Goal: Communication & Community: Answer question/provide support

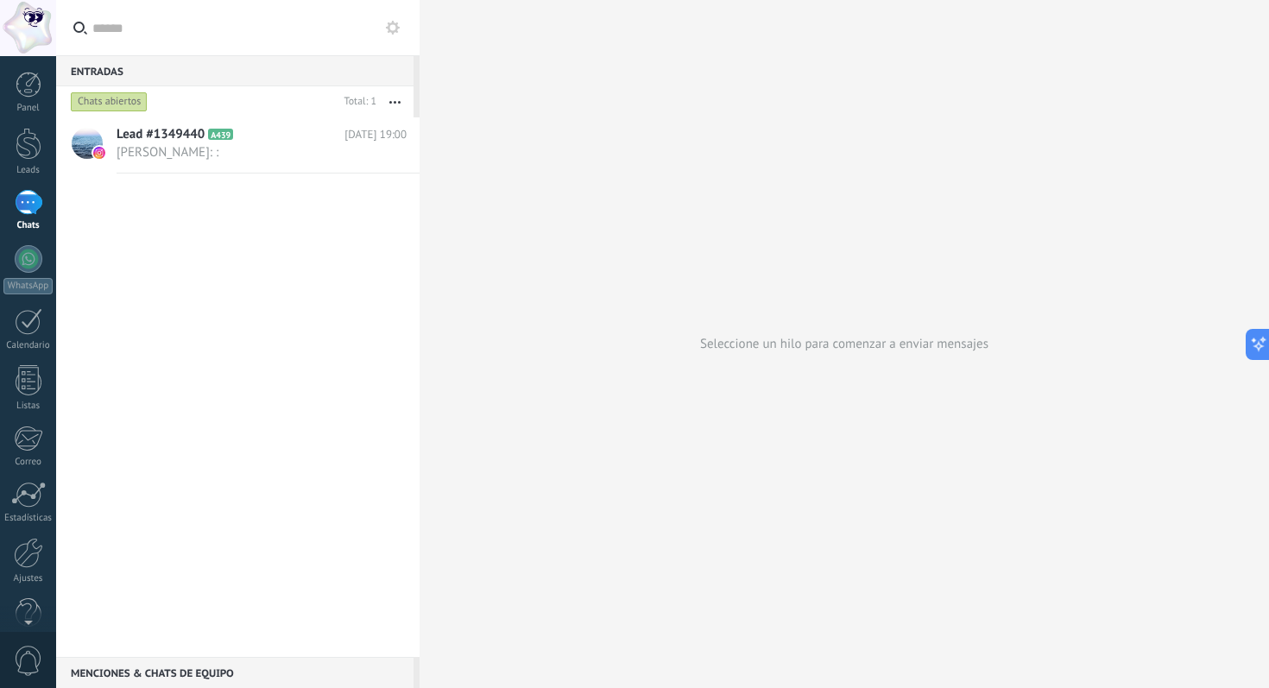
scroll to position [16, 0]
click at [161, 676] on div "Menciones & Chats de equipo 0" at bounding box center [234, 672] width 357 height 31
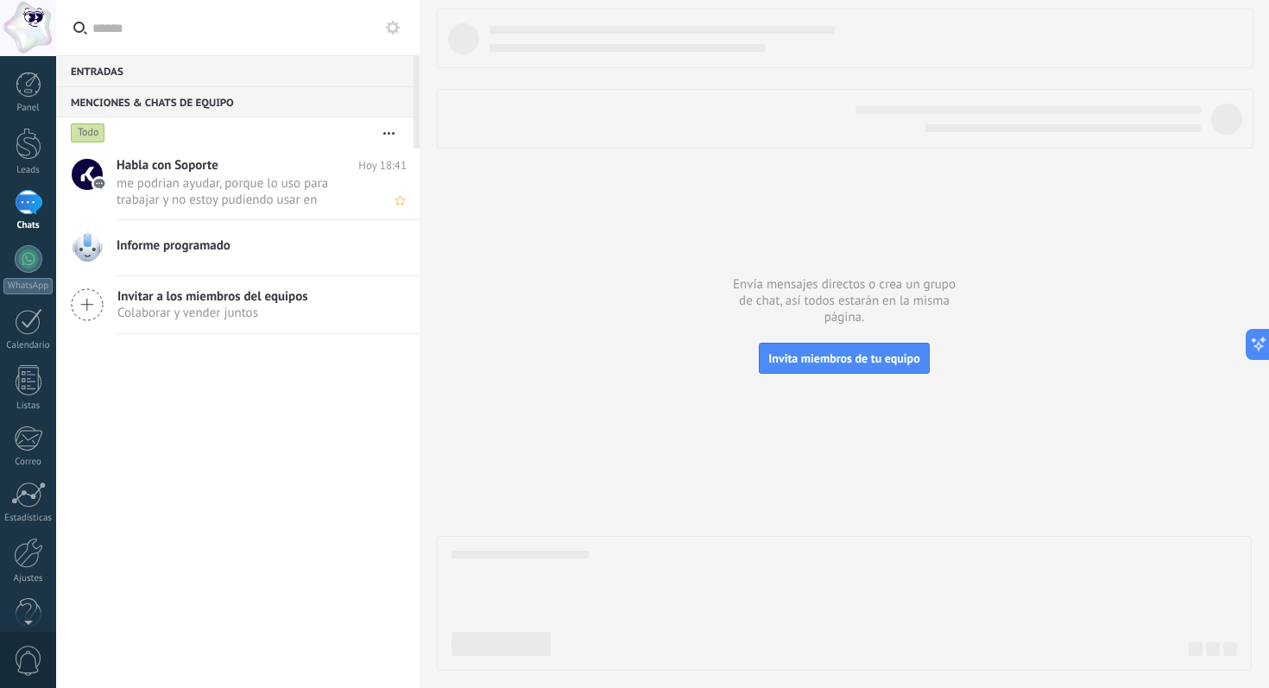
click at [219, 196] on span "me podrian ayudar, porque lo uso para trabajar y no estoy pudiendo usar en what…" at bounding box center [245, 191] width 257 height 33
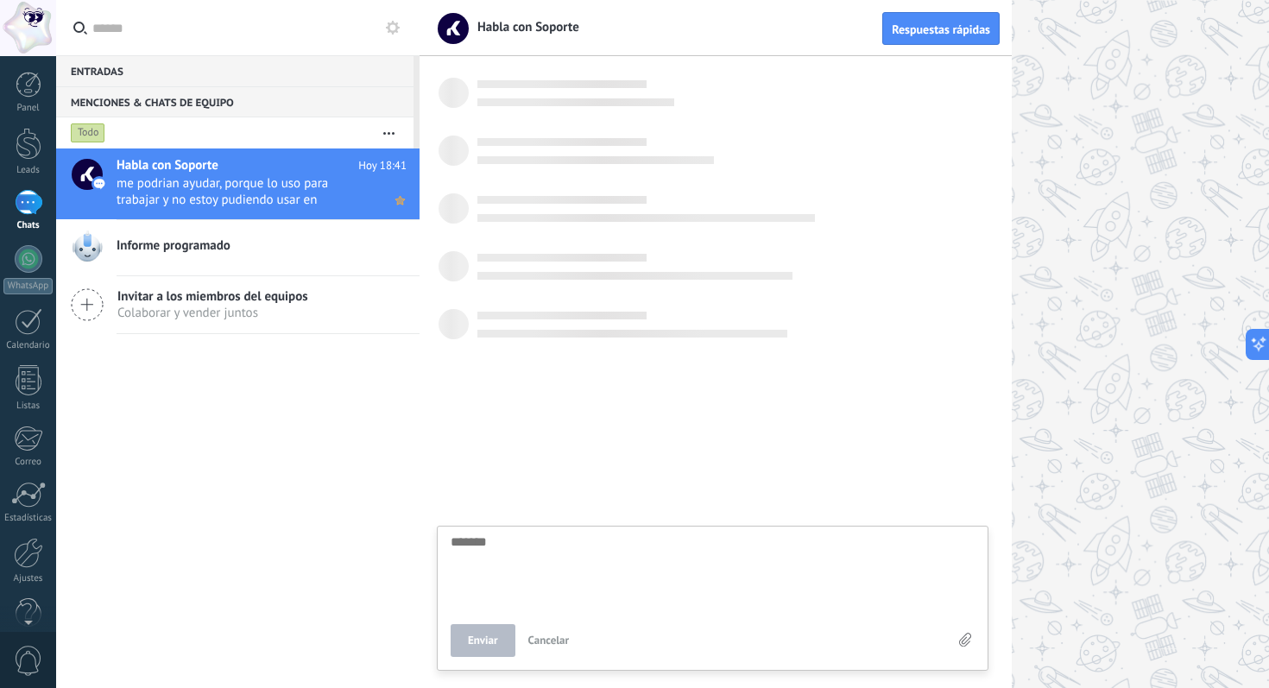
click at [396, 204] on use at bounding box center [399, 200] width 9 height 9
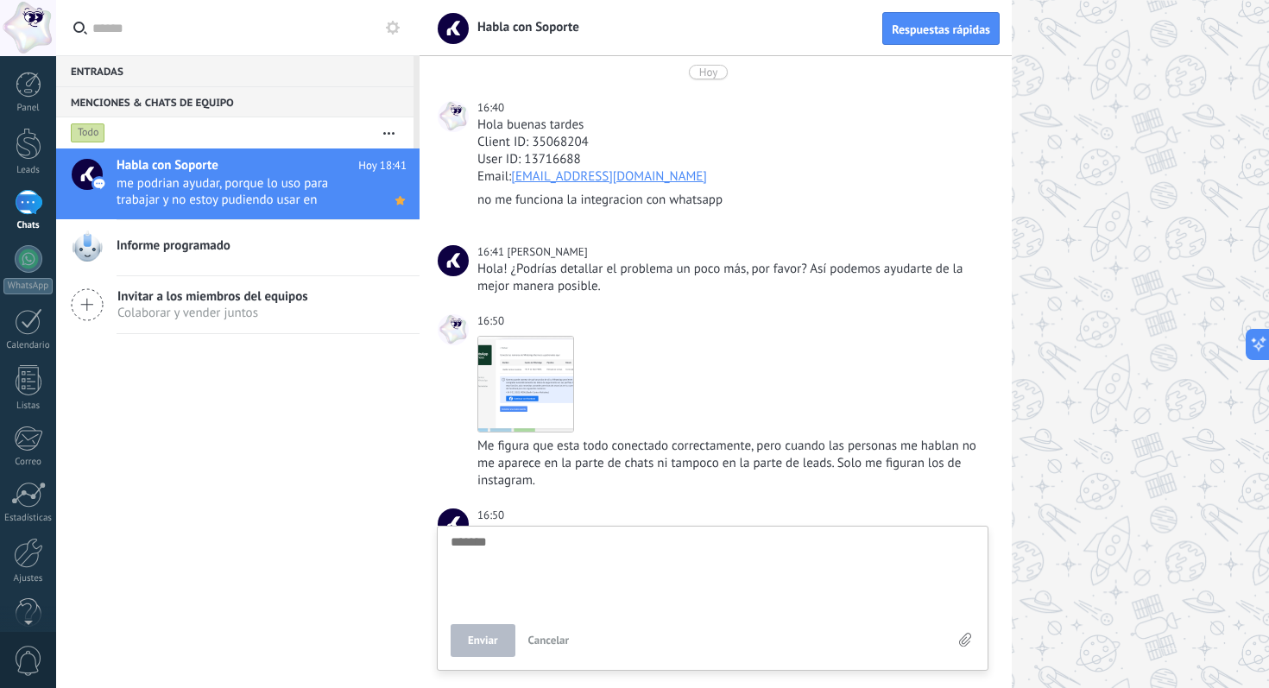
scroll to position [762, 0]
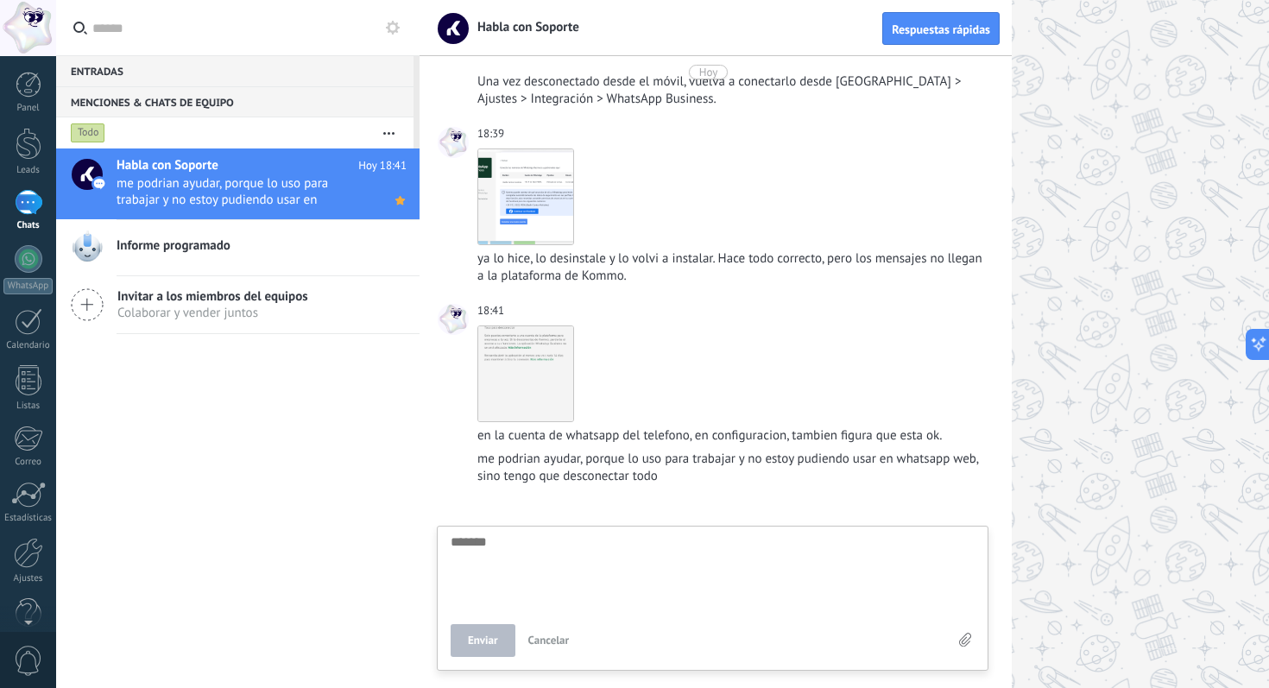
click at [563, 552] on textarea at bounding box center [713, 570] width 524 height 71
type textarea "*"
type textarea "**"
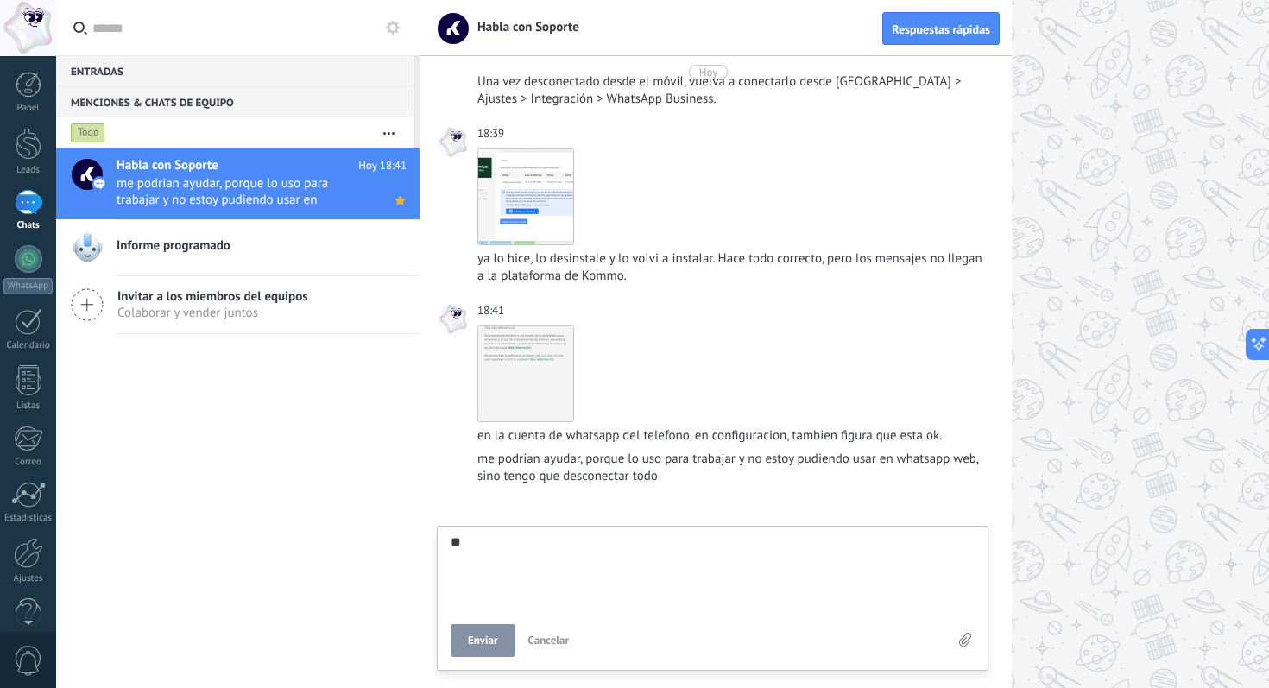
type textarea "***"
type textarea "****"
type textarea "*****"
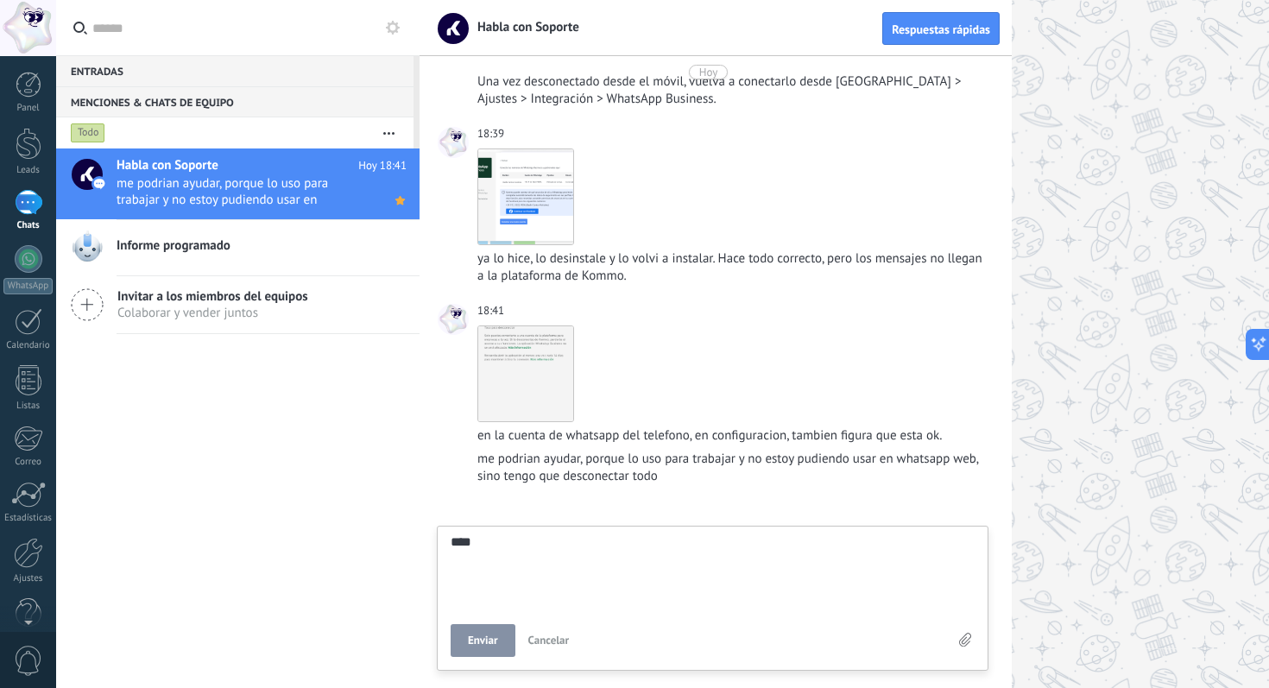
type textarea "*****"
type textarea "******"
type textarea "*******"
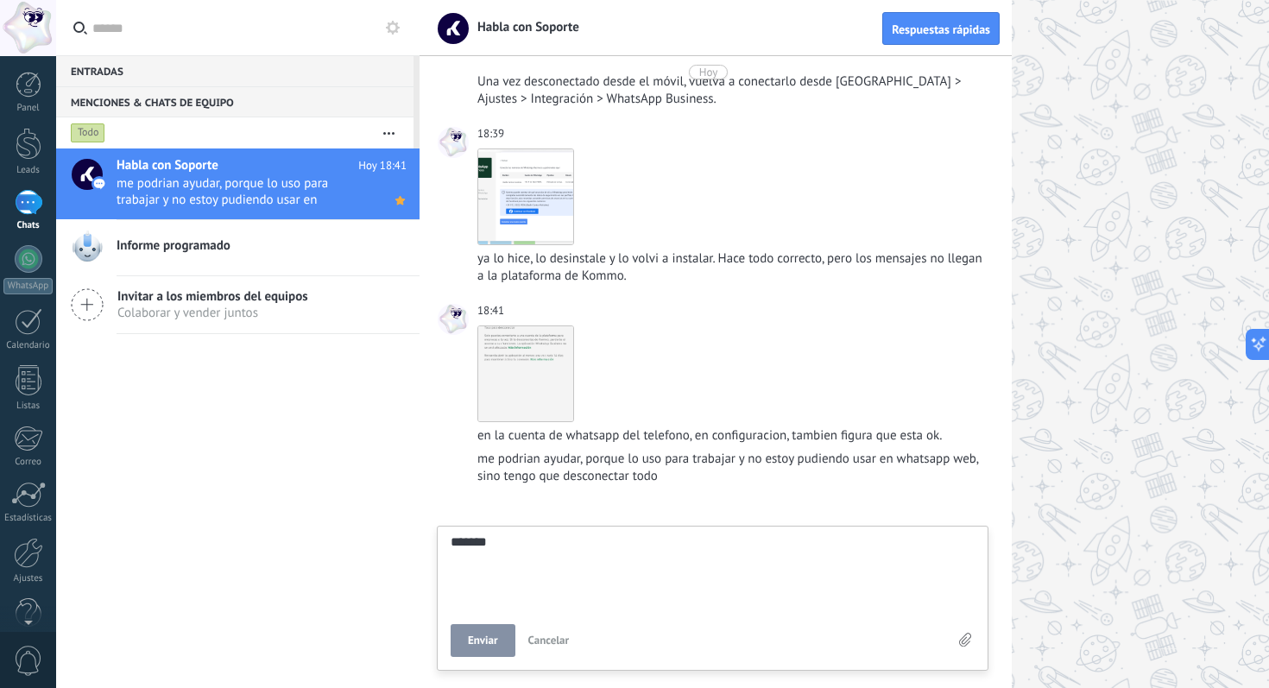
type textarea "********"
type textarea "*********"
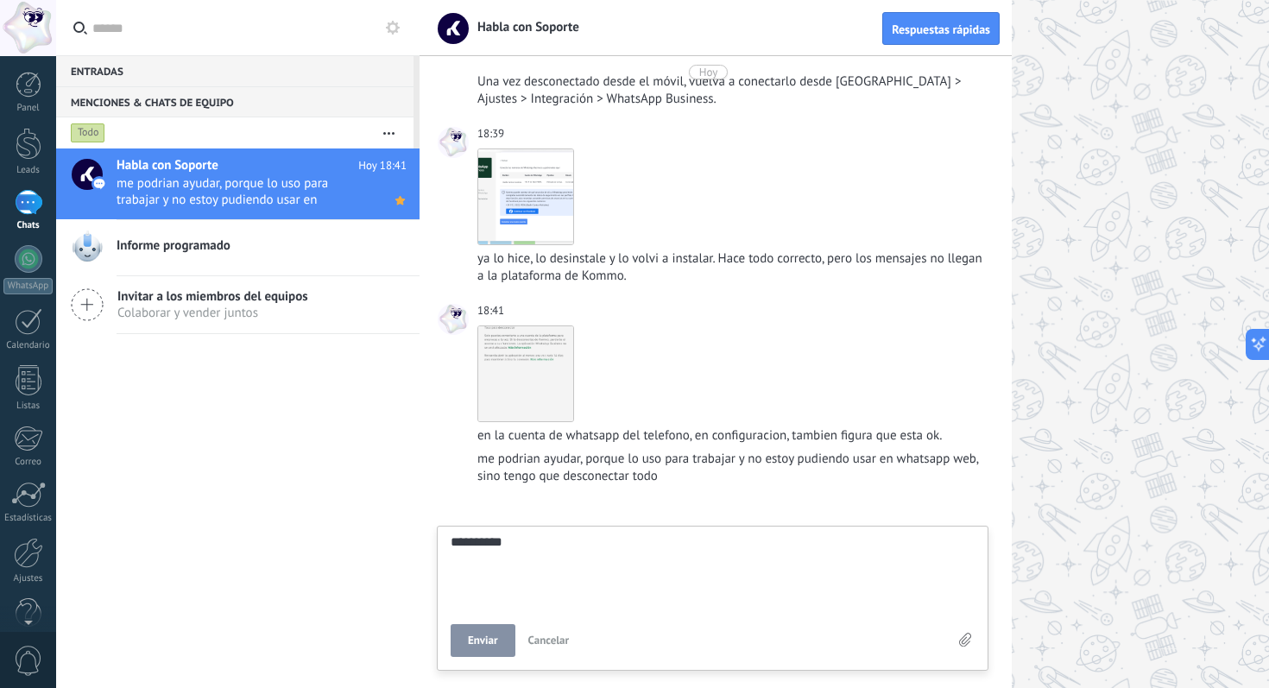
scroll to position [34, 0]
type textarea "*********"
click at [481, 662] on div "********* Enviar Cancelar" at bounding box center [713, 598] width 552 height 145
click at [534, 655] on textarea "*********" at bounding box center [713, 679] width 524 height 71
click at [486, 637] on span "Enviar" at bounding box center [483, 641] width 30 height 12
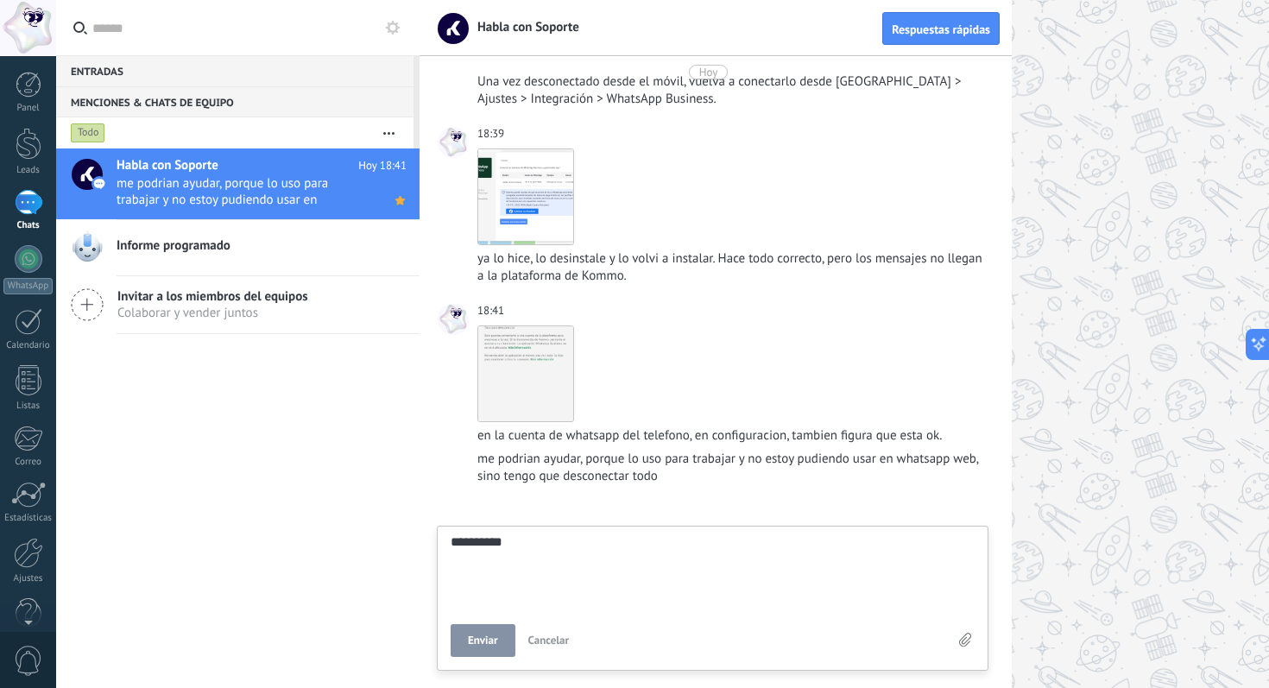
type textarea "*******"
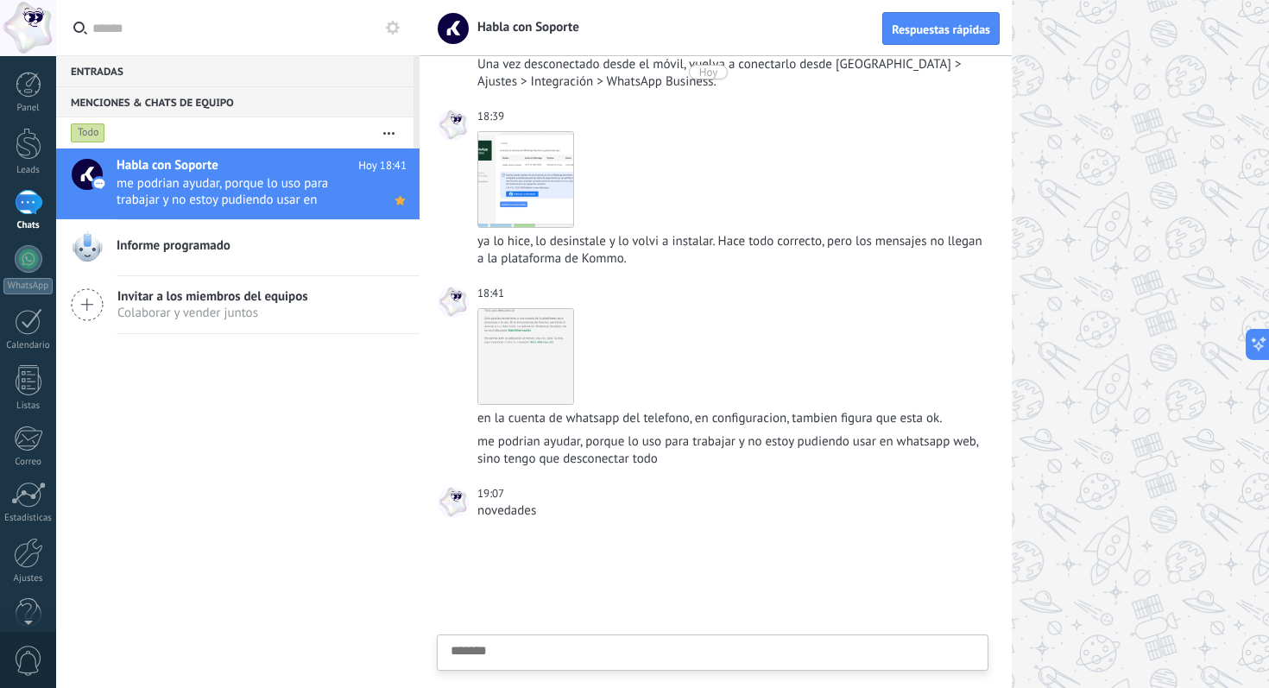
scroll to position [16, 0]
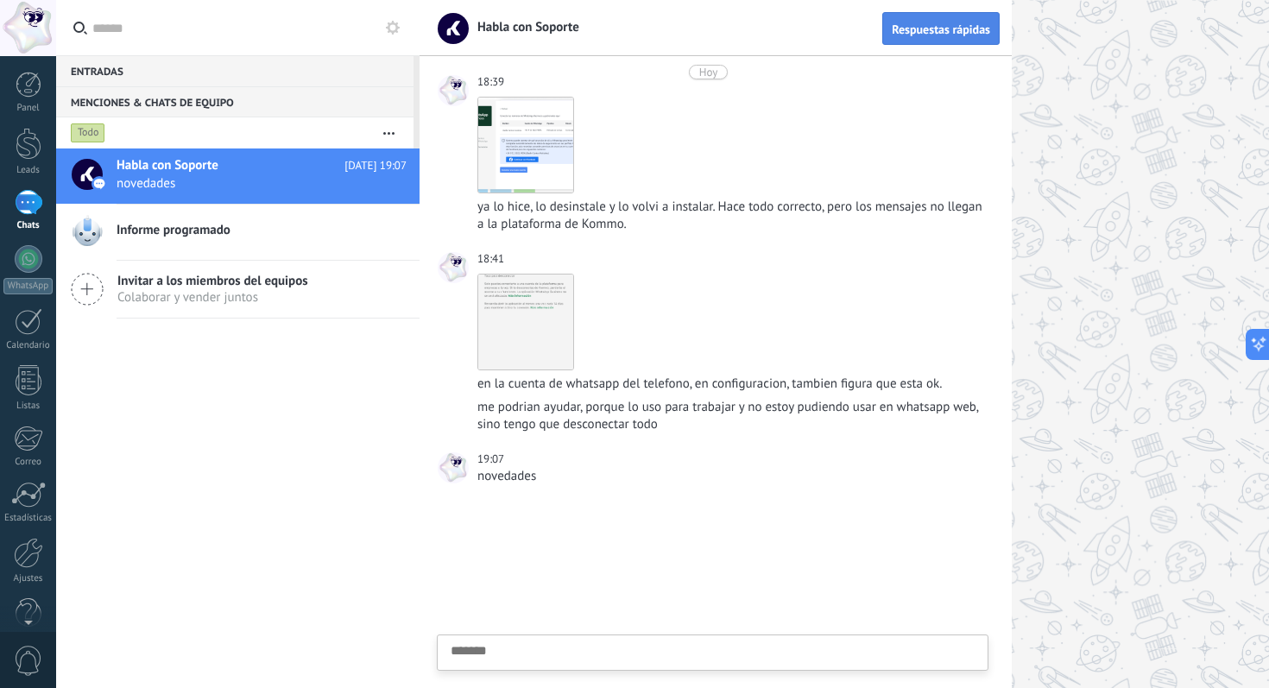
click at [928, 31] on span "Respuestas rápidas" at bounding box center [941, 29] width 98 height 12
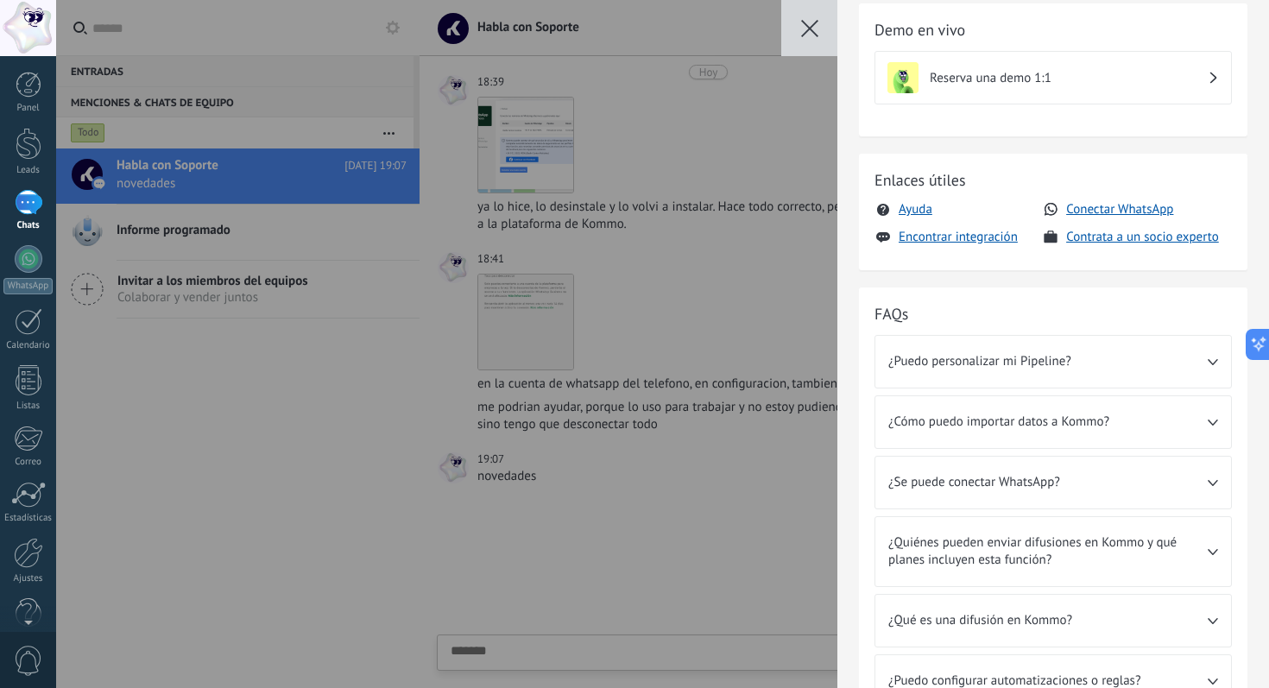
scroll to position [243, 0]
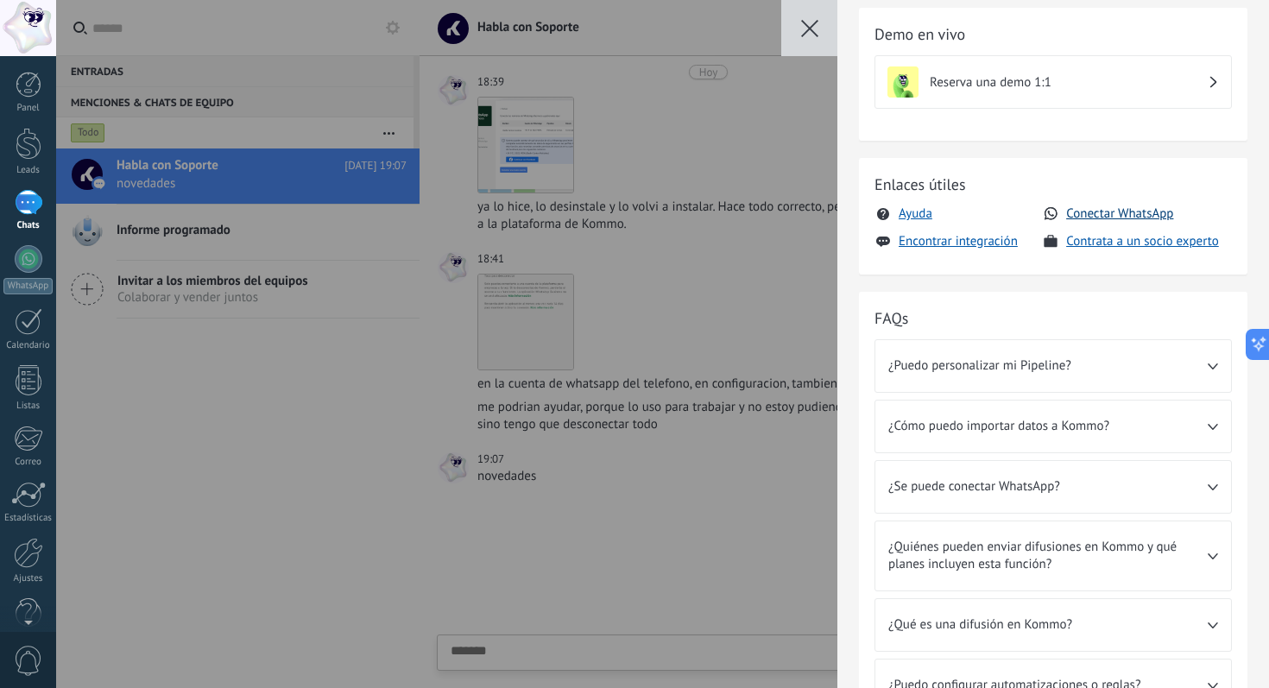
click at [1088, 213] on button "Conectar WhatsApp" at bounding box center [1119, 213] width 107 height 16
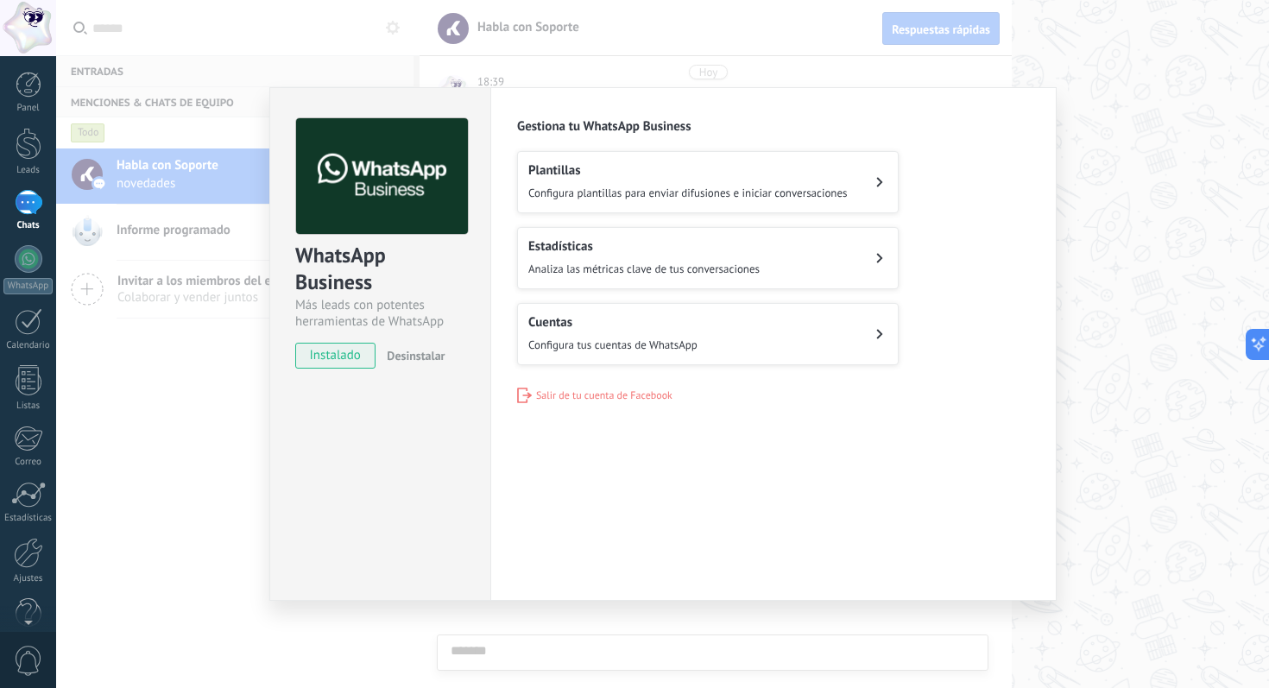
click at [587, 338] on span "Configura tus cuentas de WhatsApp" at bounding box center [612, 345] width 169 height 17
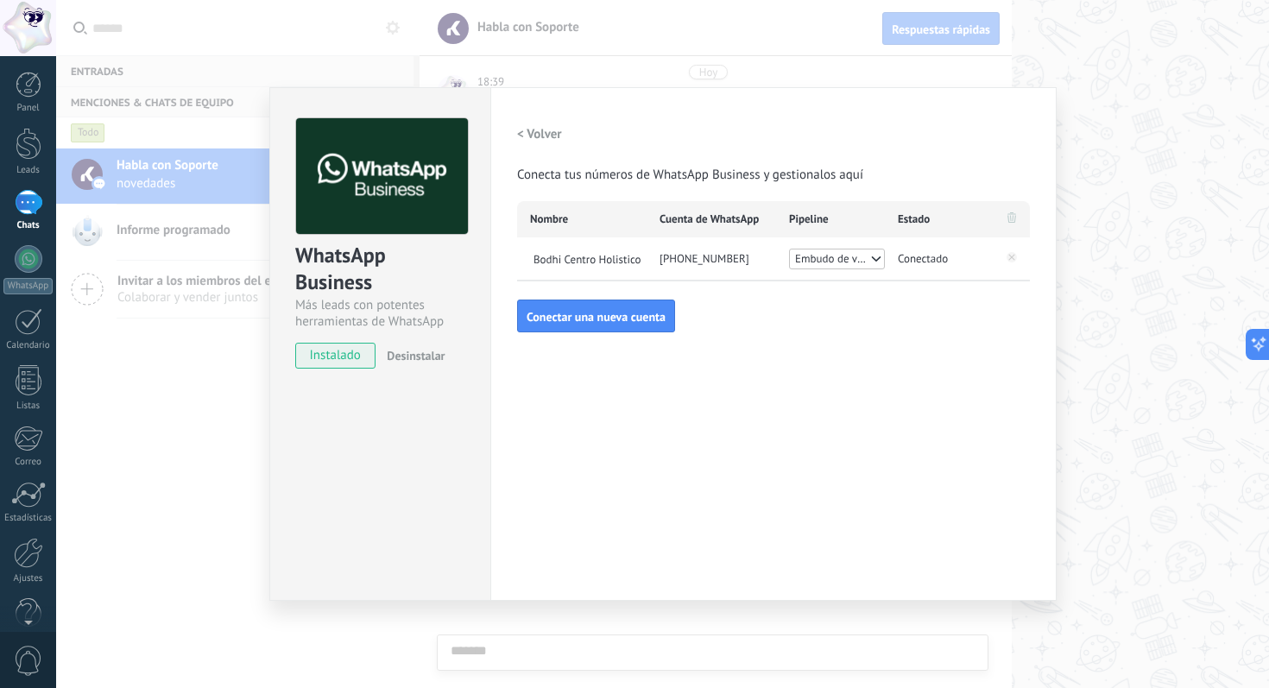
click at [920, 255] on span "Conectado" at bounding box center [923, 258] width 50 height 17
click at [728, 251] on div "[PHONE_NUMBER]" at bounding box center [712, 258] width 130 height 43
click at [671, 257] on div "[PHONE_NUMBER]" at bounding box center [712, 258] width 130 height 43
click at [605, 256] on span "Bodhi Centro Holistico" at bounding box center [588, 258] width 117 height 15
click at [688, 263] on div "[PHONE_NUMBER]" at bounding box center [712, 258] width 130 height 43
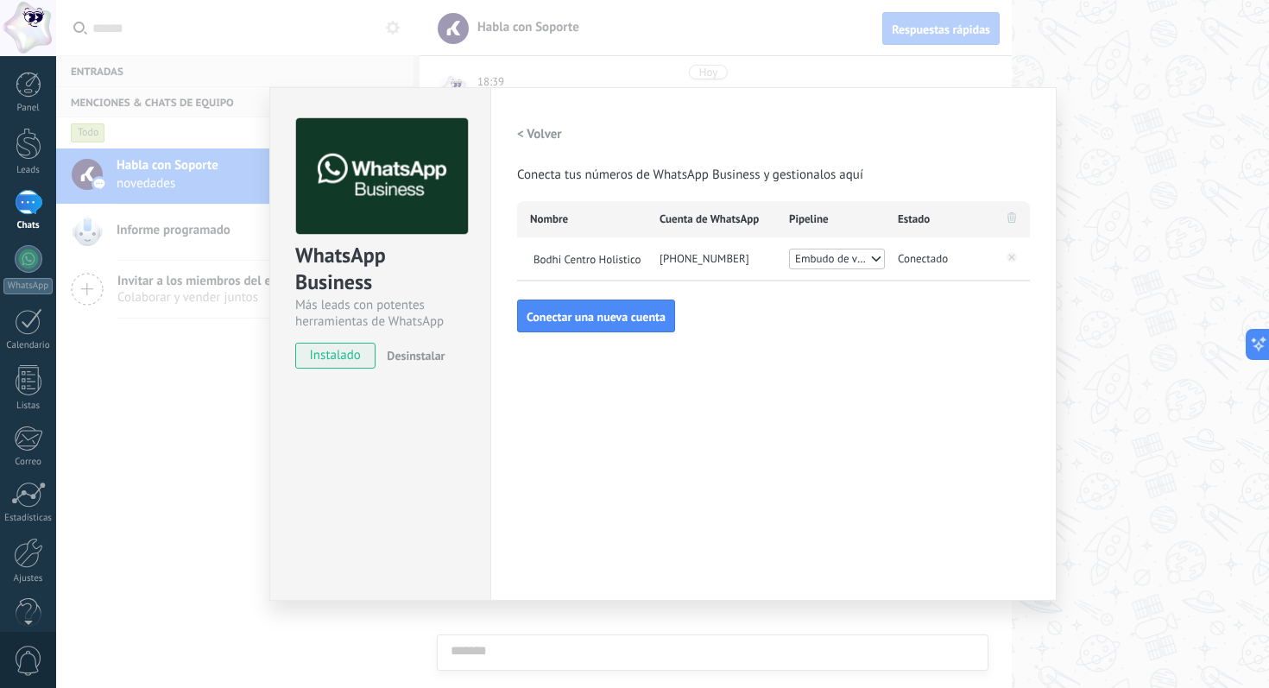
click at [730, 316] on div "< Volver Conecta tus números de WhatsApp Business y gestionalos aquí Nombre Cue…" at bounding box center [773, 225] width 513 height 214
click at [521, 134] on h2 "< Volver" at bounding box center [539, 134] width 45 height 16
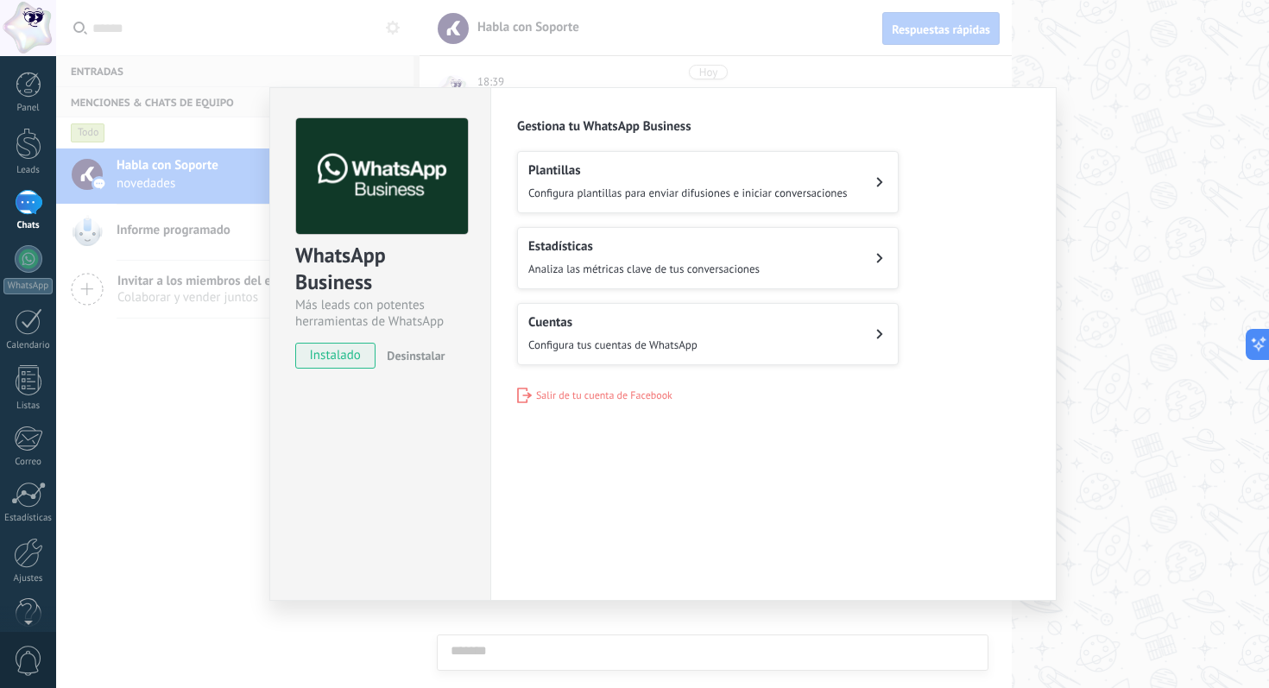
click at [580, 74] on div "WhatsApp Business Más leads con potentes herramientas de WhatsApp instalado Des…" at bounding box center [662, 344] width 1213 height 688
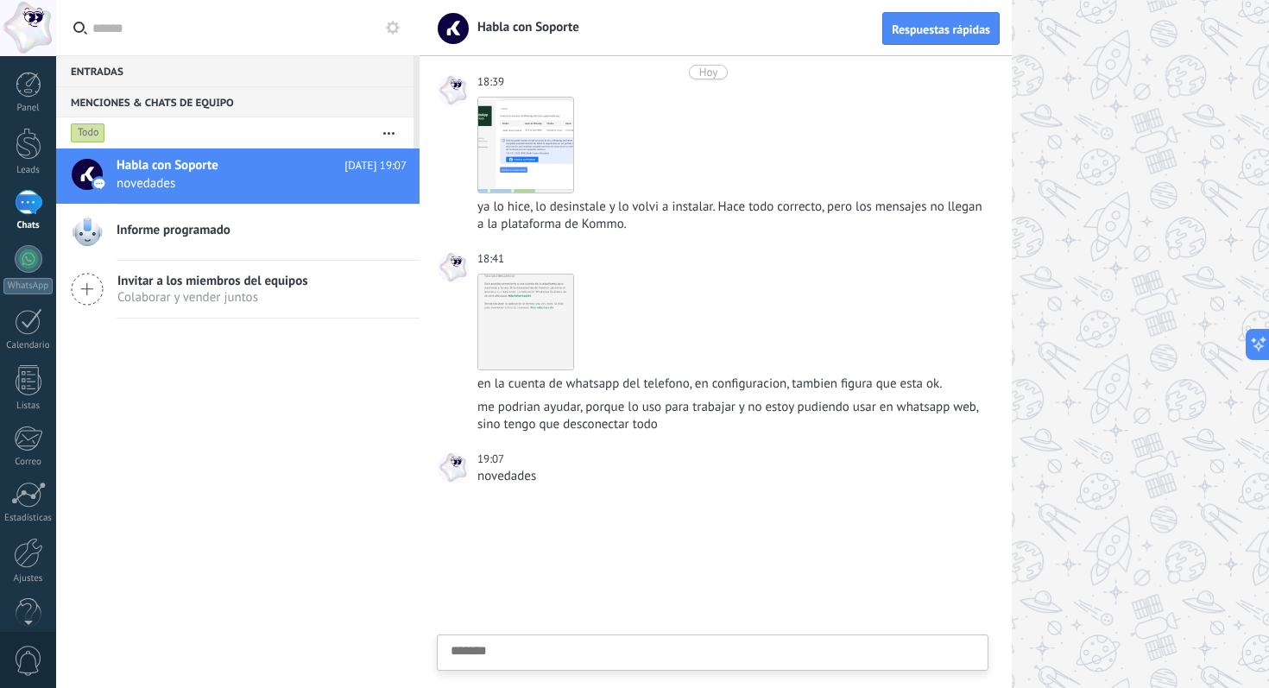
click at [33, 663] on span "0" at bounding box center [28, 661] width 29 height 30
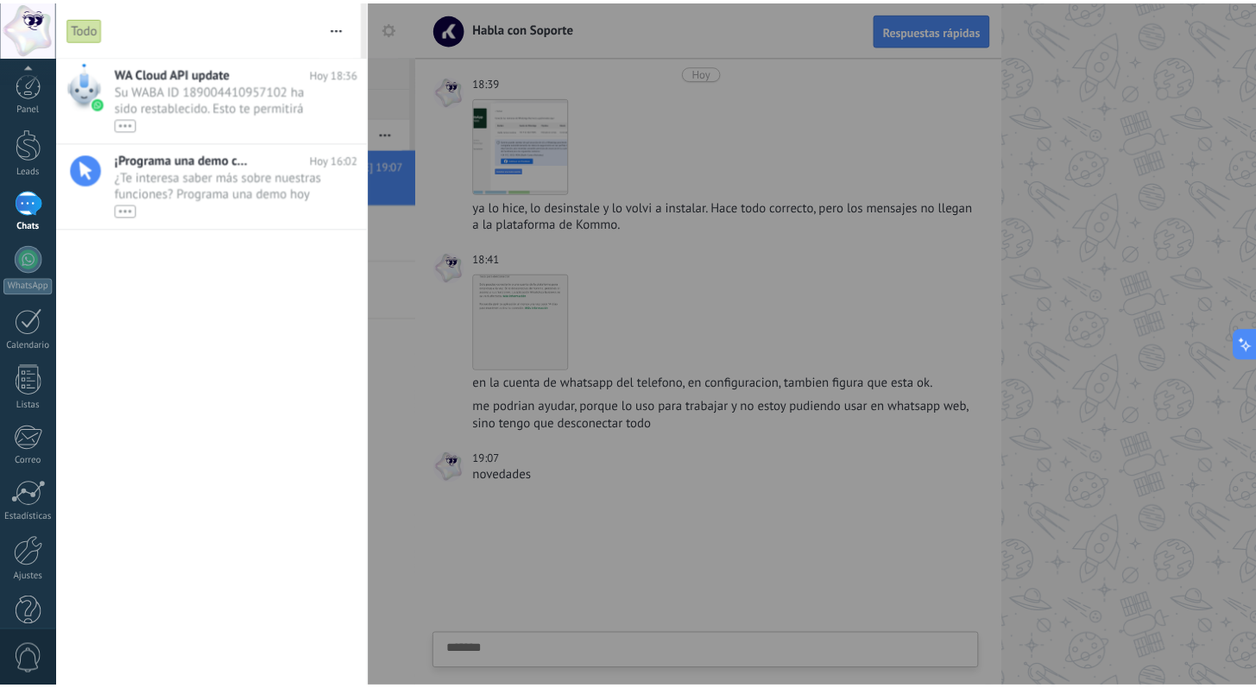
scroll to position [30, 0]
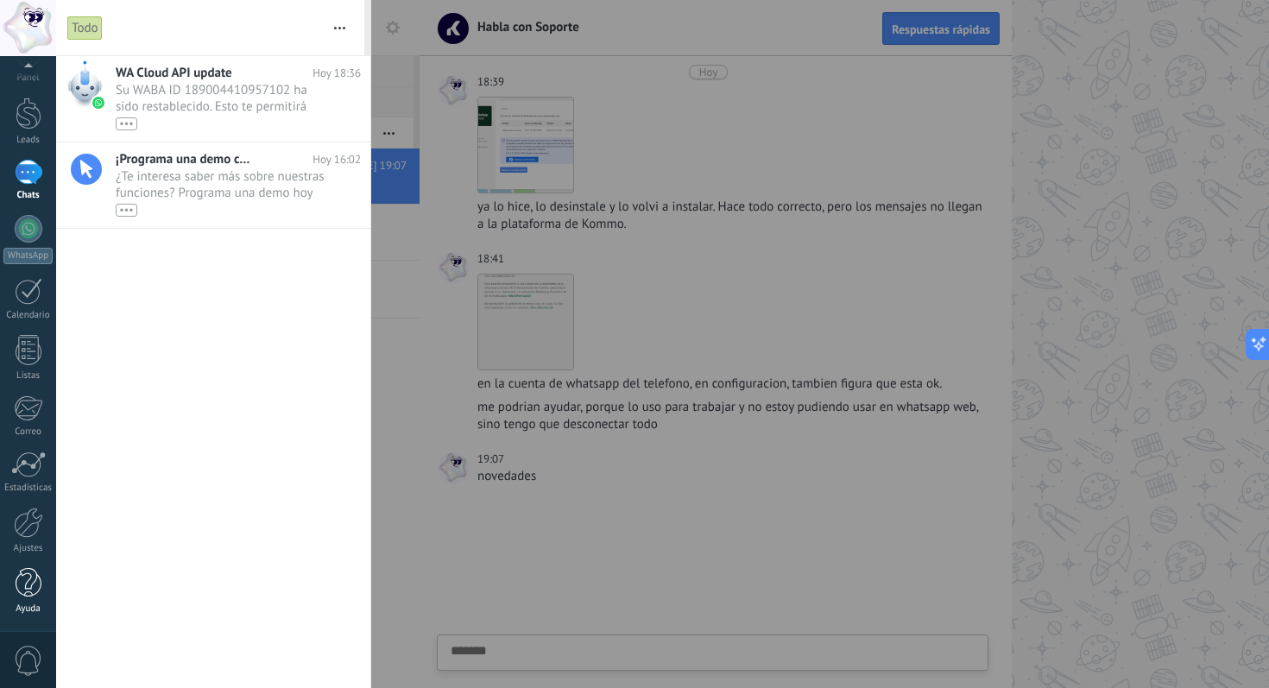
click at [29, 591] on div at bounding box center [29, 583] width 26 height 30
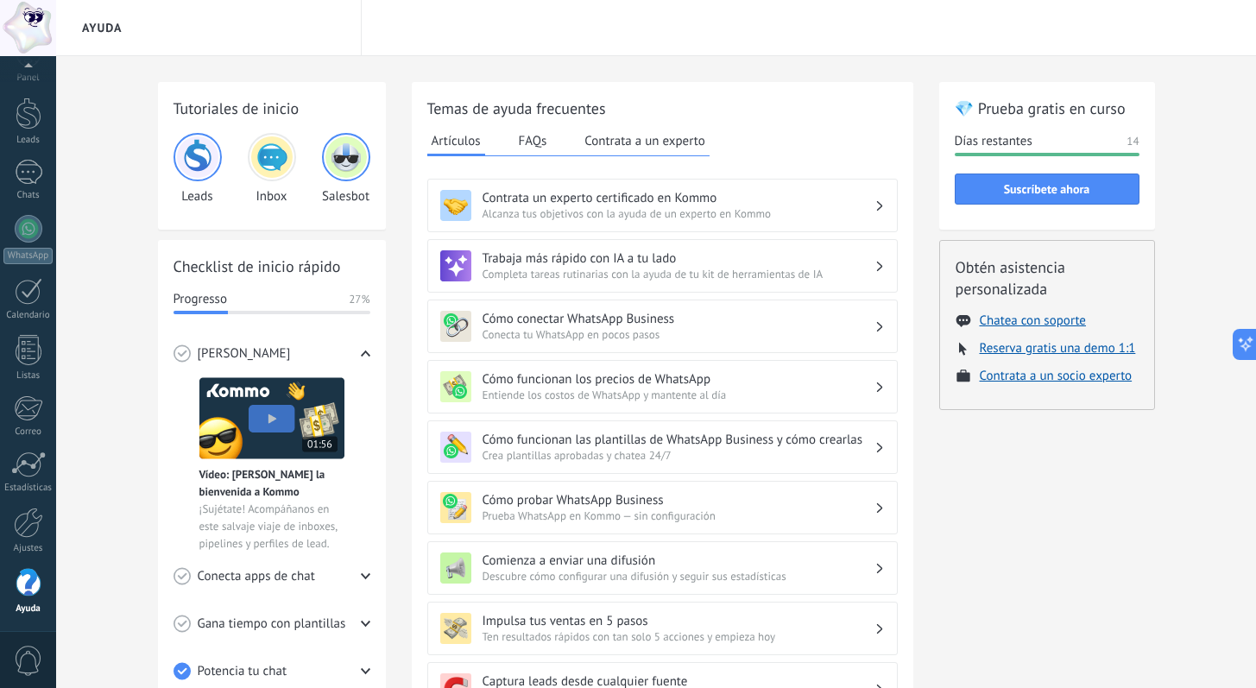
click at [272, 161] on img at bounding box center [271, 156] width 41 height 41
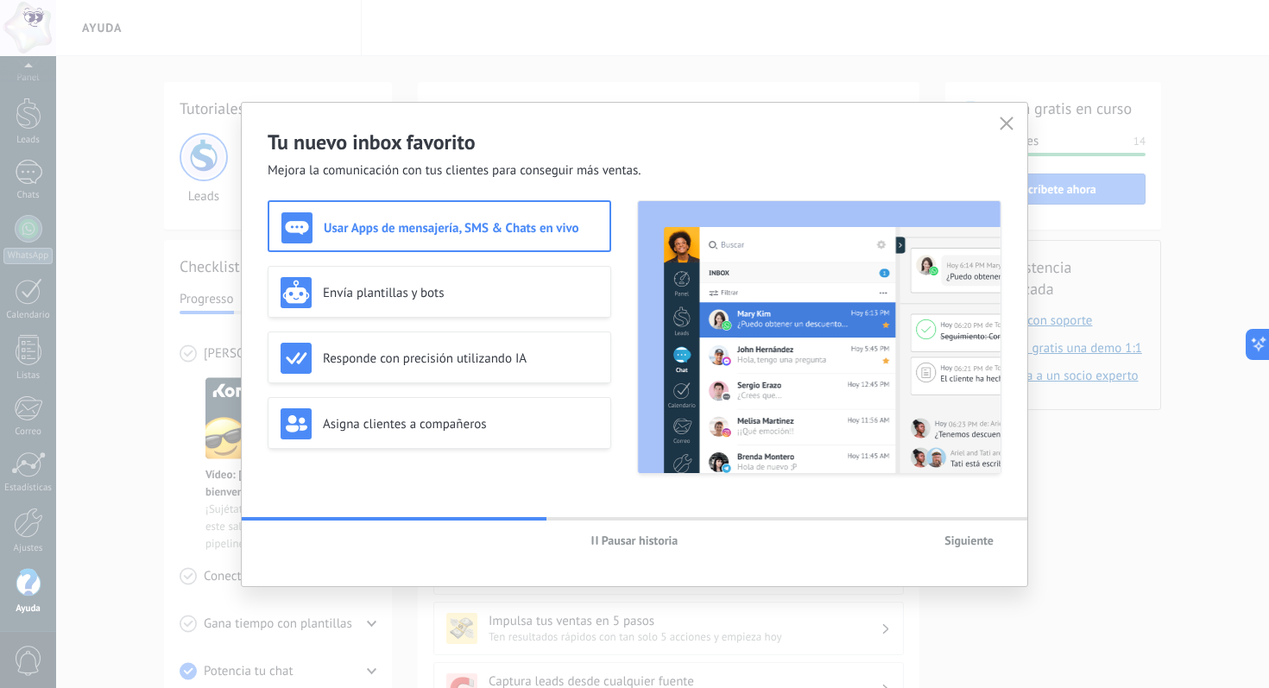
click at [952, 540] on span "Siguiente" at bounding box center [969, 540] width 49 height 12
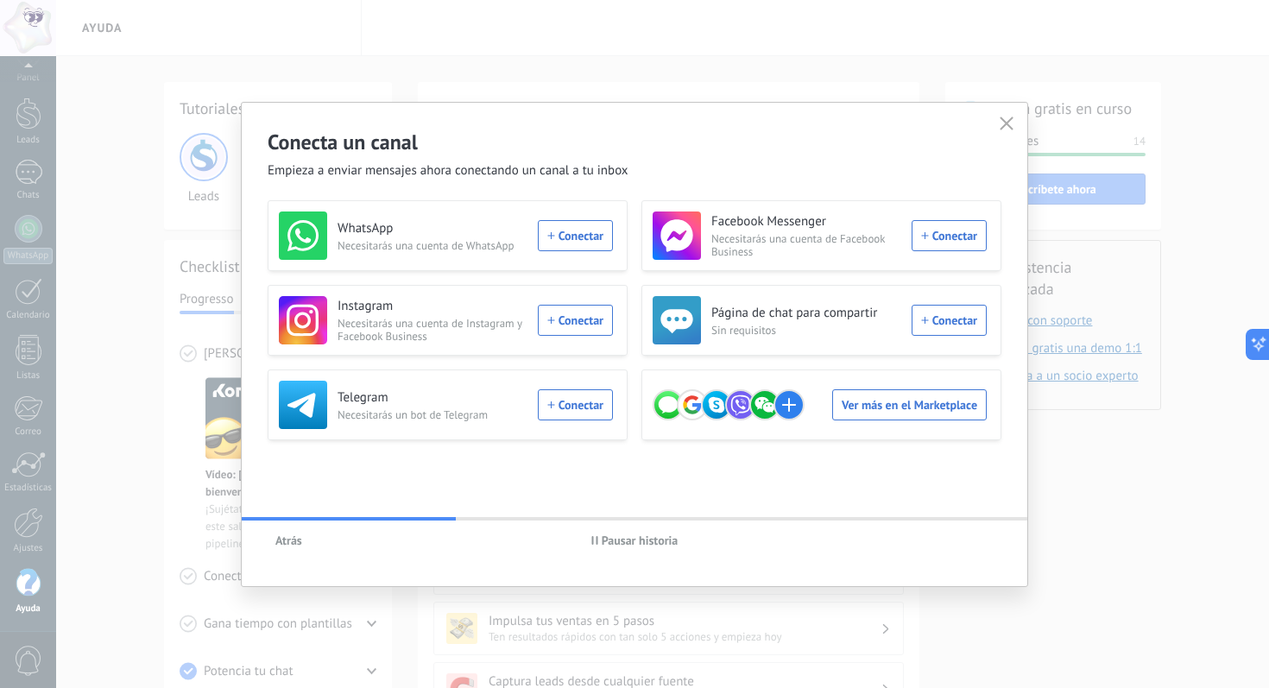
click at [1011, 129] on use "button" at bounding box center [1007, 123] width 13 height 13
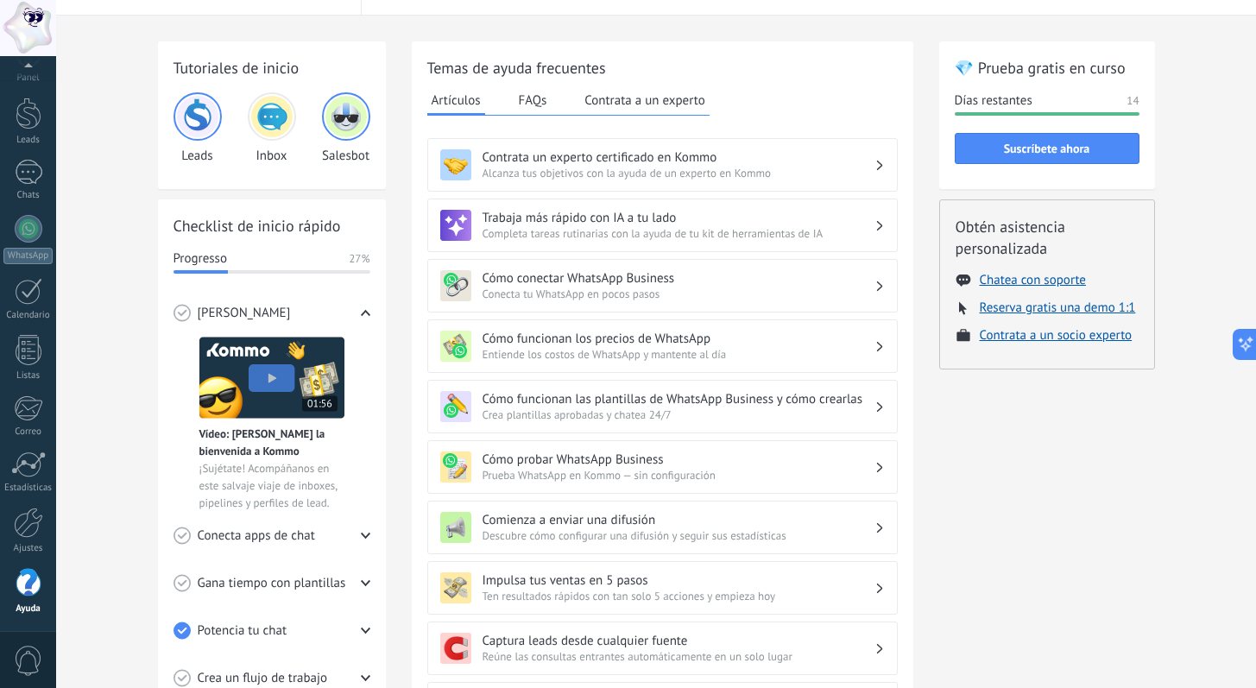
scroll to position [42, 0]
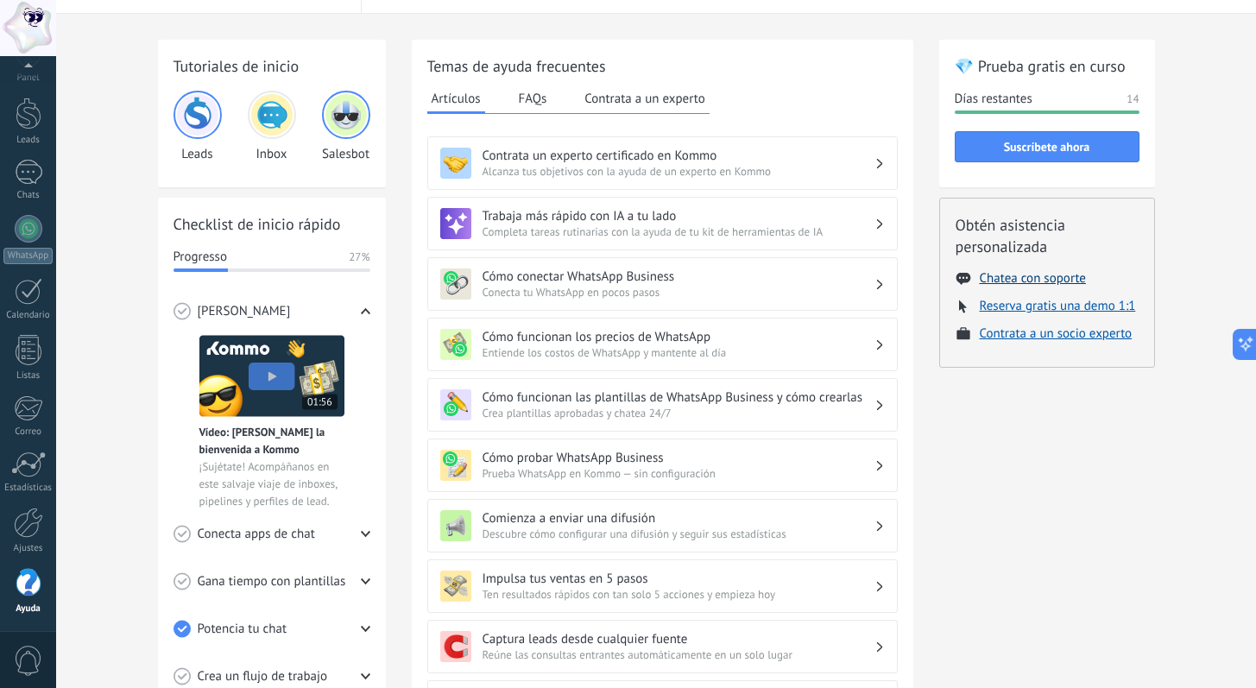
click at [1015, 280] on button "Chatea con soporte" at bounding box center [1033, 278] width 106 height 16
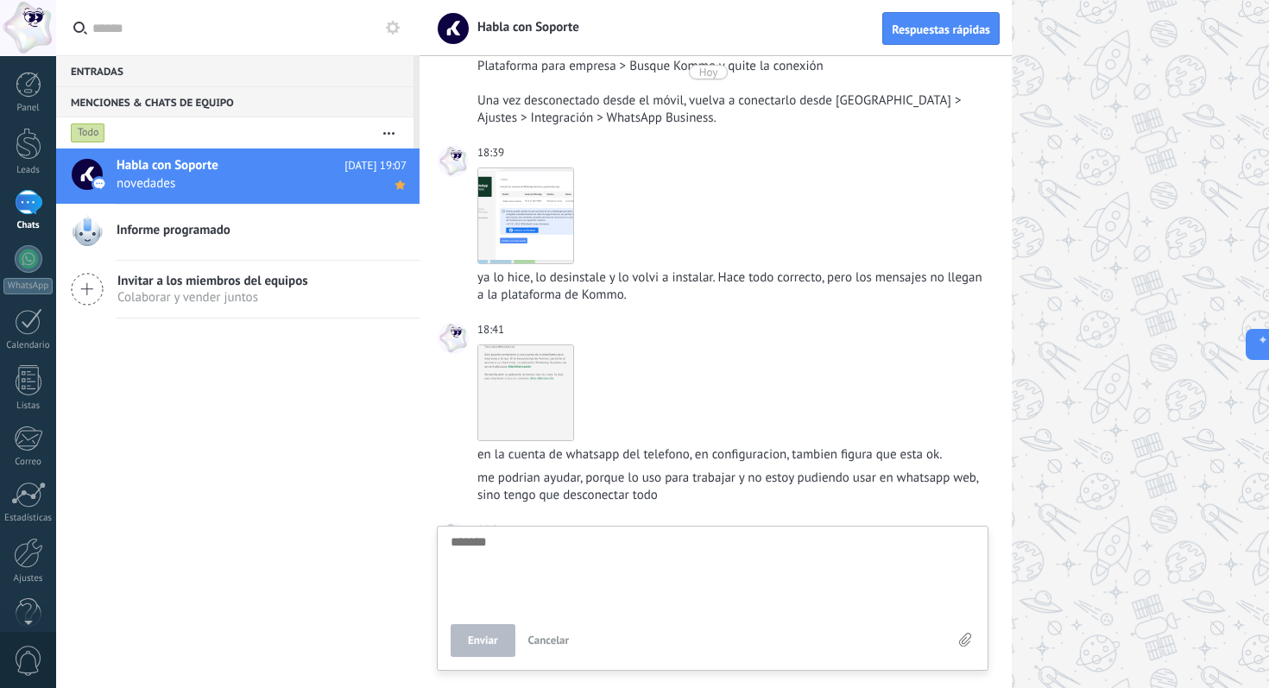
scroll to position [813, 0]
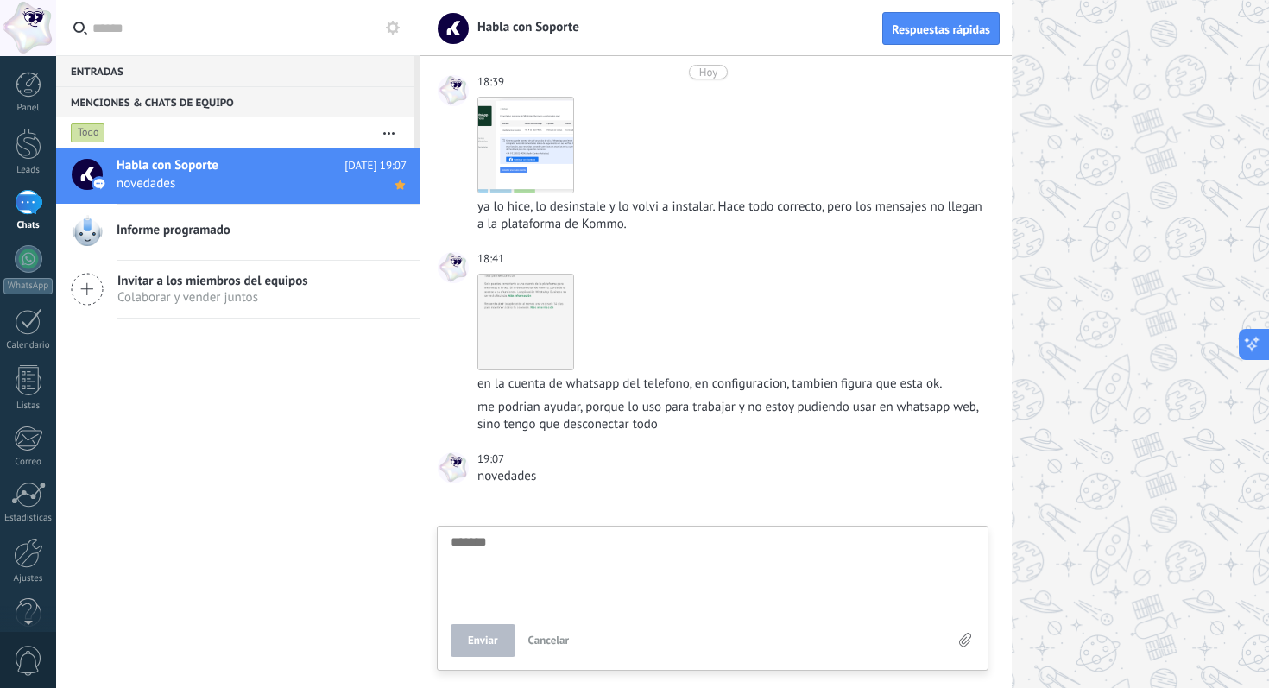
click at [1257, 346] on icon at bounding box center [1252, 344] width 18 height 18
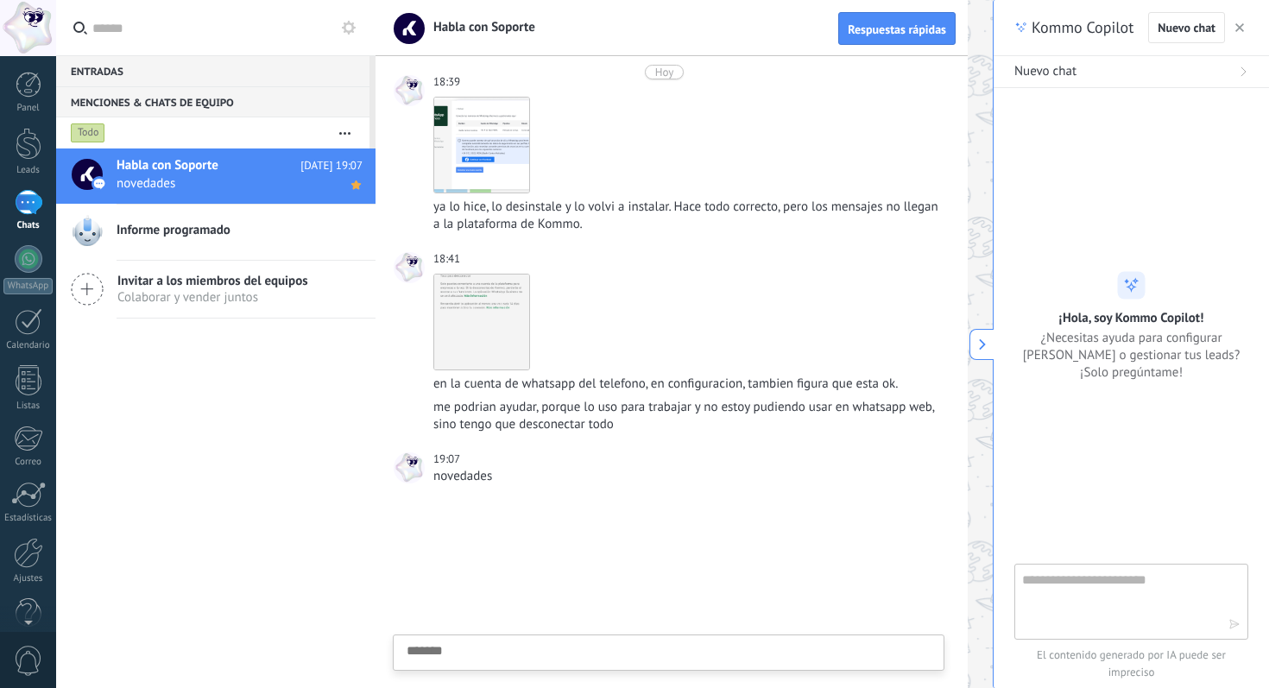
click at [1240, 27] on icon "button" at bounding box center [1240, 27] width 9 height 9
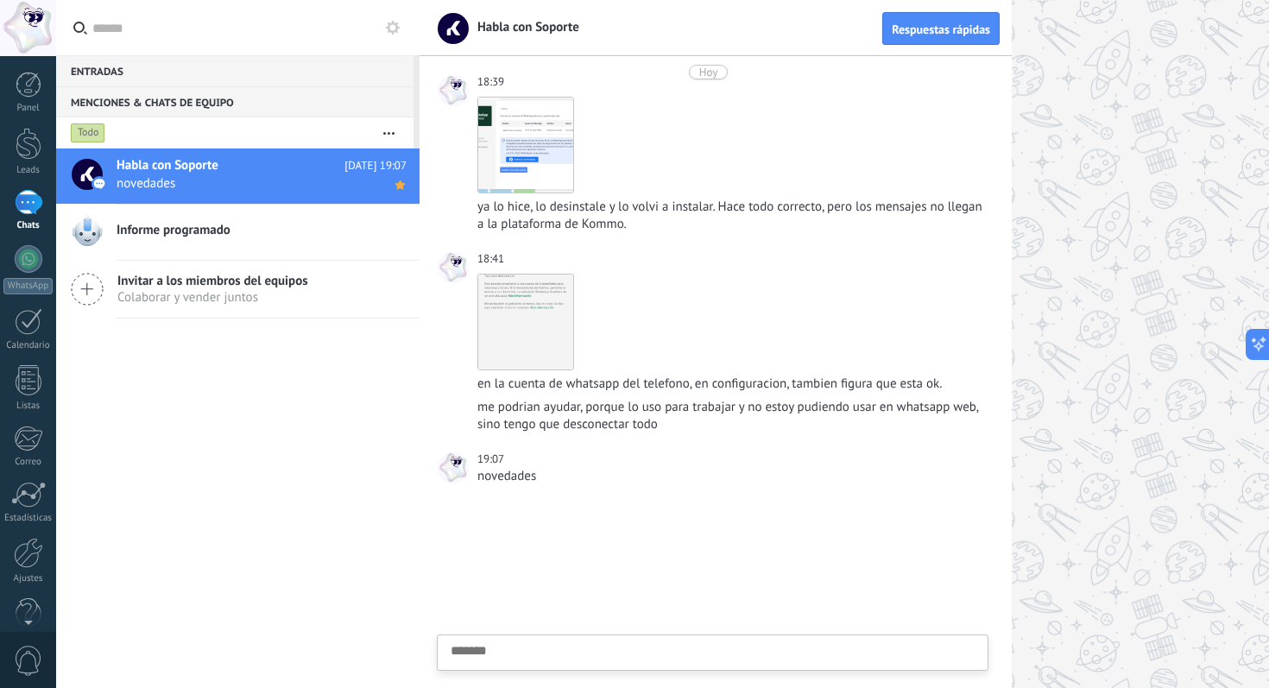
click at [24, 220] on div "Chats" at bounding box center [28, 225] width 50 height 11
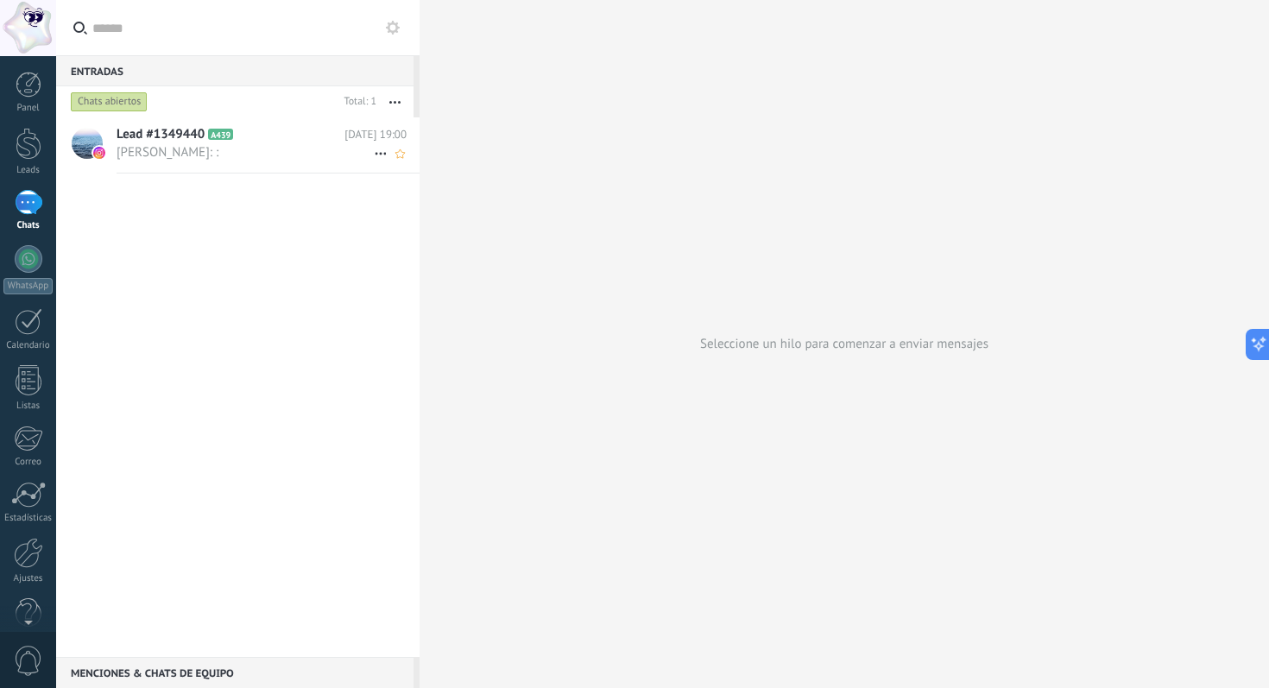
click at [265, 149] on span "[PERSON_NAME]: :" at bounding box center [245, 152] width 257 height 16
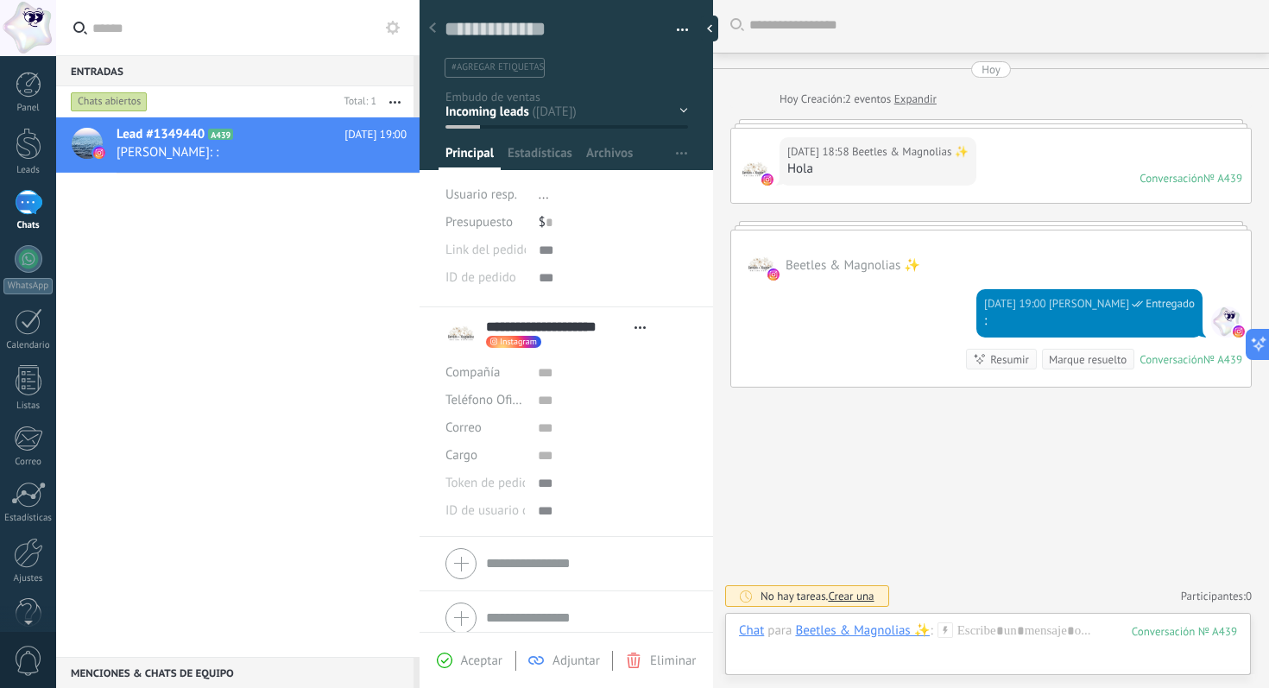
scroll to position [14, 0]
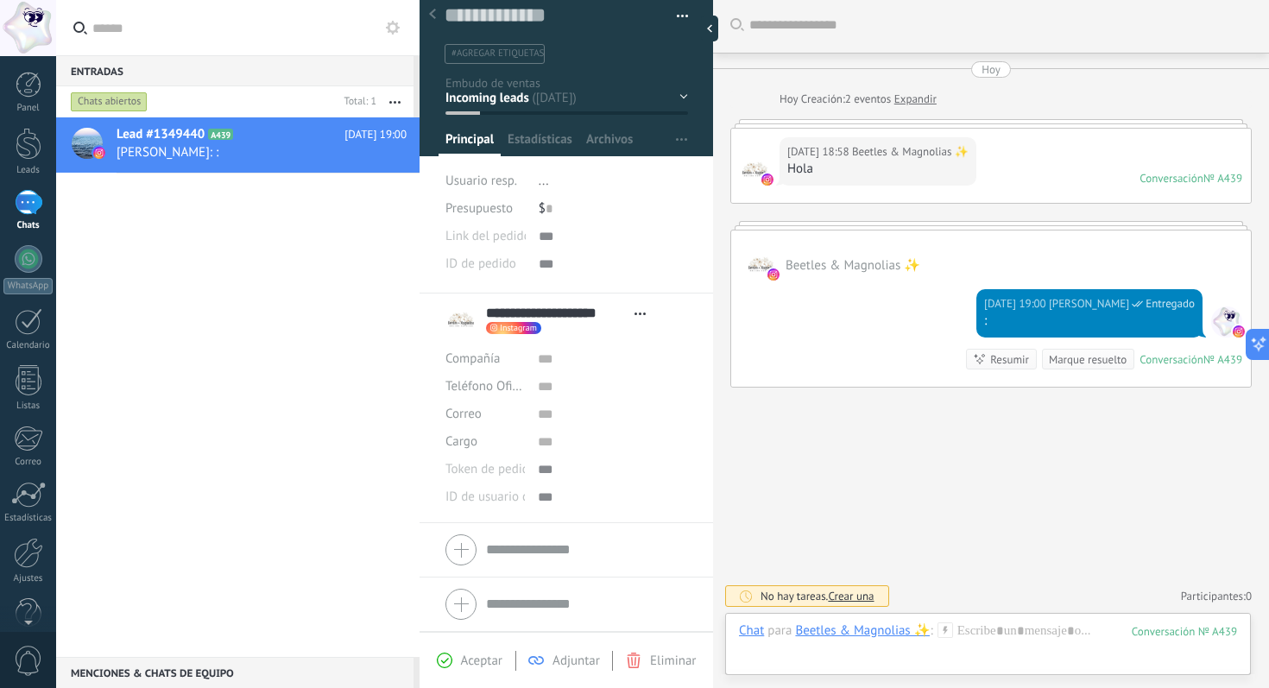
click at [431, 17] on icon at bounding box center [432, 14] width 7 height 10
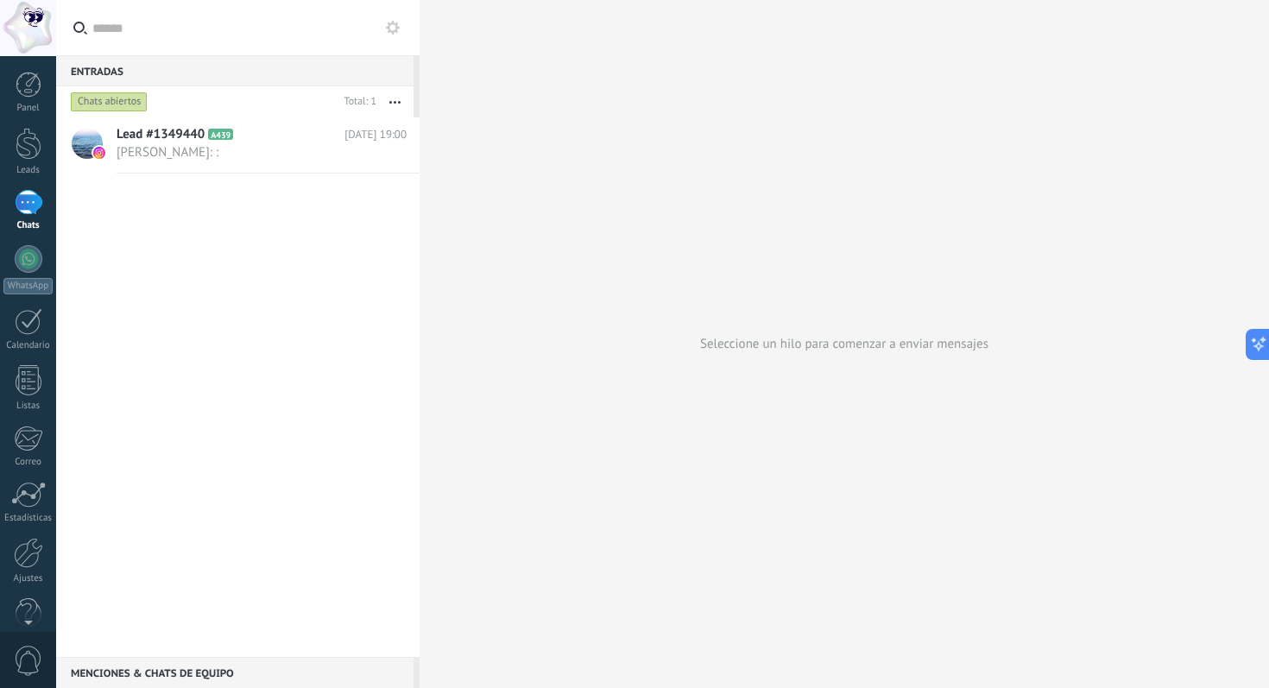
click at [136, 678] on div "Menciones & Chats de equipo 0" at bounding box center [234, 672] width 357 height 31
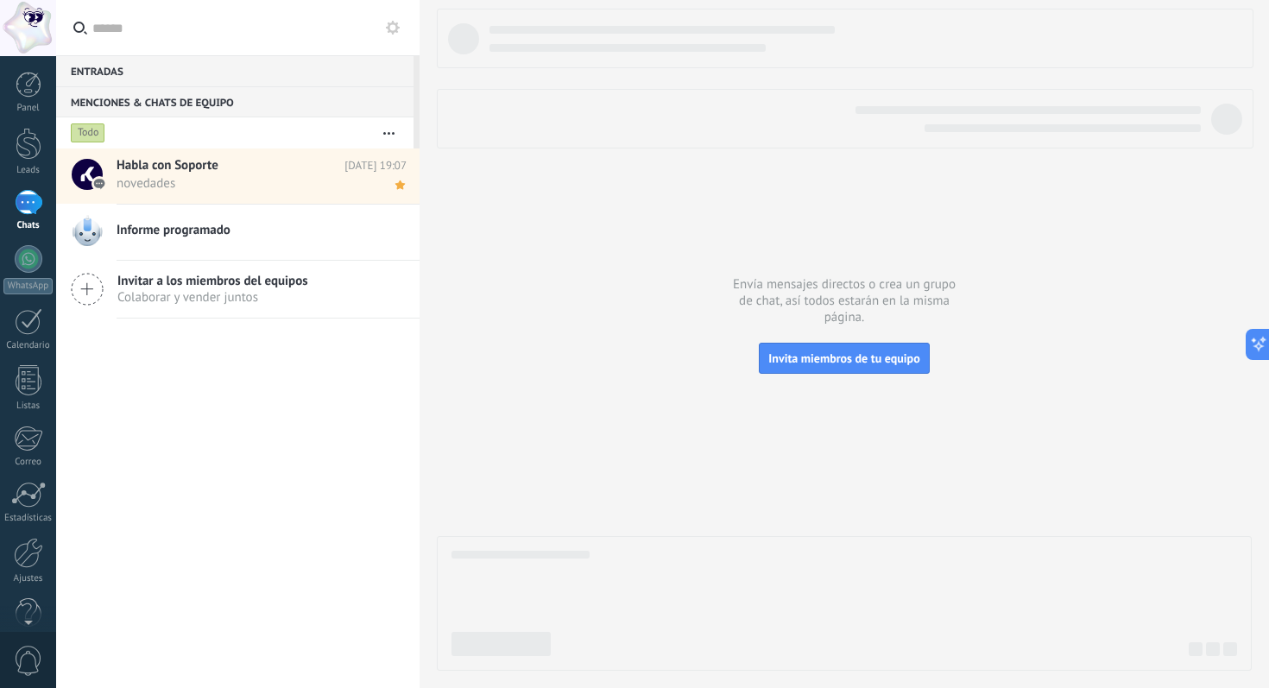
click at [247, 170] on h2 "Habla con Soporte" at bounding box center [231, 165] width 228 height 17
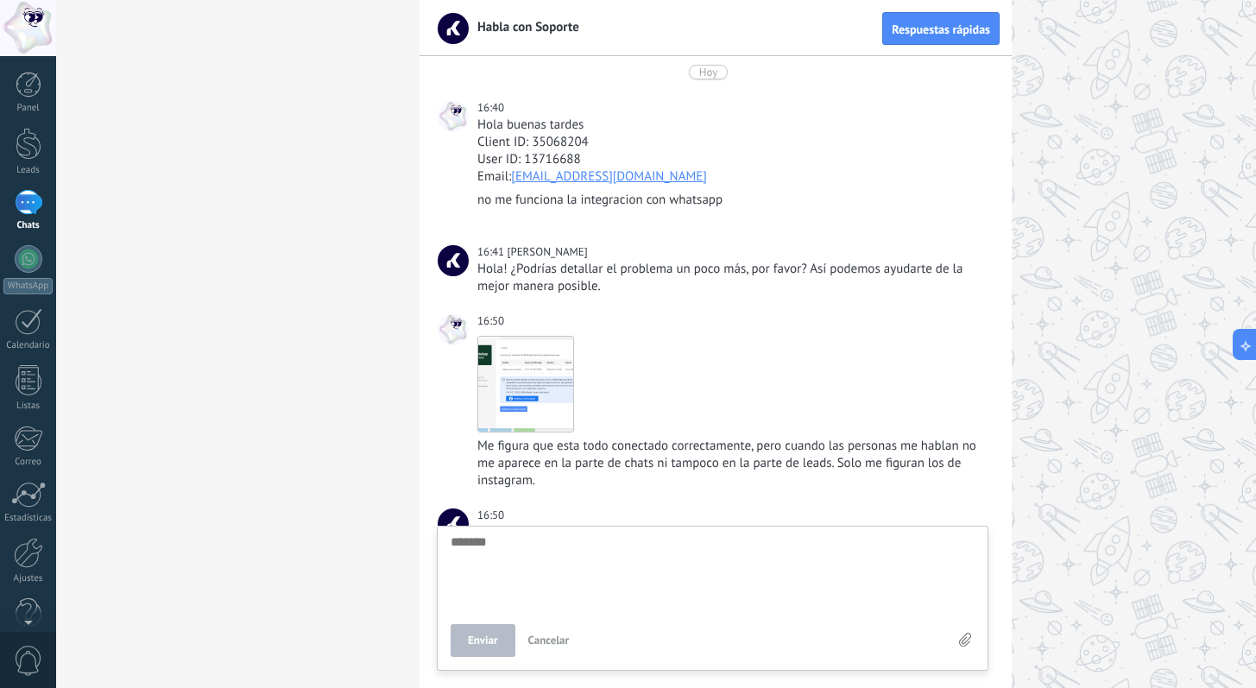
scroll to position [813, 0]
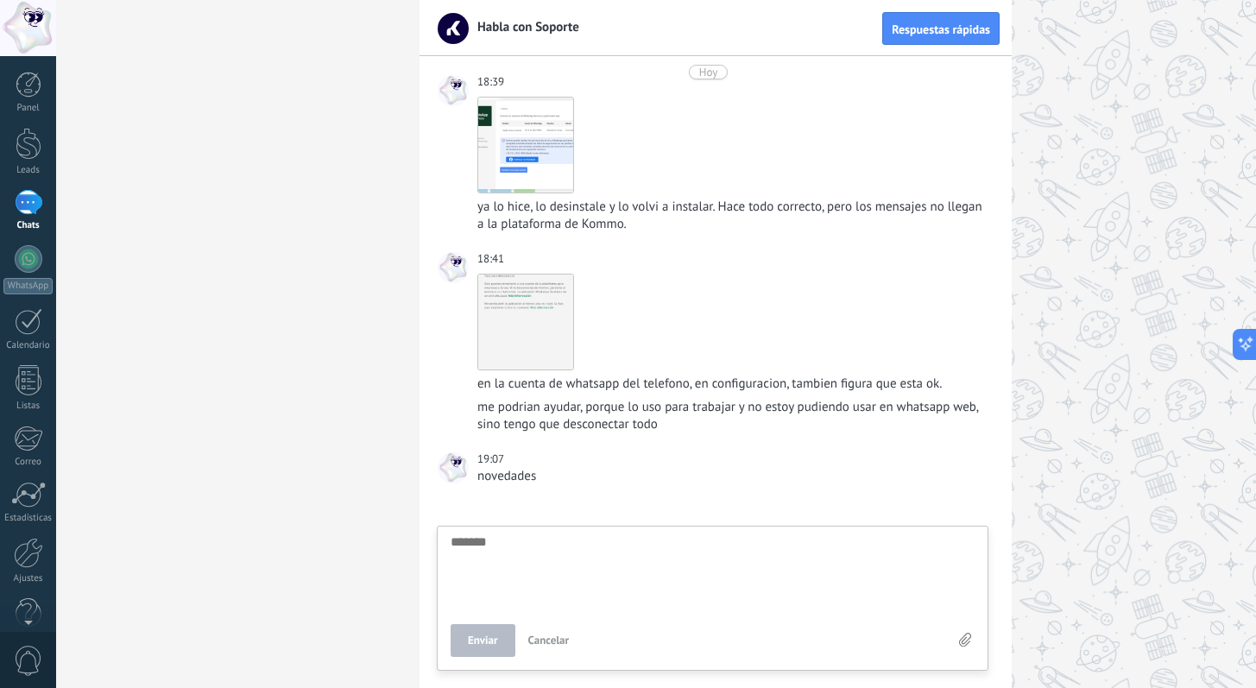
click at [19, 198] on div "1" at bounding box center [29, 202] width 28 height 25
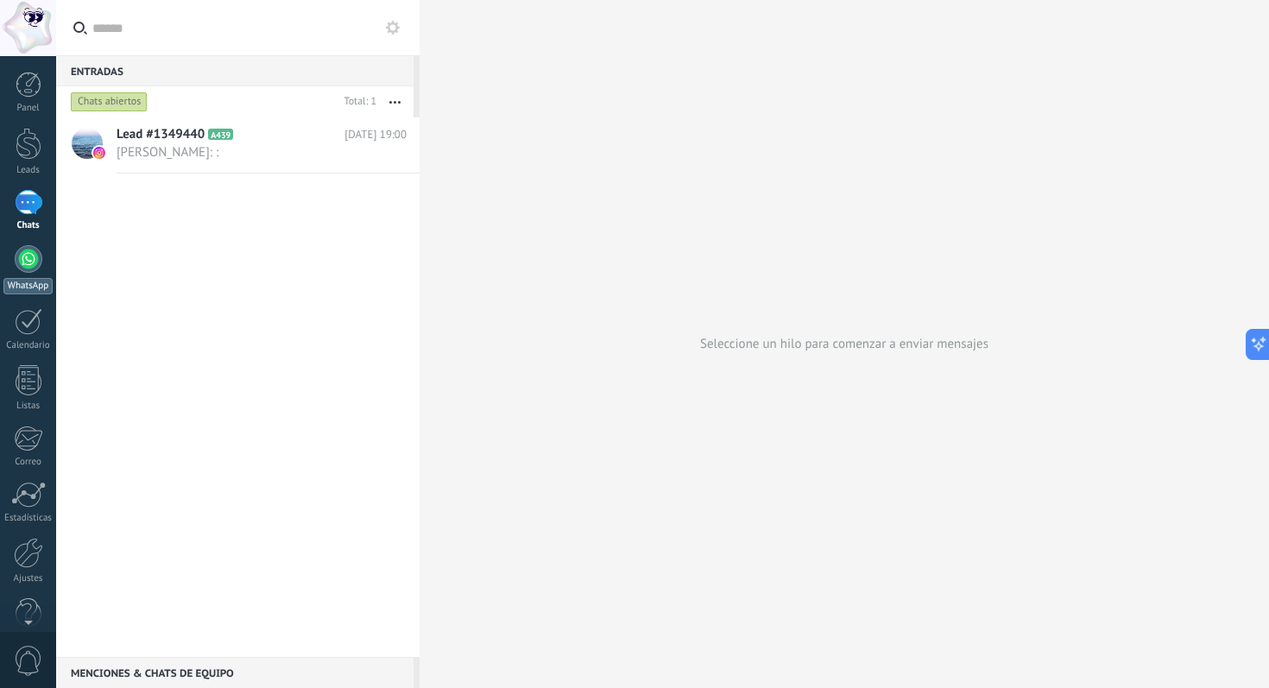
click at [24, 268] on div at bounding box center [29, 259] width 28 height 28
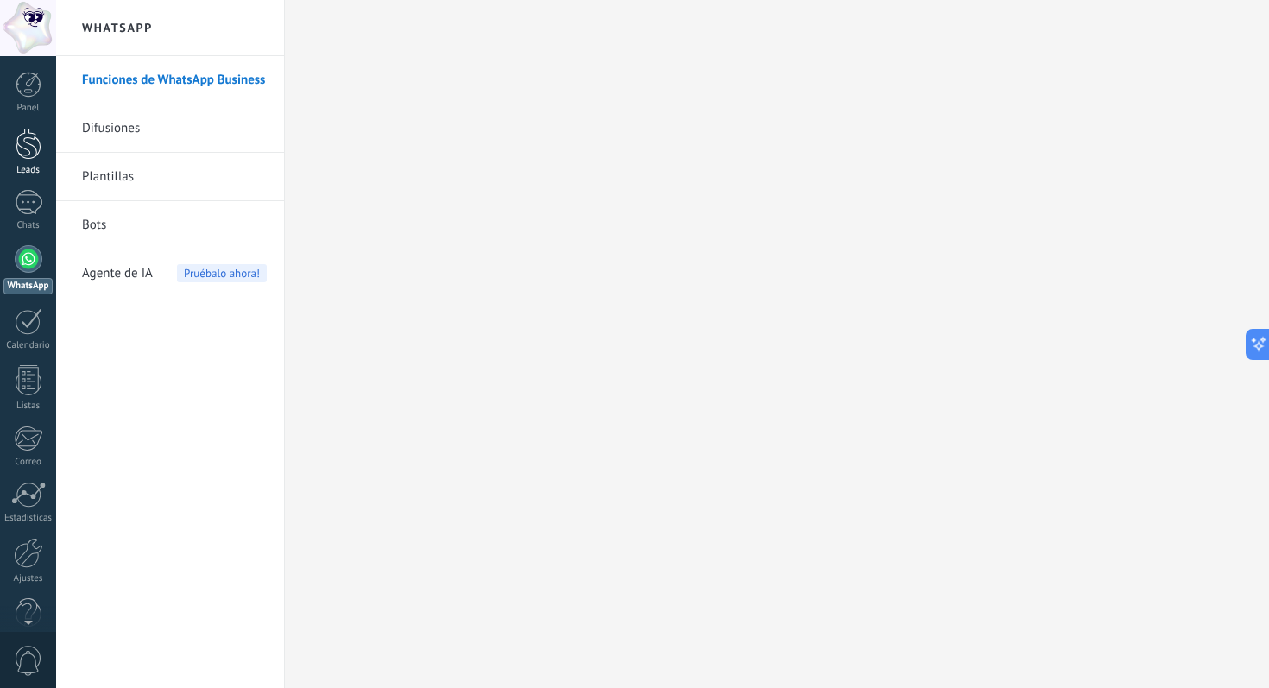
click at [36, 152] on div at bounding box center [29, 144] width 26 height 32
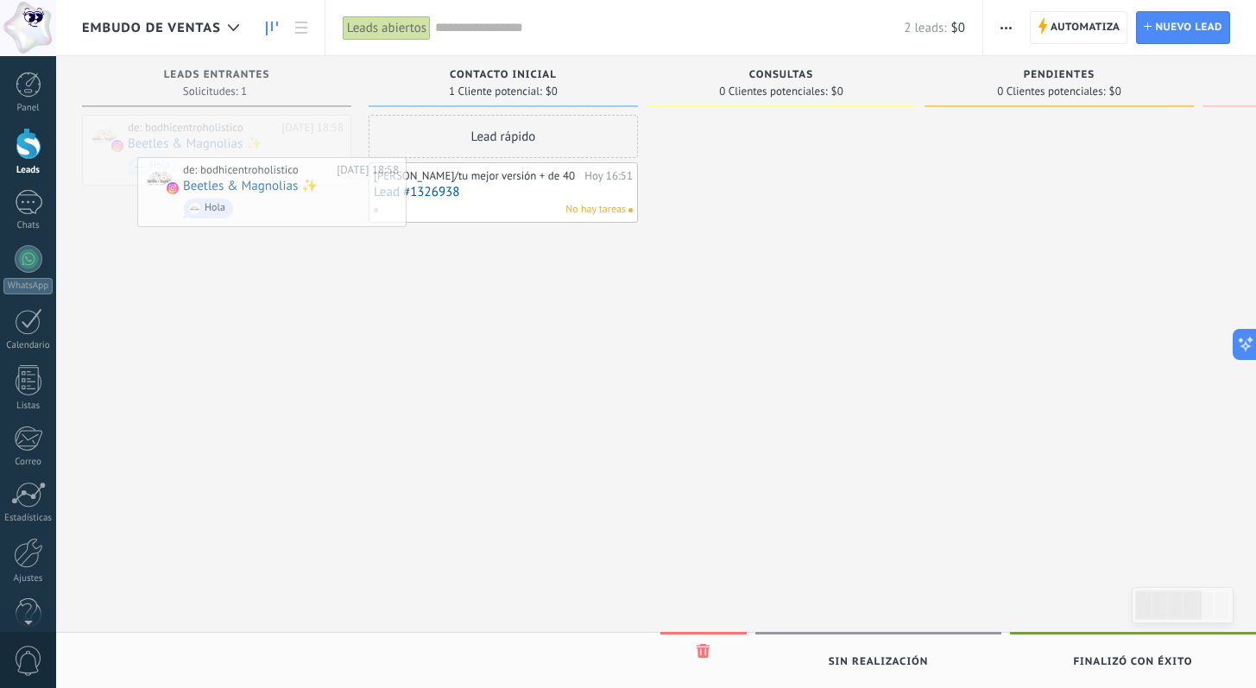
drag, startPoint x: 271, startPoint y: 157, endPoint x: 312, endPoint y: 188, distance: 51.1
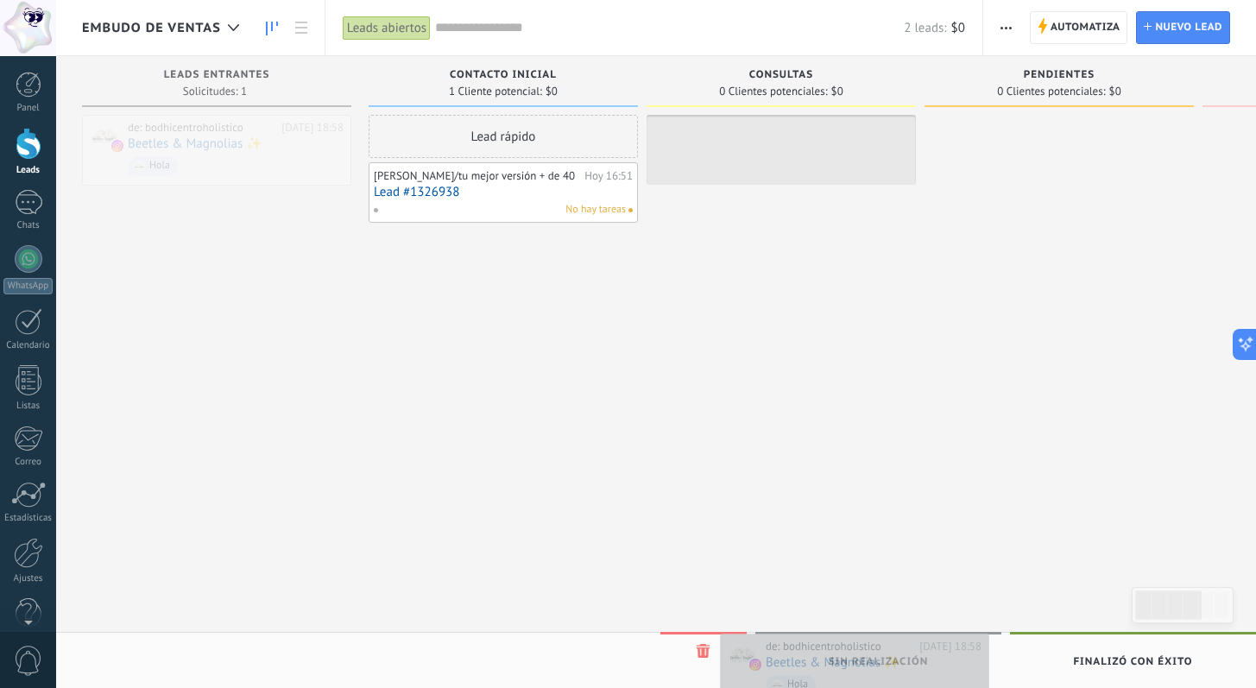
drag, startPoint x: 255, startPoint y: 152, endPoint x: 894, endPoint y: 669, distance: 822.7
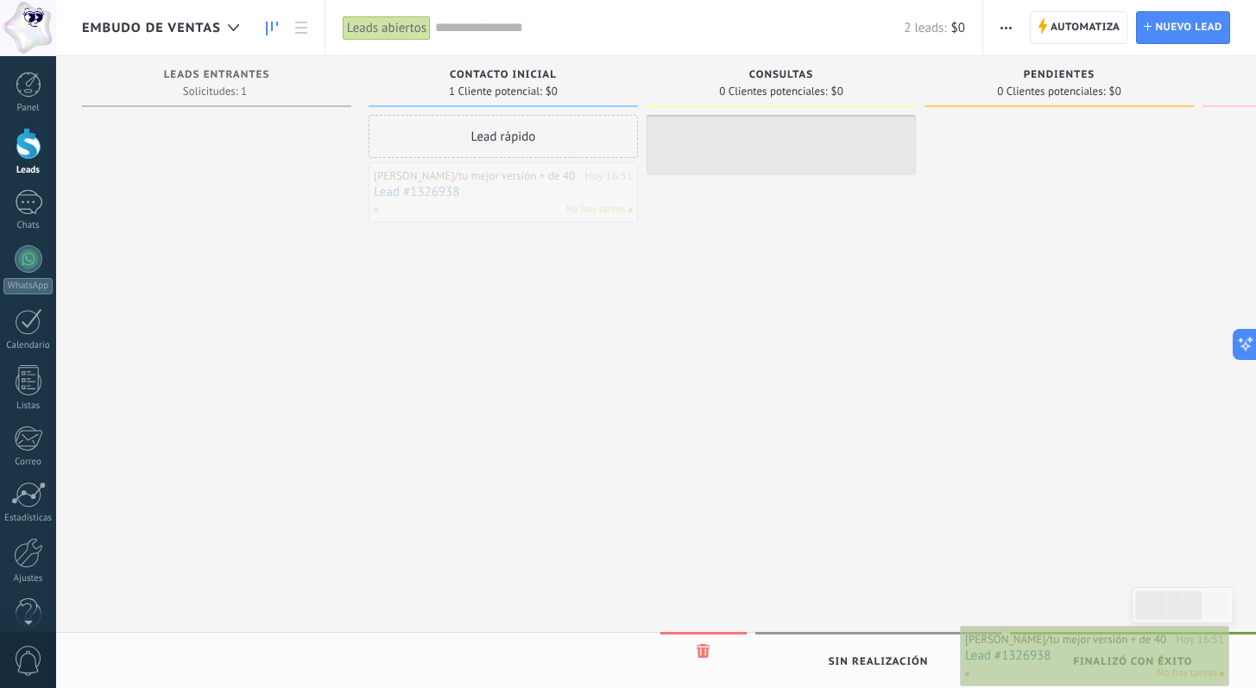
drag, startPoint x: 491, startPoint y: 200, endPoint x: 1091, endPoint y: 660, distance: 755.7
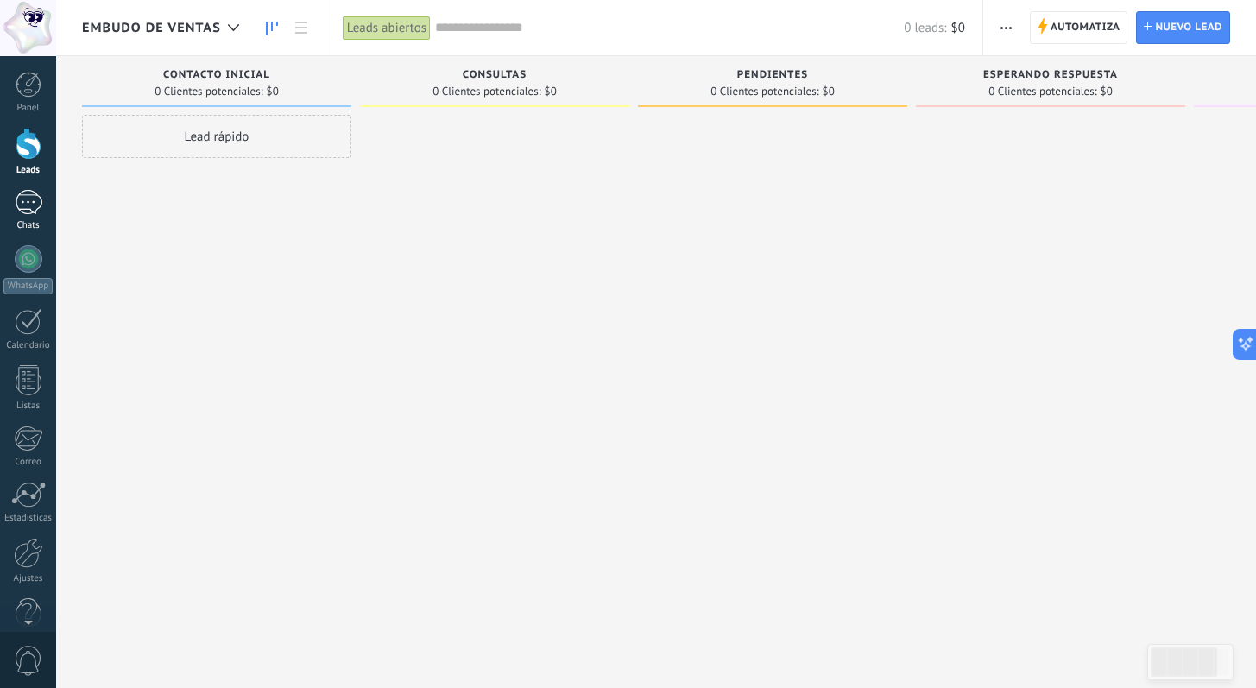
click at [23, 204] on div "1" at bounding box center [29, 202] width 28 height 25
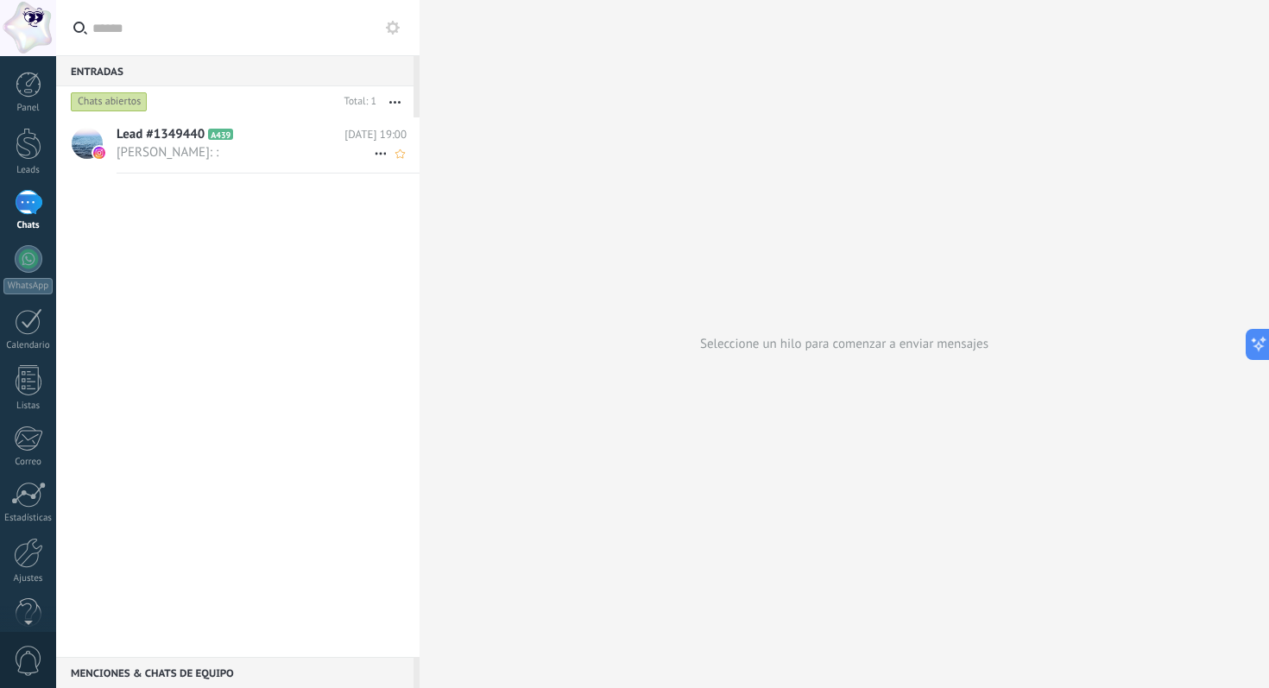
click at [269, 155] on span "[PERSON_NAME]: :" at bounding box center [245, 152] width 257 height 16
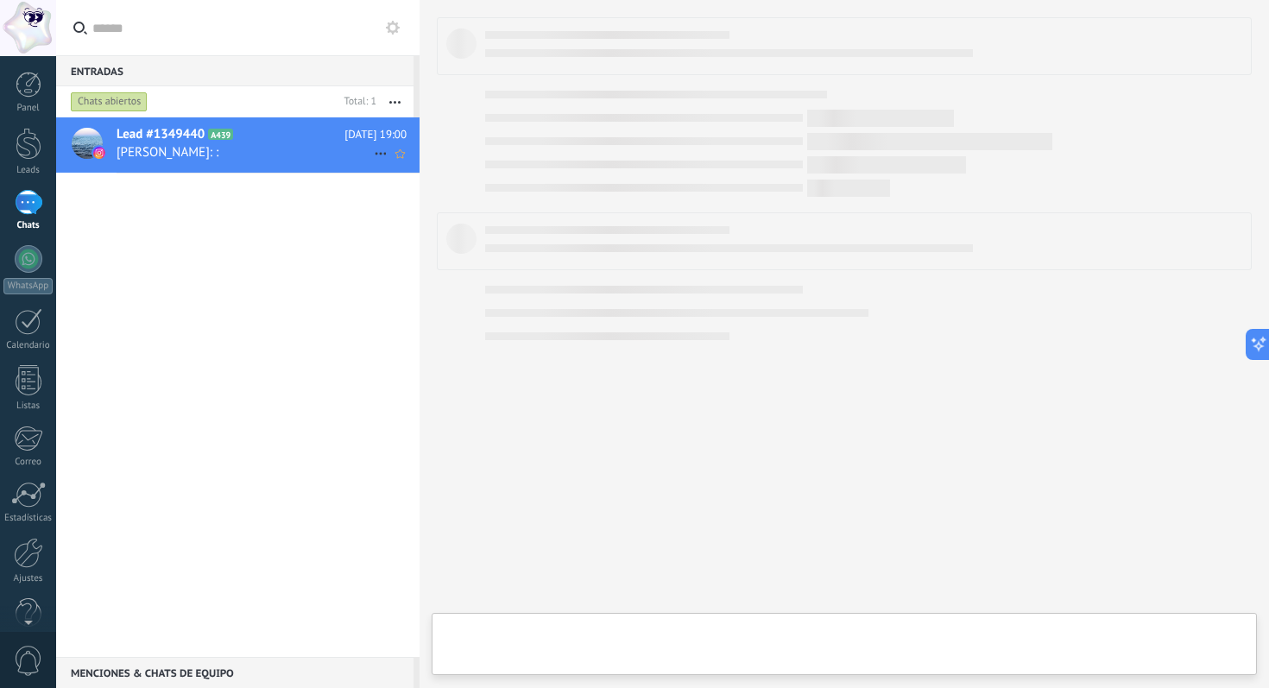
type textarea "**********"
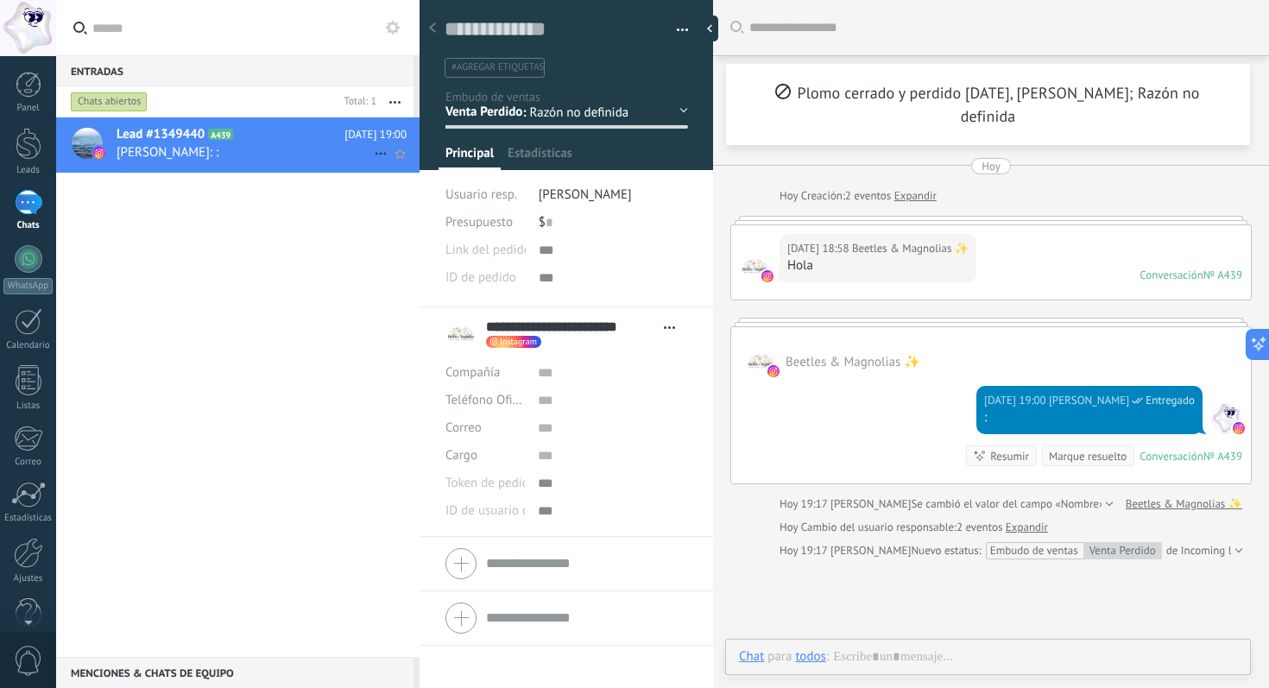
scroll to position [57, 0]
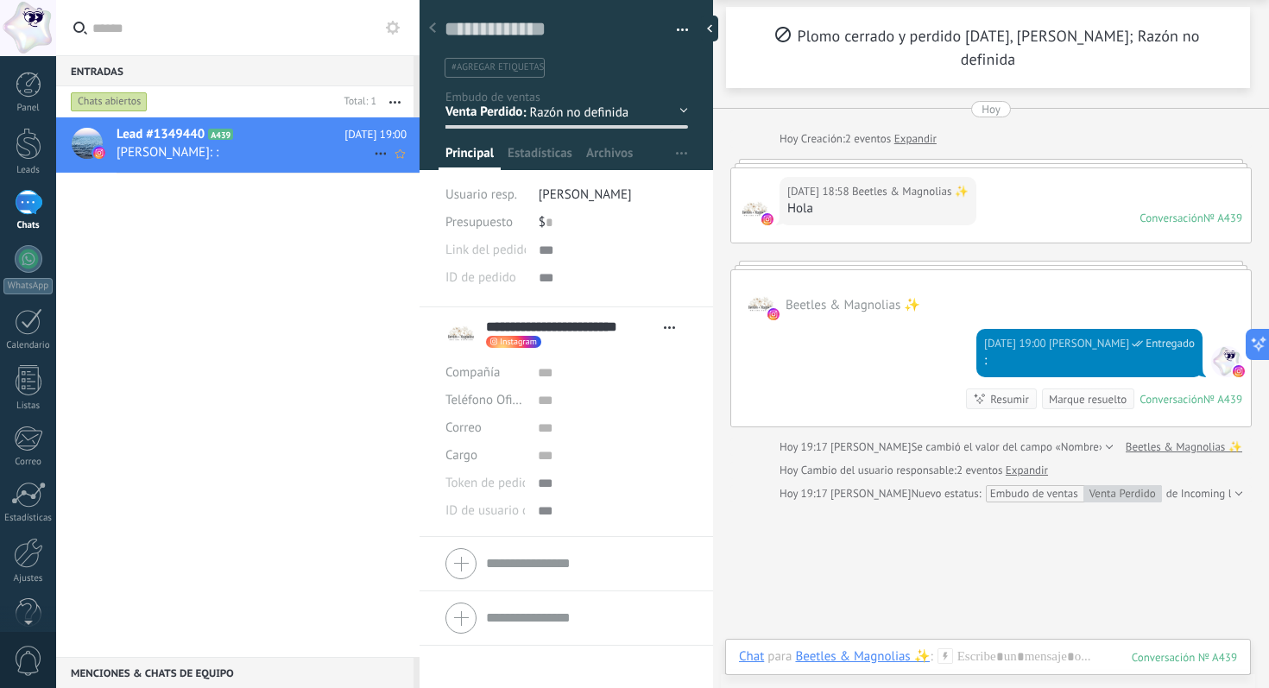
click at [373, 152] on icon at bounding box center [380, 153] width 21 height 21
click at [434, 174] on span "Conversación cerrada" at bounding box center [457, 162] width 117 height 35
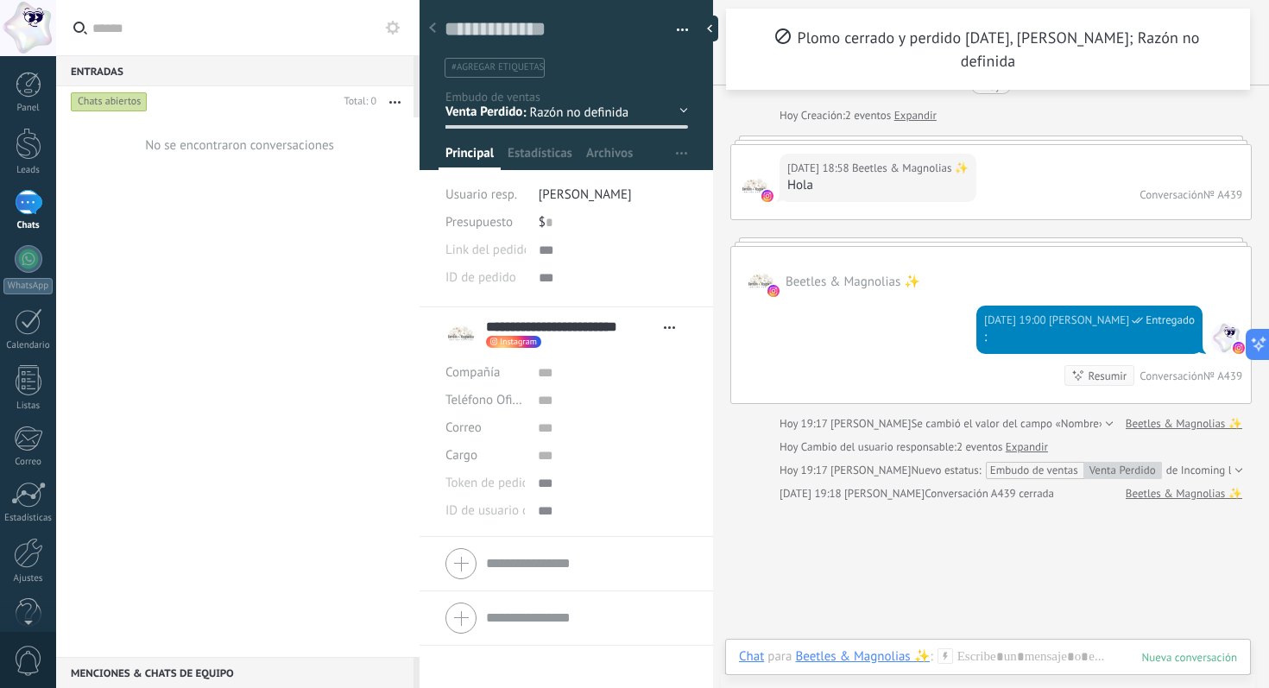
click at [28, 205] on div "1" at bounding box center [29, 202] width 28 height 25
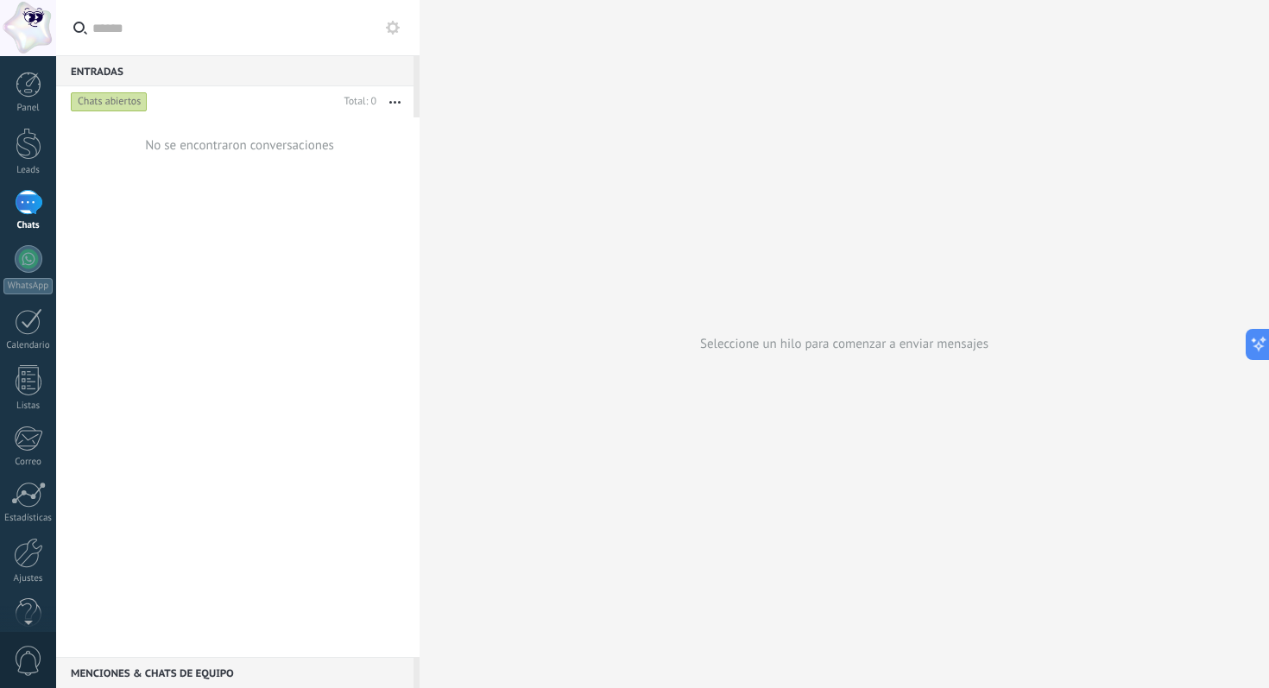
click at [205, 673] on div "Menciones & Chats de equipo 0" at bounding box center [234, 672] width 357 height 31
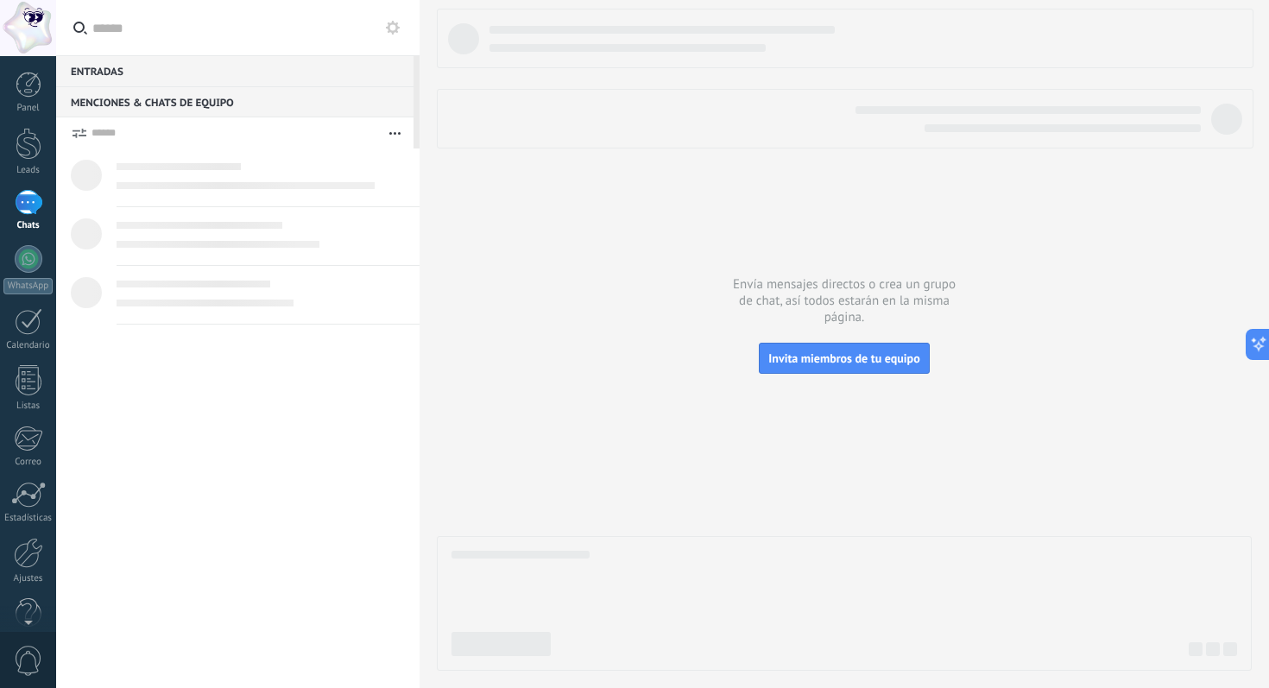
click at [189, 111] on div "Menciones & Chats de equipo 0" at bounding box center [234, 101] width 357 height 31
click at [141, 66] on div "Entradas 0" at bounding box center [234, 70] width 357 height 31
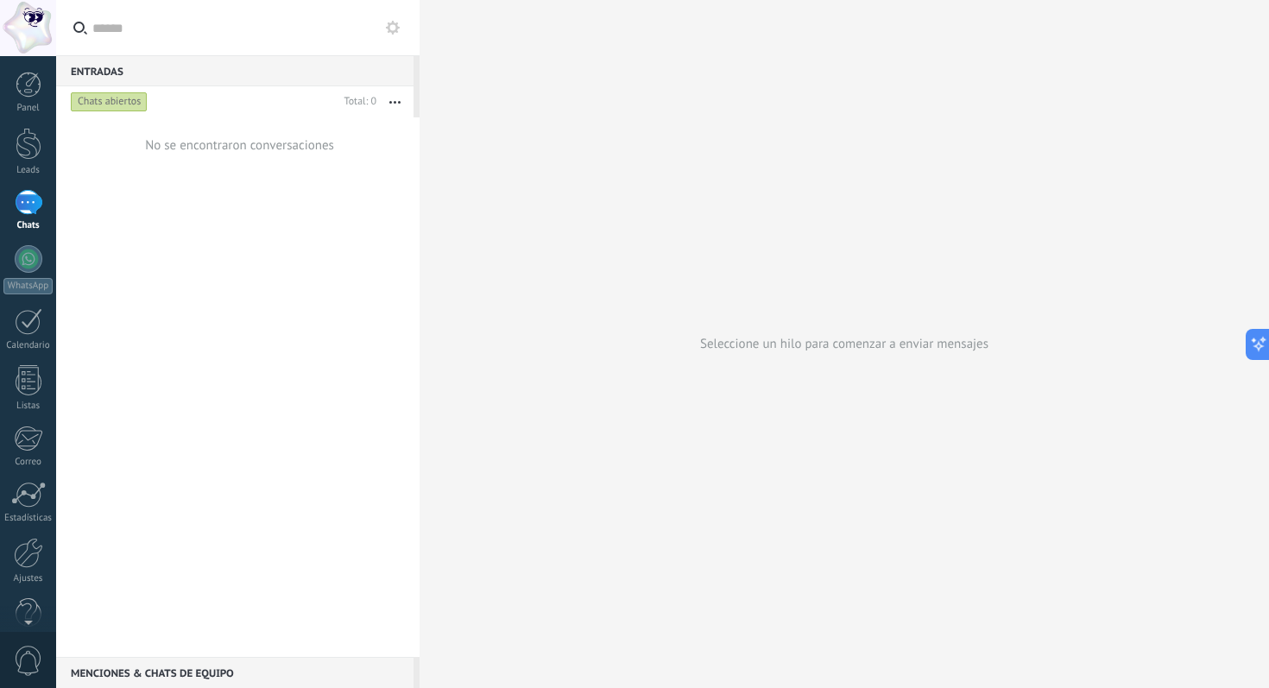
click at [106, 675] on div "Menciones & Chats de equipo 0" at bounding box center [234, 672] width 357 height 31
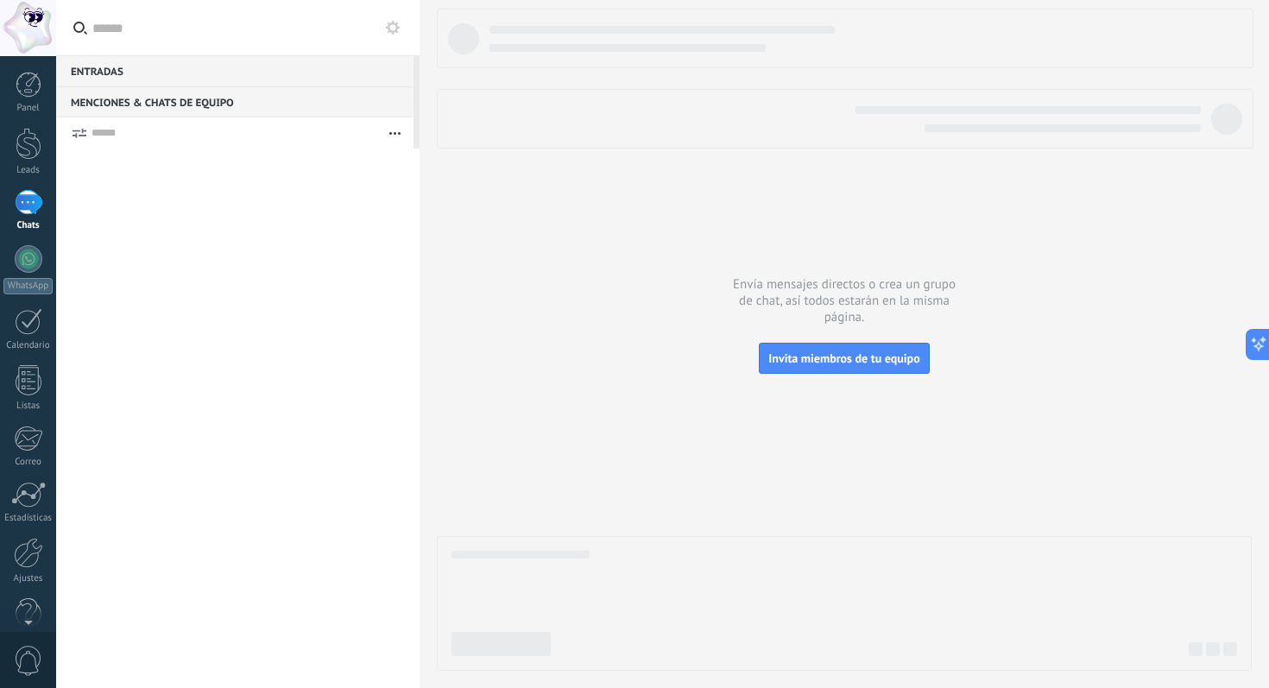
click at [565, 363] on div at bounding box center [844, 340] width 815 height 662
click at [202, 108] on div "Menciones & Chats de equipo 0" at bounding box center [234, 101] width 357 height 31
click at [221, 224] on div at bounding box center [237, 419] width 363 height 540
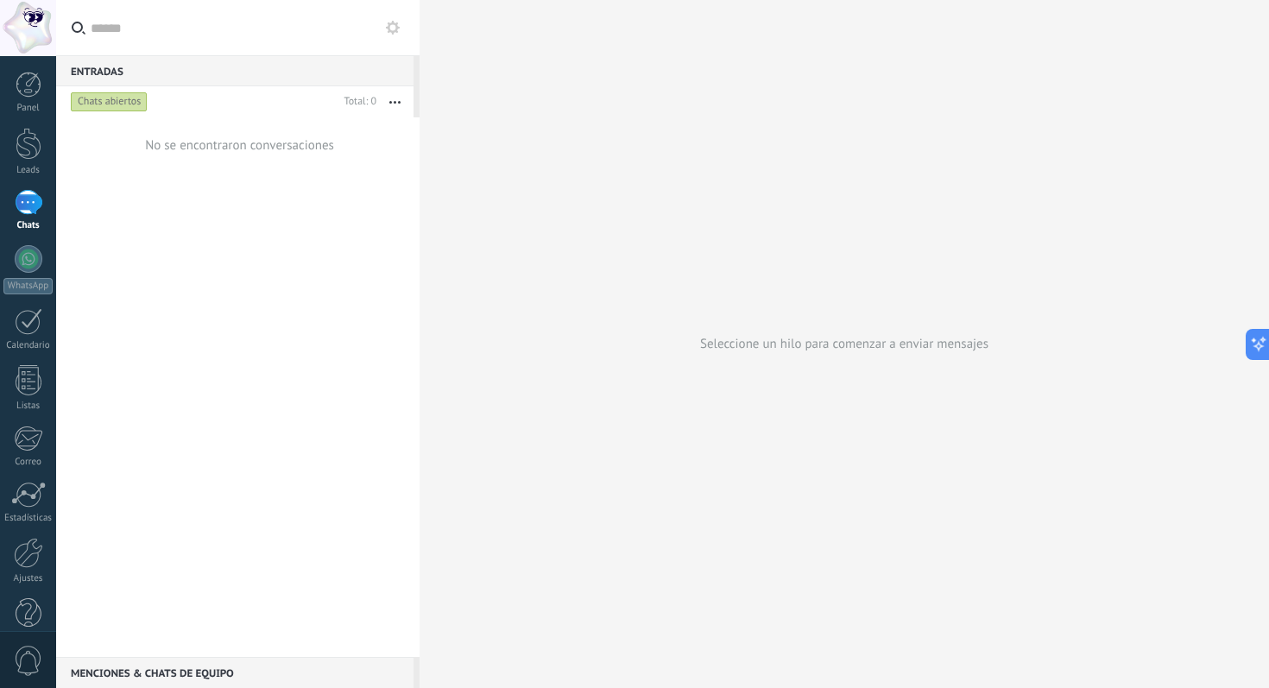
click at [164, 673] on div "Menciones & Chats de equipo 0" at bounding box center [234, 672] width 357 height 31
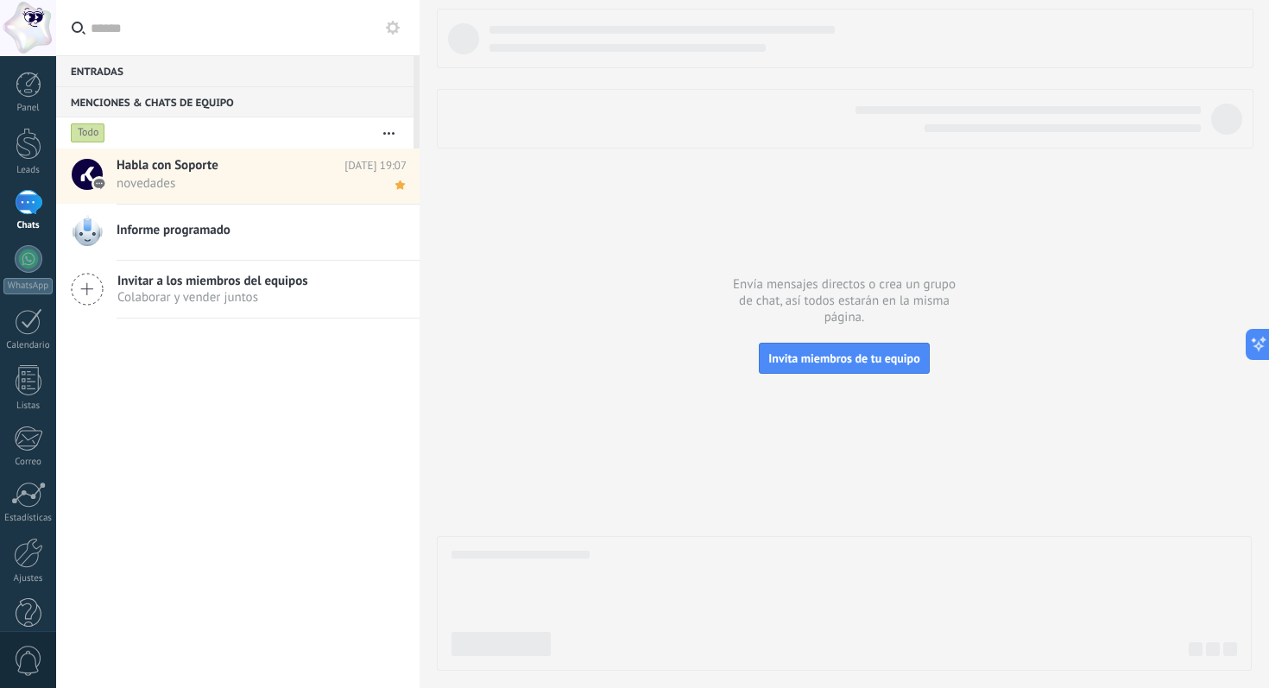
click at [184, 179] on span "novedades" at bounding box center [245, 183] width 257 height 16
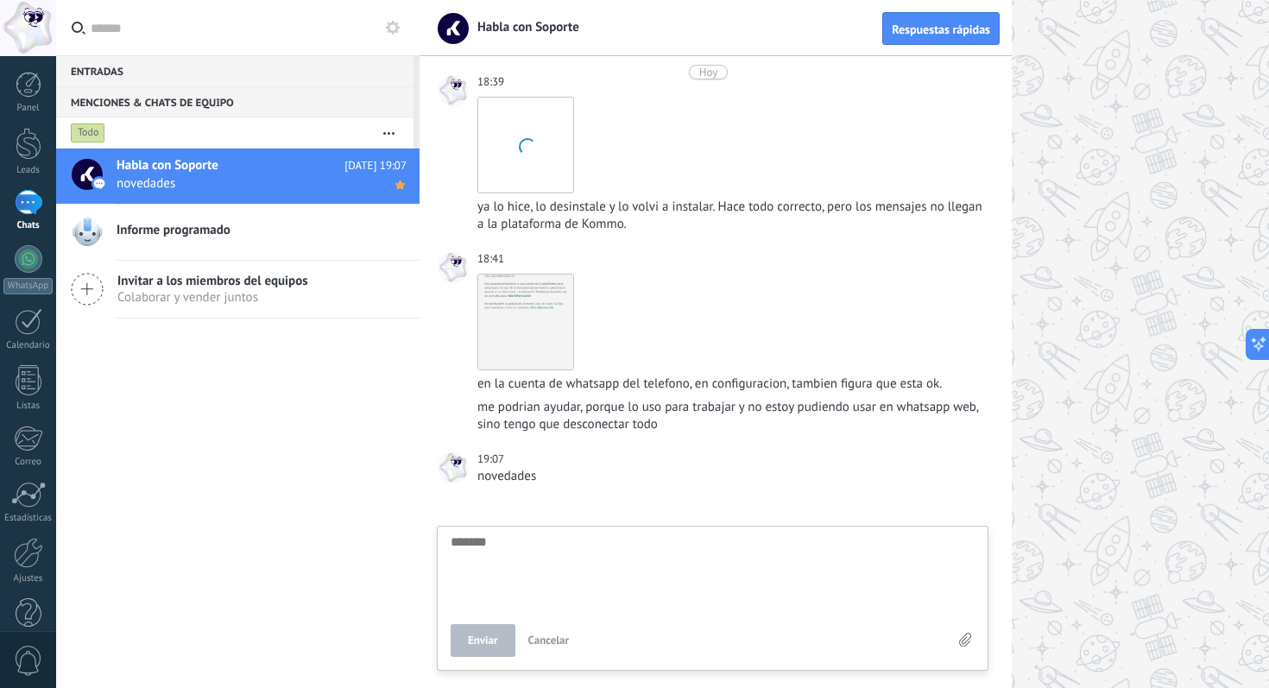
scroll to position [813, 0]
click at [528, 560] on textarea at bounding box center [713, 570] width 524 height 71
type textarea "*"
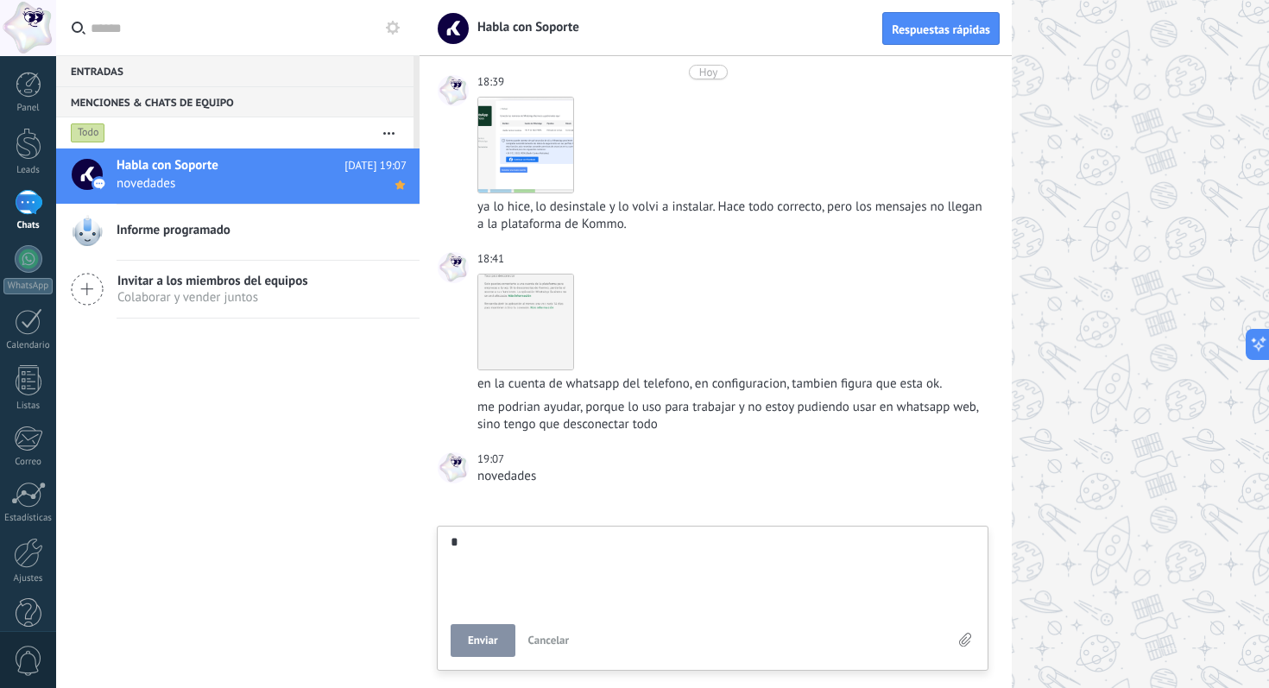
click at [485, 643] on span "Enviar" at bounding box center [483, 641] width 30 height 12
type textarea "*******"
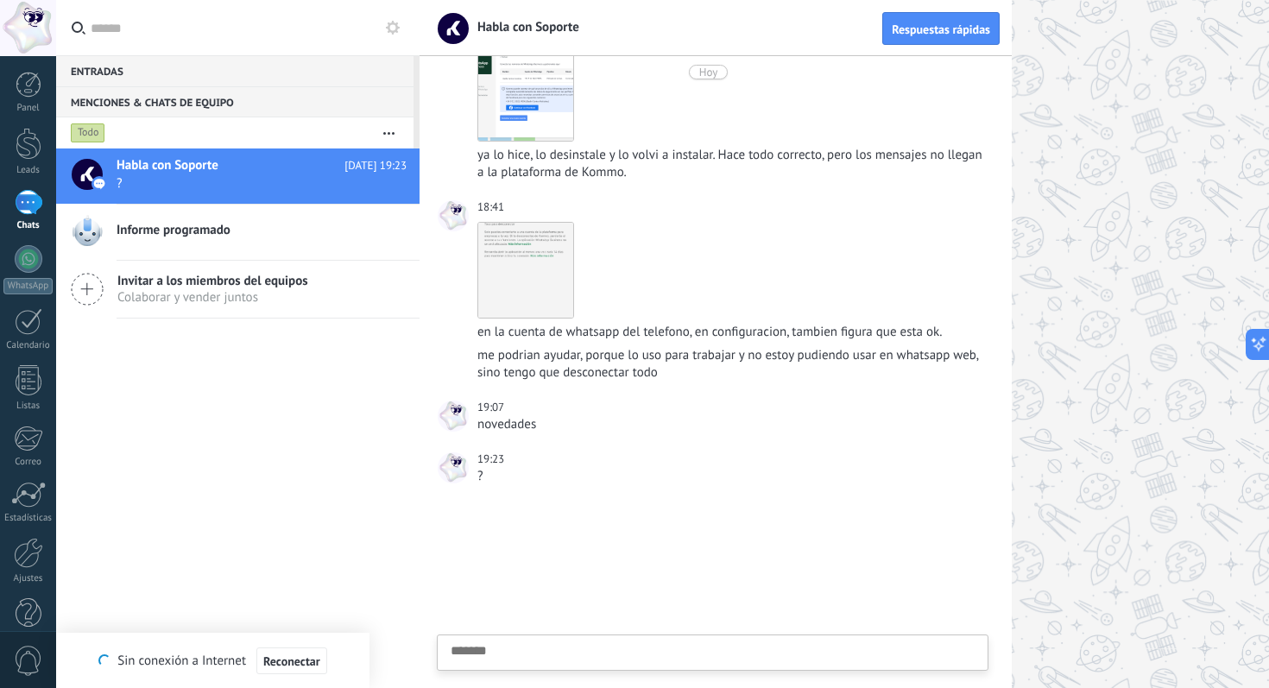
type textarea "*******"
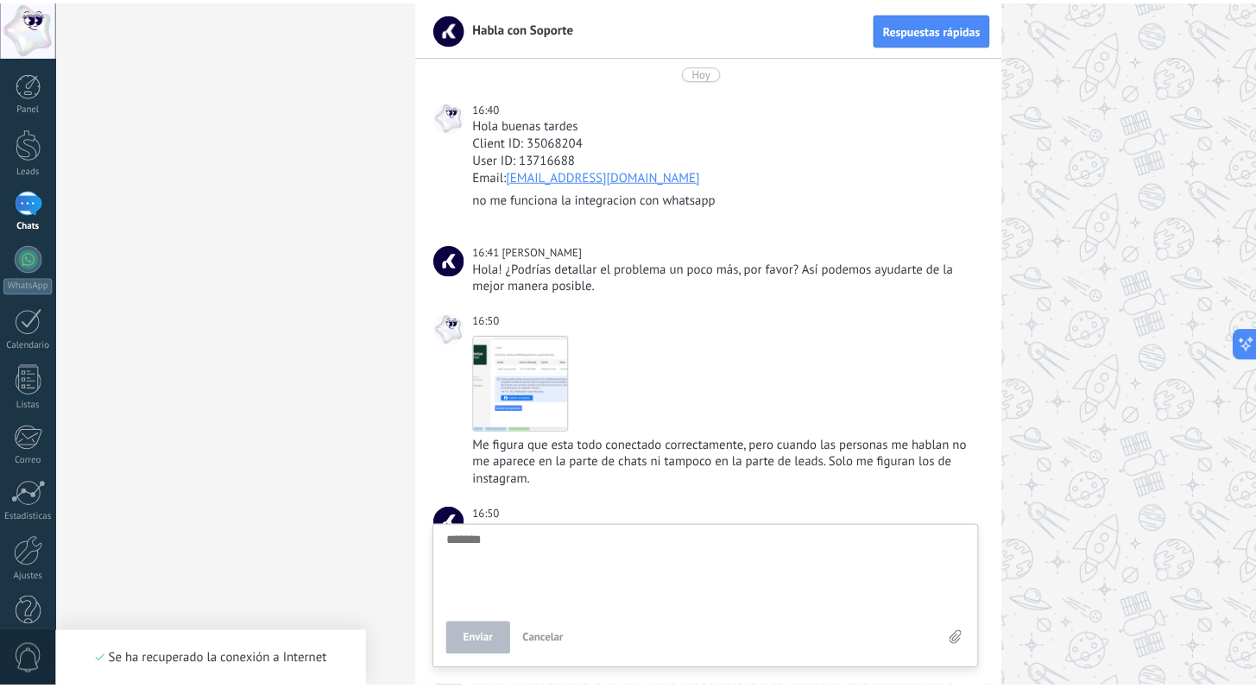
scroll to position [865, 0]
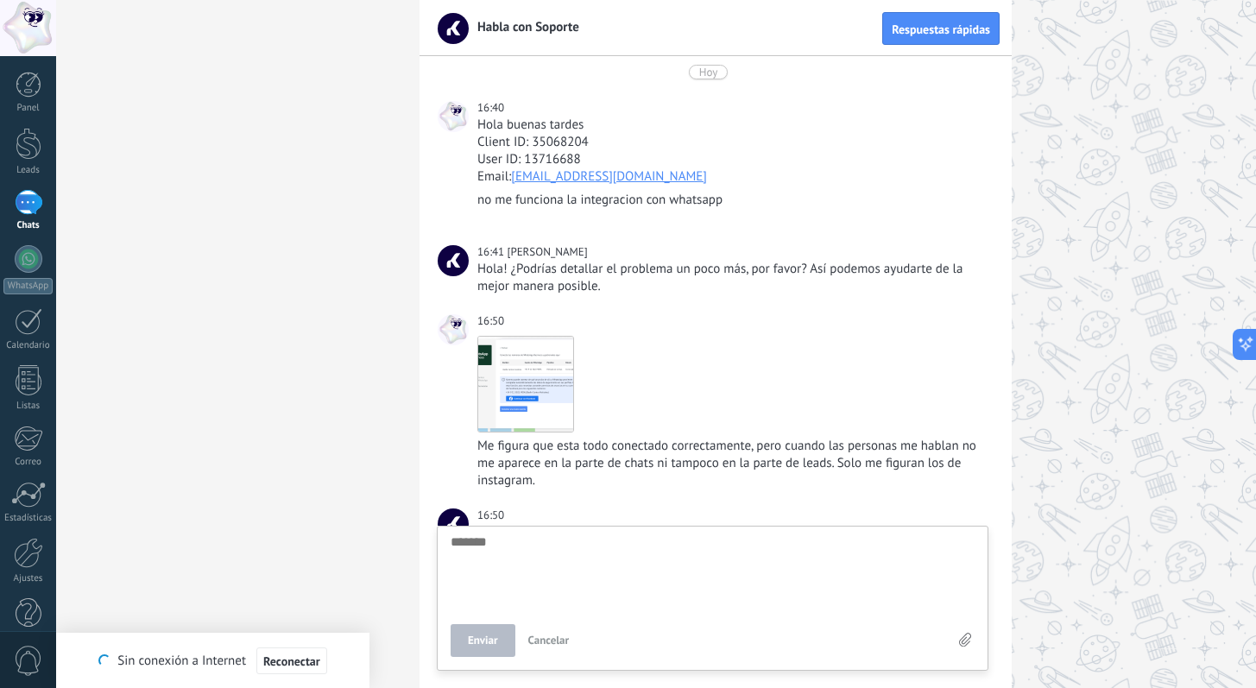
scroll to position [865, 0]
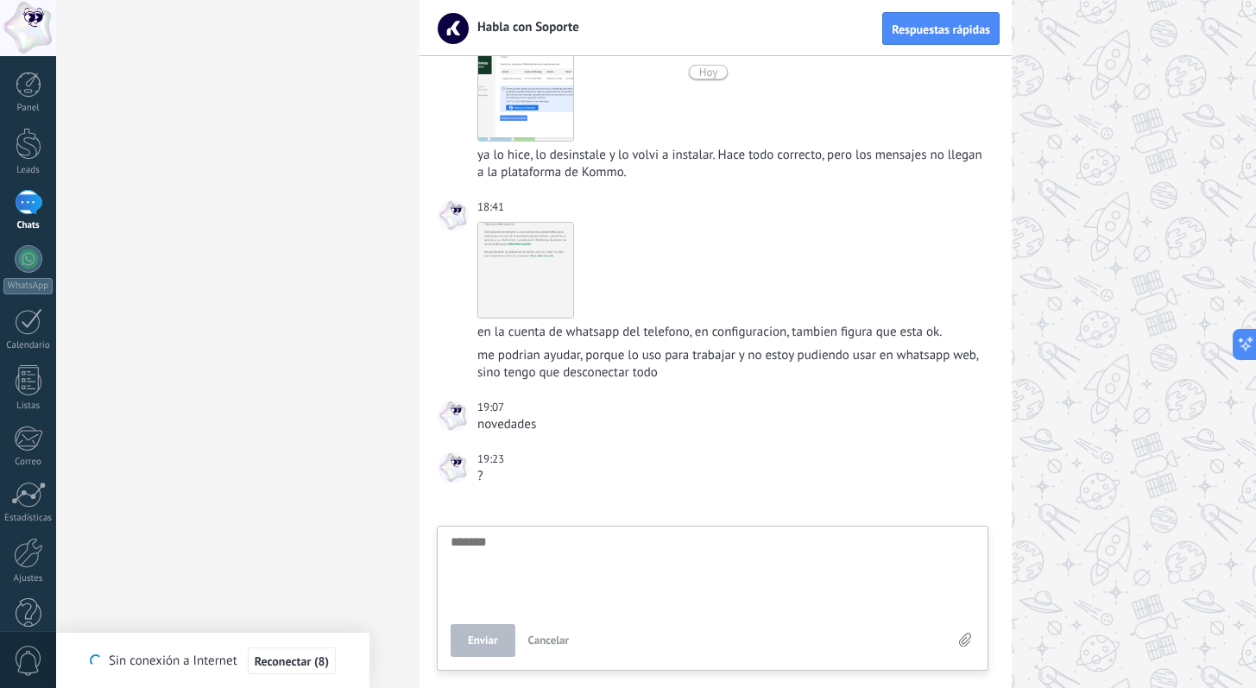
type textarea "*******"
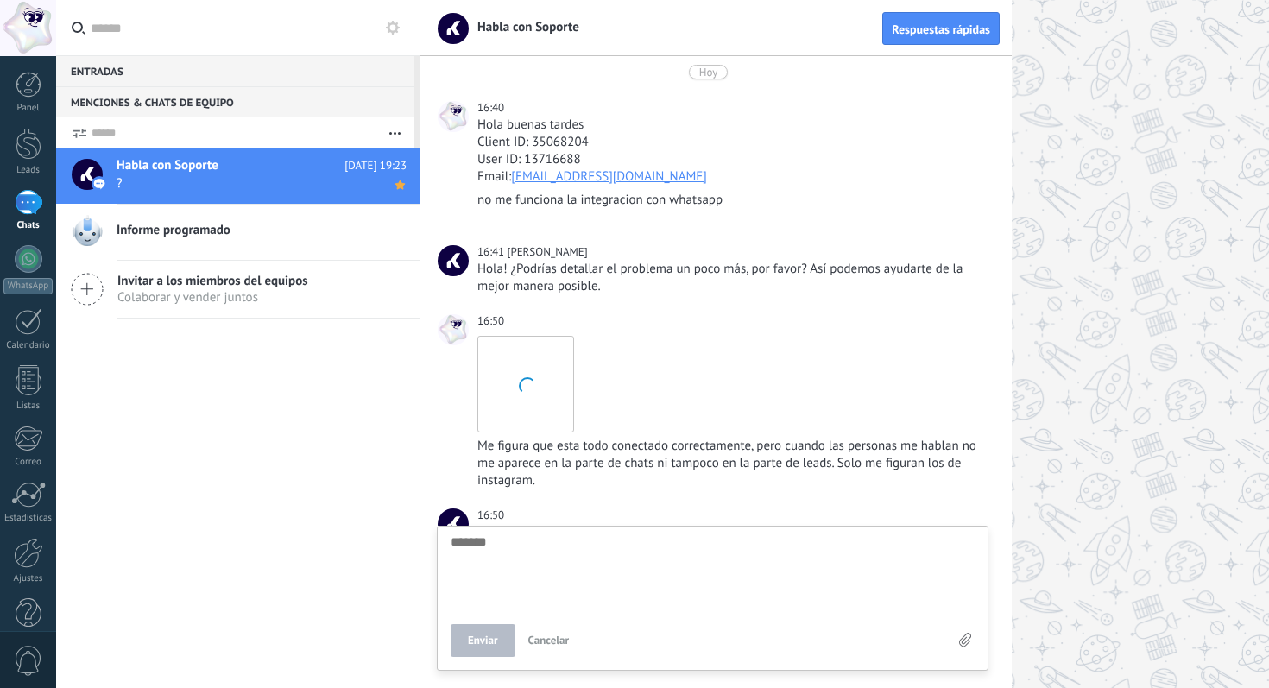
scroll to position [865, 0]
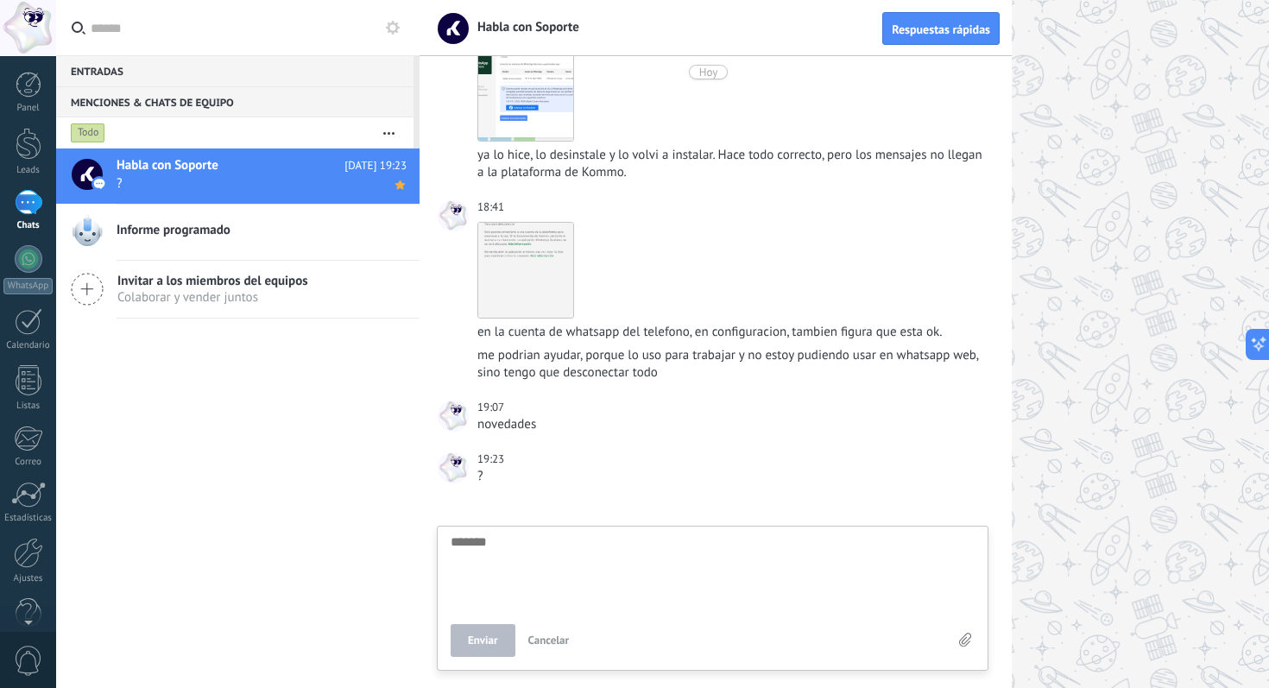
click at [43, 198] on link "Chats" at bounding box center [28, 210] width 56 height 41
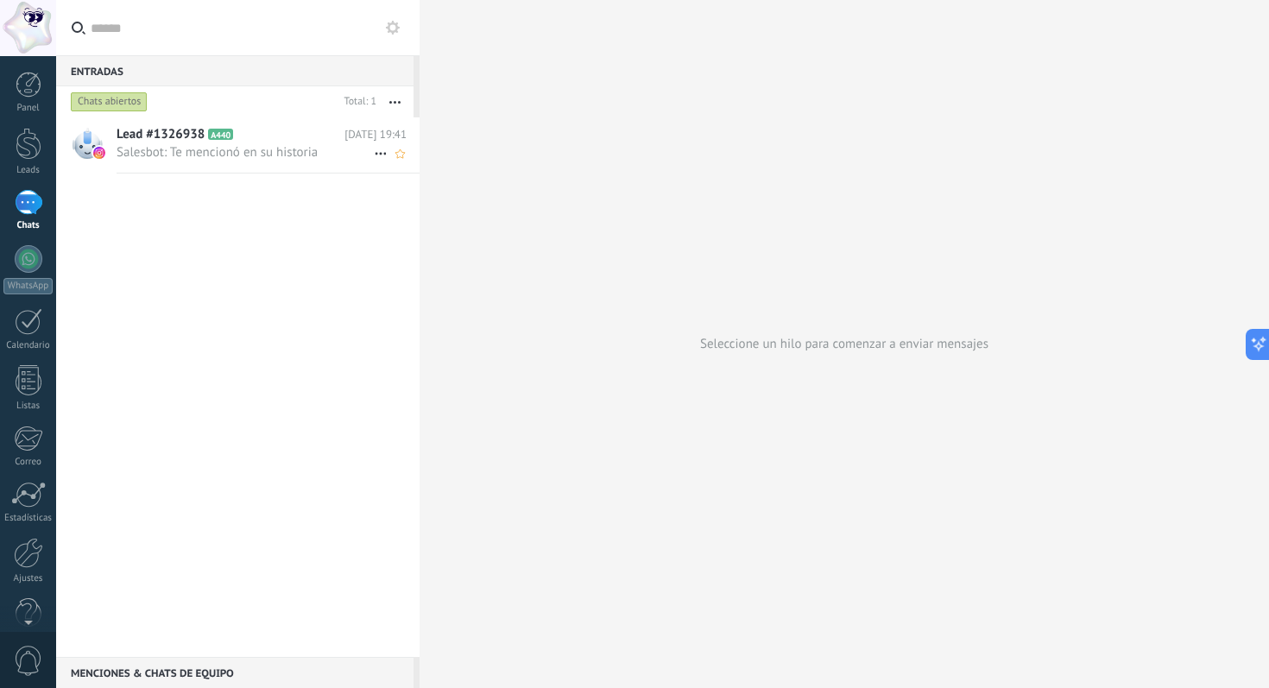
click at [271, 159] on span "Salesbot: Te mencionó en su historia" at bounding box center [245, 152] width 257 height 16
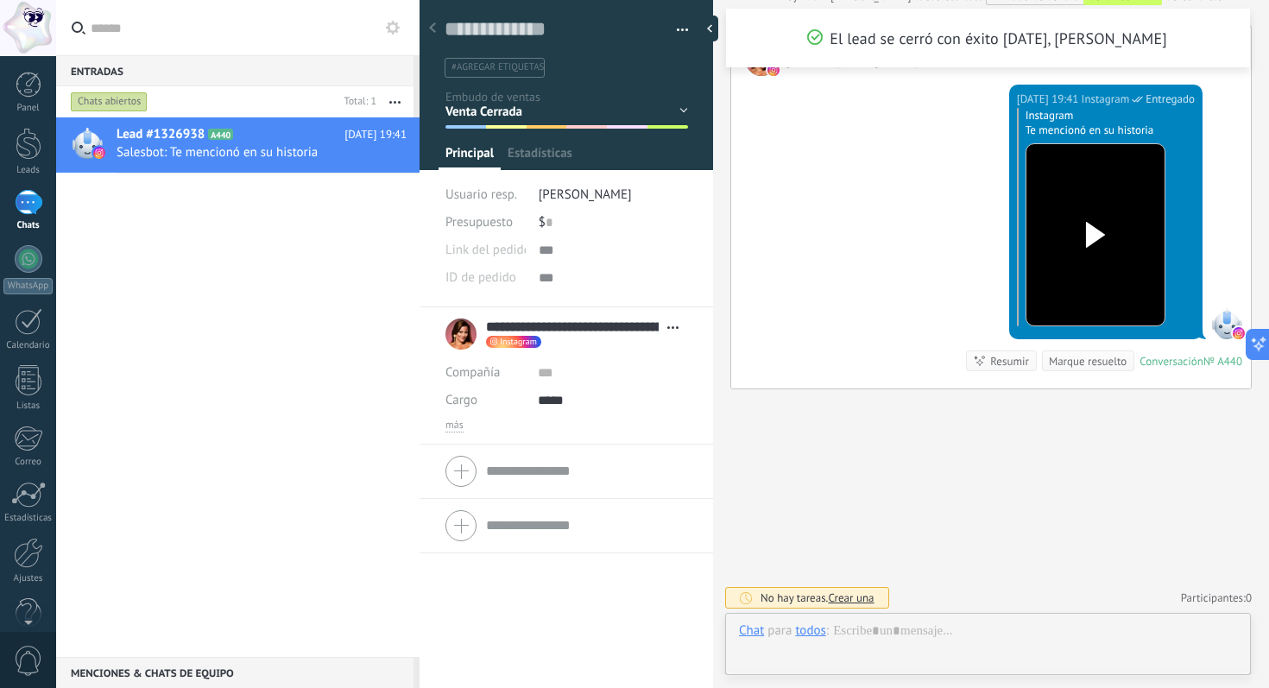
scroll to position [26, 0]
click at [30, 142] on div at bounding box center [29, 144] width 26 height 32
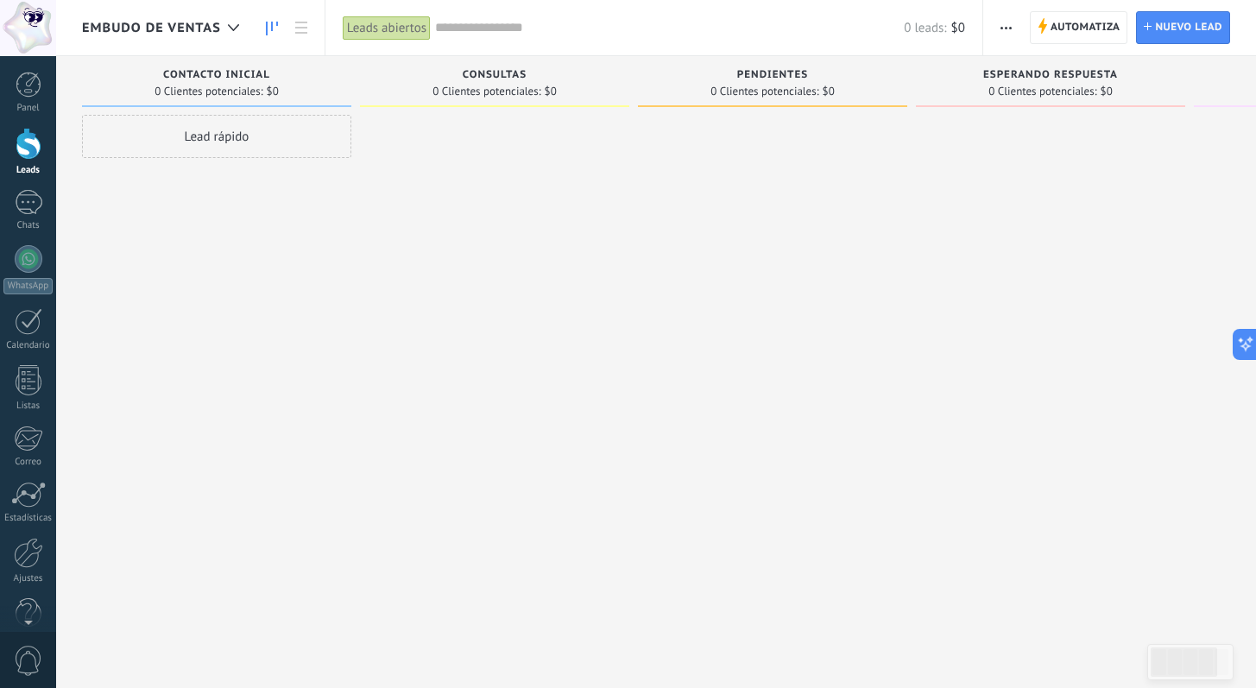
click at [149, 237] on div "Lead rápido" at bounding box center [216, 346] width 269 height 463
click at [35, 201] on div at bounding box center [29, 202] width 28 height 25
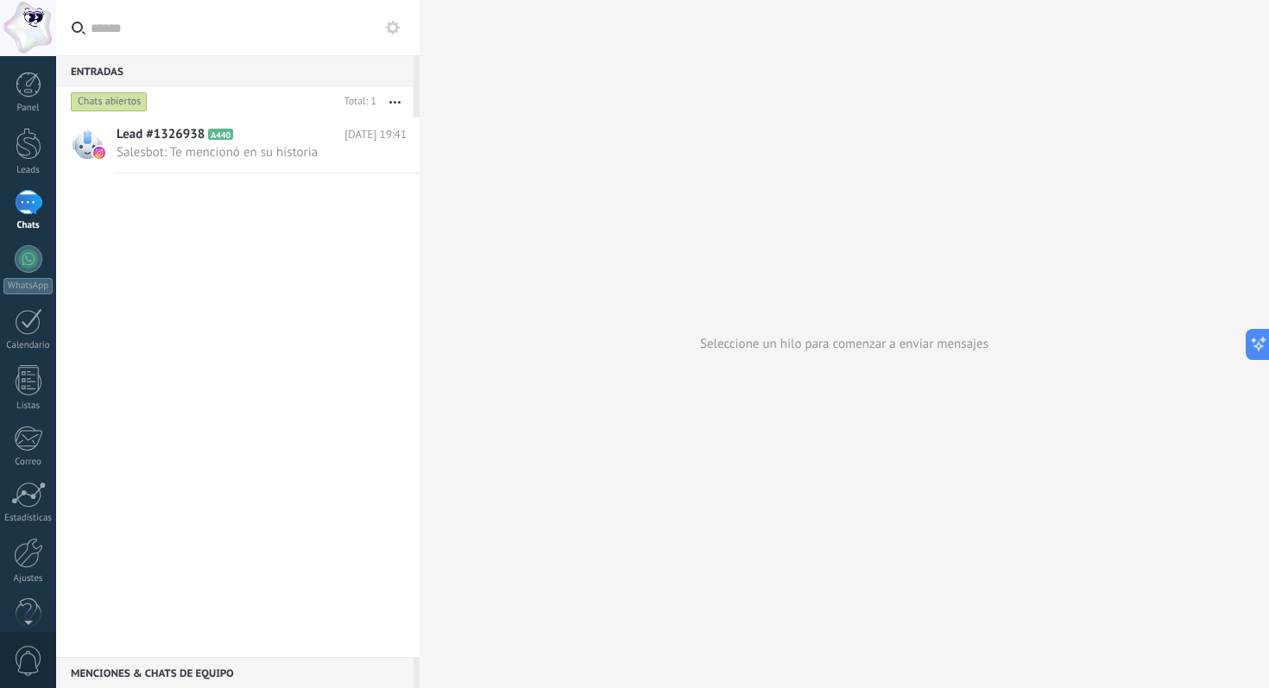
click at [22, 196] on div at bounding box center [29, 202] width 28 height 25
click at [241, 676] on div "Menciones & Chats de equipo 0" at bounding box center [234, 672] width 357 height 31
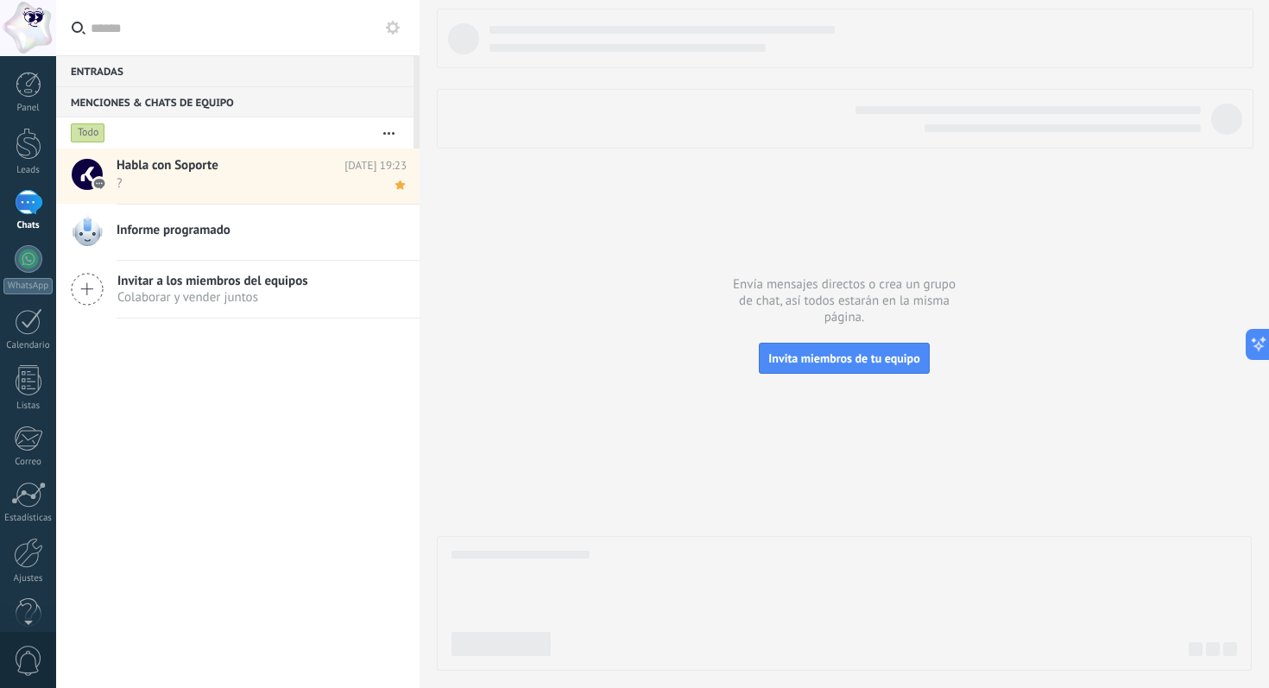
click at [218, 175] on span "?" at bounding box center [245, 183] width 257 height 16
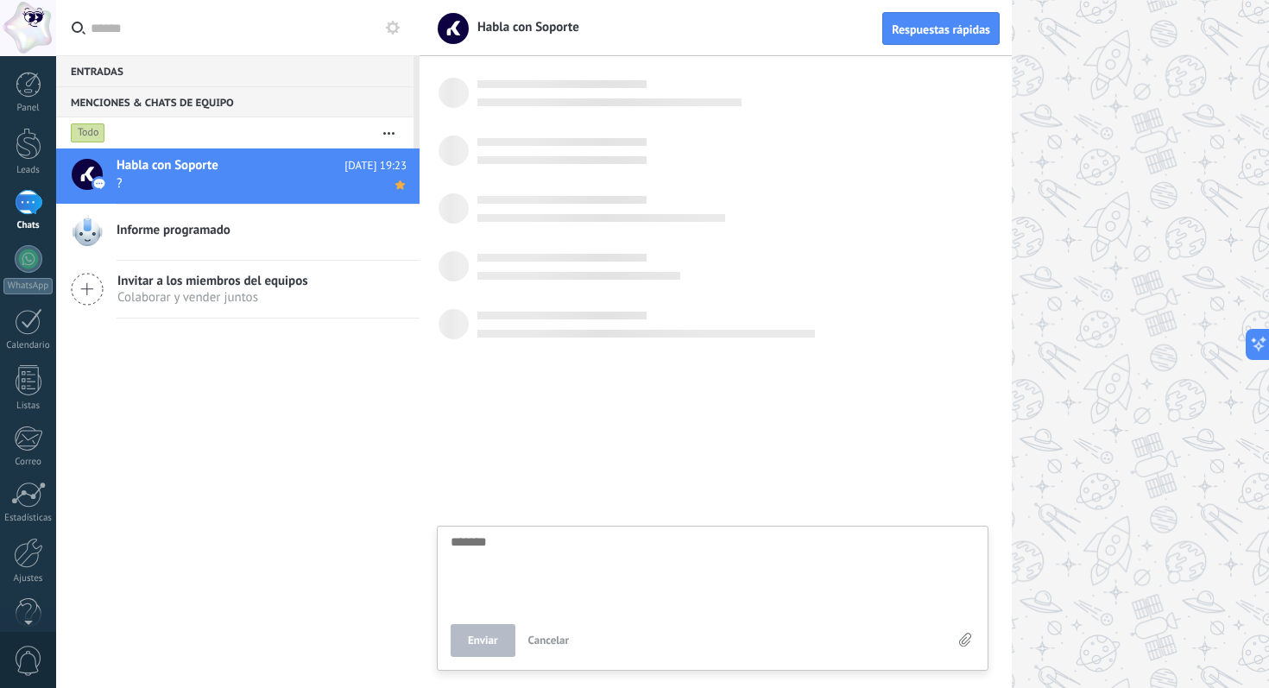
scroll to position [865, 0]
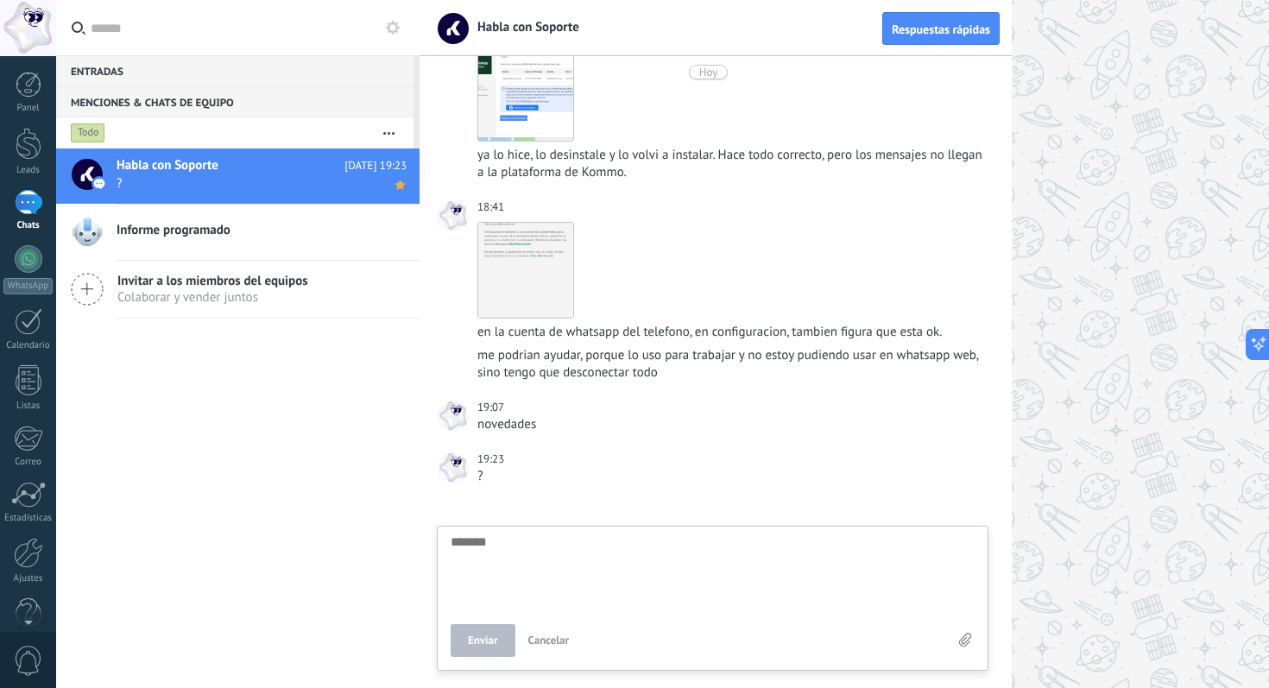
click at [305, 440] on div "Habla con Soporte Hoy 19:23 ? Informe programado Invitar a los miembros del equ…" at bounding box center [237, 419] width 363 height 540
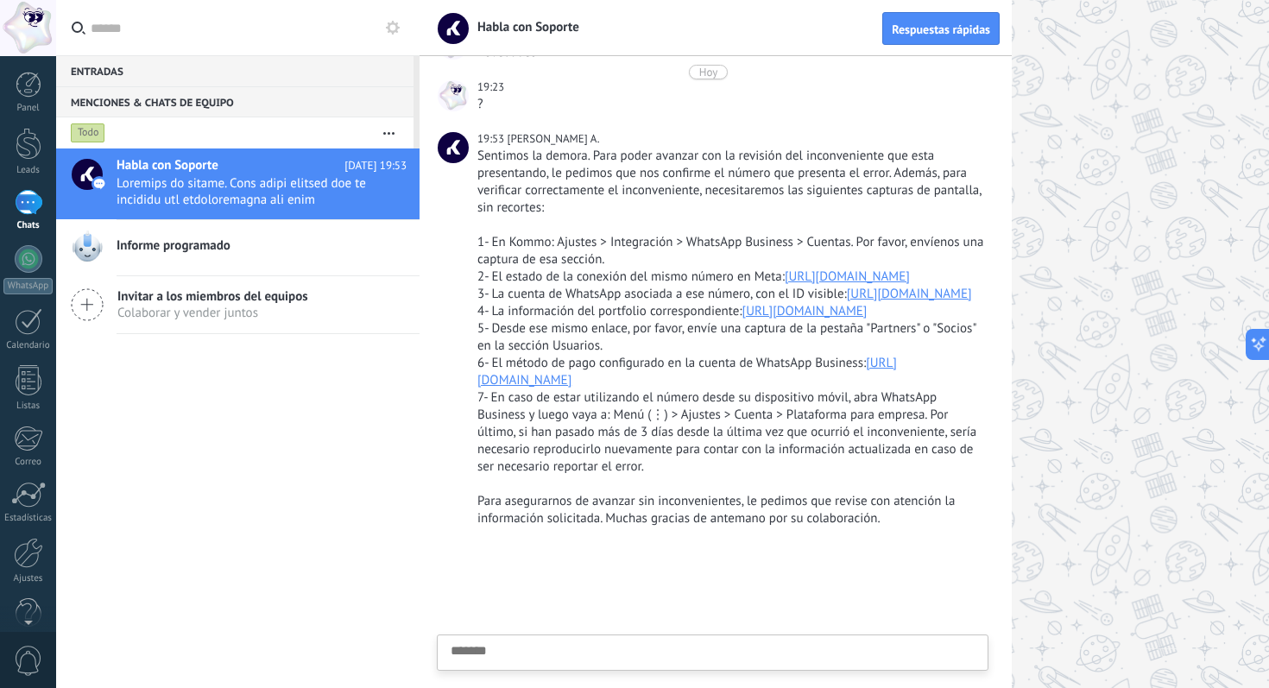
scroll to position [1280, 0]
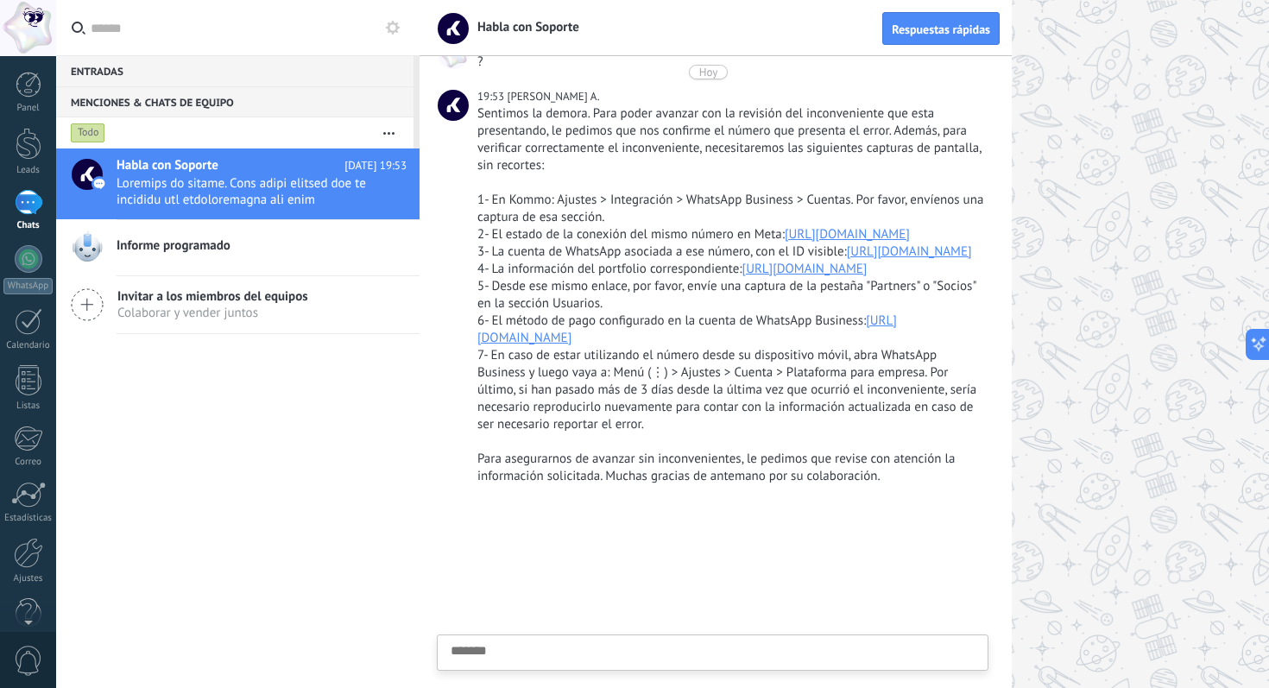
drag, startPoint x: 519, startPoint y: 651, endPoint x: 546, endPoint y: 638, distance: 29.7
click at [520, 651] on textarea at bounding box center [713, 679] width 524 height 71
type textarea "*"
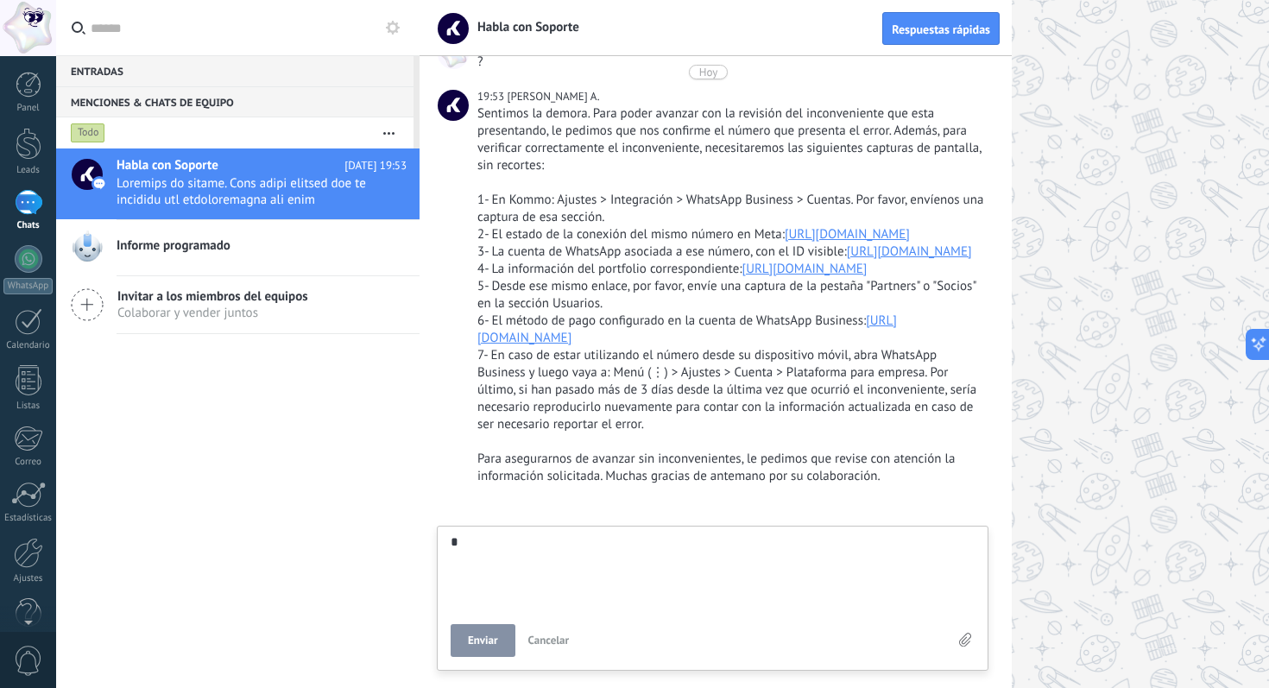
scroll to position [16, 0]
type textarea "*"
type textarea "***"
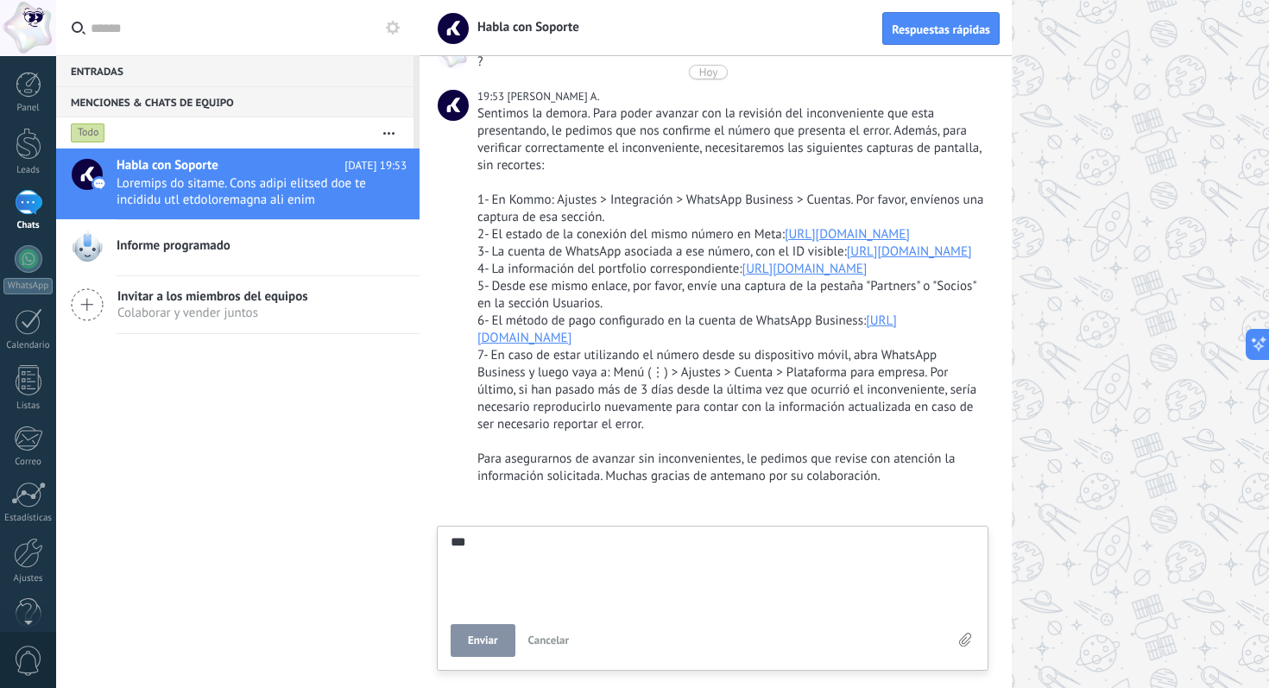
type textarea "***"
click at [972, 644] on div "Enviar Cancelar" at bounding box center [713, 640] width 524 height 33
click at [967, 644] on use at bounding box center [965, 640] width 12 height 14
click at [0, 0] on input "file" at bounding box center [0, 0] width 0 height 0
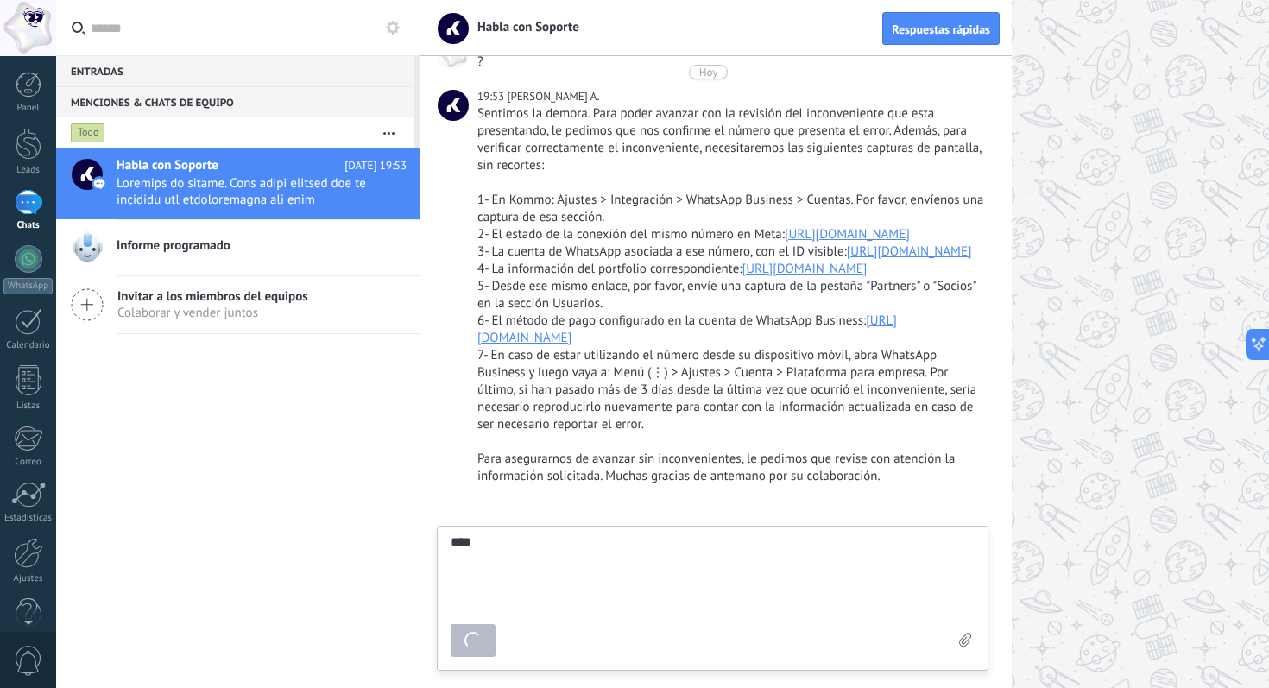
type textarea "*******"
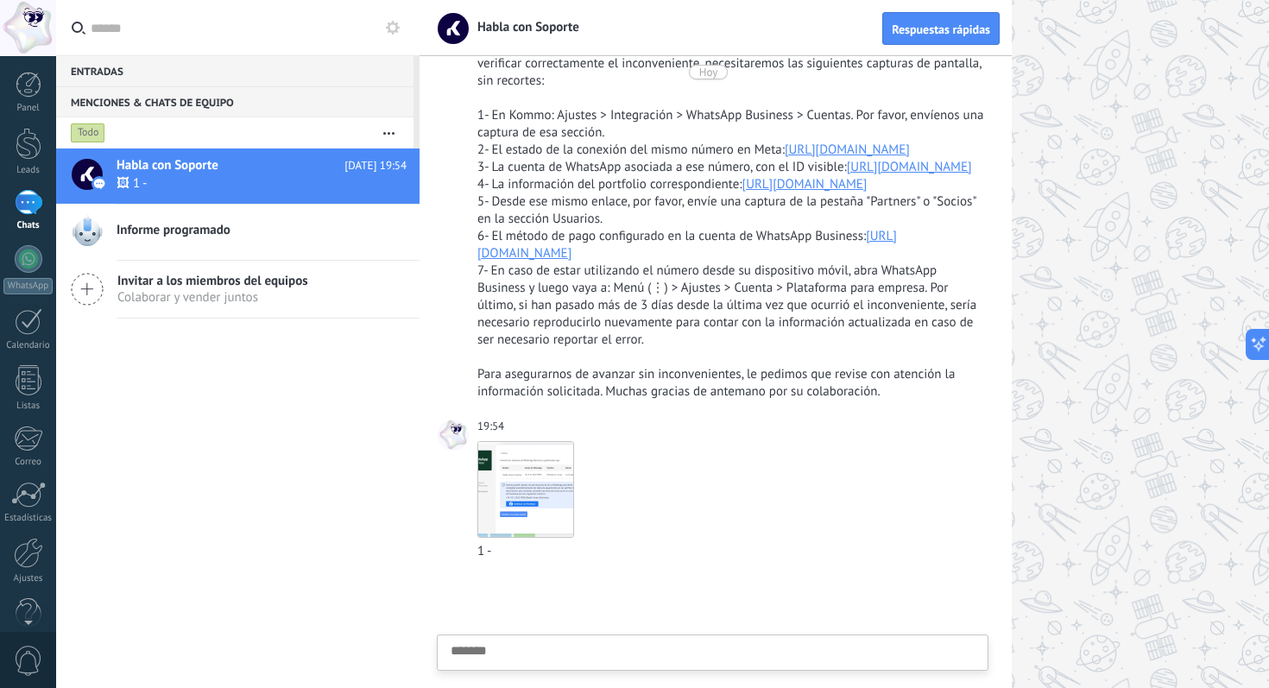
scroll to position [1419, 0]
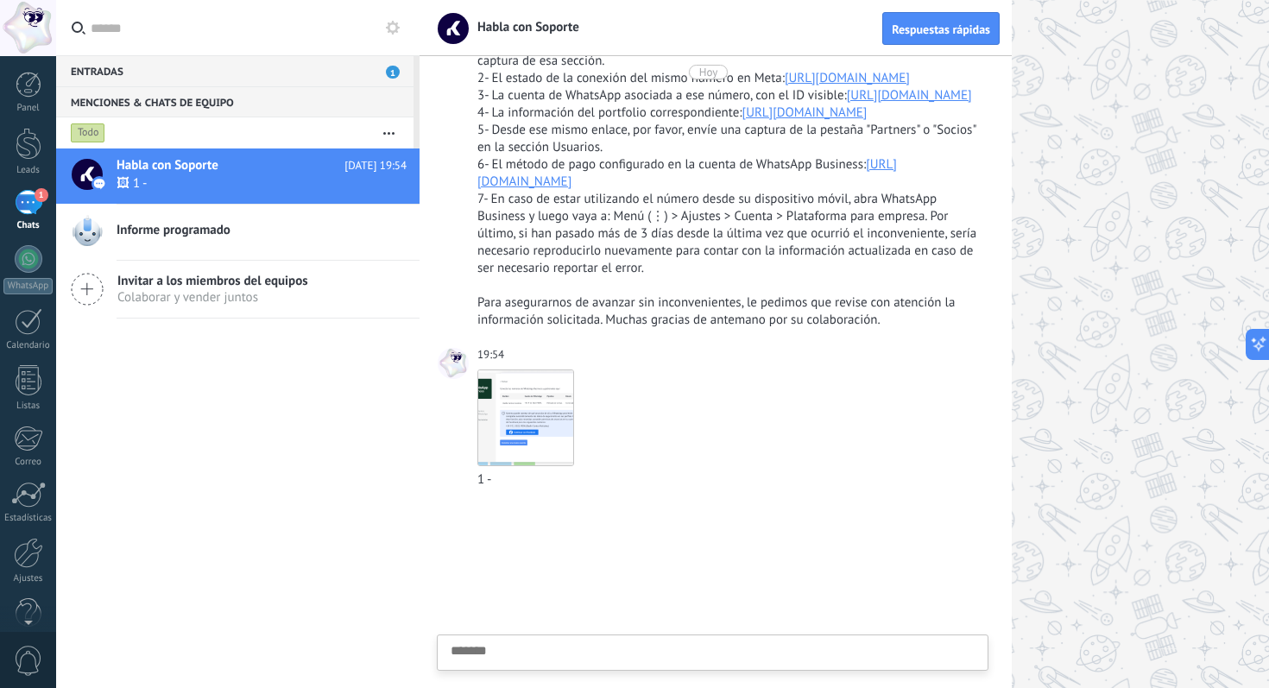
click at [169, 69] on div "Entradas 1" at bounding box center [234, 70] width 357 height 31
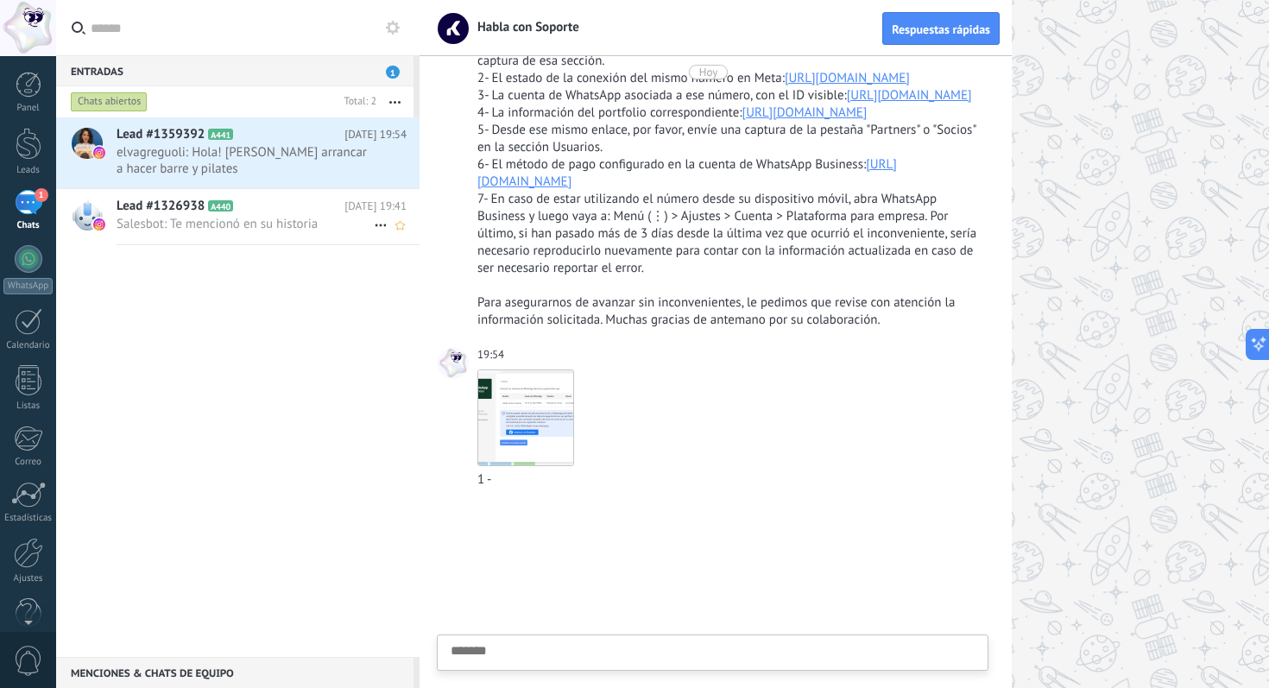
click at [221, 232] on div "Lead #1326938 A440 Hoy 19:41 Salesbot: Te mencionó en su historia" at bounding box center [268, 216] width 303 height 54
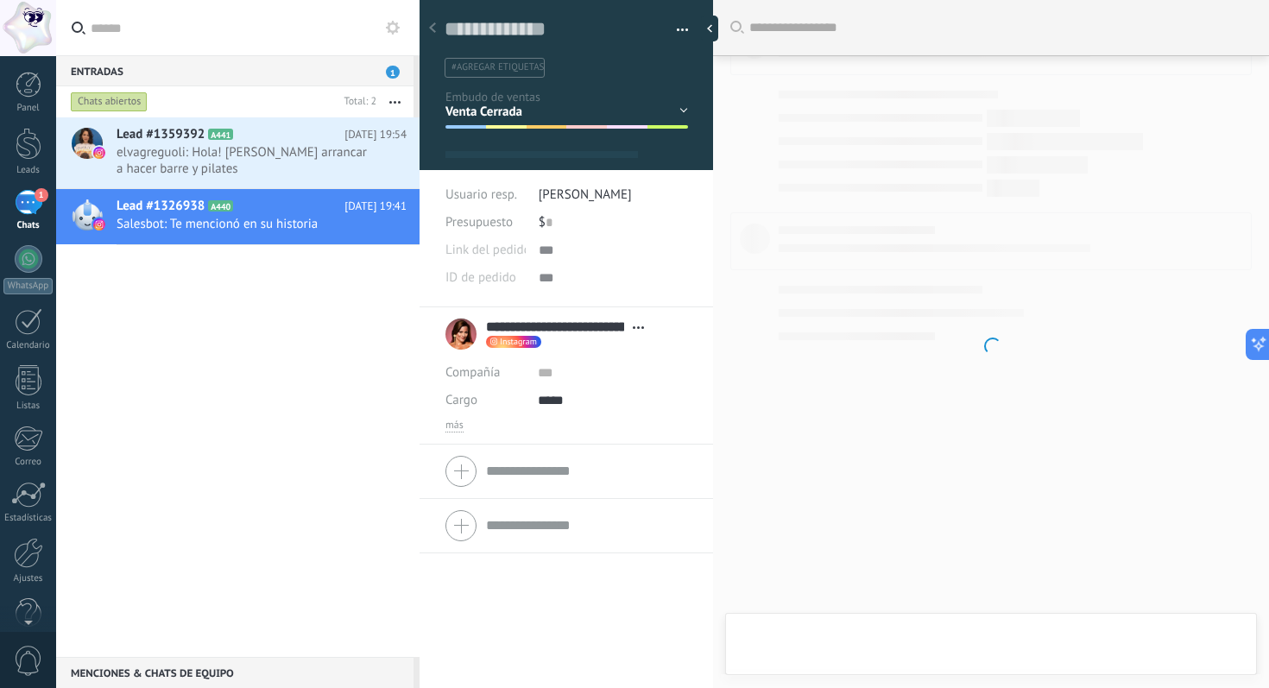
scroll to position [26, 0]
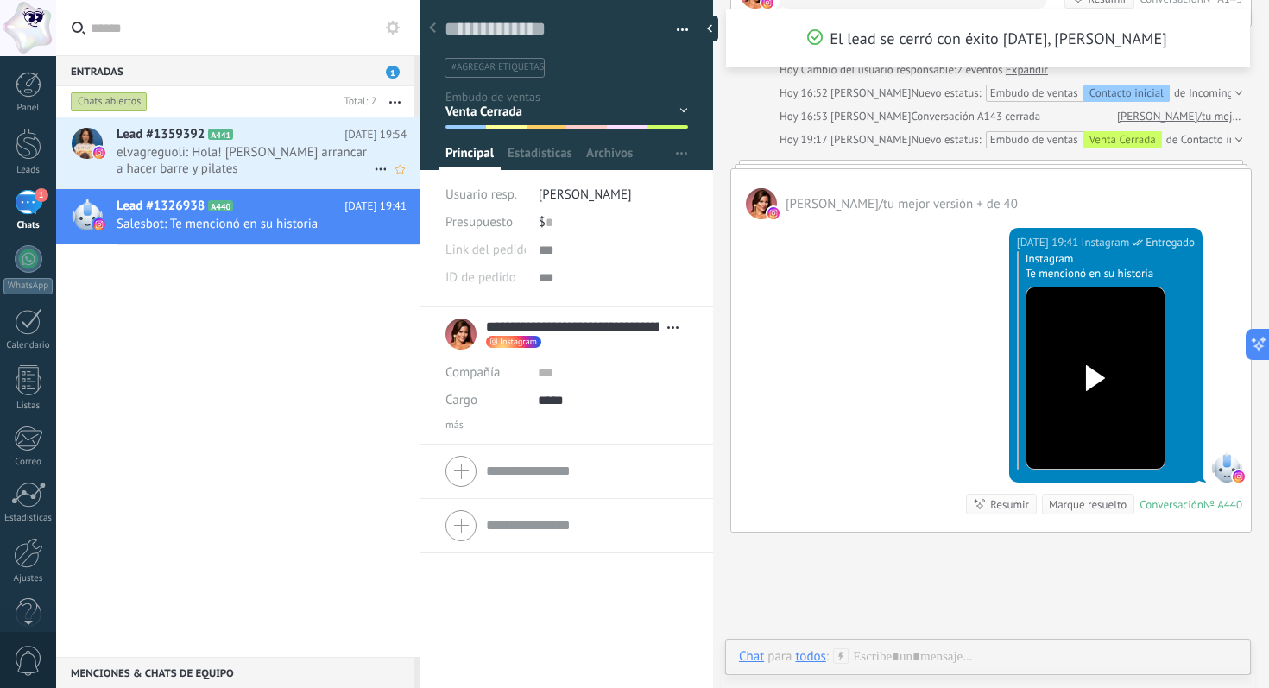
click at [261, 160] on span "elvagreguoli: Hola! Quiero arrancar a hacer barre y pilates" at bounding box center [245, 160] width 257 height 33
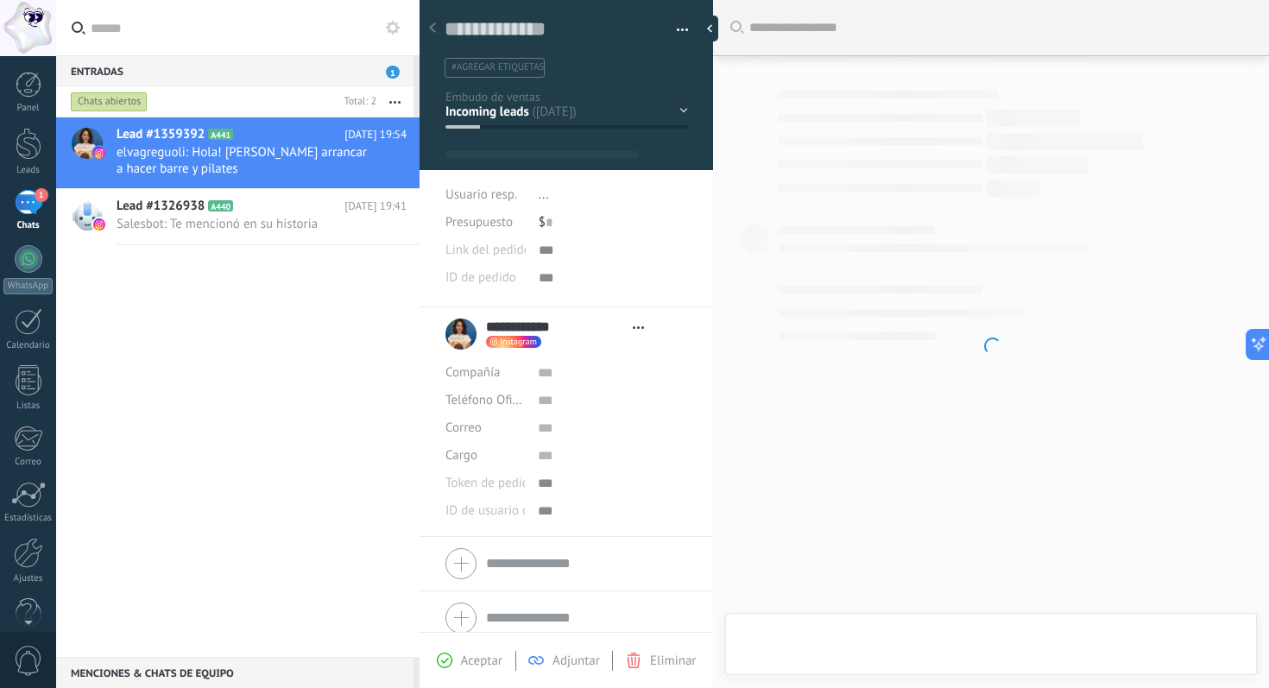
type textarea "**********"
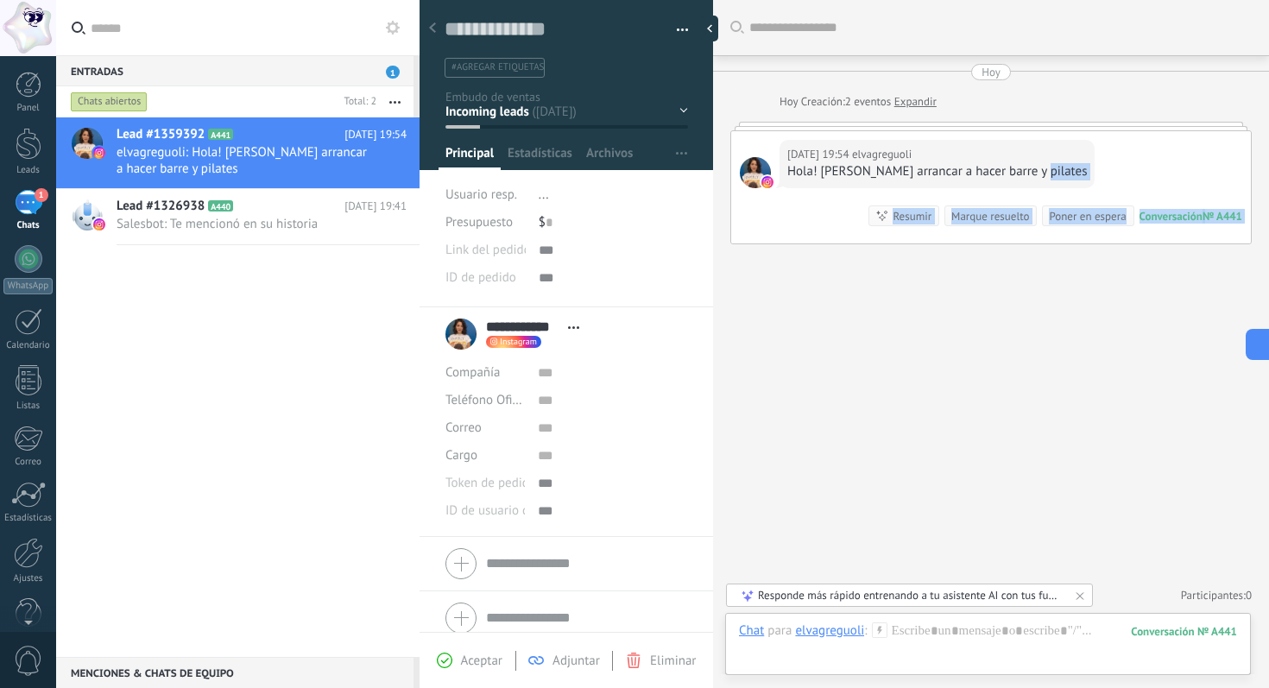
drag, startPoint x: 786, startPoint y: 221, endPoint x: 796, endPoint y: 259, distance: 39.4
click at [796, 259] on div "Buscar Carga más Hoy Hoy Creación: 2 eventos Expandir Hoy 19:54 elvagreguoli Ho…" at bounding box center [991, 344] width 556 height 688
click at [793, 218] on div "Hoy 19:54 elvagreguoli Hola! Quiero arrancar a hacer barre y pilates Conversaci…" at bounding box center [991, 187] width 520 height 112
click at [806, 656] on div at bounding box center [988, 649] width 498 height 52
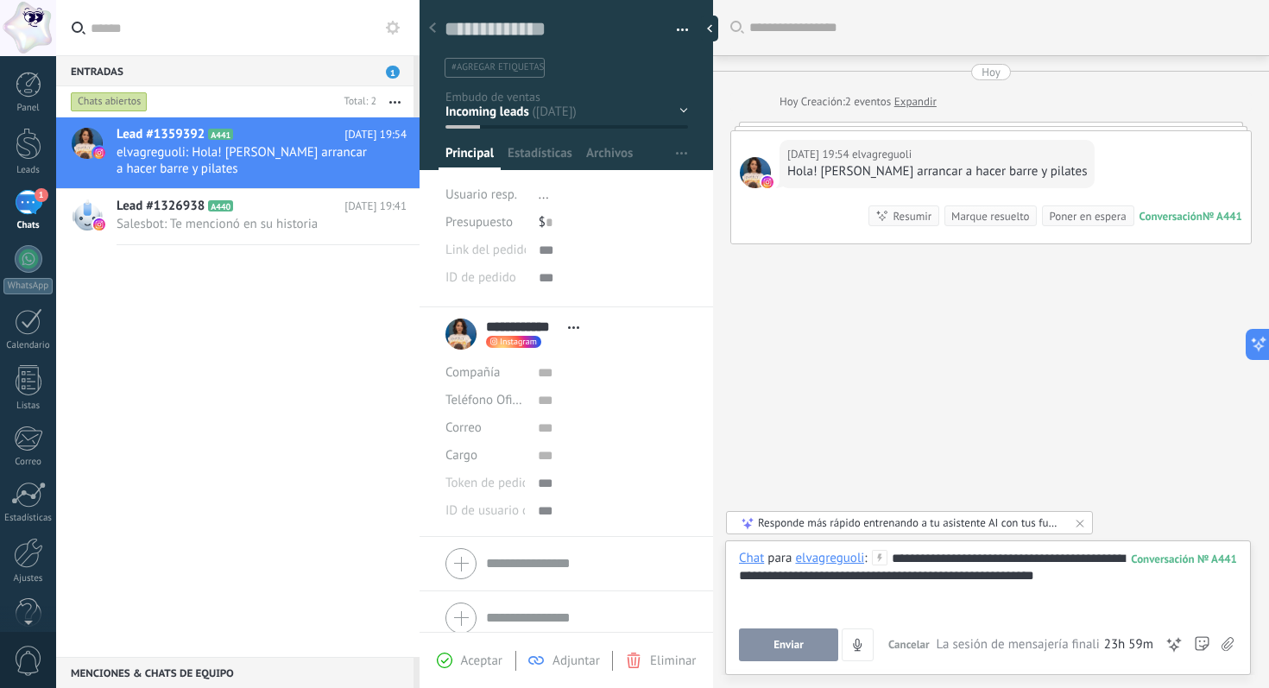
click at [789, 648] on span "Enviar" at bounding box center [789, 645] width 30 height 12
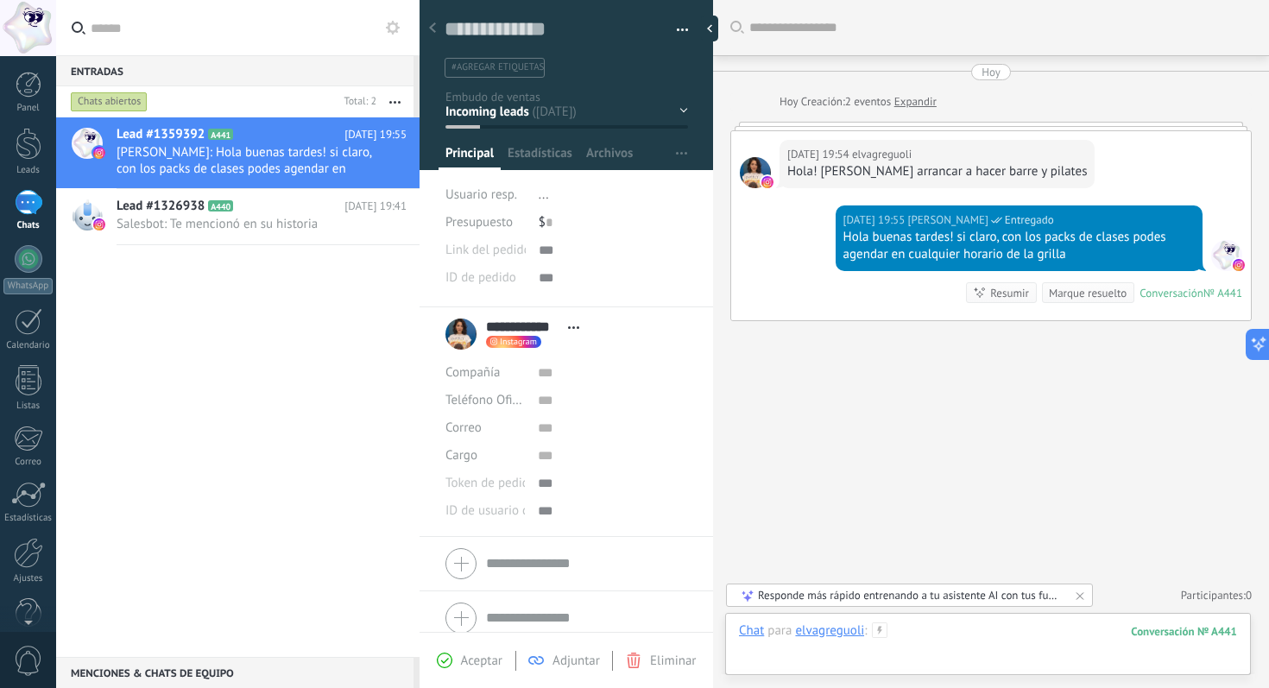
click at [984, 641] on div at bounding box center [988, 649] width 498 height 52
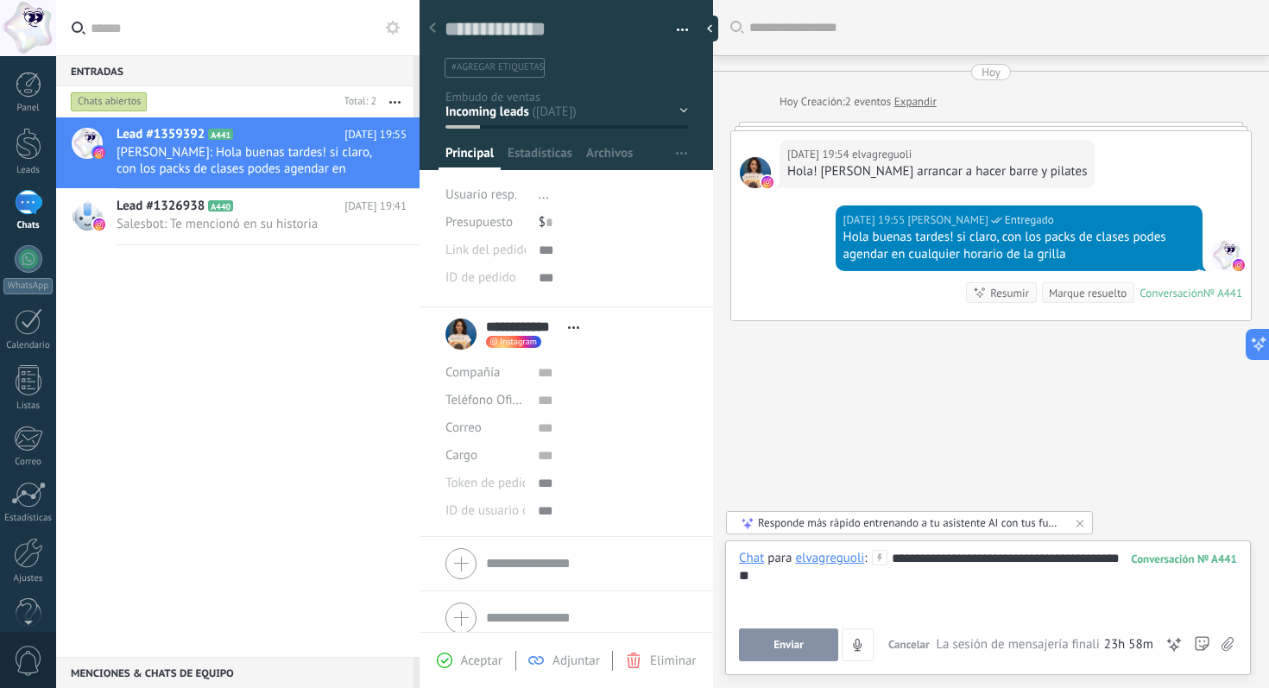
click at [785, 635] on button "Enviar" at bounding box center [788, 645] width 99 height 33
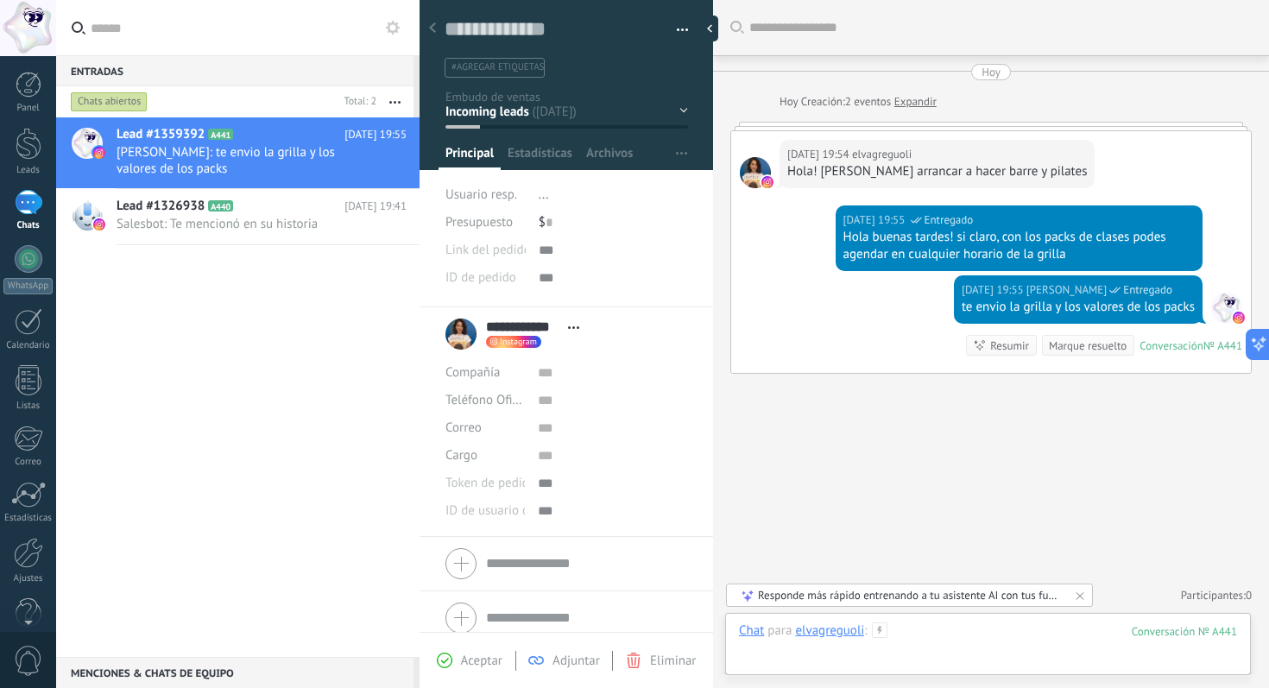
click at [922, 628] on div at bounding box center [988, 649] width 498 height 52
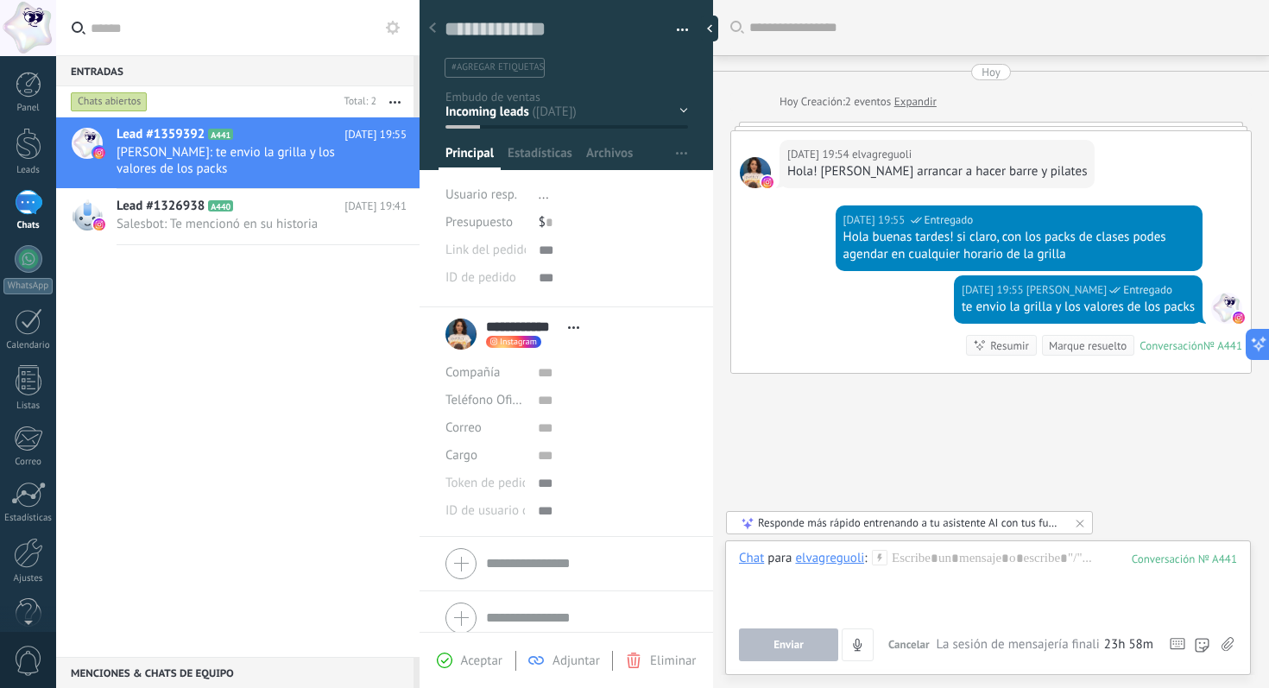
click at [1231, 643] on icon at bounding box center [1228, 644] width 12 height 15
click at [0, 0] on input "file" at bounding box center [0, 0] width 0 height 0
click at [260, 151] on span "Euge Romero: te envio la grilla y los valores de los packs" at bounding box center [245, 160] width 257 height 33
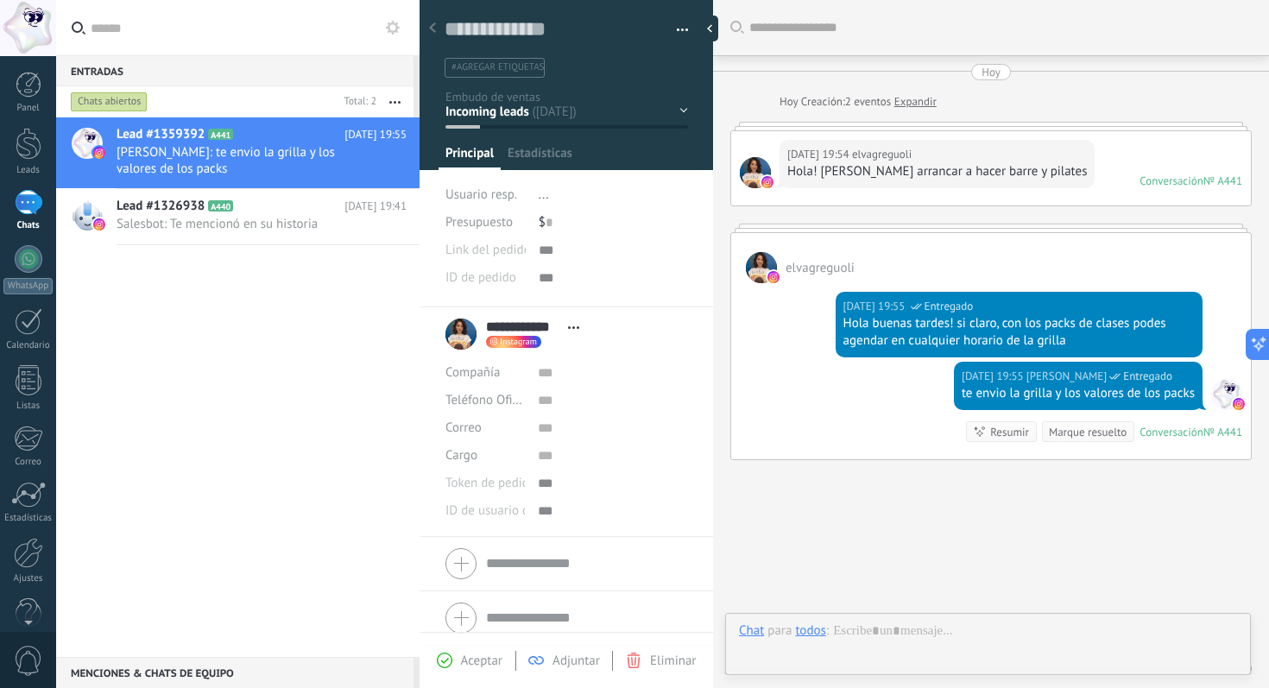
scroll to position [73, 0]
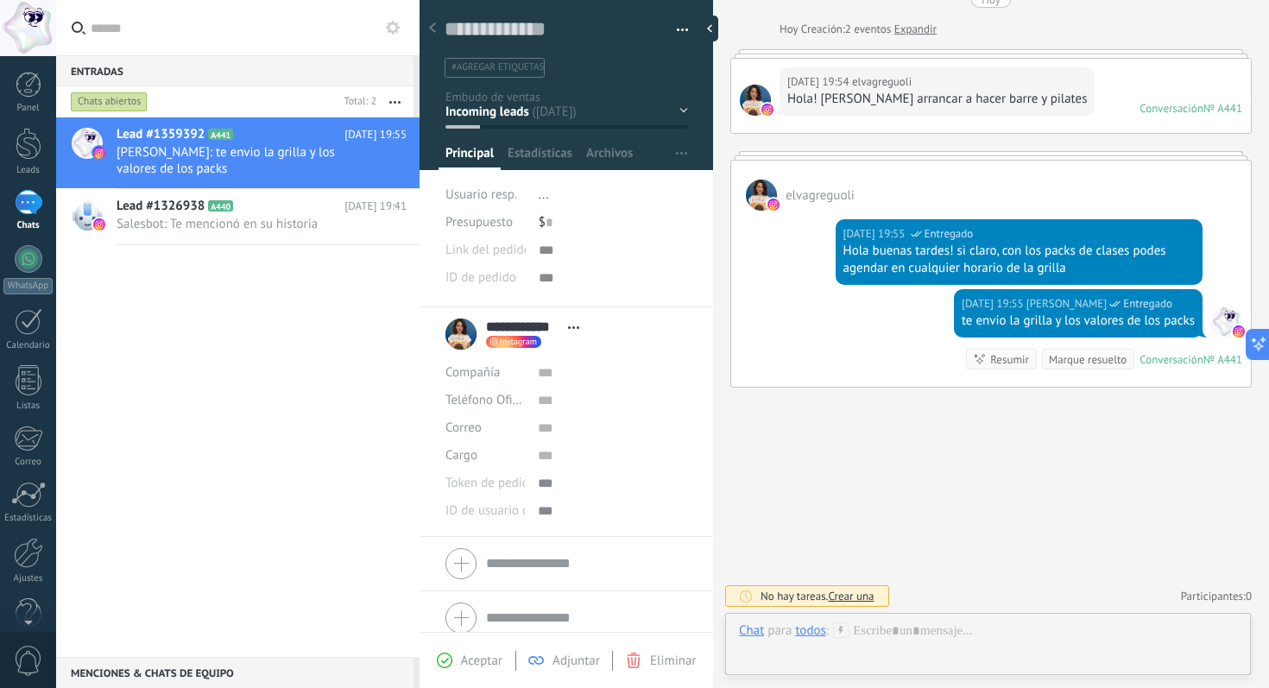
click at [929, 534] on div "Buscar Carga más Hoy Hoy Creación: 2 eventos Expandir Hoy 19:54 elvagreguoli Ho…" at bounding box center [991, 308] width 556 height 762
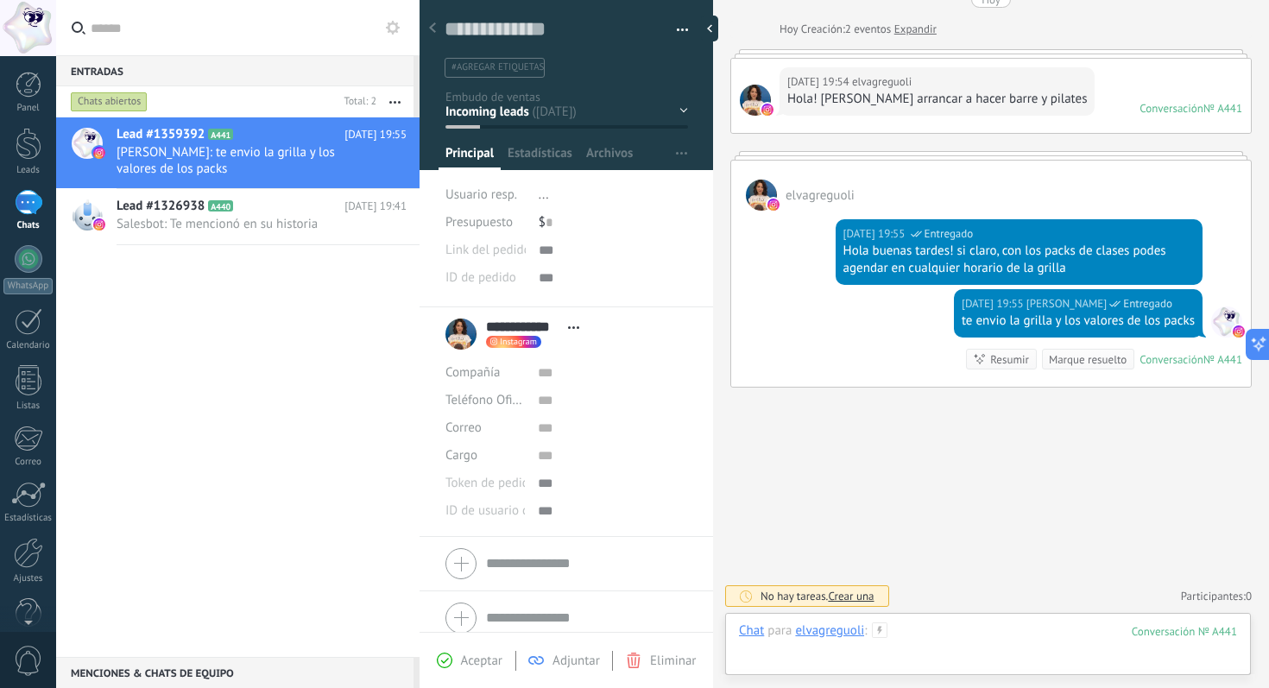
click at [1052, 653] on div at bounding box center [988, 649] width 498 height 52
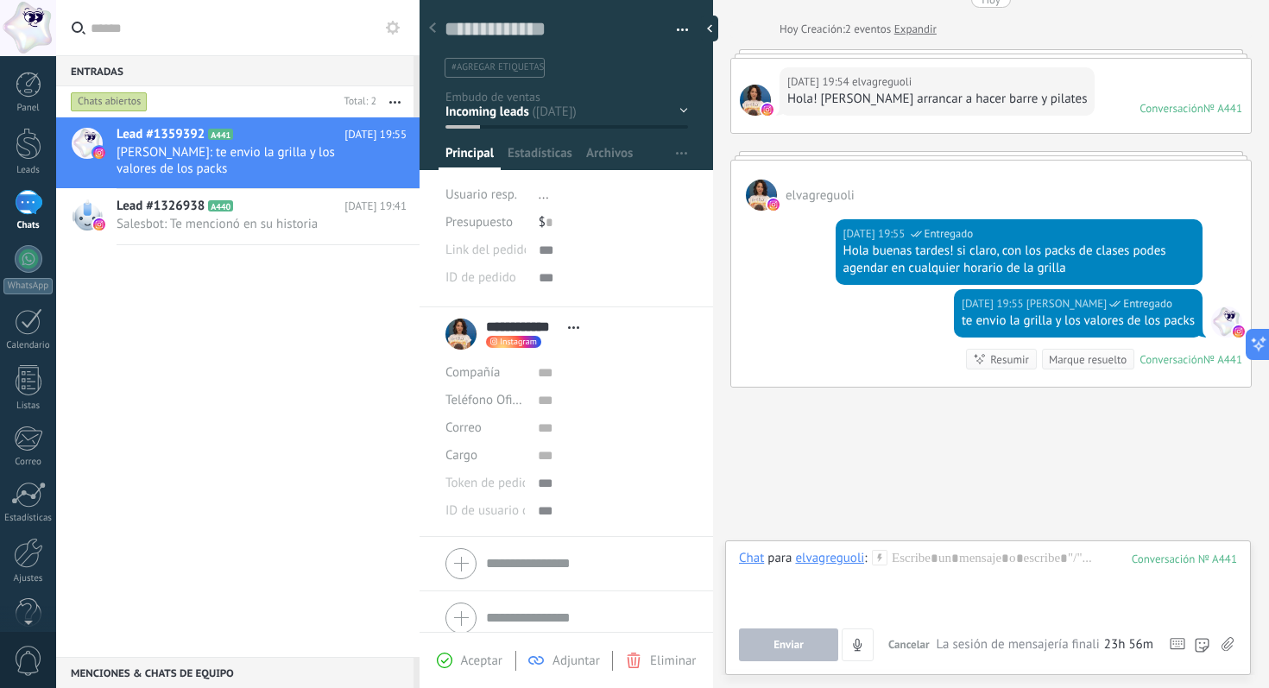
click at [1232, 641] on icon at bounding box center [1228, 644] width 12 height 15
click at [0, 0] on input "file" at bounding box center [0, 0] width 0 height 0
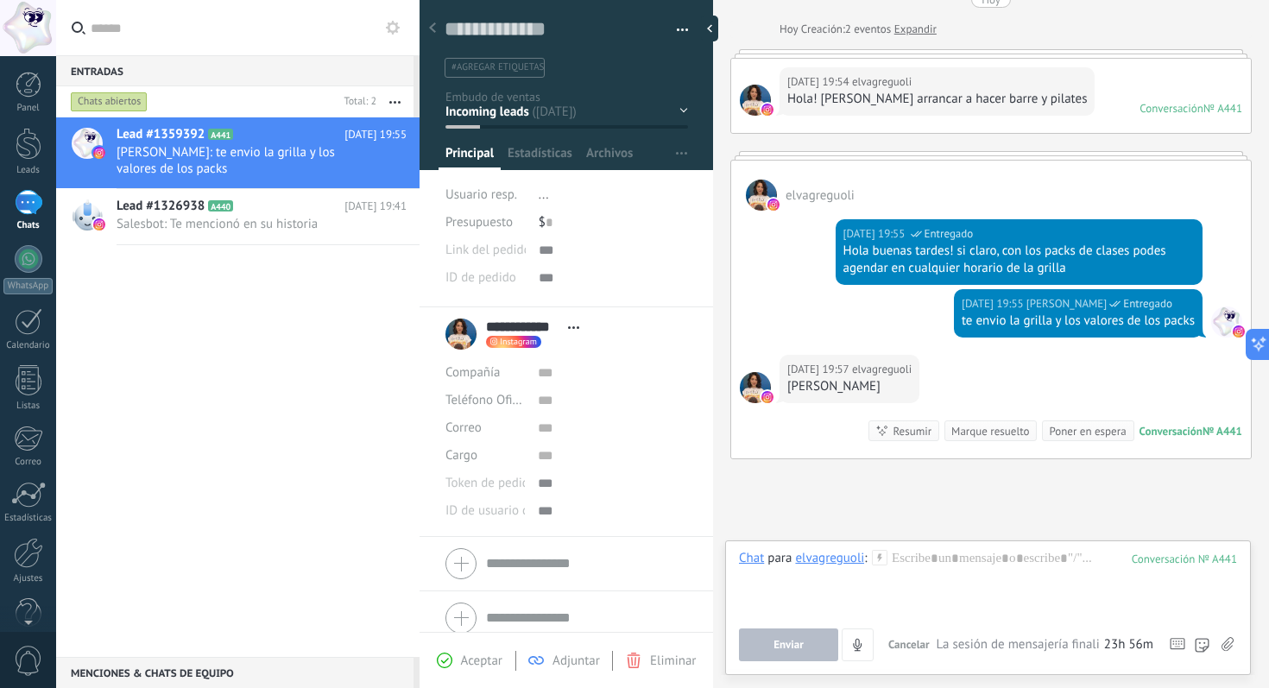
scroll to position [144, 0]
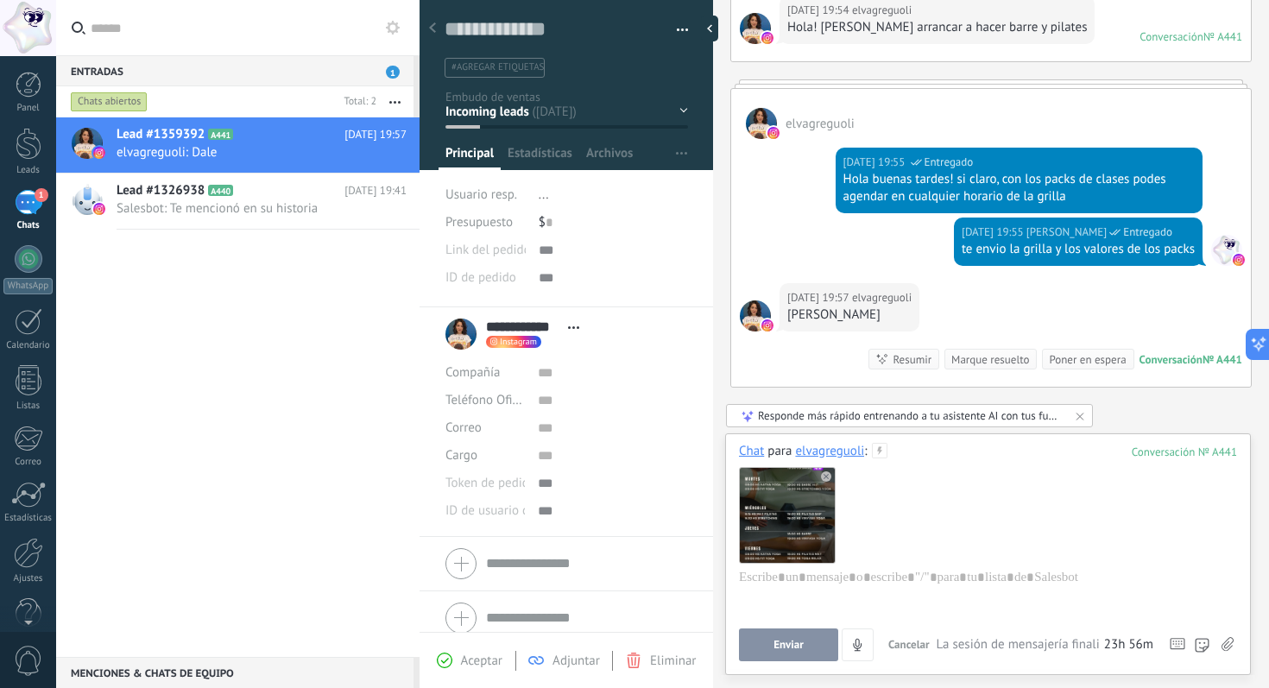
click at [787, 649] on span "Enviar" at bounding box center [789, 645] width 30 height 12
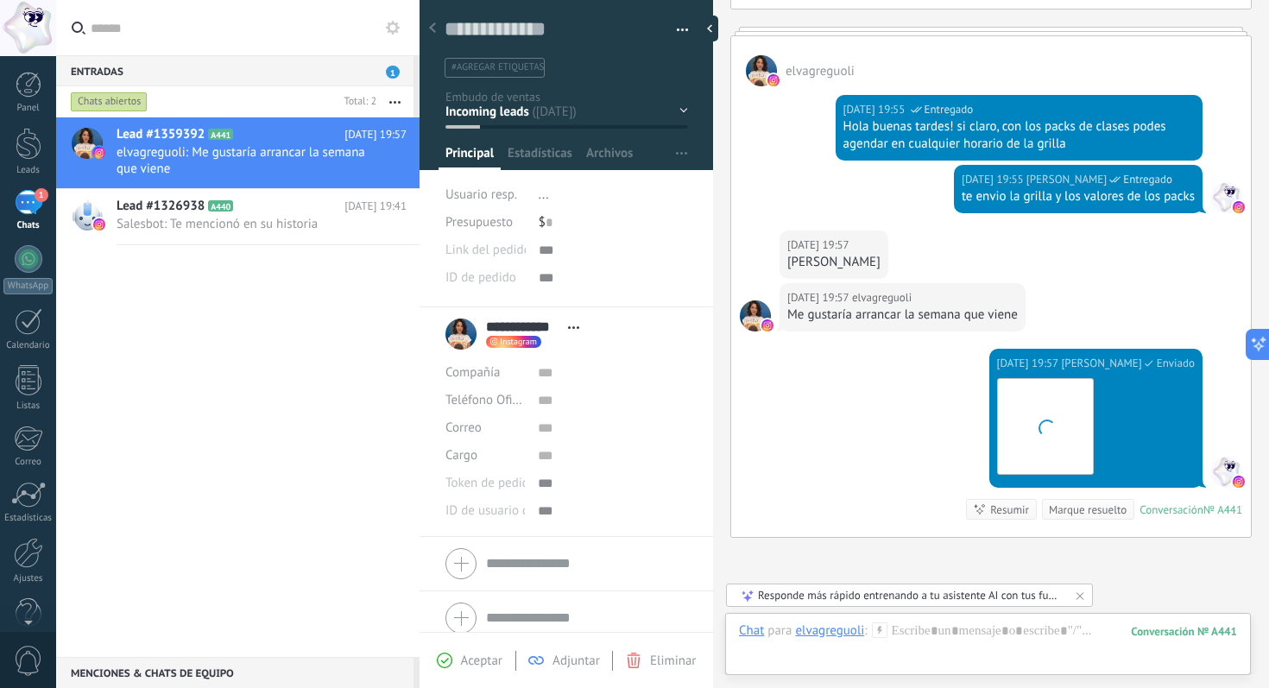
scroll to position [347, 0]
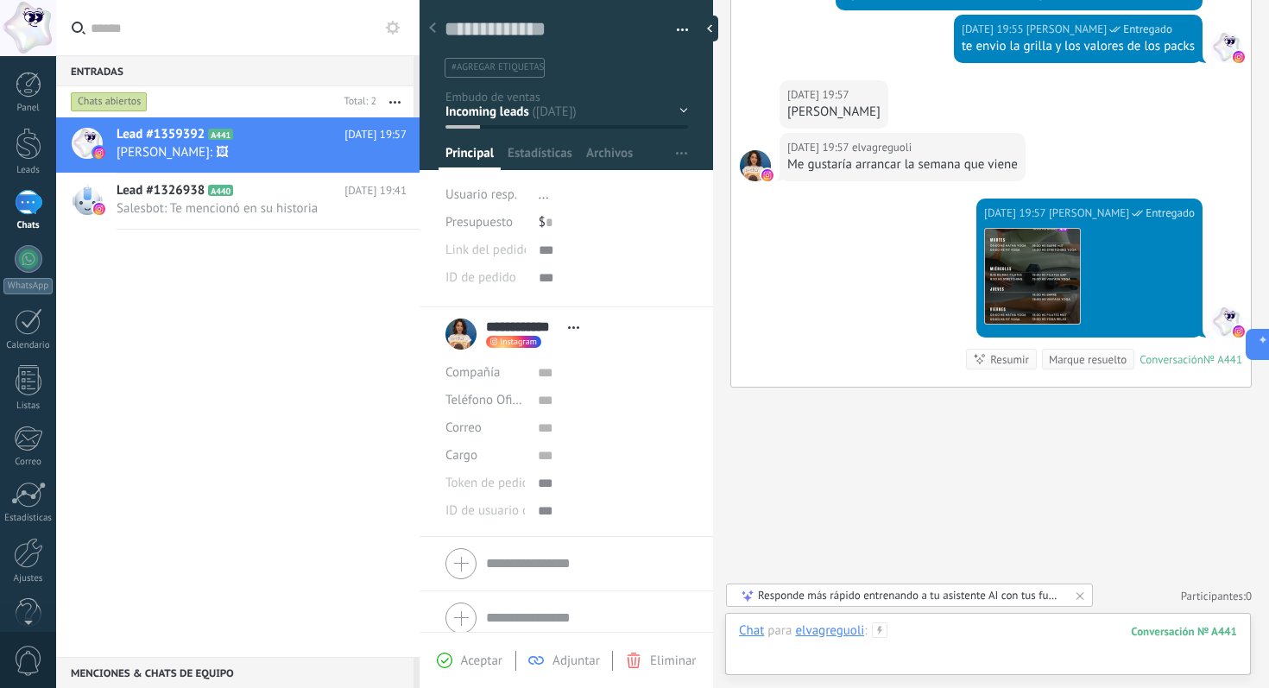
click at [970, 629] on div at bounding box center [988, 649] width 498 height 52
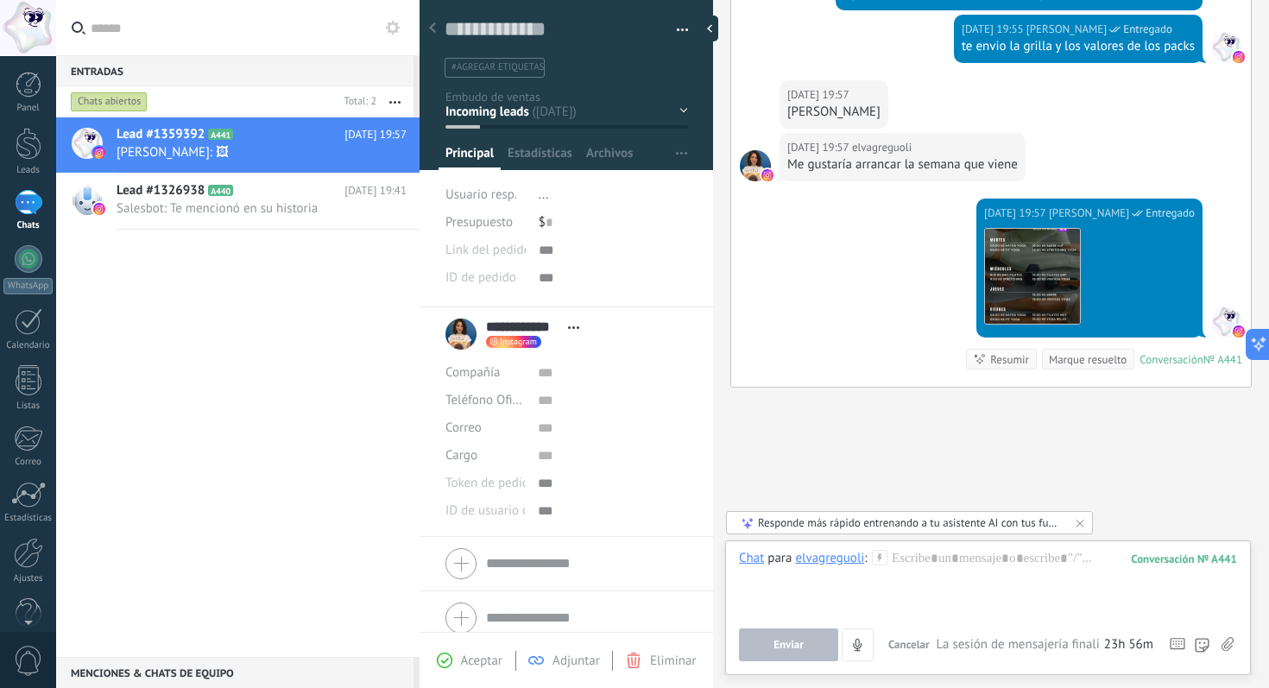
click at [1229, 644] on use at bounding box center [1228, 644] width 12 height 14
click at [0, 0] on input "file" at bounding box center [0, 0] width 0 height 0
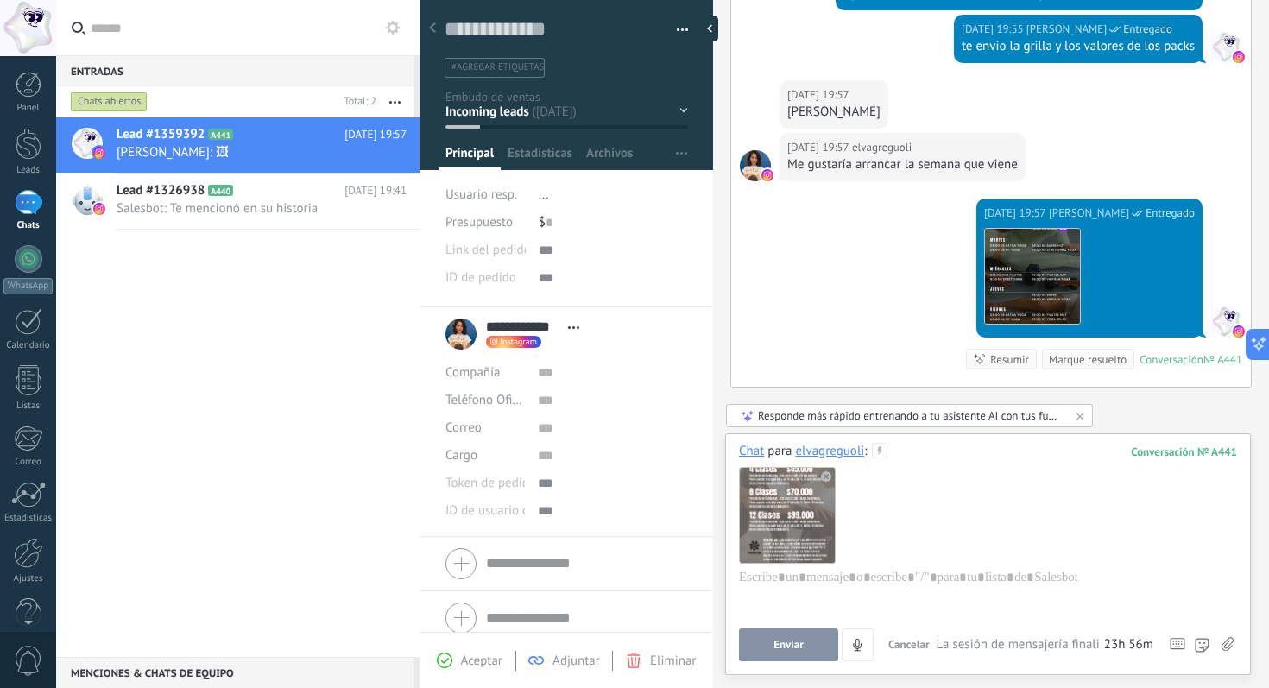
click at [780, 648] on span "Enviar" at bounding box center [789, 645] width 30 height 12
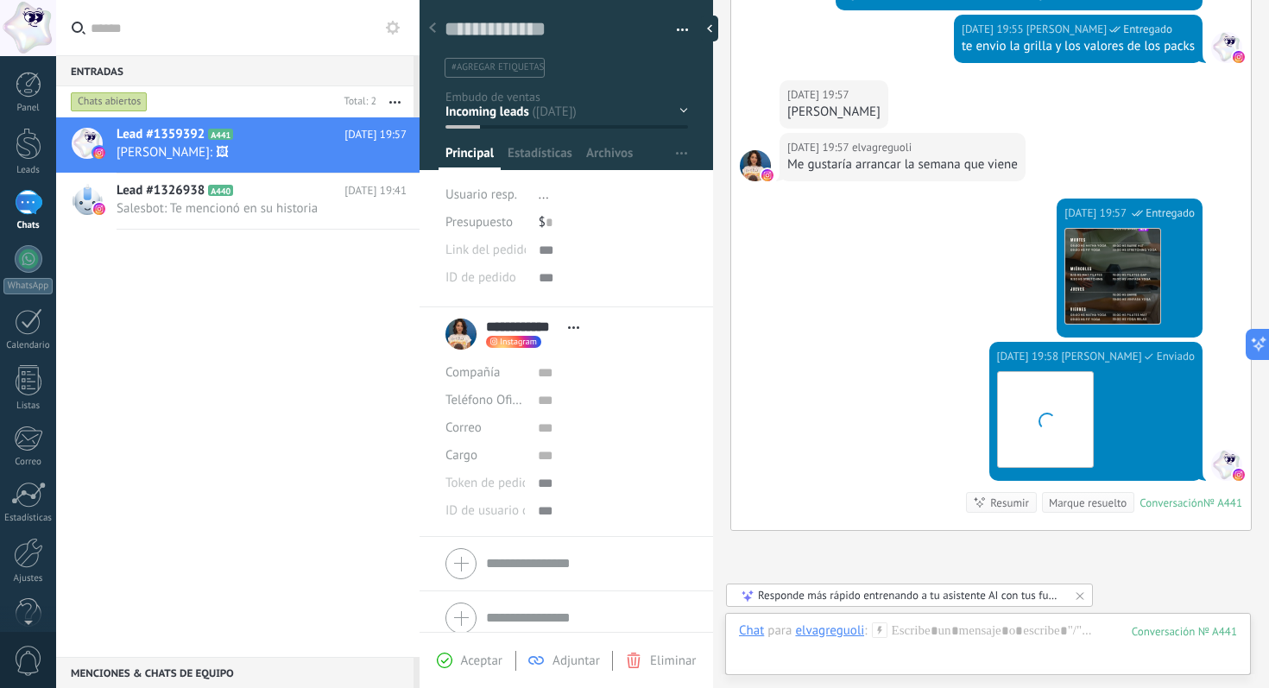
scroll to position [490, 0]
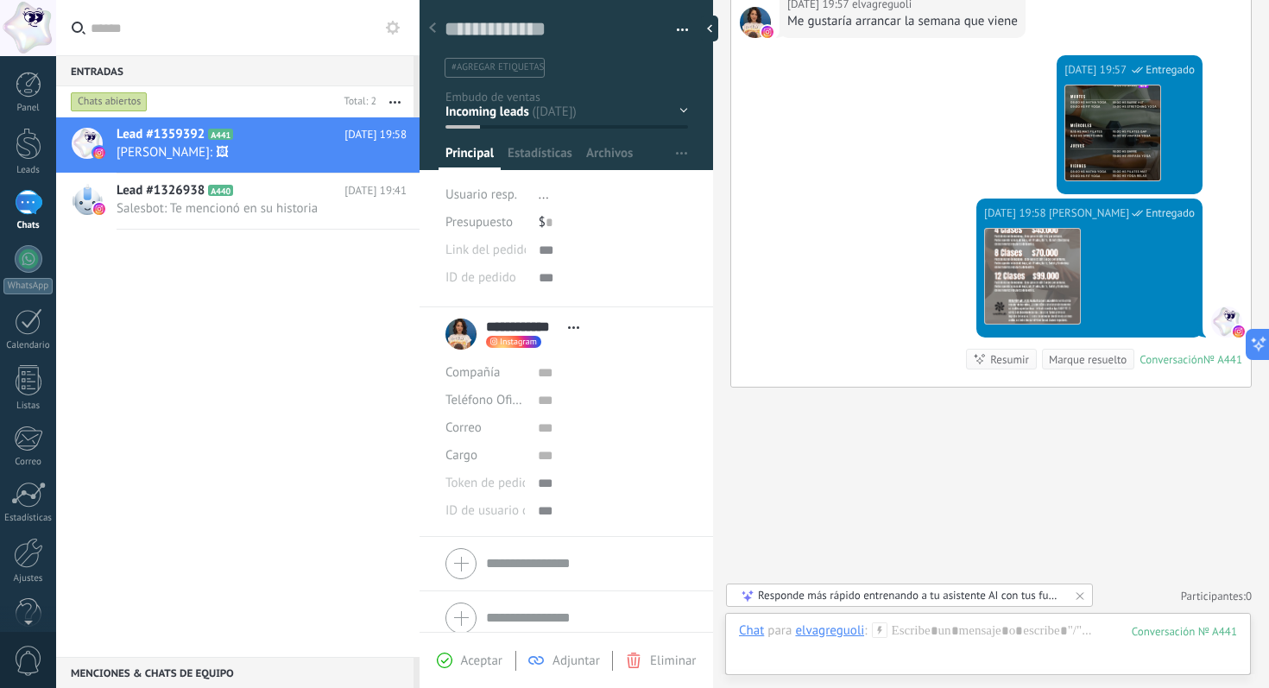
click at [22, 205] on div "1" at bounding box center [29, 202] width 28 height 25
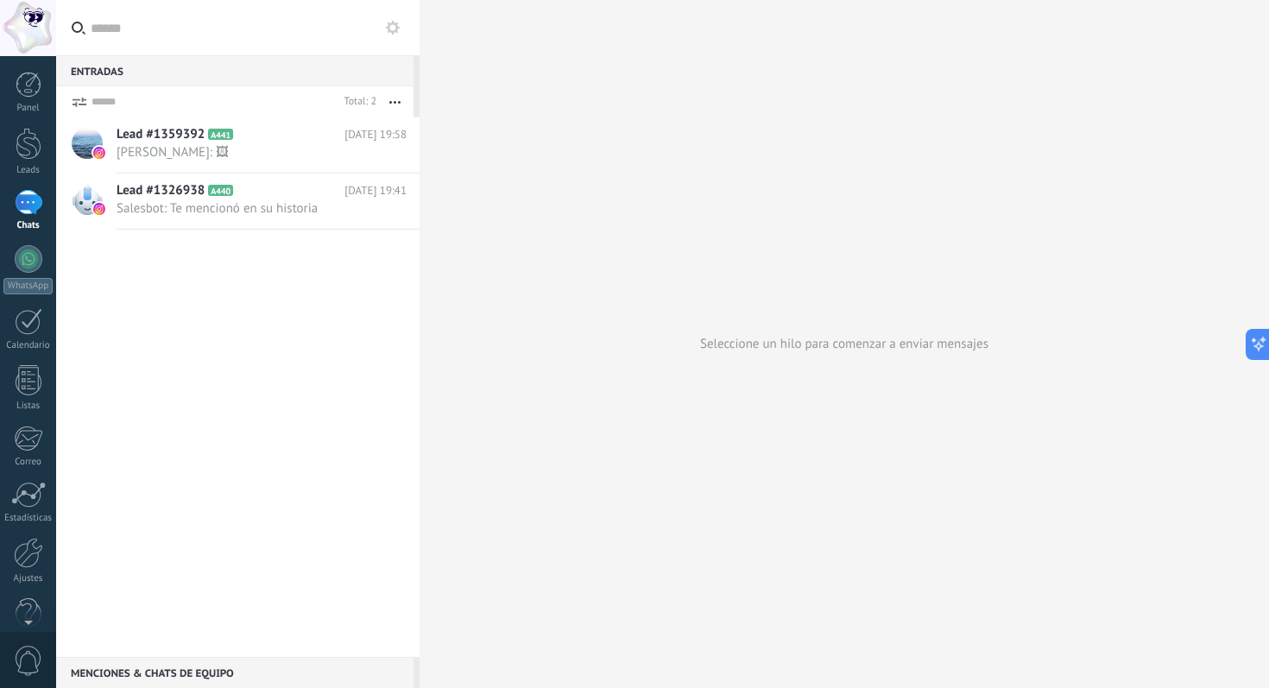
click at [22, 205] on div "1" at bounding box center [29, 202] width 28 height 25
click at [43, 192] on link "1 Chats" at bounding box center [28, 210] width 56 height 41
click at [184, 673] on div "Menciones & Chats de equipo 0" at bounding box center [234, 672] width 357 height 31
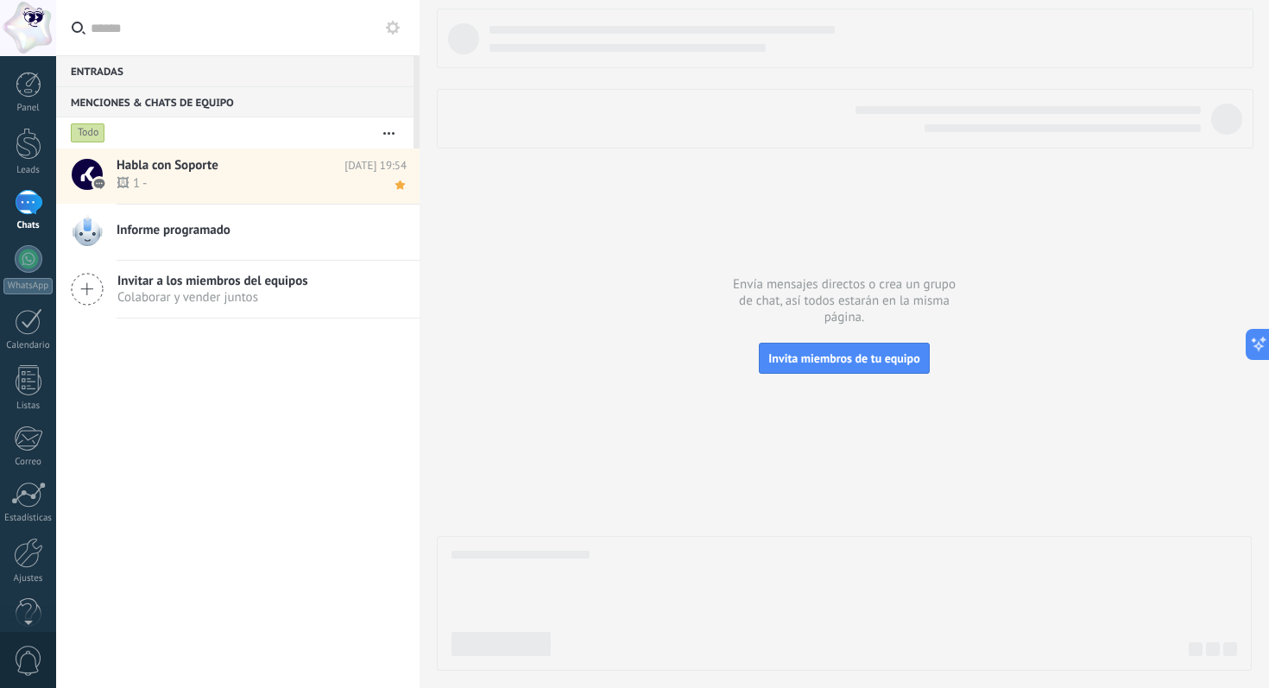
click at [206, 178] on span "🖼 1 -" at bounding box center [245, 183] width 257 height 16
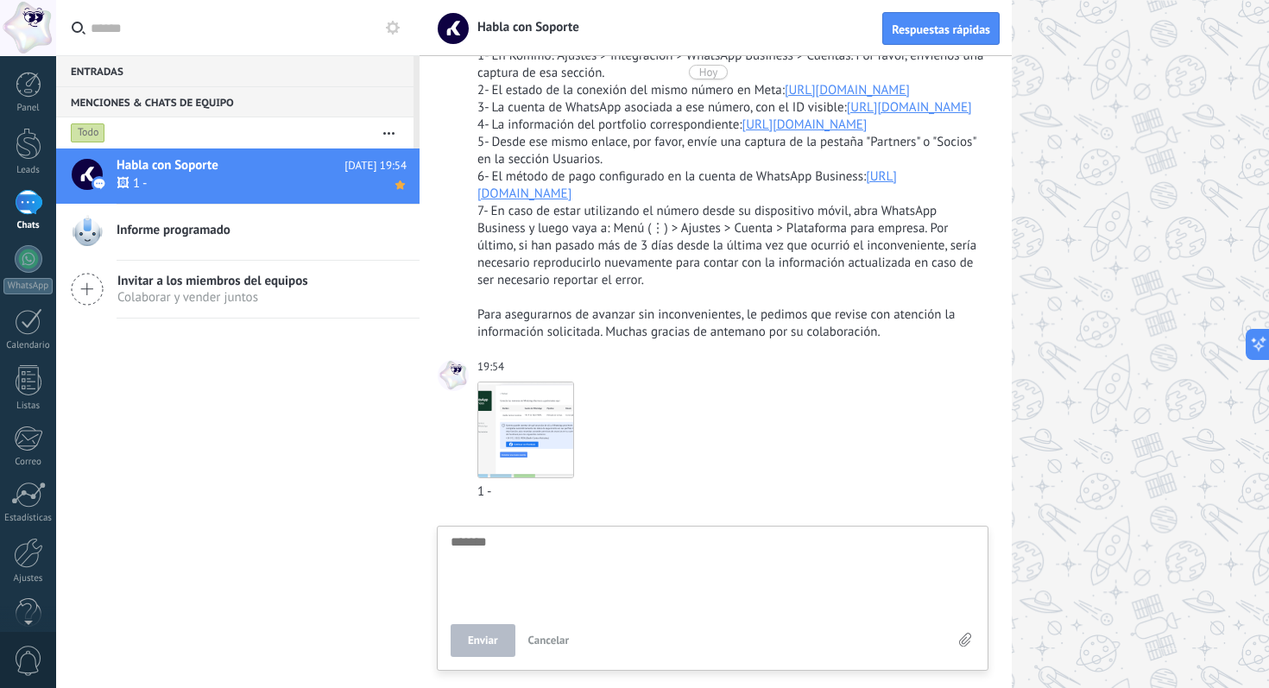
scroll to position [1400, 0]
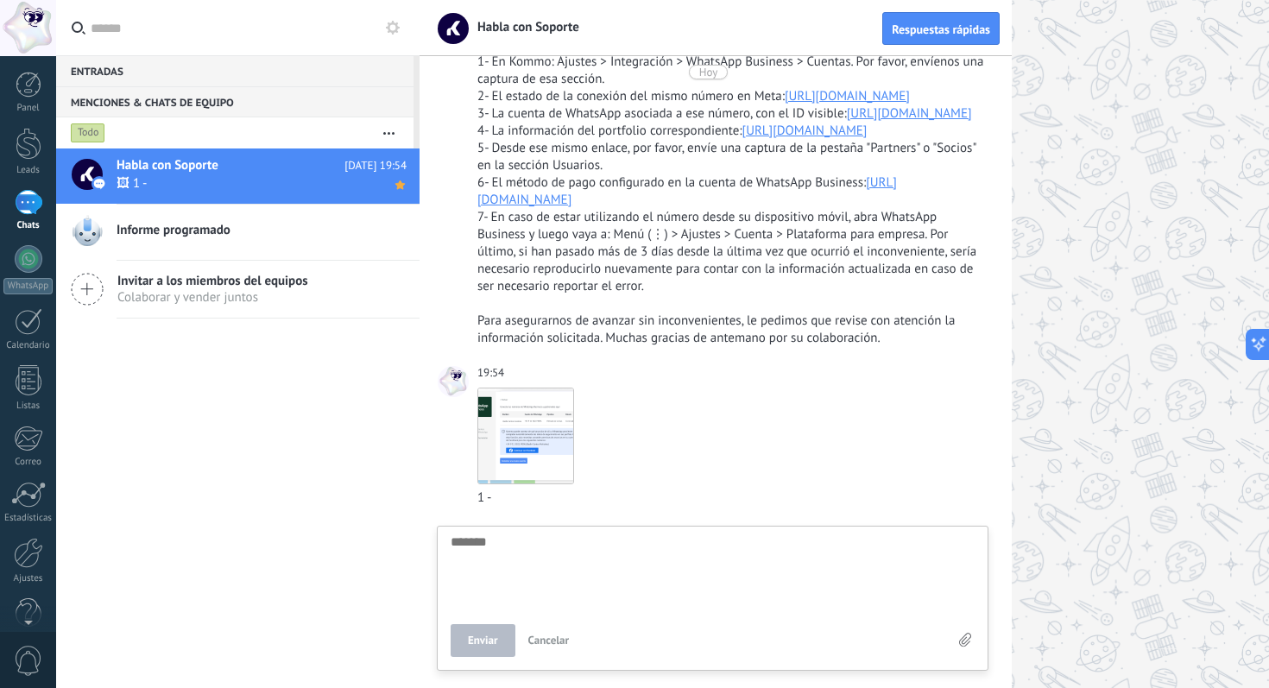
click at [785, 104] on link "https://business.facebook.com/wa/manage/phone-numbers/" at bounding box center [847, 96] width 125 height 16
click at [490, 559] on textarea at bounding box center [713, 570] width 524 height 71
click at [970, 645] on icon at bounding box center [965, 640] width 12 height 15
click at [0, 0] on input "file" at bounding box center [0, 0] width 0 height 0
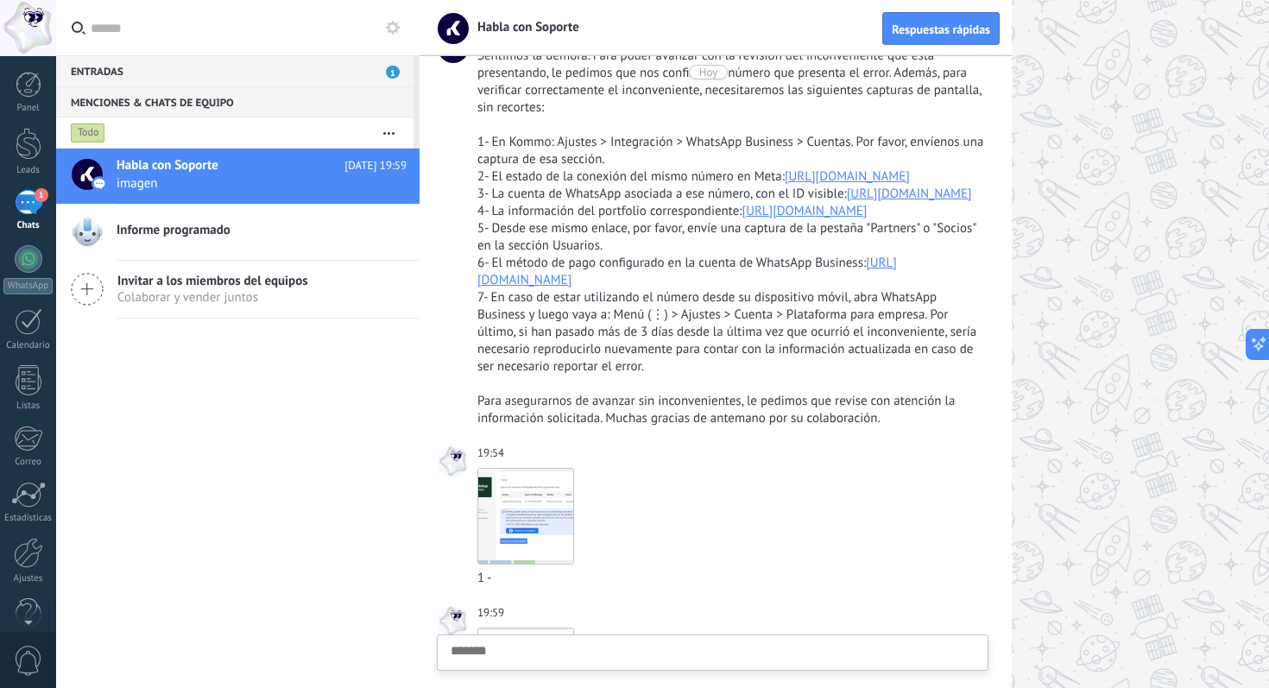
scroll to position [1301, 0]
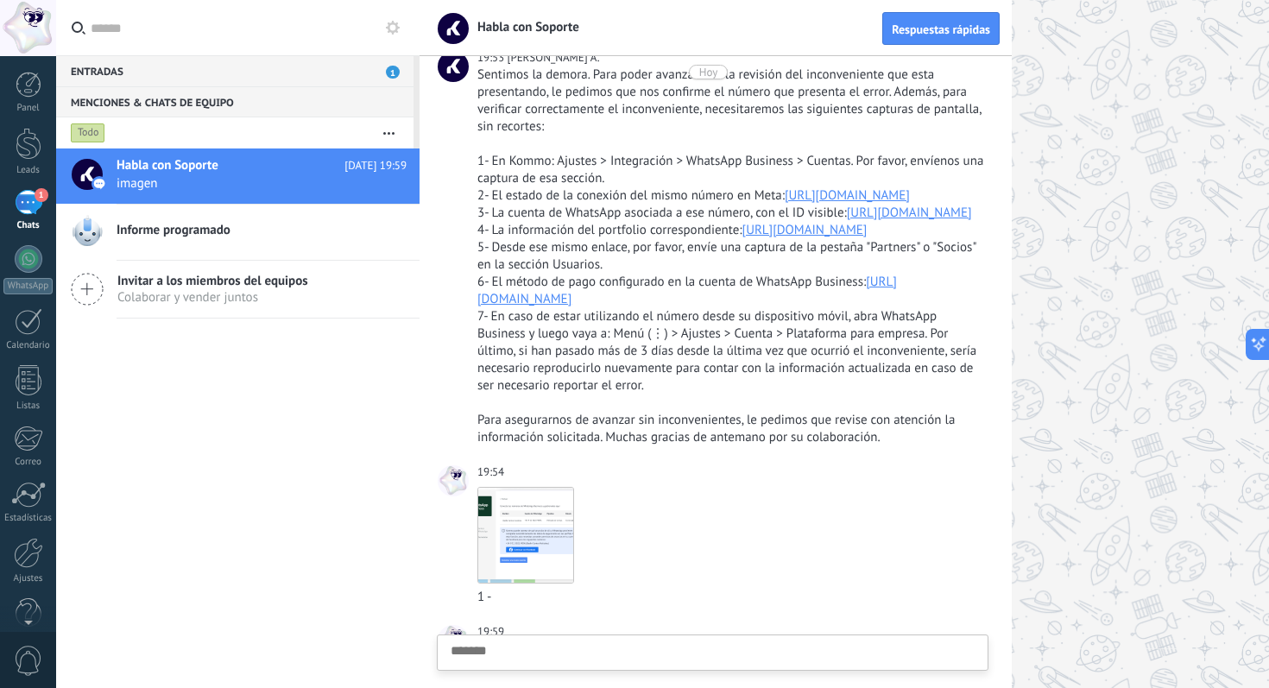
click at [847, 221] on link "https://business.facebook.com/latest/settings/whatsapp_account" at bounding box center [909, 213] width 125 height 16
click at [614, 643] on div "Enviar Cancelar" at bounding box center [713, 652] width 550 height 35
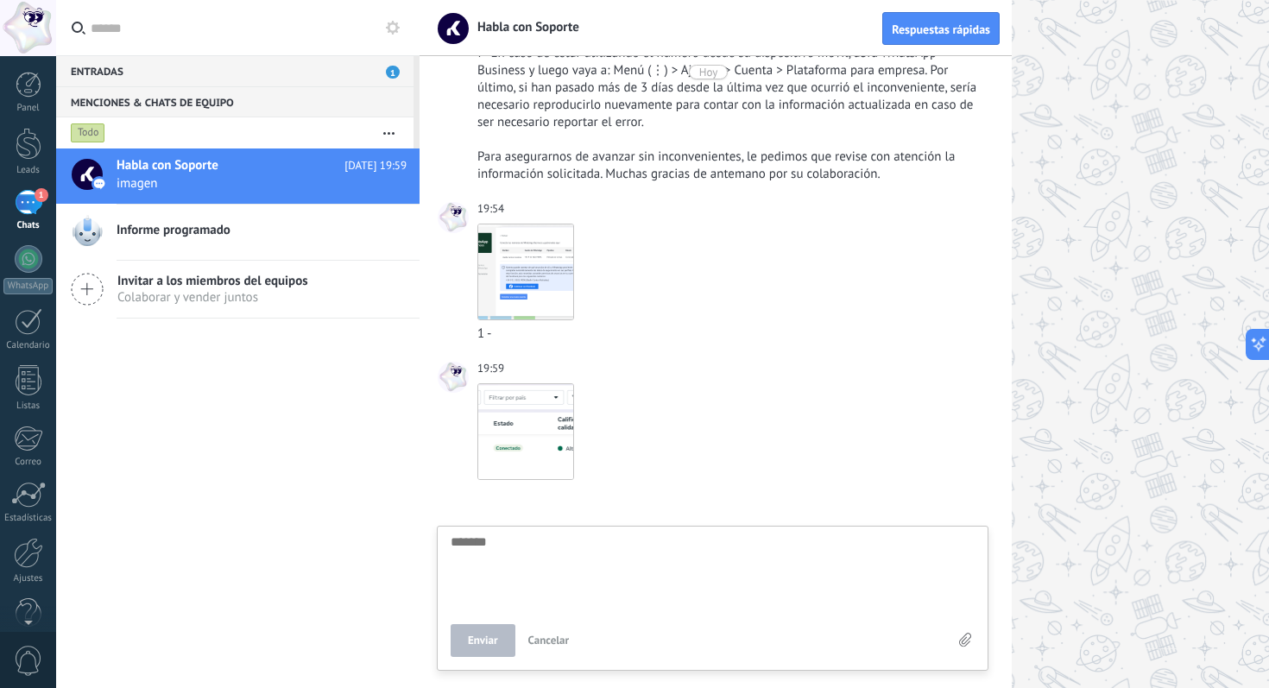
click at [547, 561] on textarea at bounding box center [713, 570] width 524 height 71
click at [515, 555] on textarea at bounding box center [713, 570] width 524 height 71
click at [959, 642] on icon at bounding box center [965, 640] width 12 height 15
click at [0, 0] on input "file" at bounding box center [0, 0] width 0 height 0
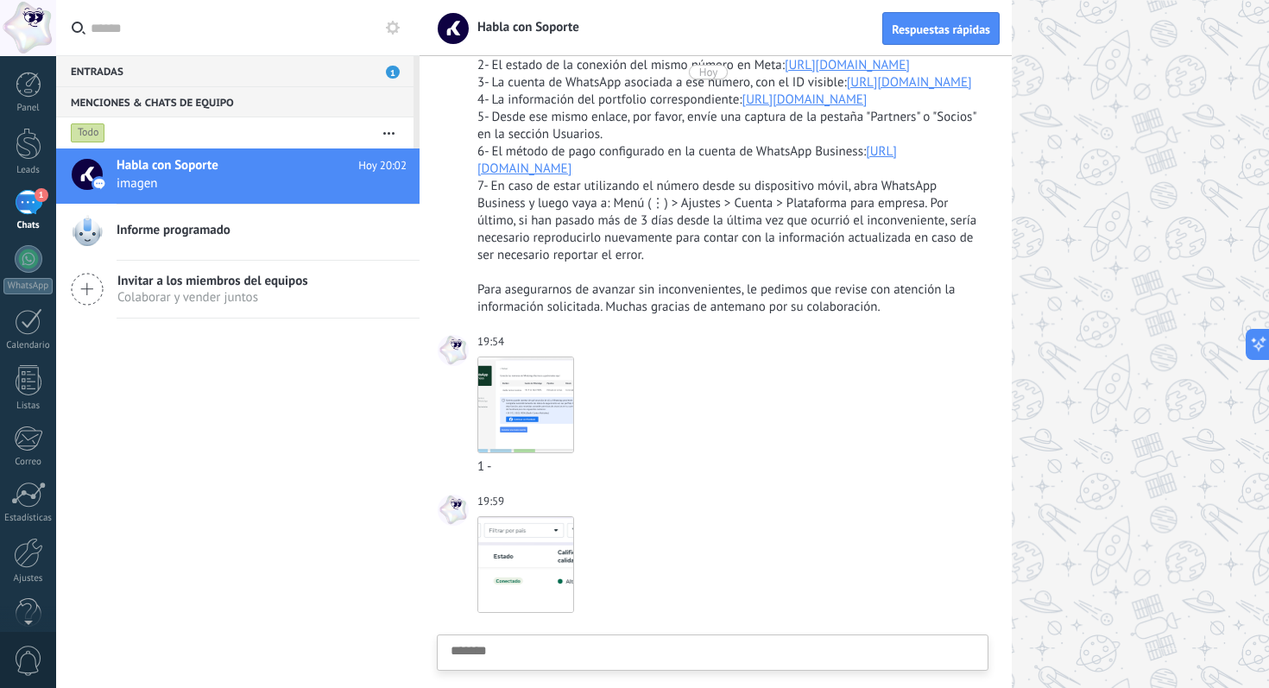
scroll to position [1419, 0]
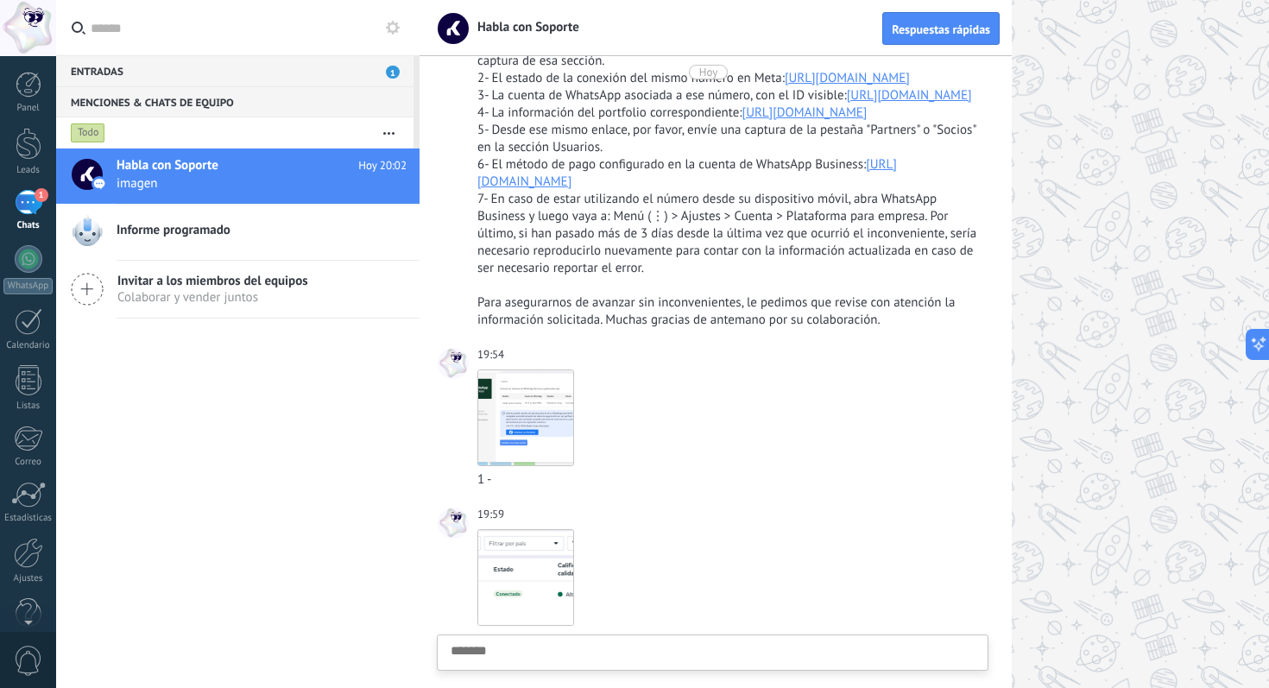
click at [743, 121] on link "https://business.facebook.com/latest/settings/business_info" at bounding box center [805, 112] width 125 height 16
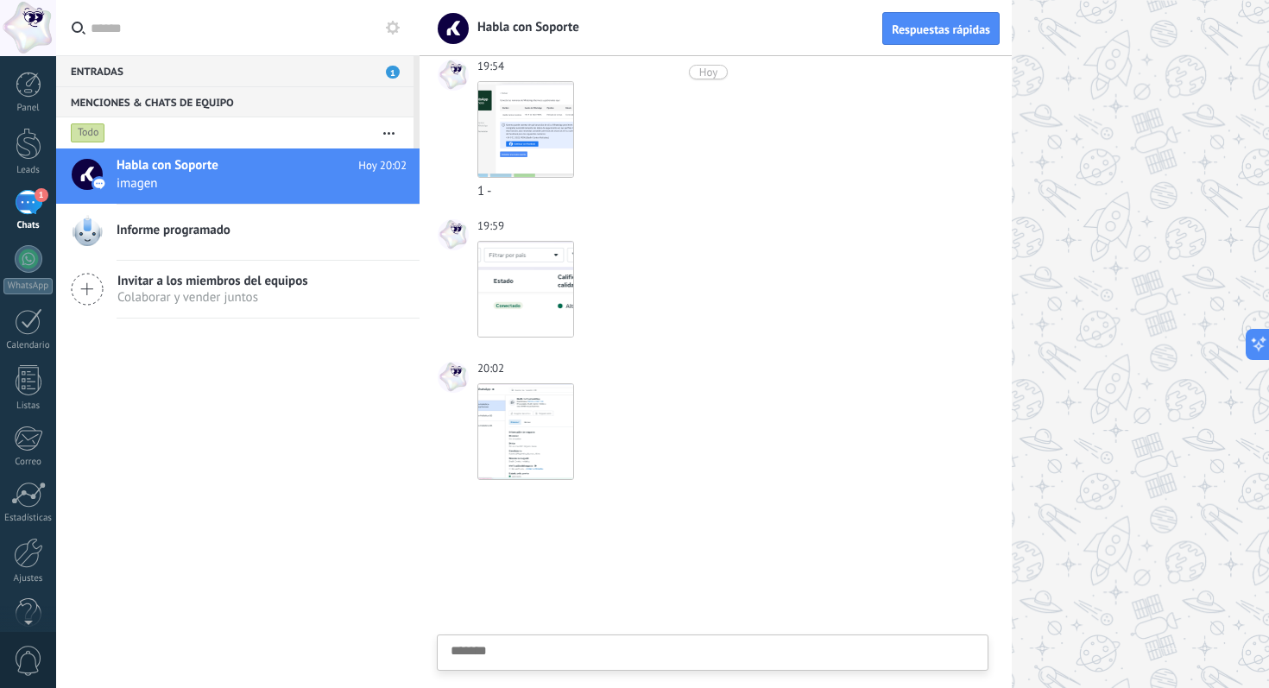
click at [577, 652] on textarea at bounding box center [713, 679] width 524 height 71
click at [974, 643] on div "Enviar Cancelar" at bounding box center [713, 640] width 524 height 33
click at [969, 642] on use at bounding box center [965, 640] width 12 height 14
click at [0, 0] on input "file" at bounding box center [0, 0] width 0 height 0
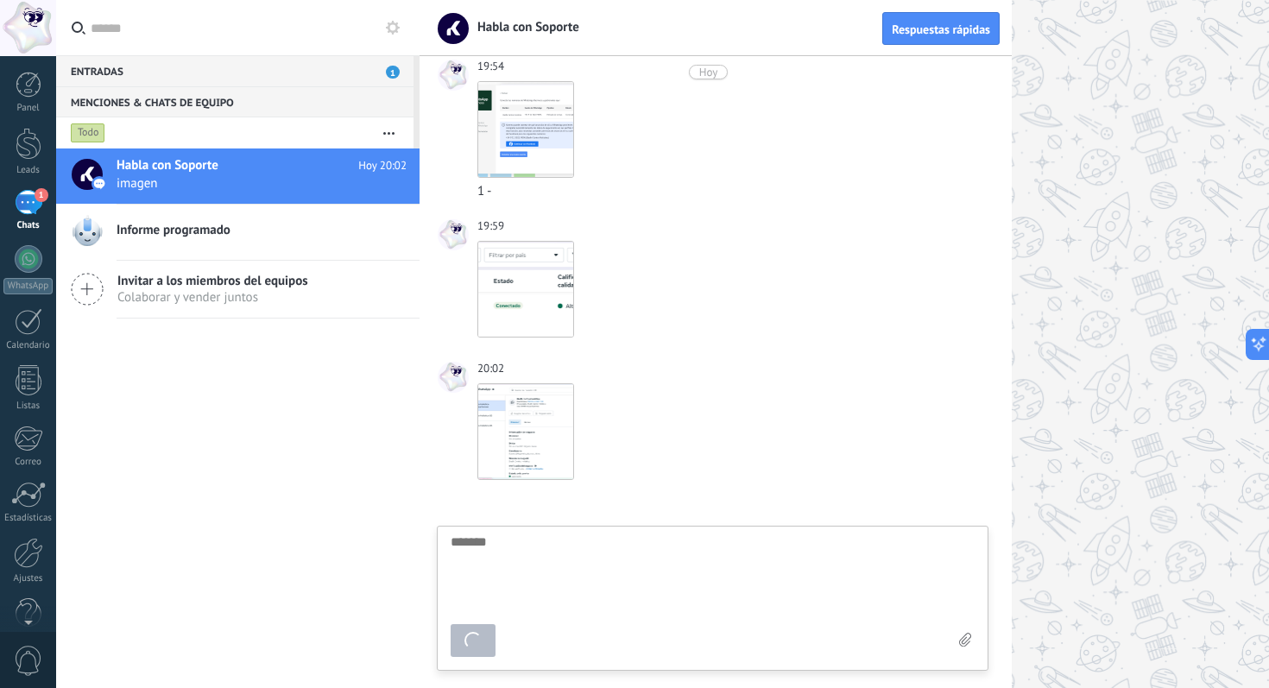
scroll to position [1918, 0]
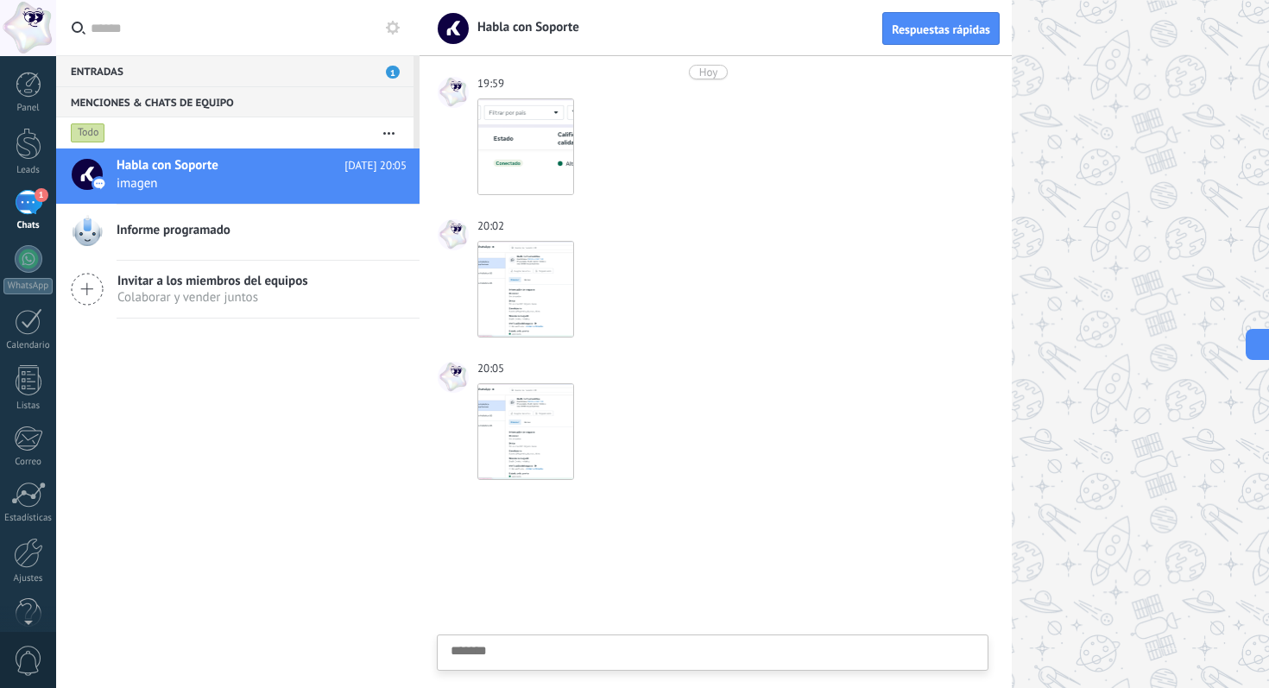
click at [574, 665] on textarea at bounding box center [713, 679] width 524 height 71
click at [966, 635] on icon at bounding box center [965, 640] width 12 height 15
click at [0, 0] on input "file" at bounding box center [0, 0] width 0 height 0
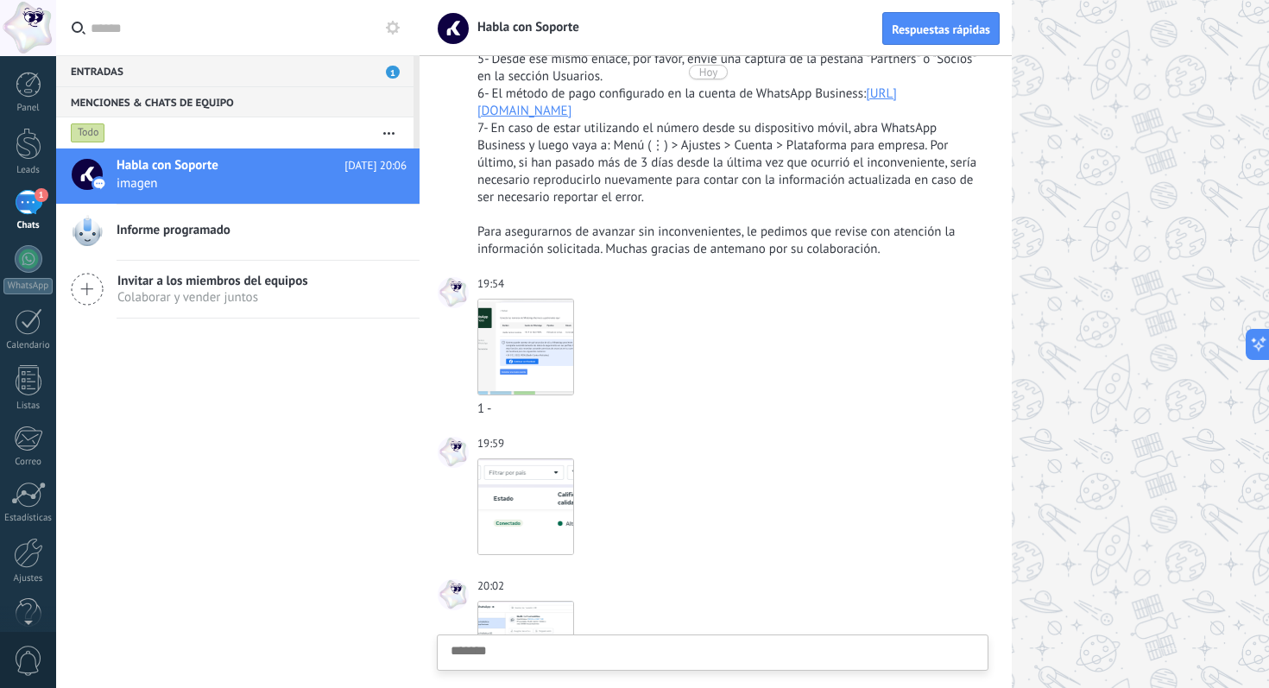
scroll to position [1486, 0]
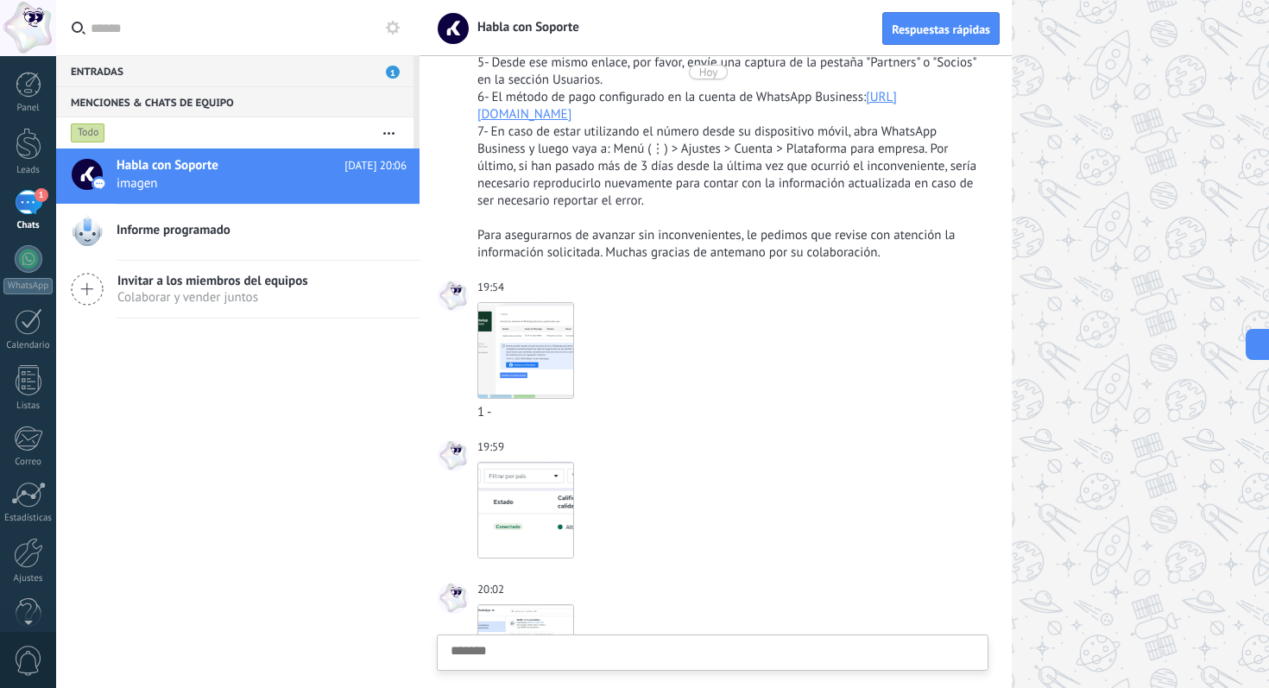
click at [506, 661] on textarea at bounding box center [713, 679] width 524 height 71
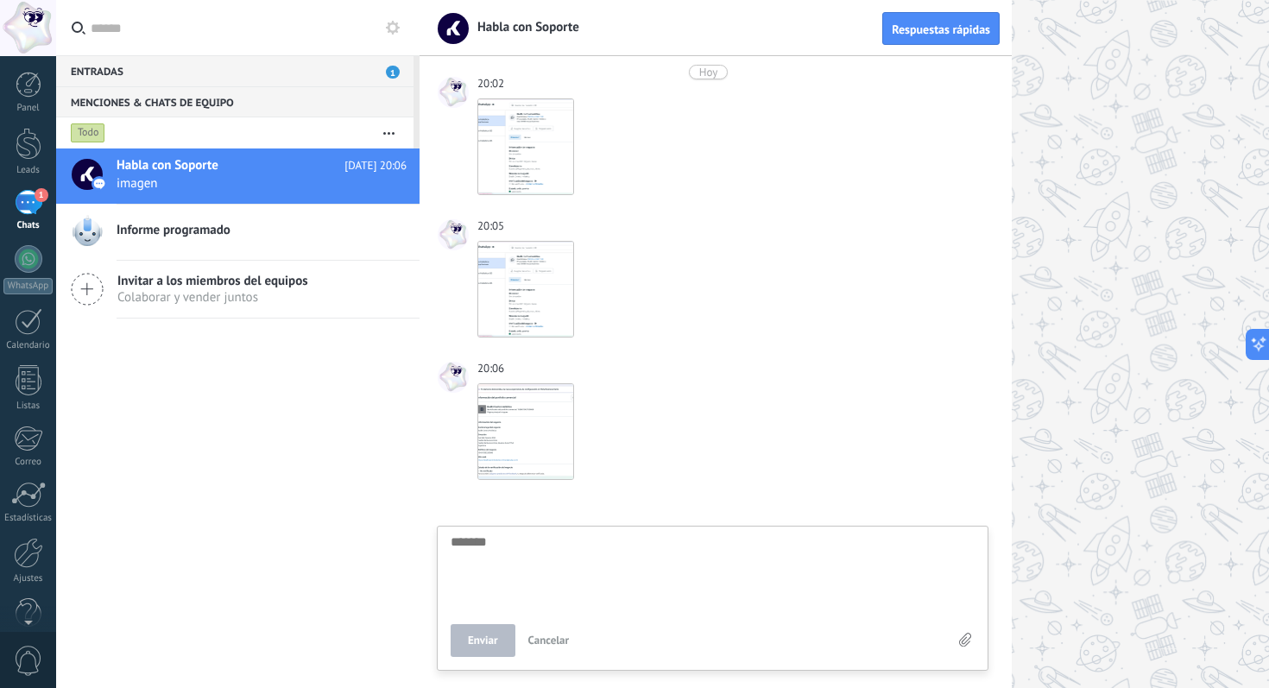
click at [976, 640] on div "Enviar Cancelar" at bounding box center [713, 598] width 552 height 145
click at [958, 649] on textarea at bounding box center [713, 679] width 524 height 71
click at [964, 638] on icon at bounding box center [965, 640] width 12 height 15
click at [0, 0] on input "file" at bounding box center [0, 0] width 0 height 0
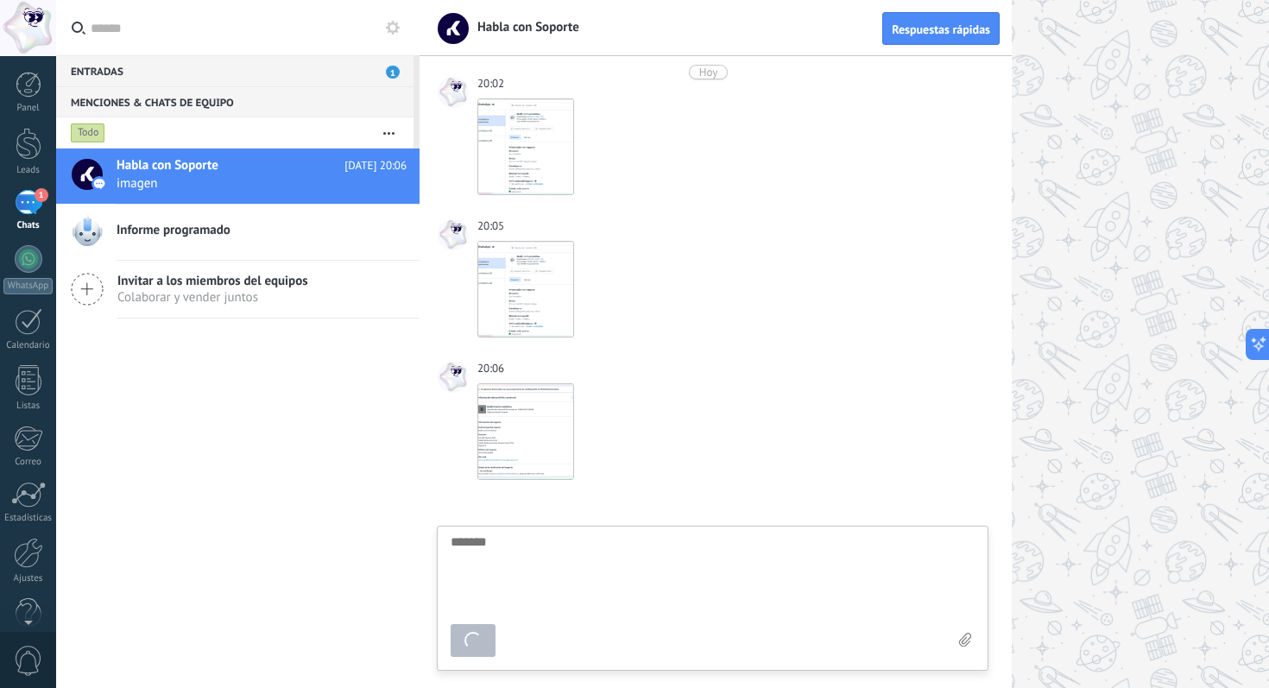
scroll to position [2203, 0]
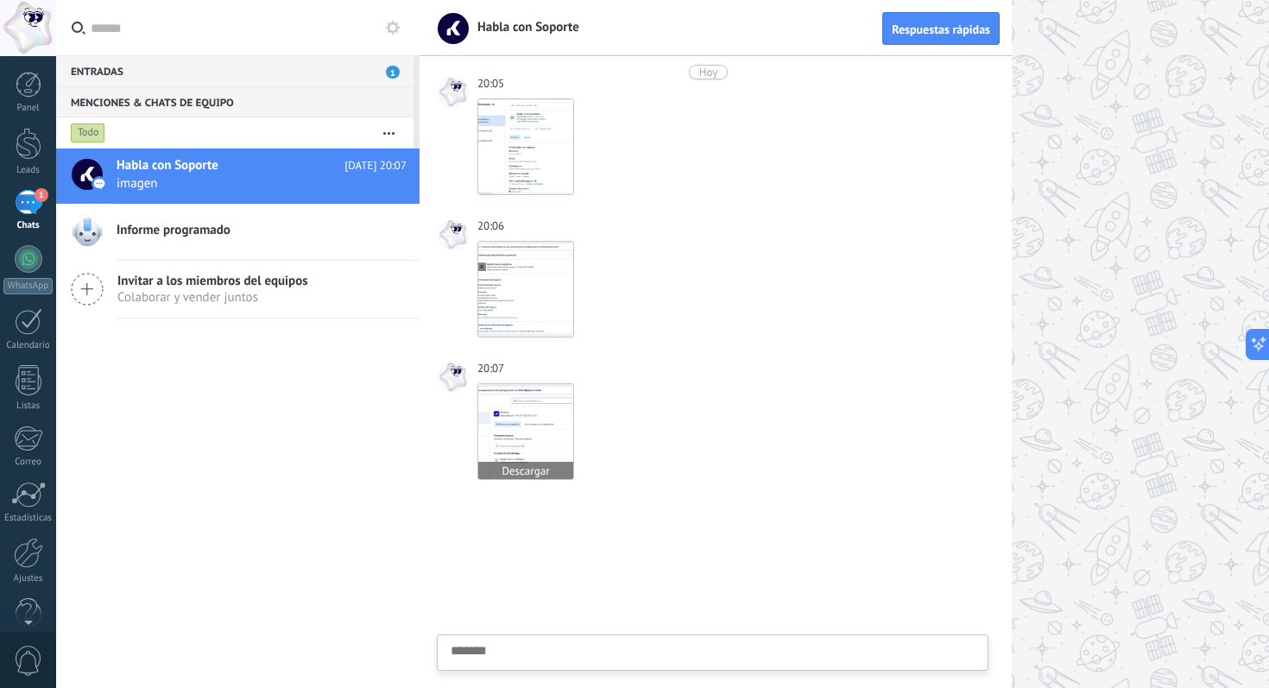
click at [536, 435] on img at bounding box center [525, 431] width 95 height 95
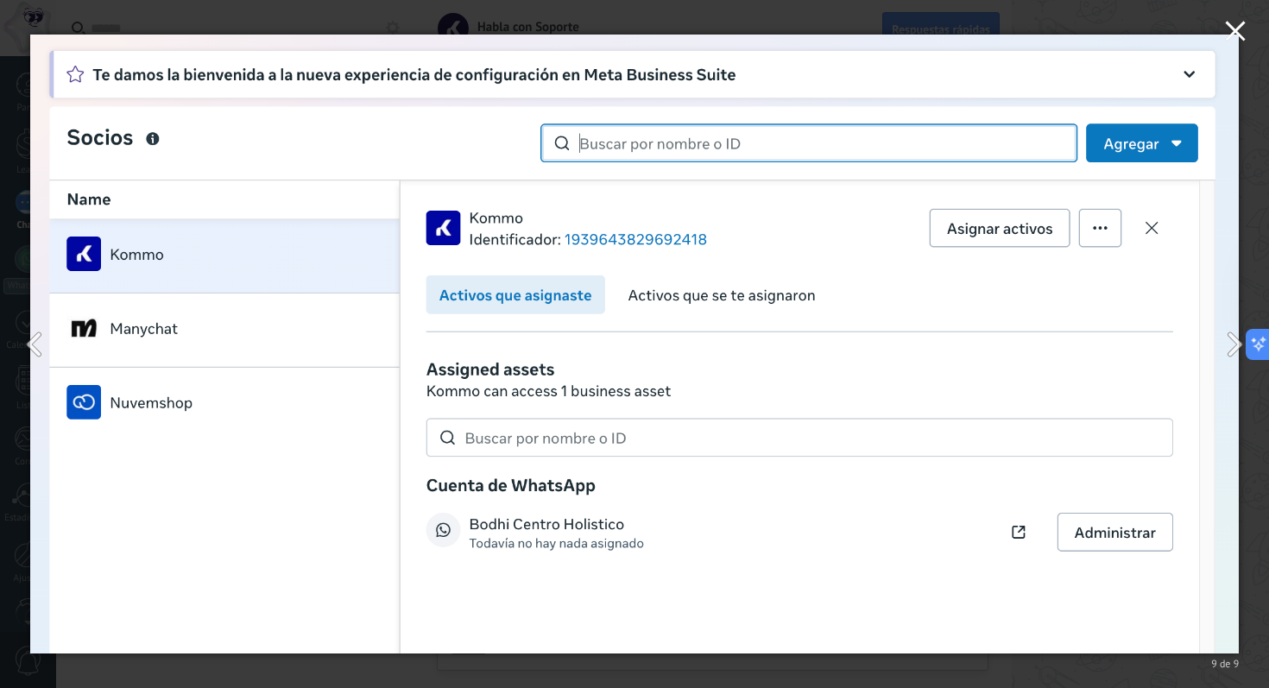
click at [1228, 24] on use "button" at bounding box center [1235, 31] width 20 height 20
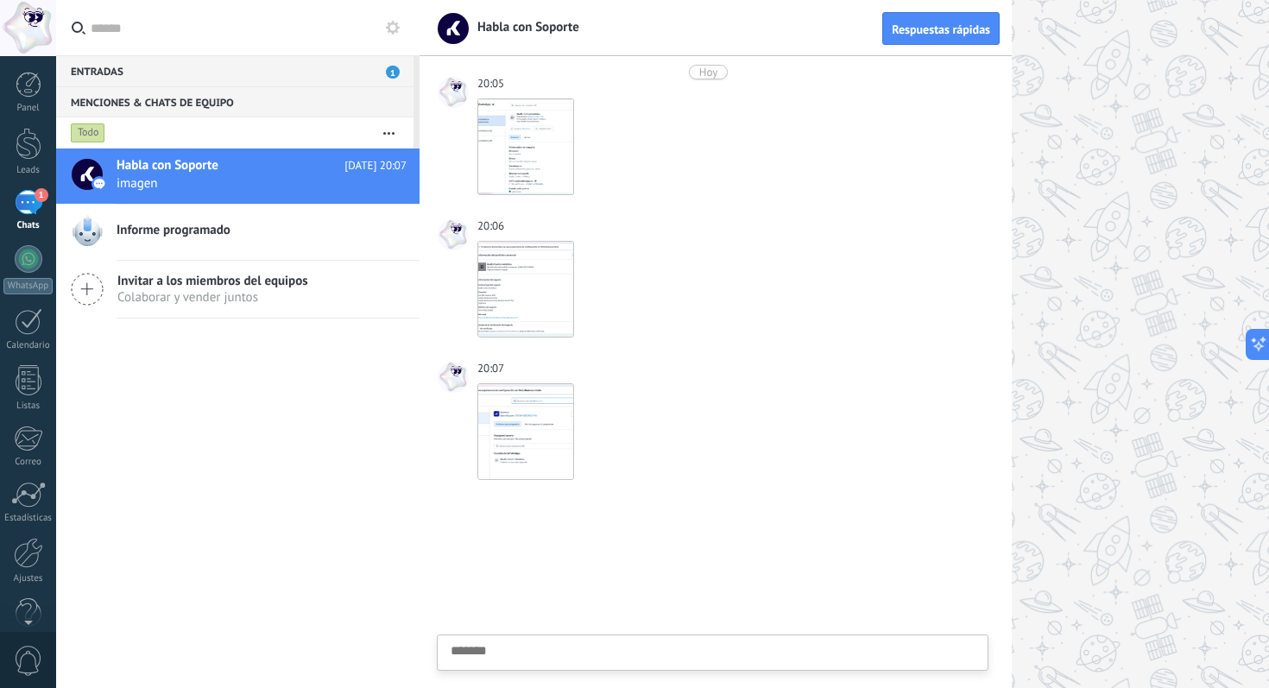
click at [558, 572] on div at bounding box center [716, 595] width 592 height 186
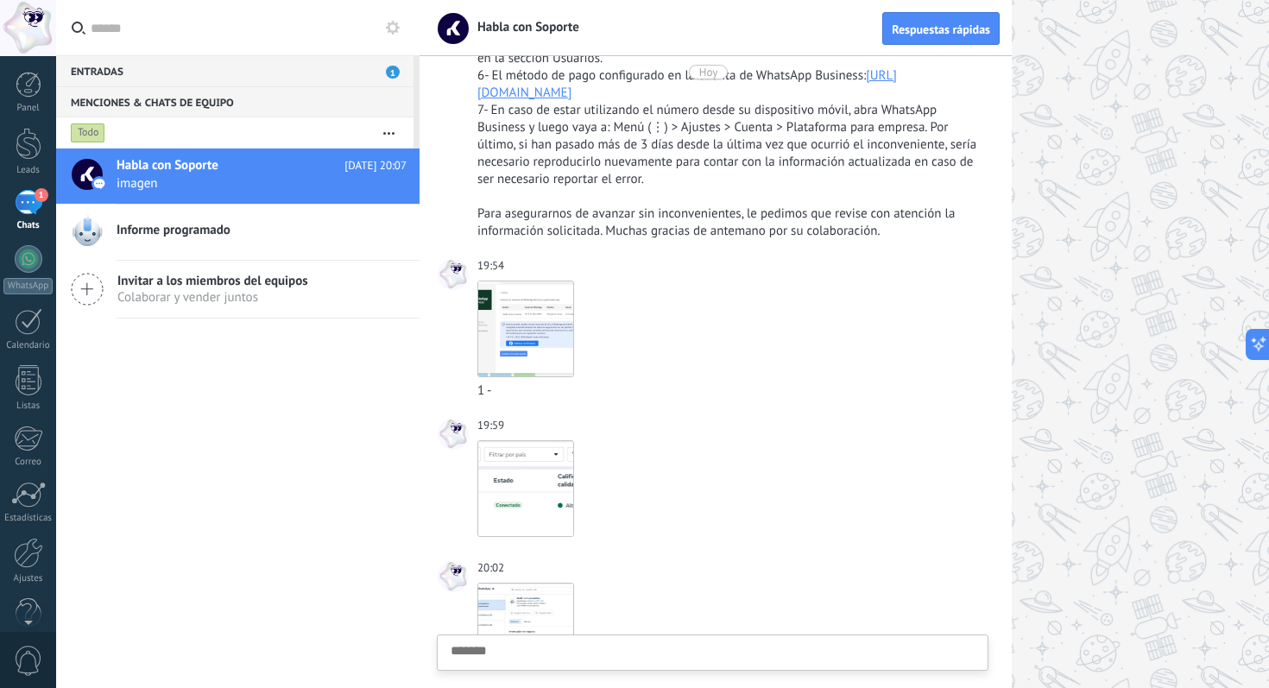
scroll to position [1446, 0]
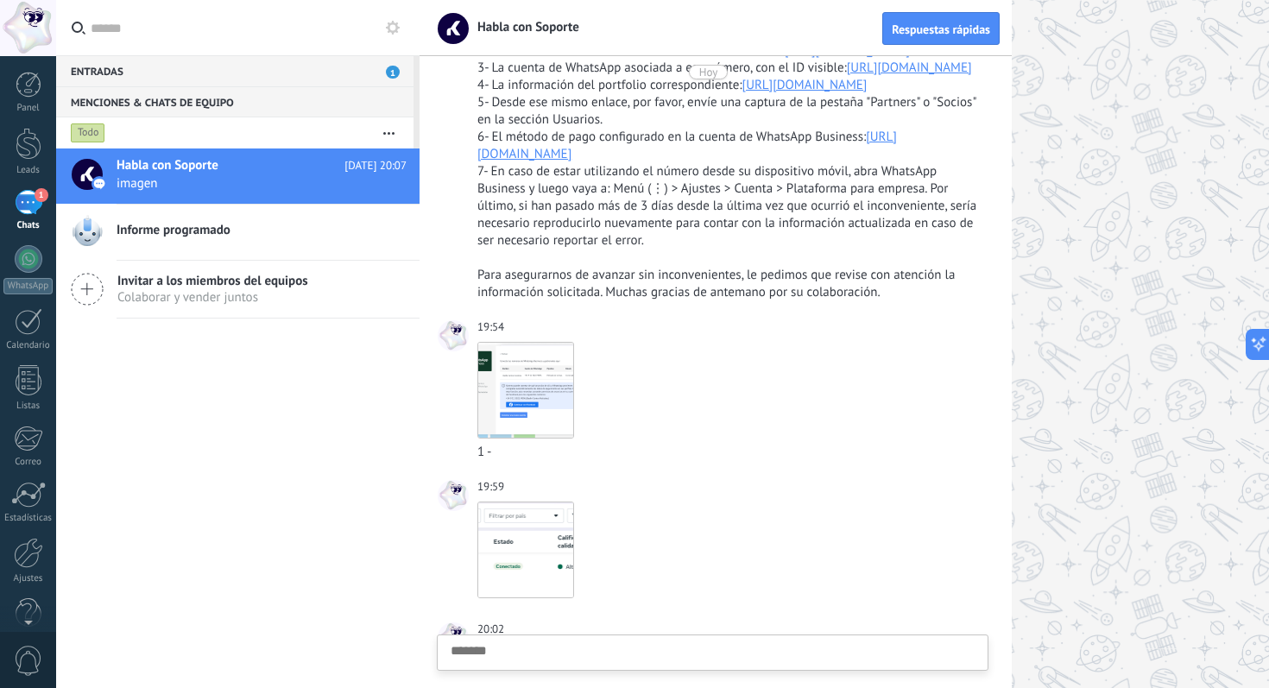
click at [685, 162] on link "https://business.facebook.com/billing_hub/accounts?business_id=" at bounding box center [687, 146] width 420 height 34
click at [545, 652] on textarea at bounding box center [713, 679] width 524 height 71
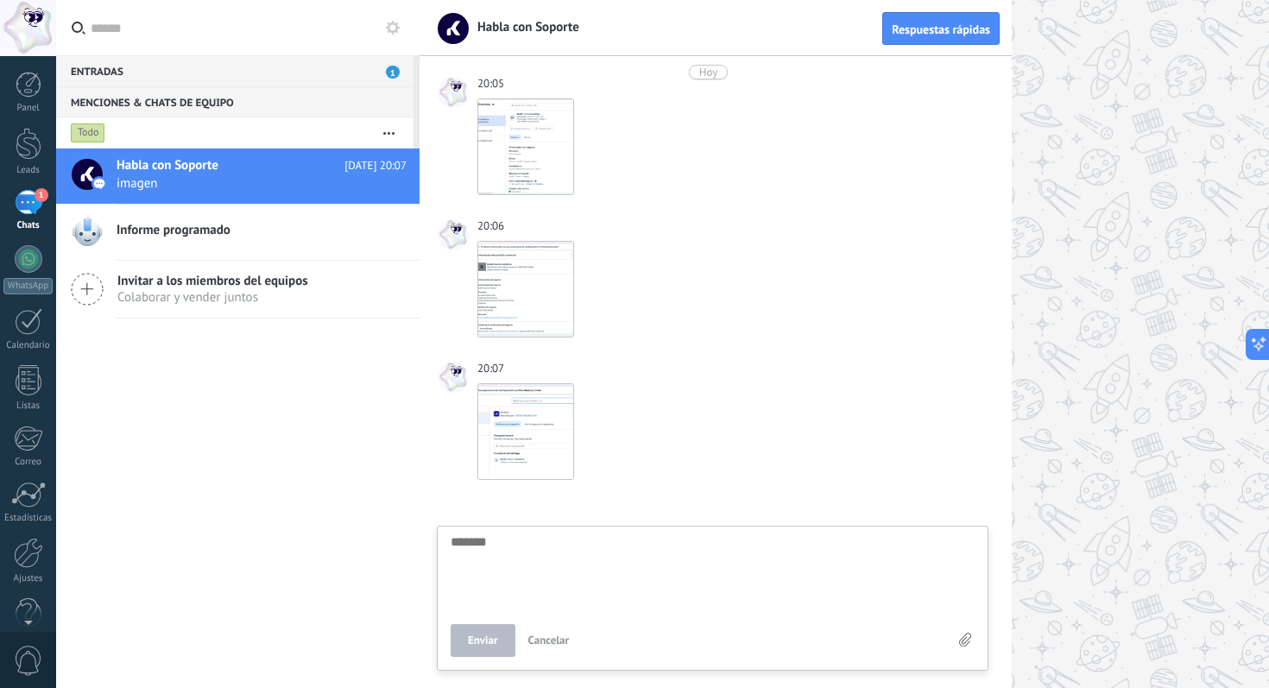
click at [975, 637] on div "Enviar Cancelar" at bounding box center [713, 598] width 552 height 145
click at [966, 637] on div "Enviar Cancelar" at bounding box center [713, 652] width 550 height 35
click at [966, 637] on use at bounding box center [965, 640] width 12 height 14
click at [0, 0] on input "file" at bounding box center [0, 0] width 0 height 0
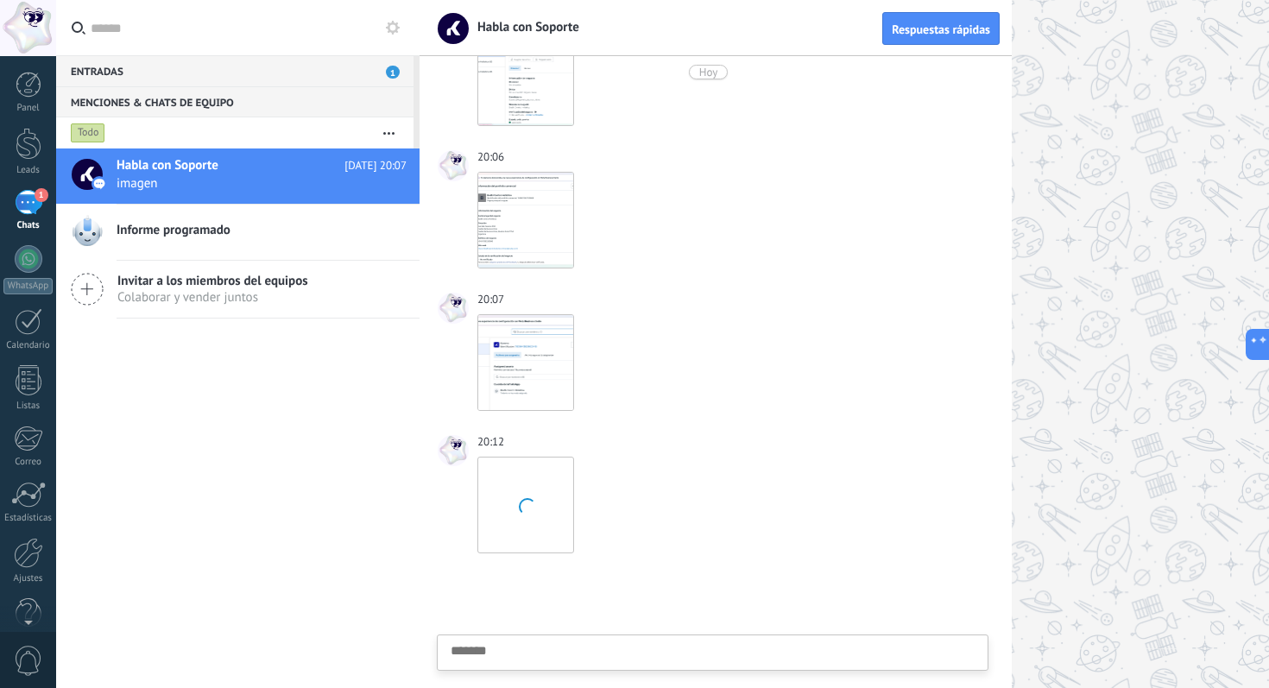
scroll to position [2346, 0]
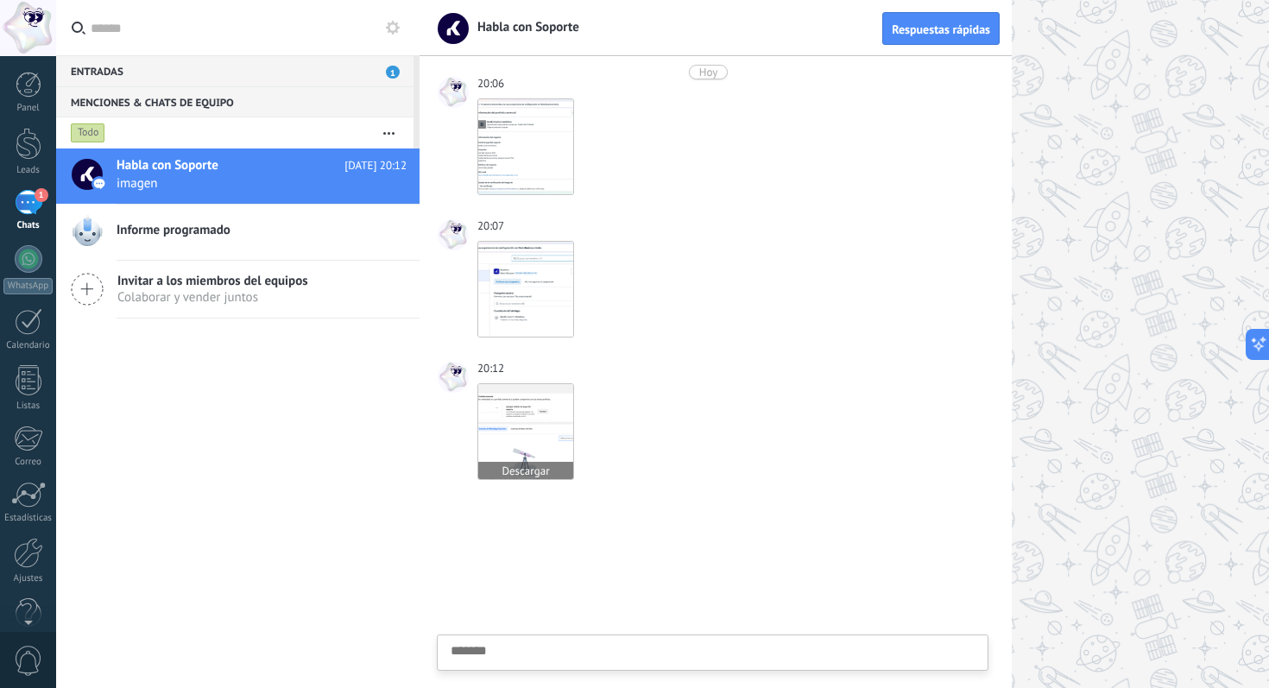
click at [522, 411] on img at bounding box center [525, 431] width 95 height 95
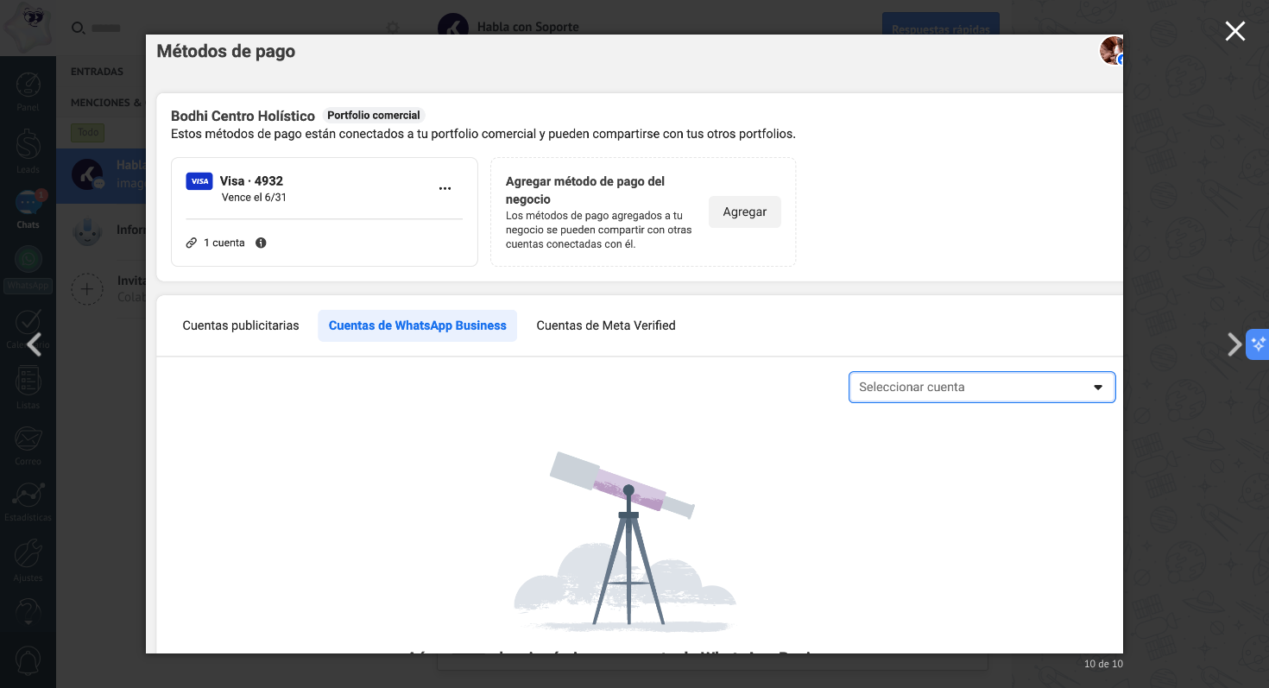
click at [1242, 28] on icon "button" at bounding box center [1235, 31] width 21 height 21
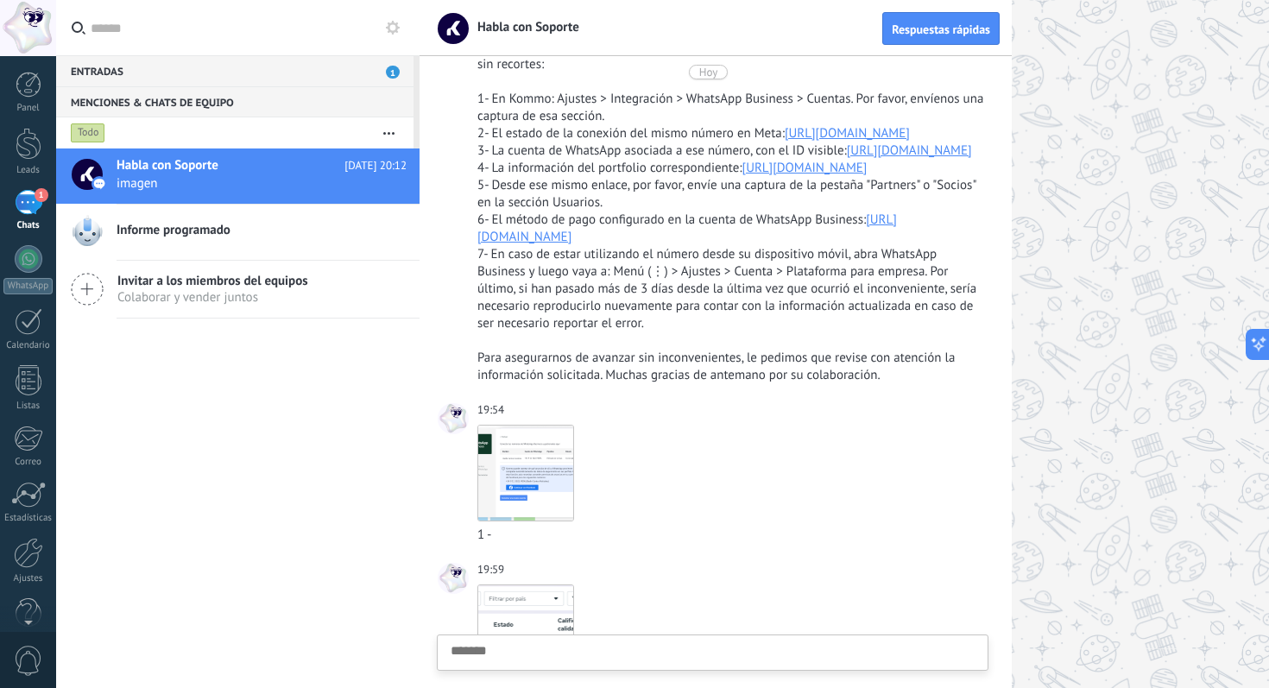
scroll to position [1370, 0]
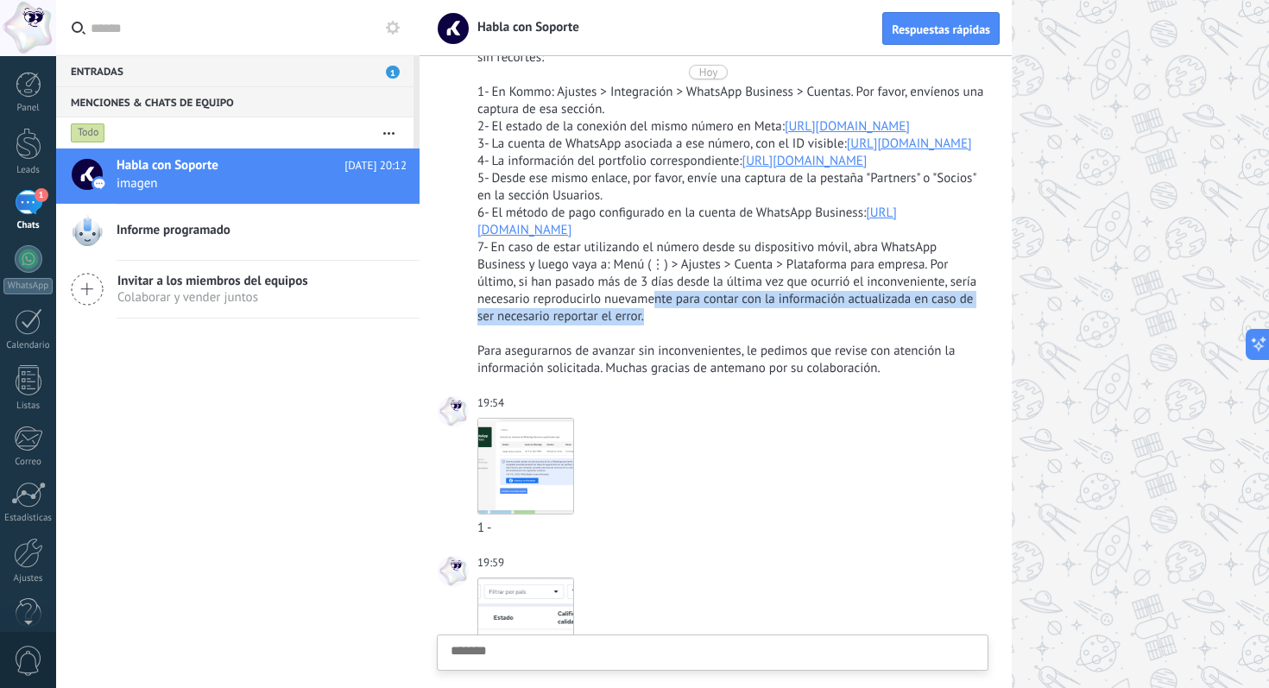
drag, startPoint x: 654, startPoint y: 389, endPoint x: 660, endPoint y: 372, distance: 17.8
click at [660, 325] on div "7- En caso de estar utilizando el número desde su dispositivo móvil, abra Whats…" at bounding box center [731, 282] width 508 height 86
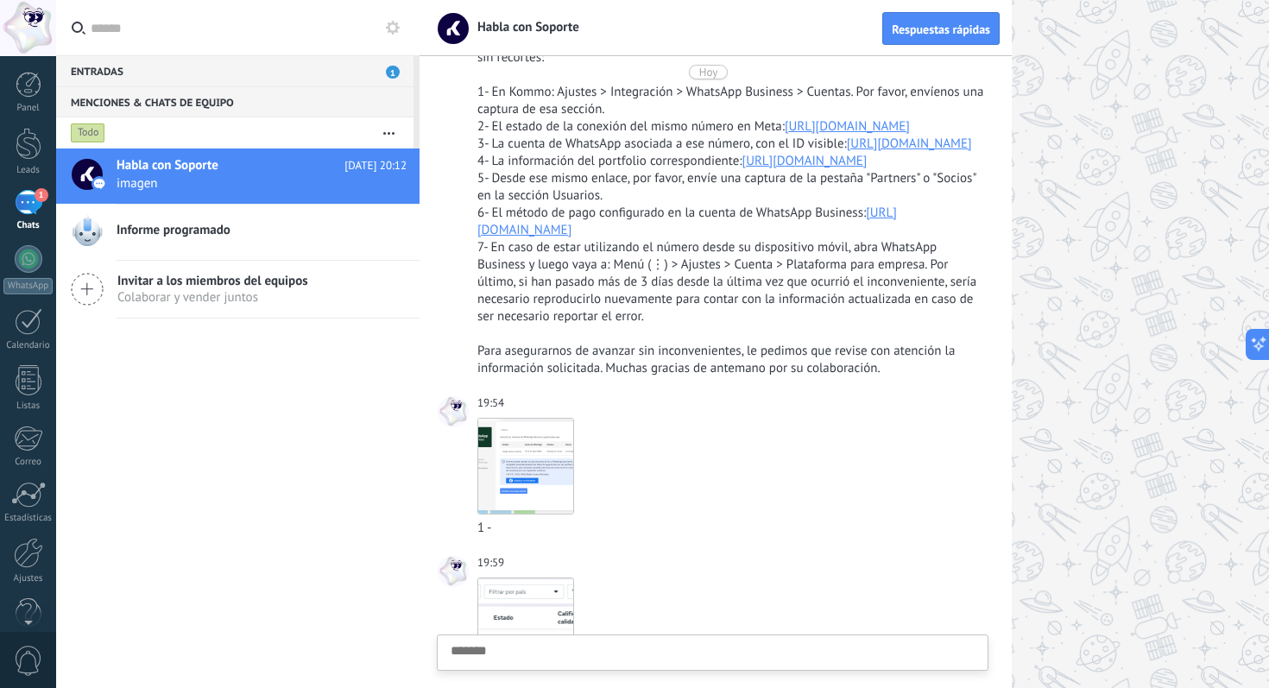
click at [691, 343] on div at bounding box center [731, 333] width 508 height 17
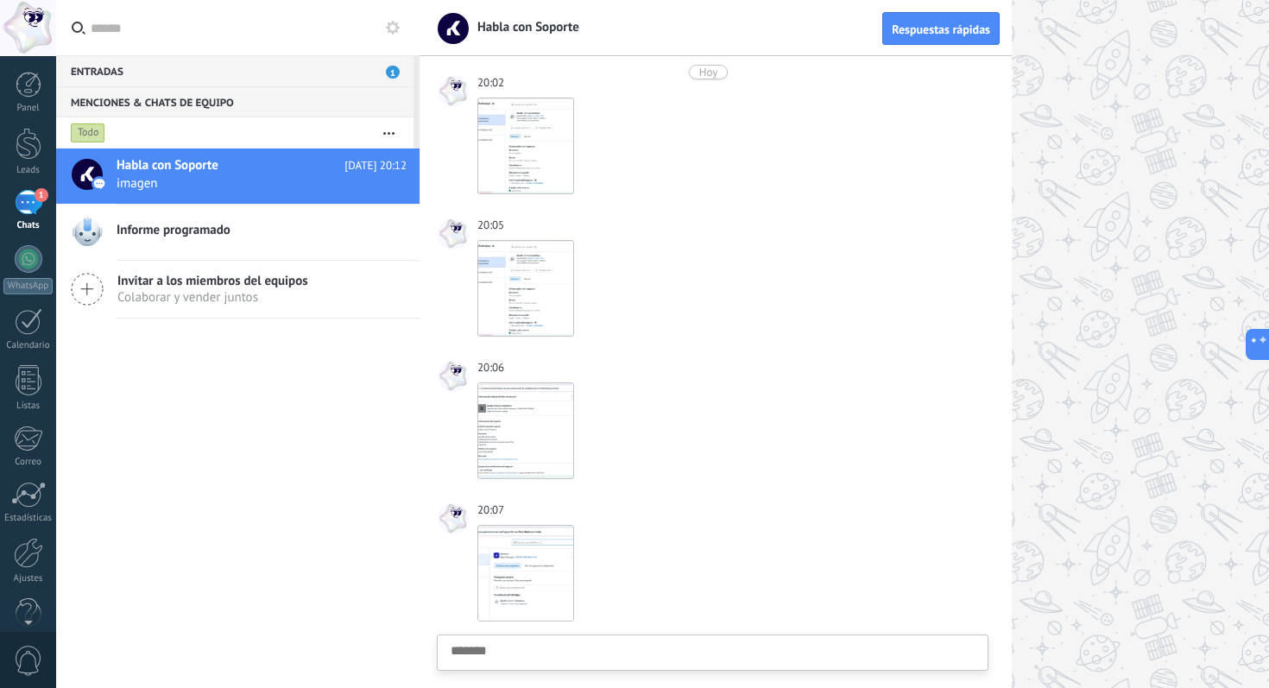
scroll to position [2346, 0]
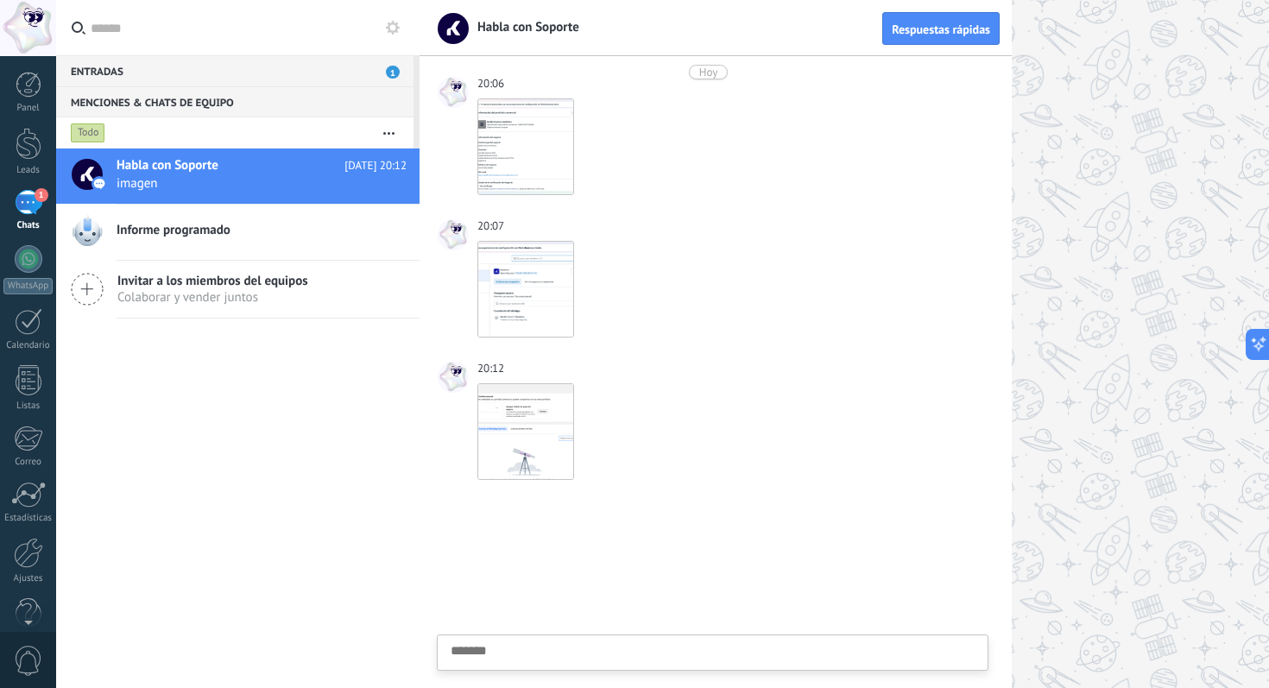
click at [525, 653] on textarea at bounding box center [713, 679] width 524 height 71
type textarea "*"
type textarea "**"
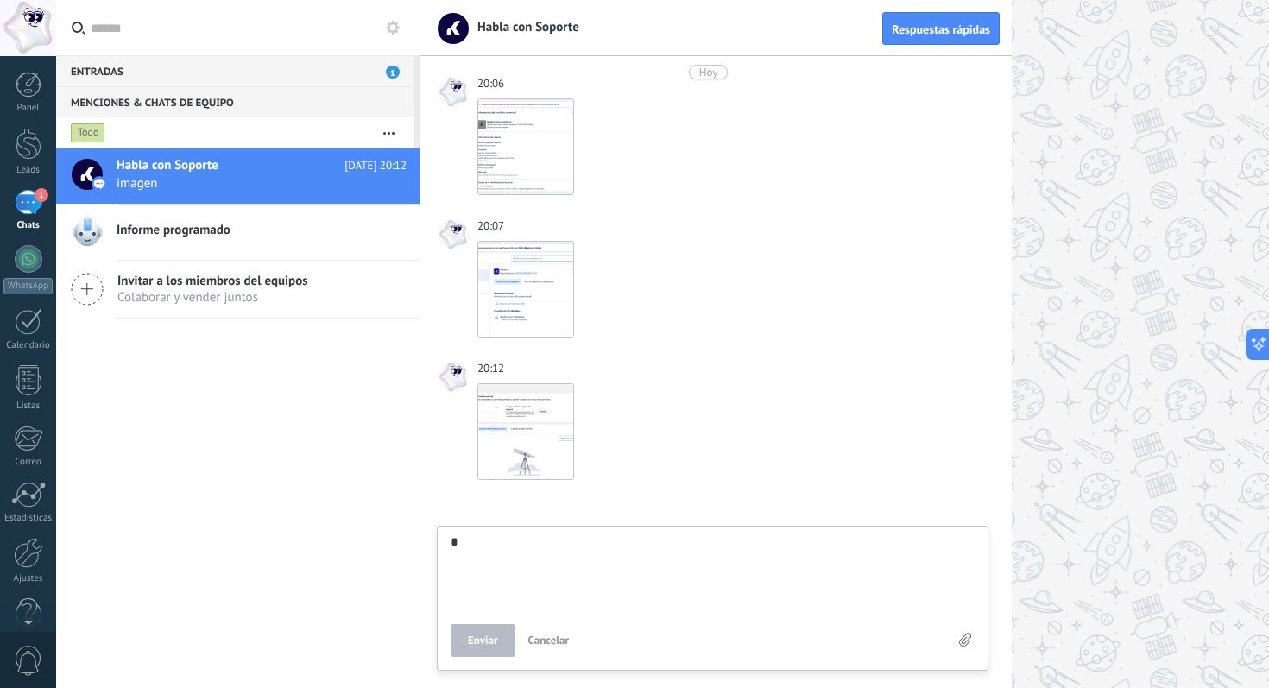
type textarea "**"
type textarea "***"
type textarea "****"
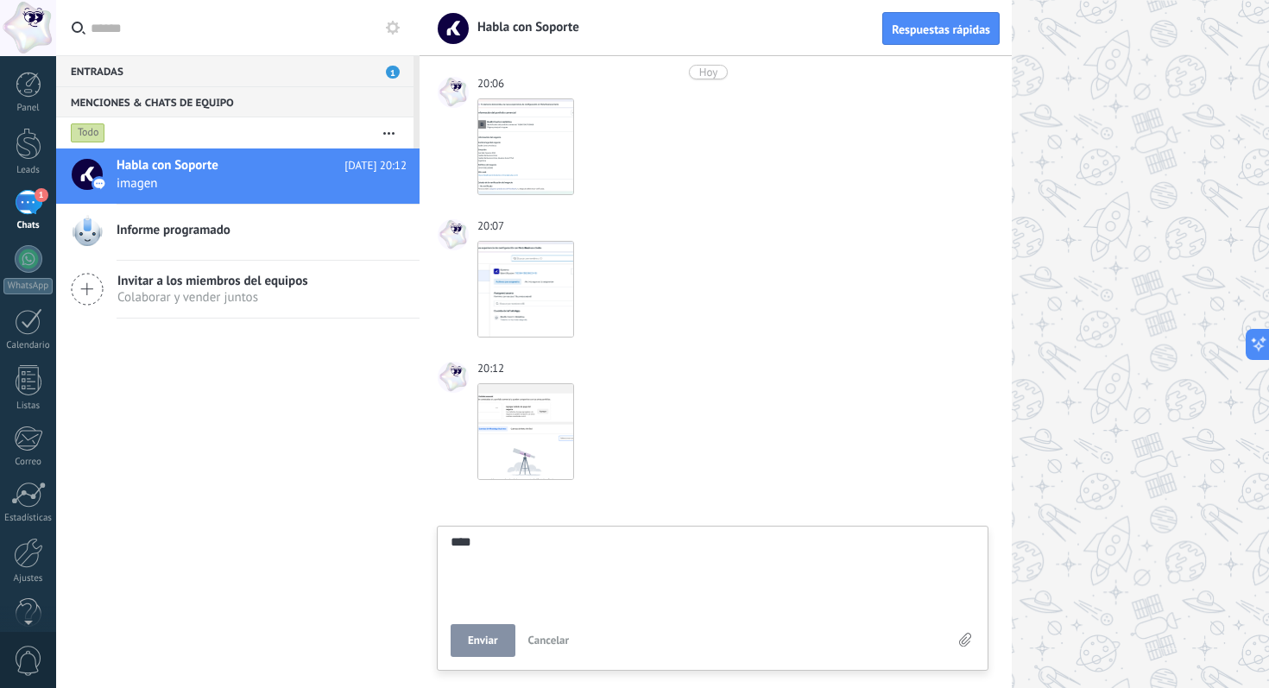
type textarea "*****"
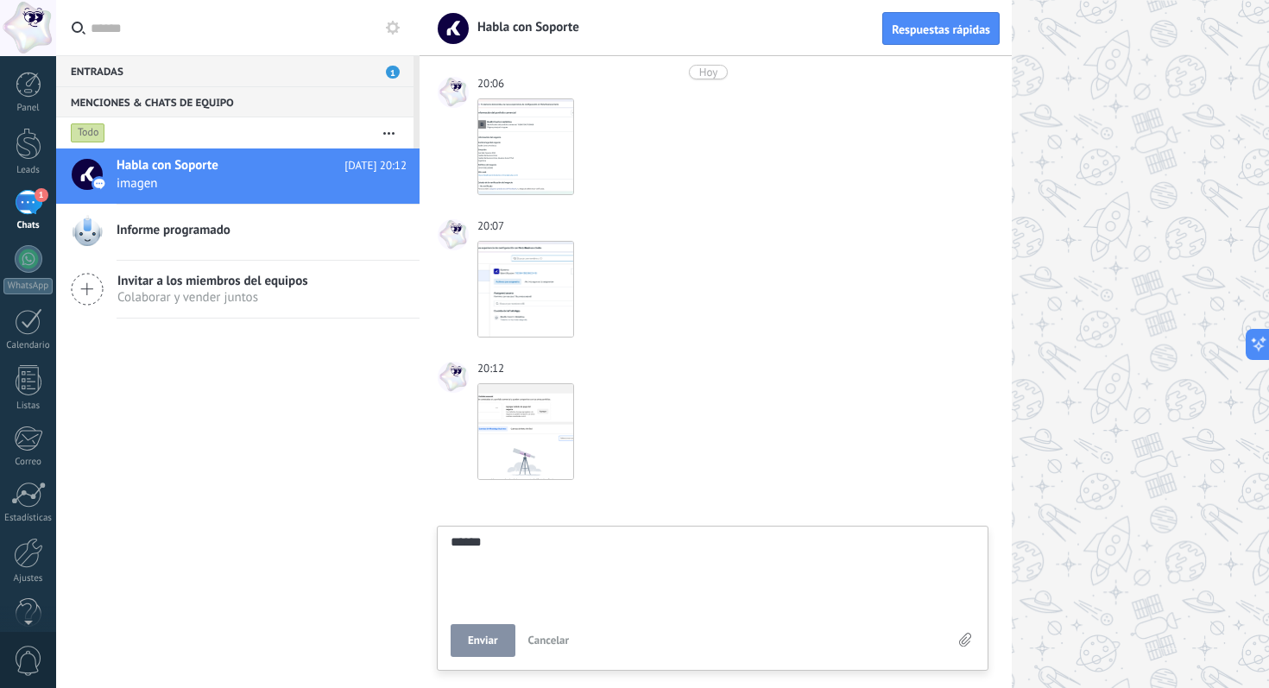
click at [487, 645] on span "Enviar" at bounding box center [483, 641] width 30 height 12
type textarea "*******"
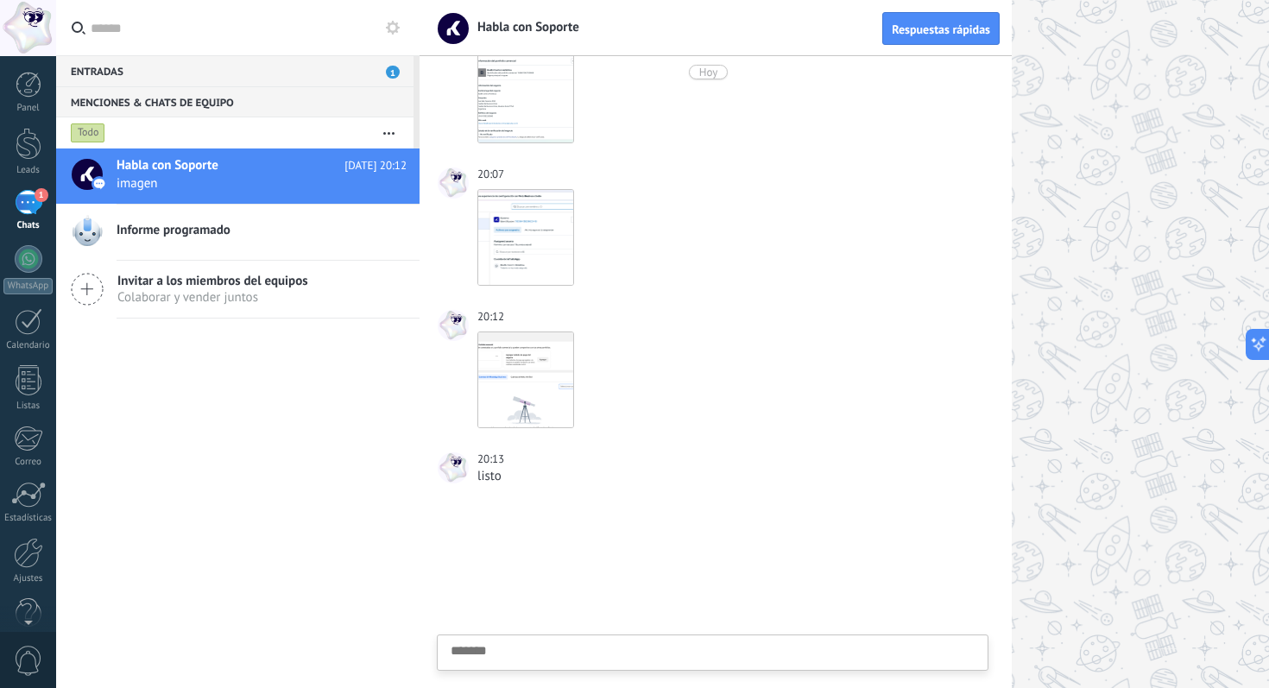
scroll to position [16, 0]
click at [262, 75] on div "Entradas 1" at bounding box center [234, 70] width 357 height 31
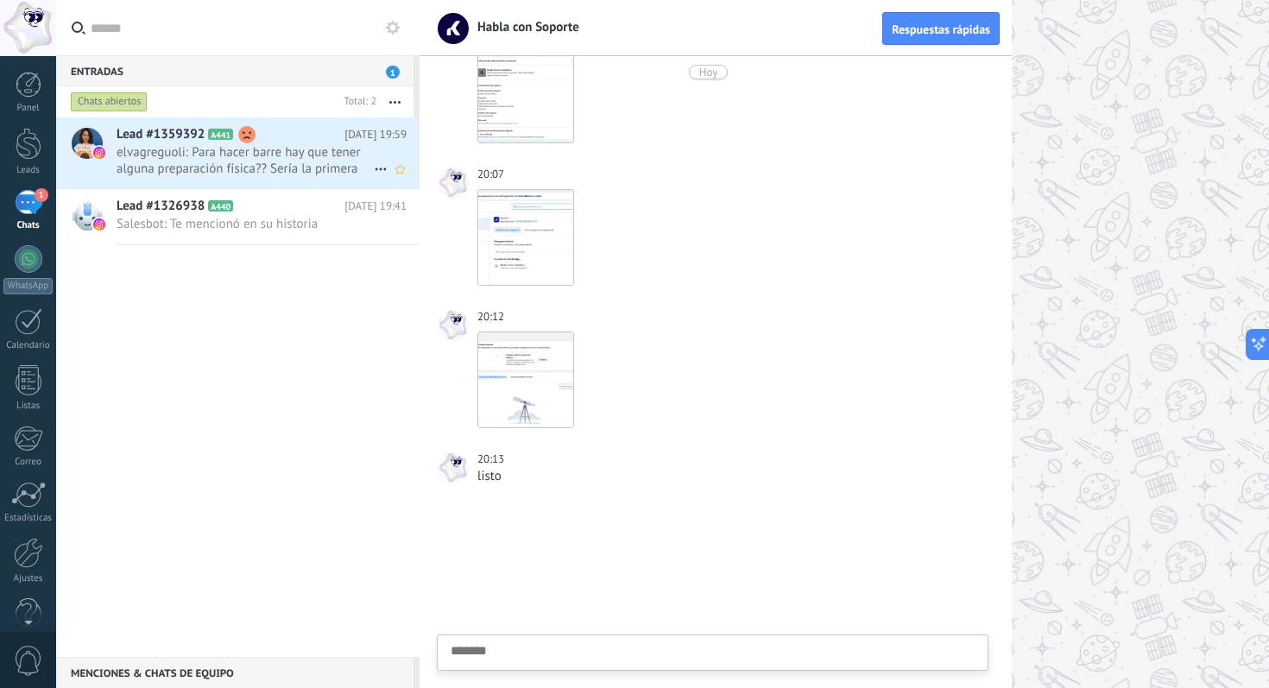
click at [310, 144] on span "elvagreguoli: Para hacer barre hay que tener alguna preparación física?? Sería …" at bounding box center [245, 160] width 257 height 33
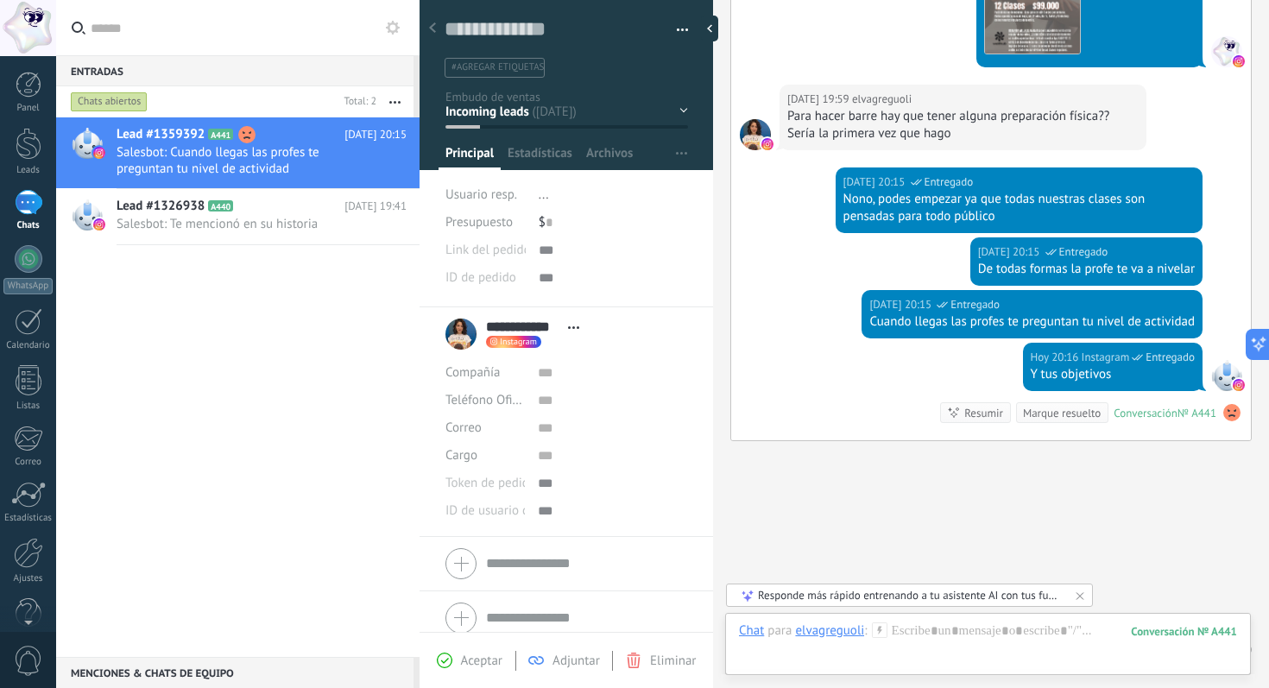
scroll to position [814, 0]
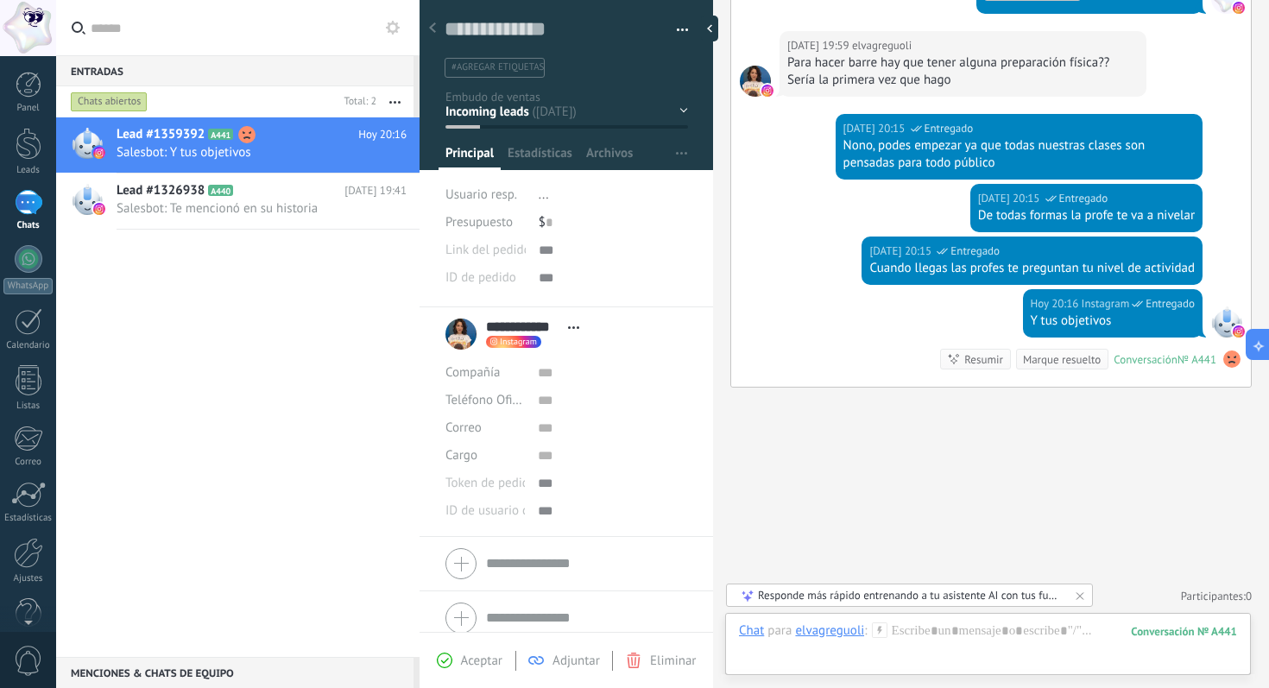
click at [165, 322] on div "Lead #1359392 A441 Hoy 20:16 Salesbot: Y tus objetivos Lead #1326938 A440" at bounding box center [237, 387] width 363 height 540
click at [203, 195] on span "Lead #1326938" at bounding box center [161, 190] width 88 height 17
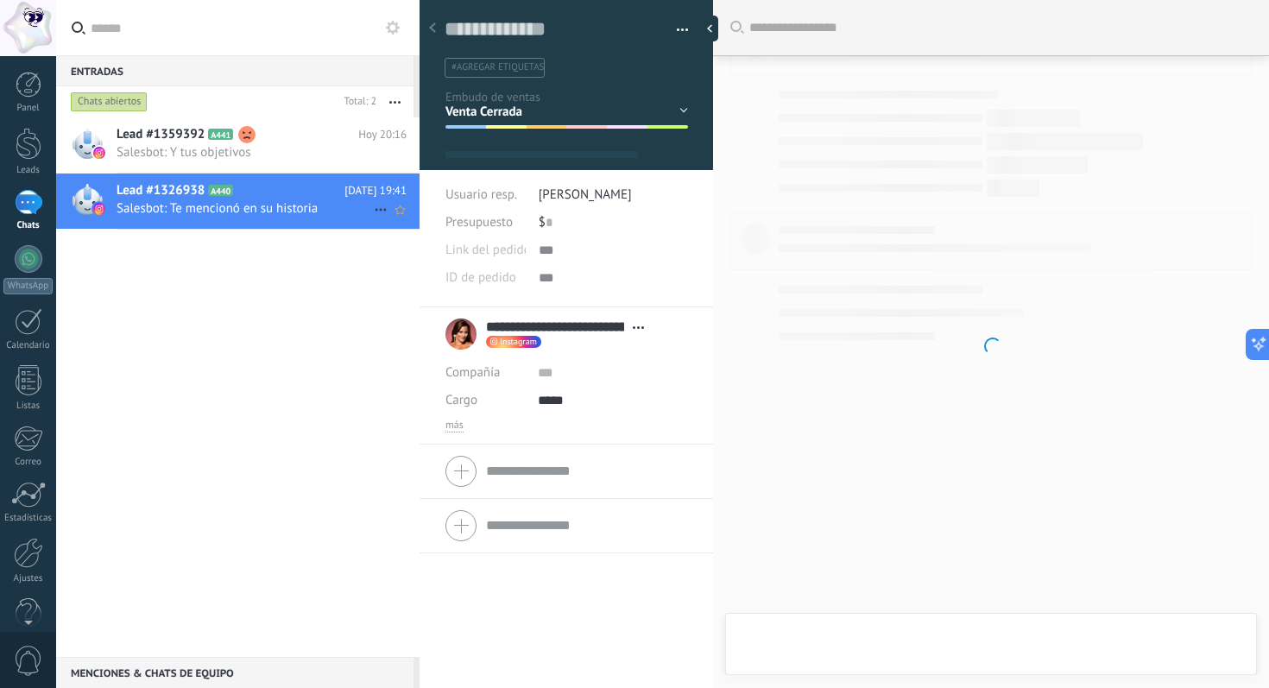
scroll to position [26, 0]
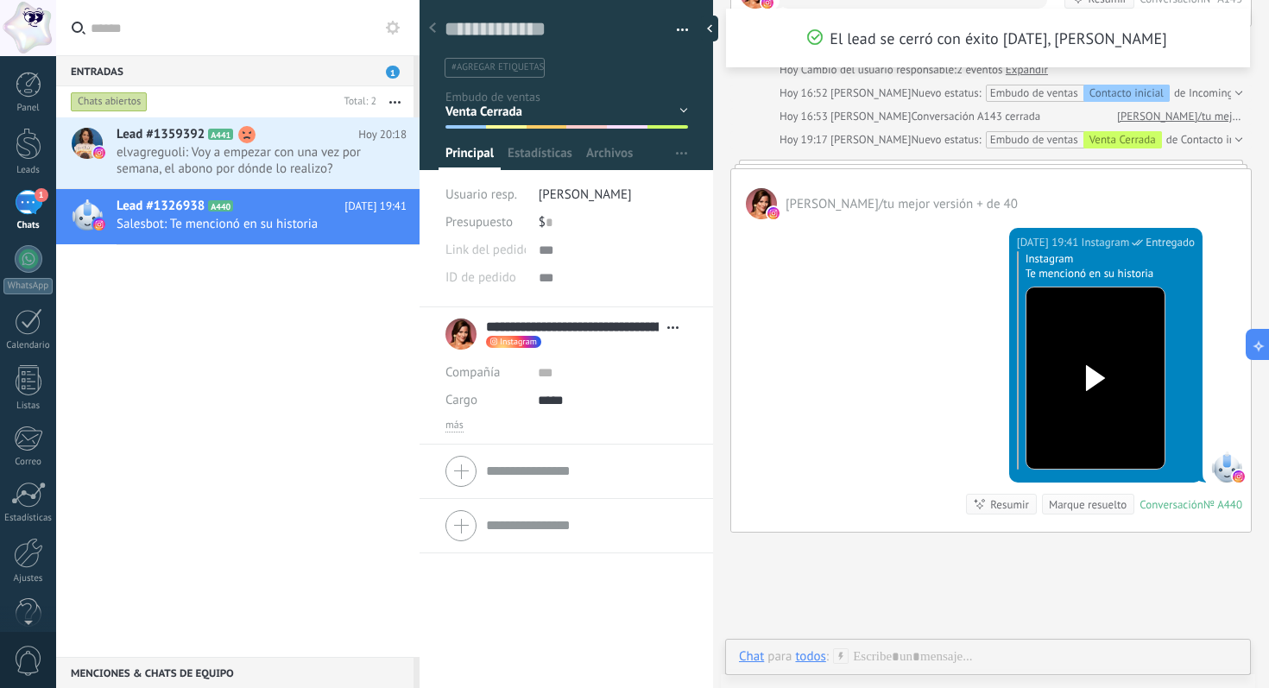
click at [184, 345] on div "Lead #1359392 A441 Hoy 20:18 elvagreguoli: Voy a empezar con una vez por semana…" at bounding box center [237, 387] width 363 height 540
click at [25, 271] on div at bounding box center [29, 259] width 28 height 28
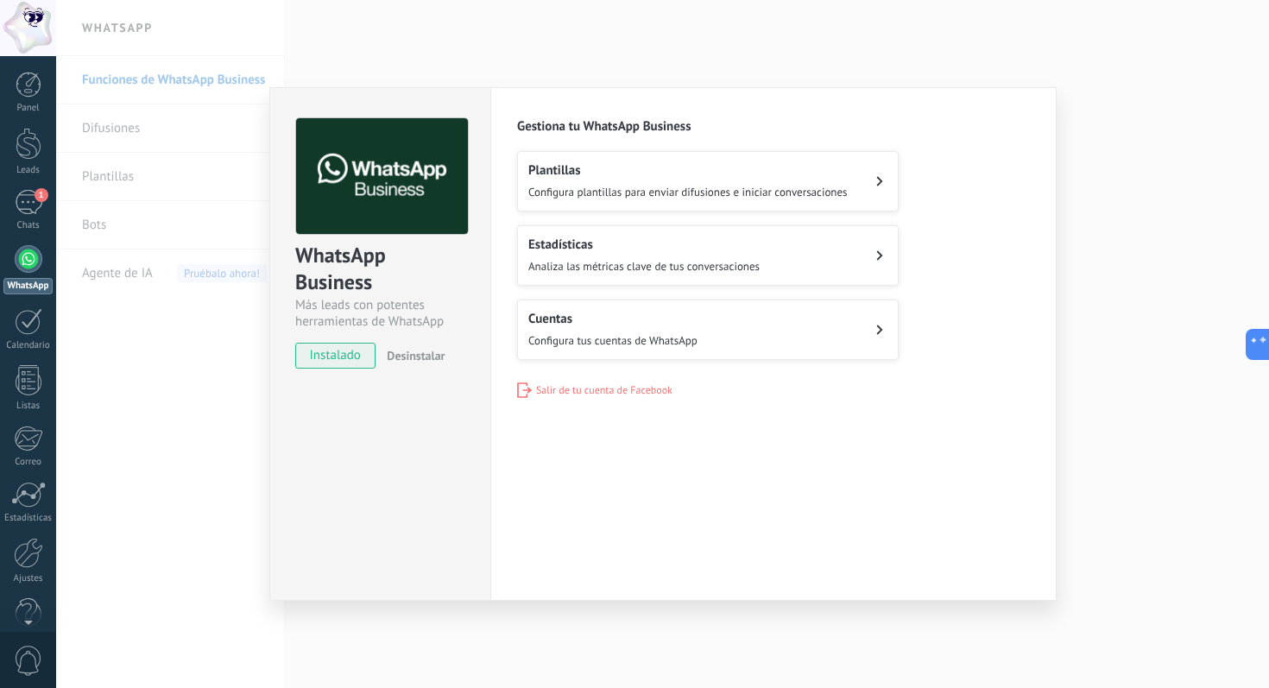
click at [167, 547] on div "WhatsApp Business Más leads con potentes herramientas de WhatsApp instalado Des…" at bounding box center [662, 344] width 1213 height 688
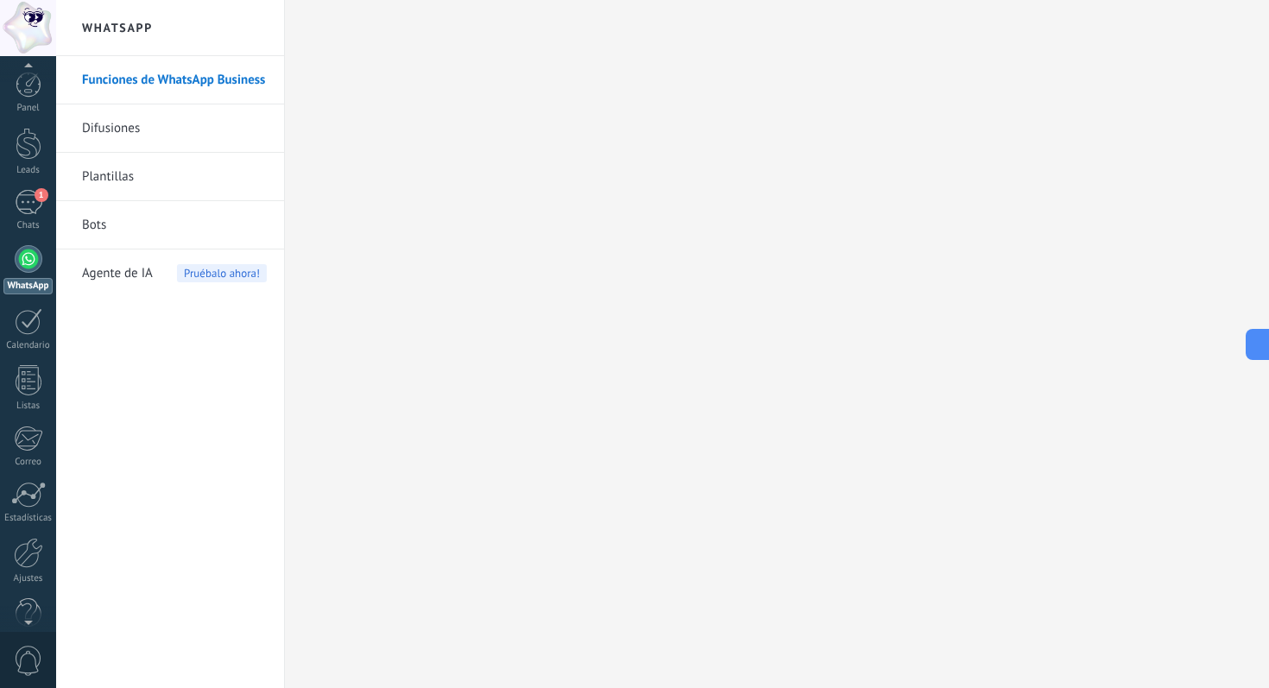
scroll to position [30, 0]
click at [26, 588] on div at bounding box center [29, 583] width 26 height 30
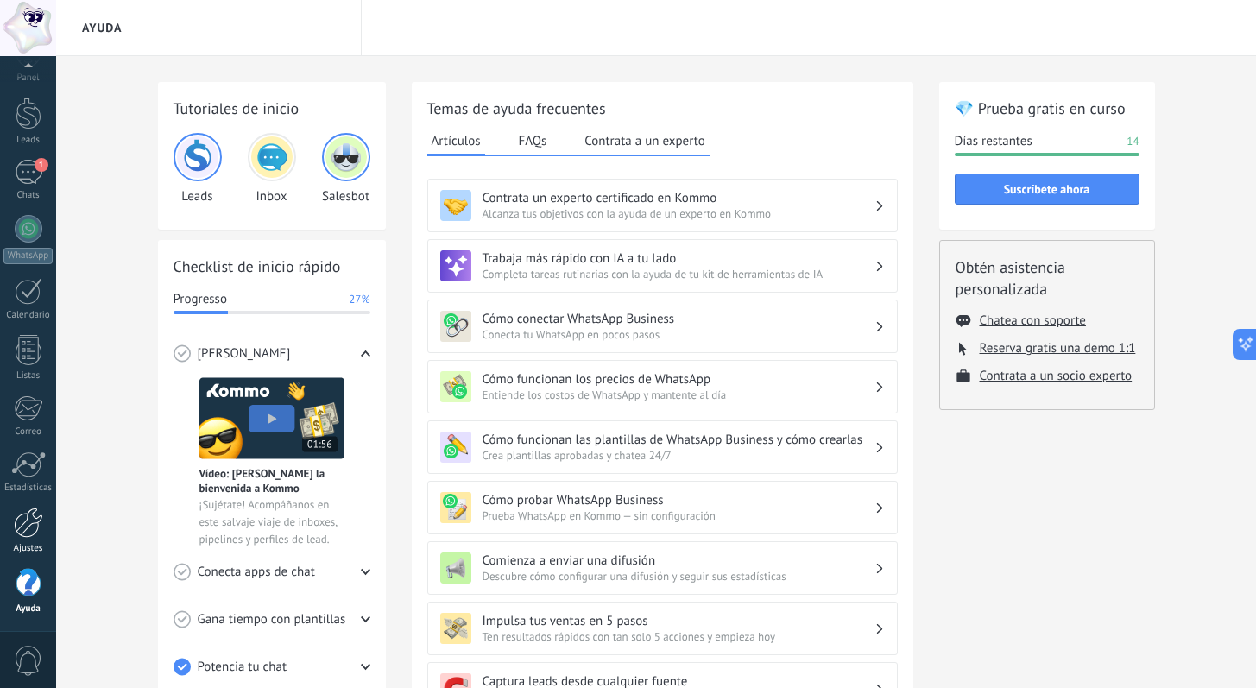
click at [26, 530] on div at bounding box center [28, 523] width 29 height 30
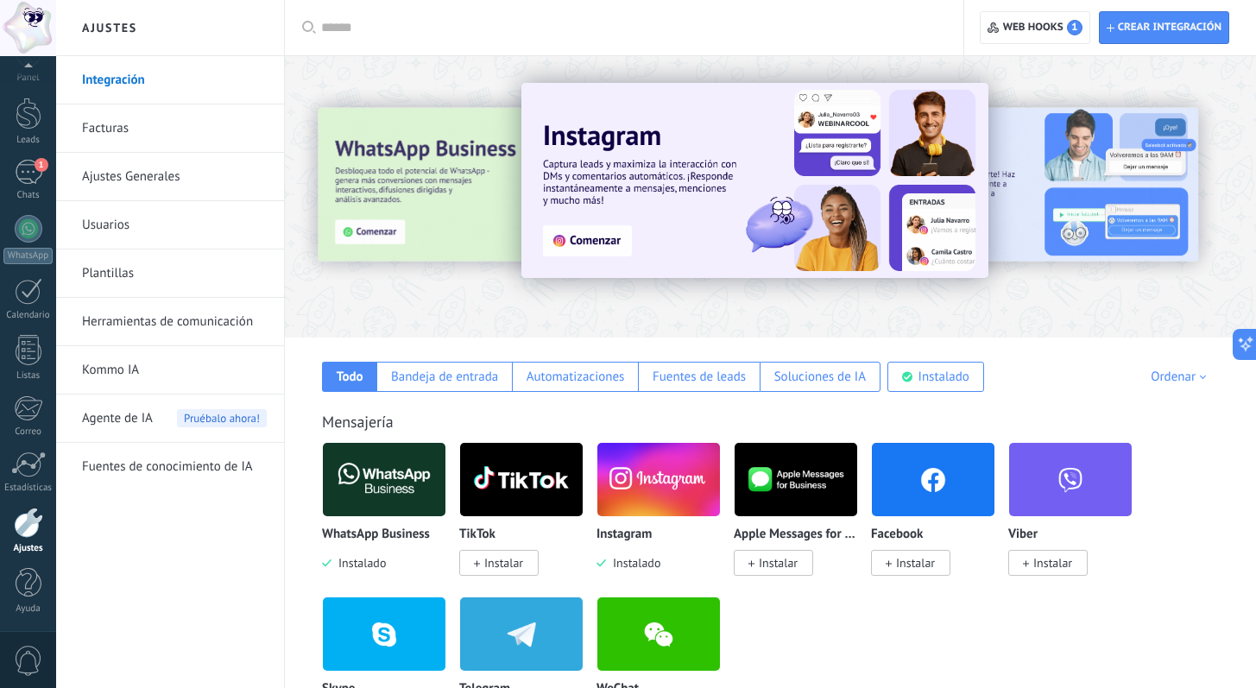
click at [415, 186] on div at bounding box center [348, 195] width 378 height 155
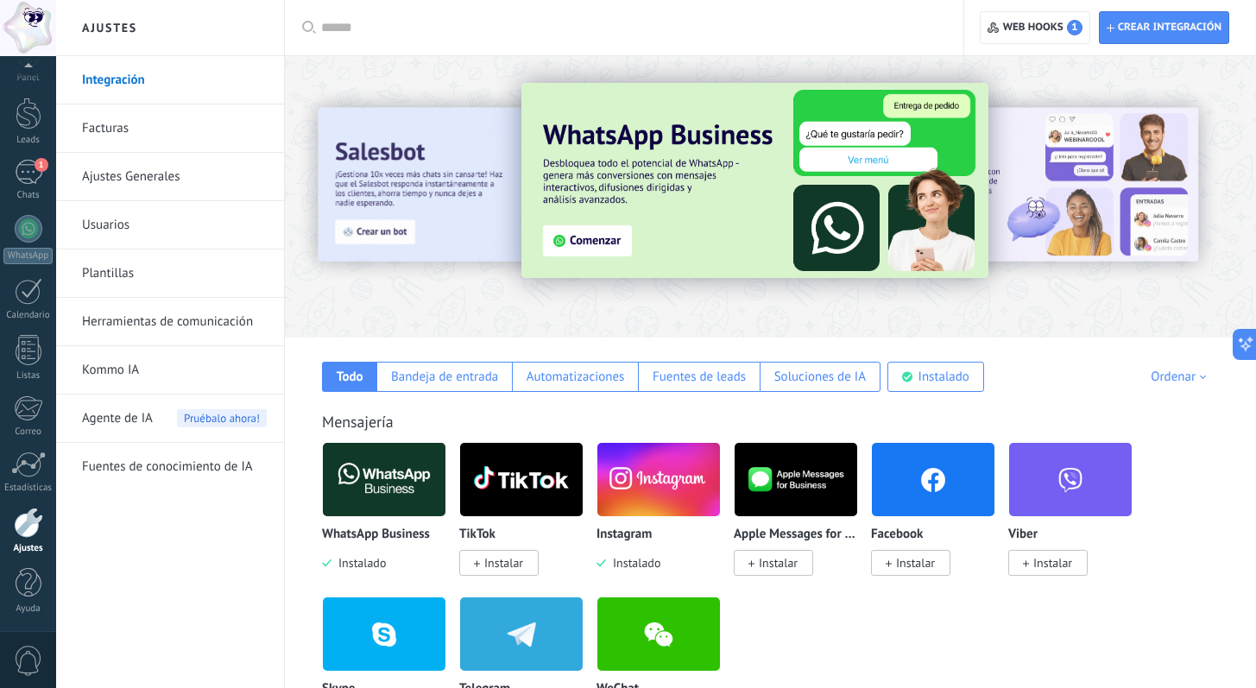
click at [670, 199] on img at bounding box center [754, 180] width 467 height 195
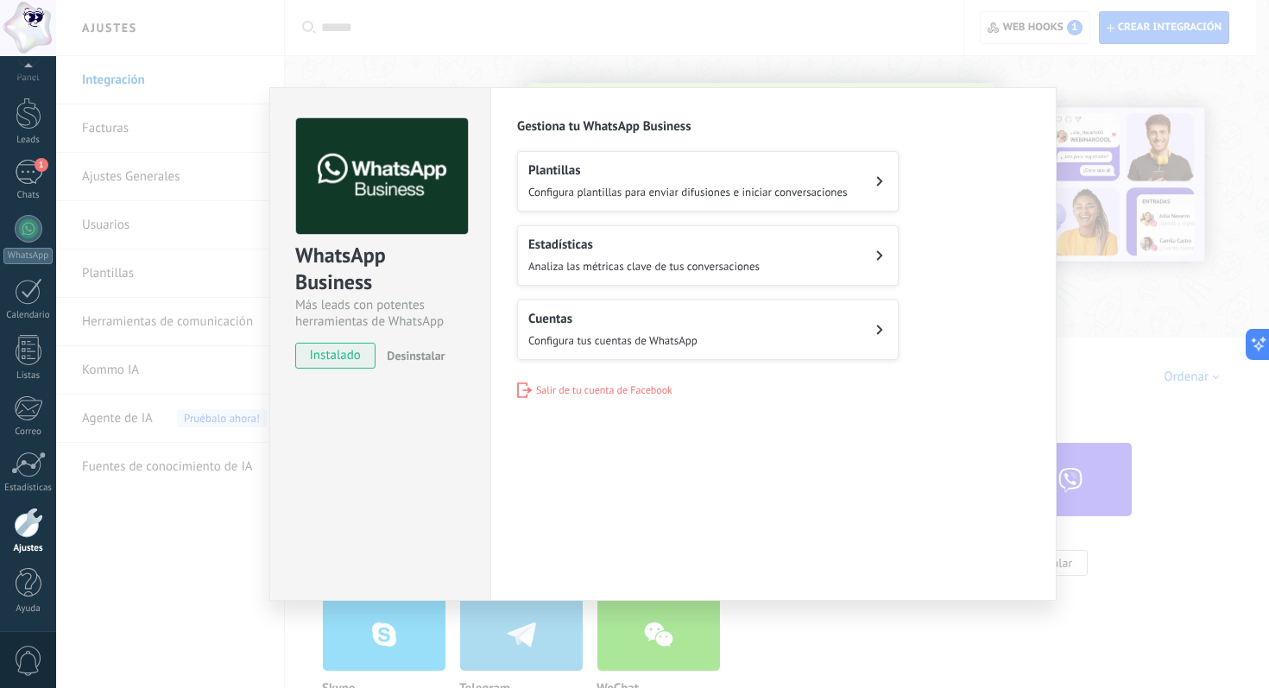
click at [607, 426] on div "Configuraciones Autorizaciones Esta pestaña registra a los usuarios que han con…" at bounding box center [773, 344] width 566 height 514
click at [626, 327] on div "Cuentas Configura tus cuentas de WhatsApp" at bounding box center [612, 330] width 169 height 38
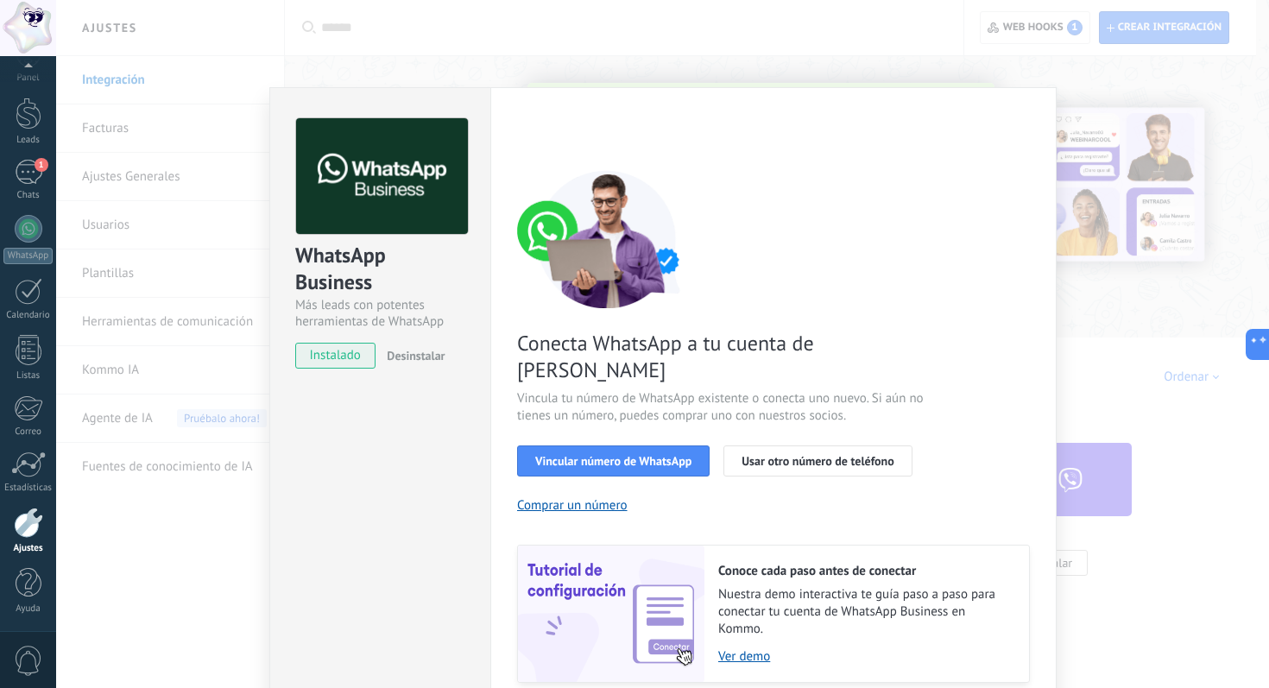
scroll to position [46, 0]
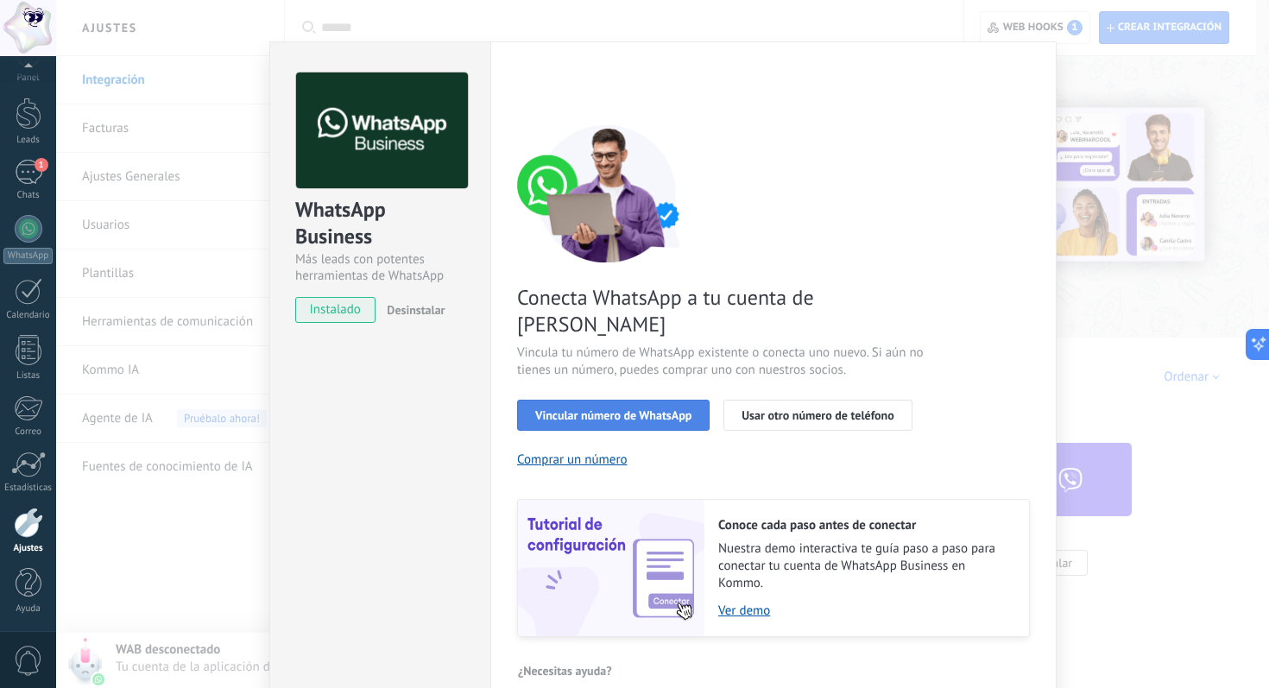
click at [595, 409] on span "Vincular número de WhatsApp" at bounding box center [613, 415] width 156 height 12
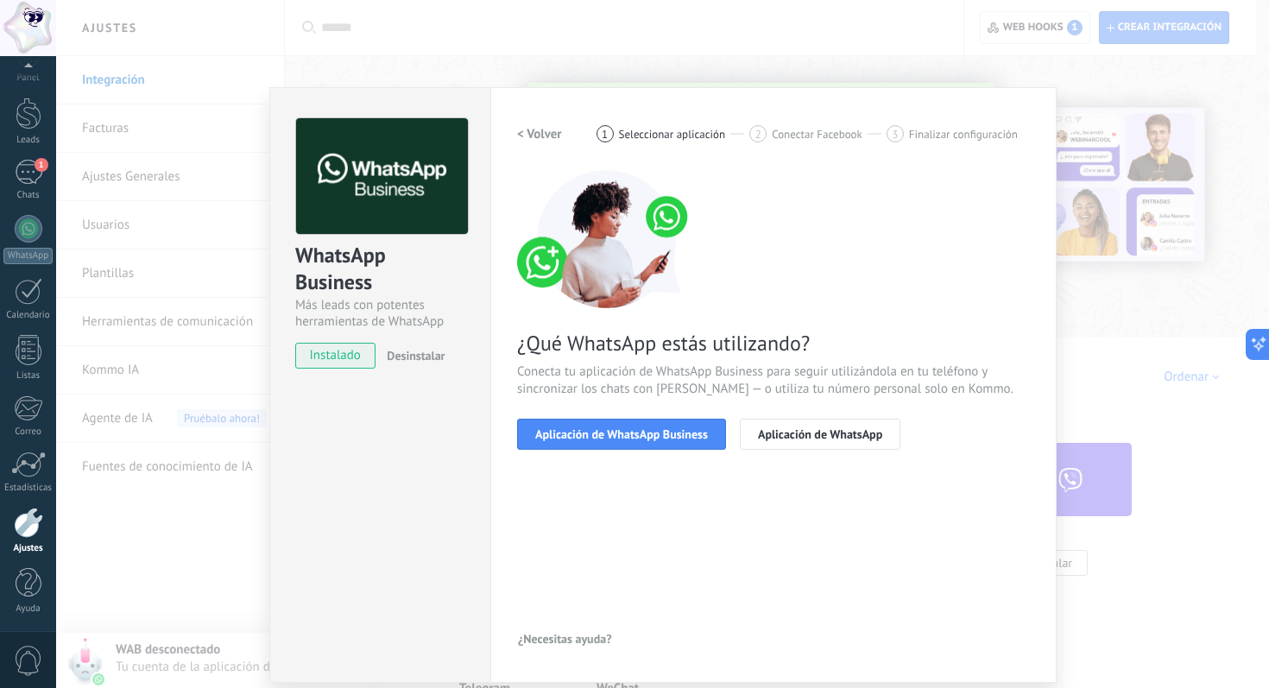
scroll to position [0, 0]
click at [31, 161] on div "1" at bounding box center [29, 172] width 28 height 25
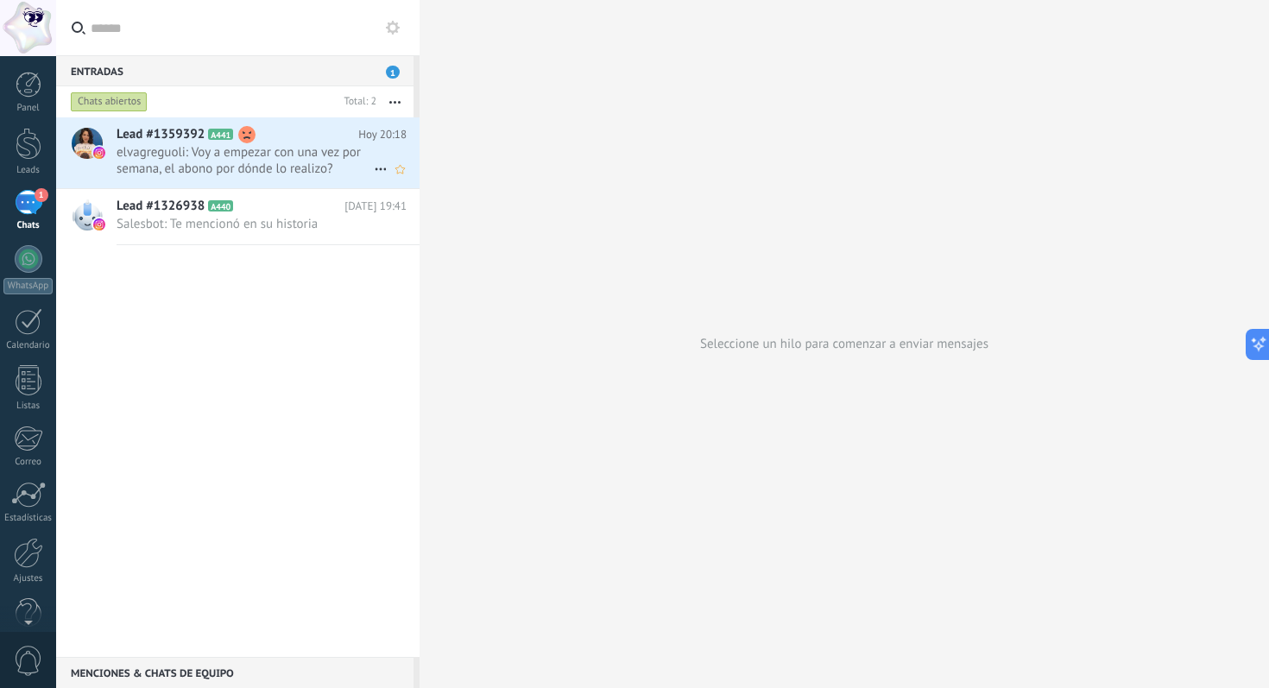
click at [237, 171] on span "elvagreguoli: Voy a empezar con una vez por semana, el abono por dónde lo reali…" at bounding box center [245, 160] width 257 height 33
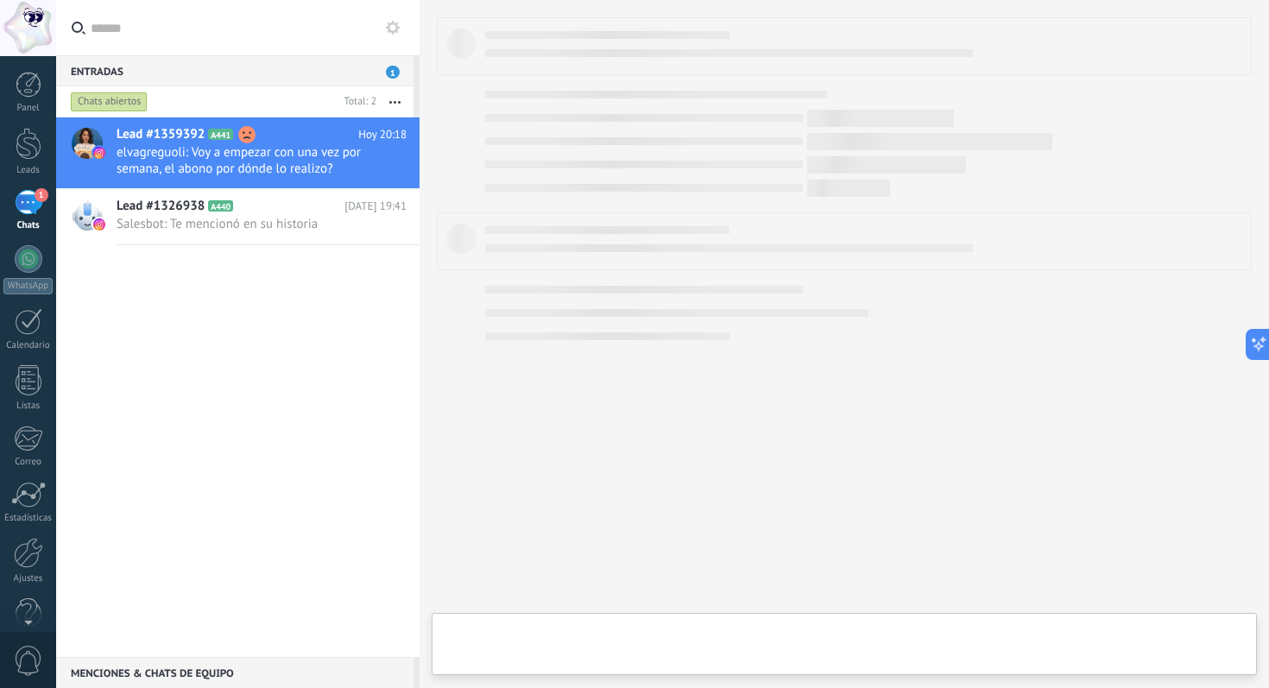
type textarea "**********"
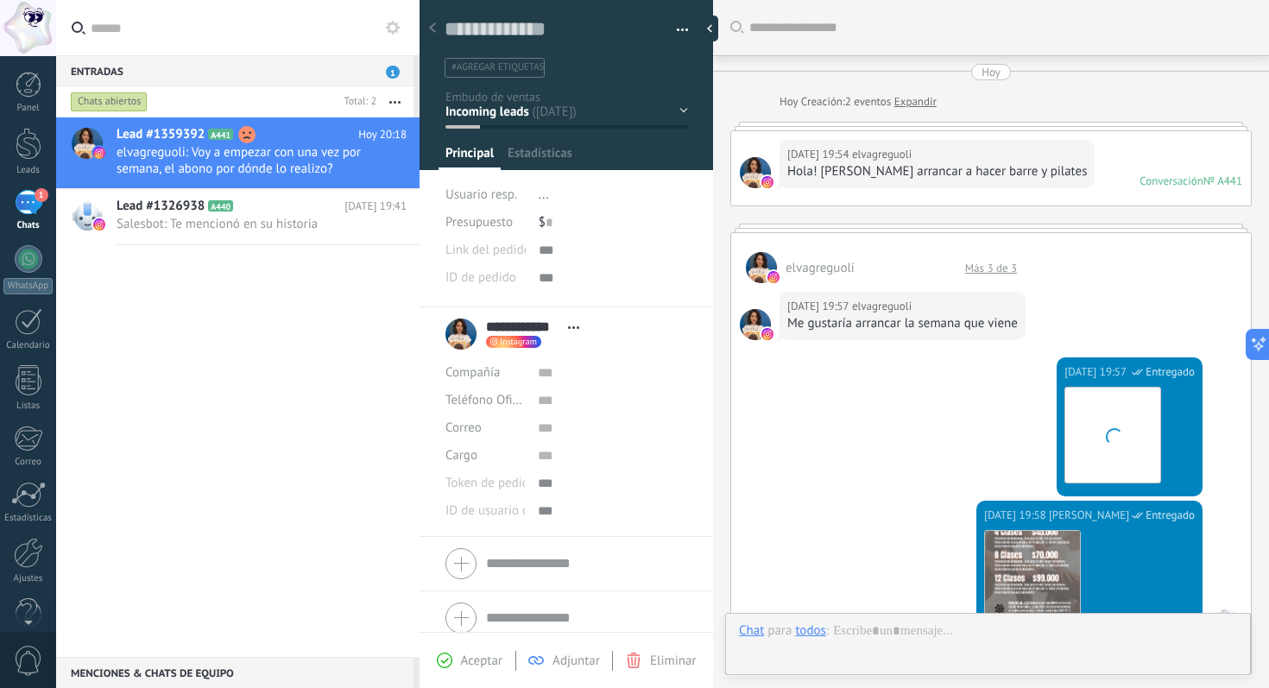
scroll to position [768, 0]
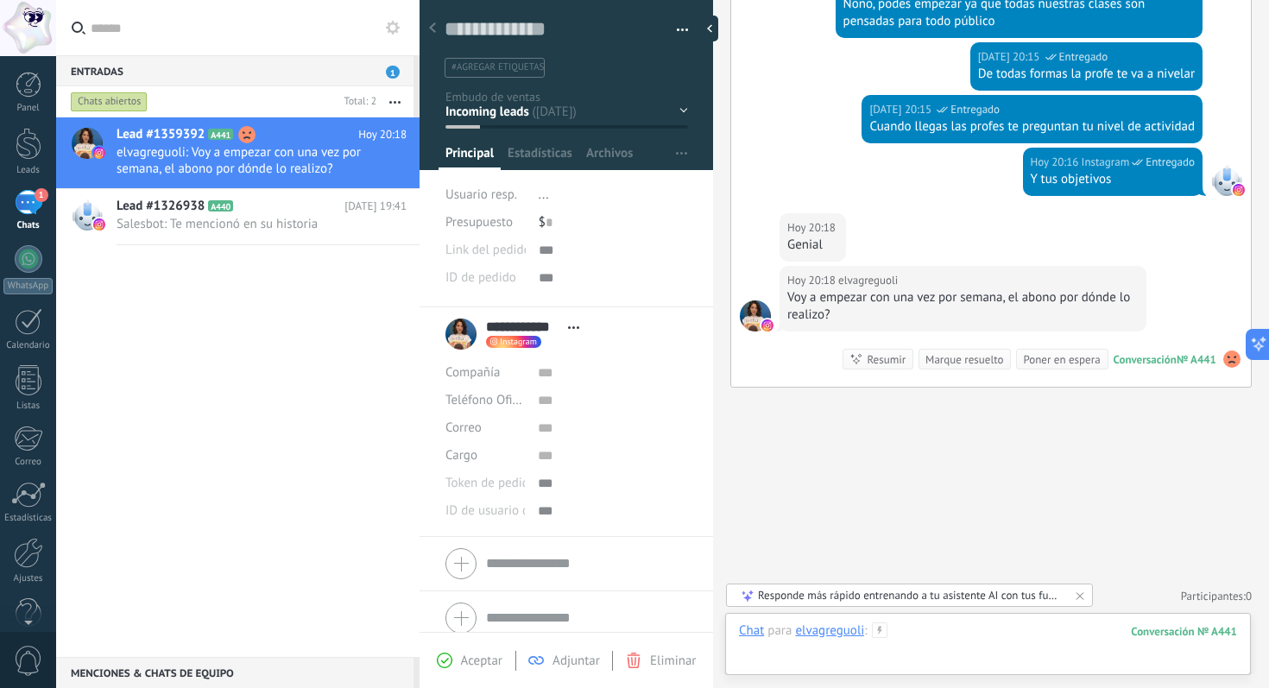
click at [839, 651] on div at bounding box center [988, 649] width 498 height 52
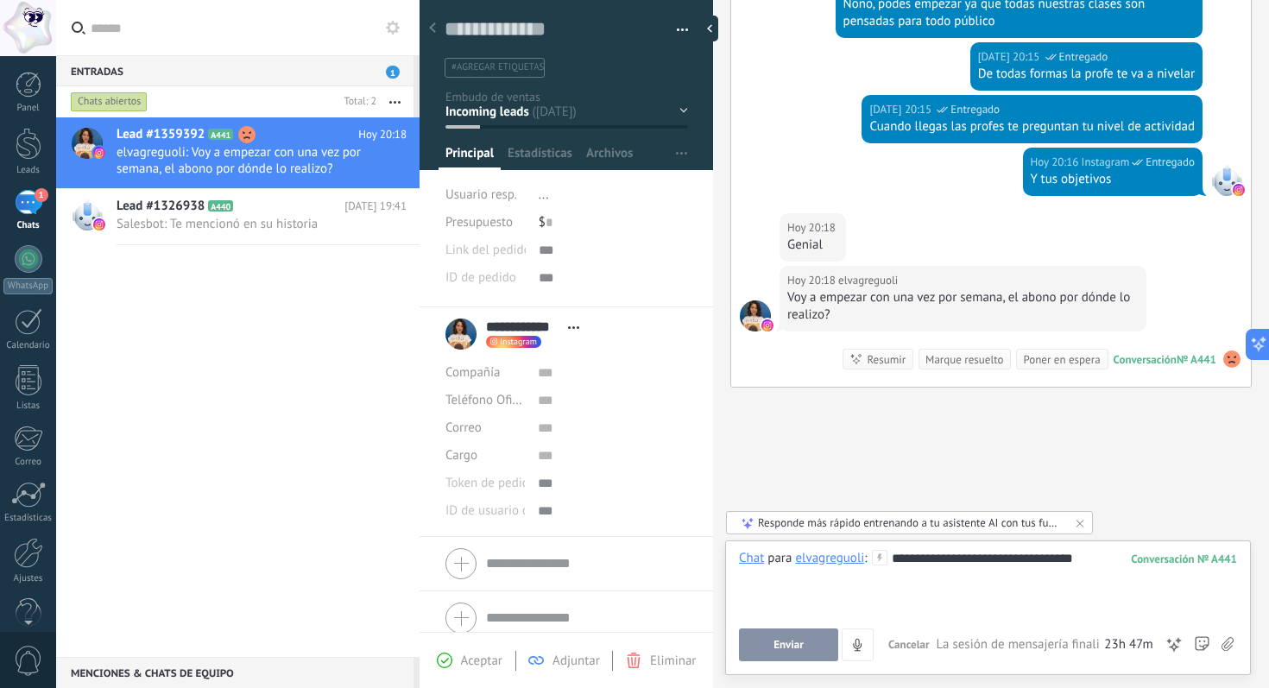
click at [807, 657] on button "Enviar" at bounding box center [788, 645] width 99 height 33
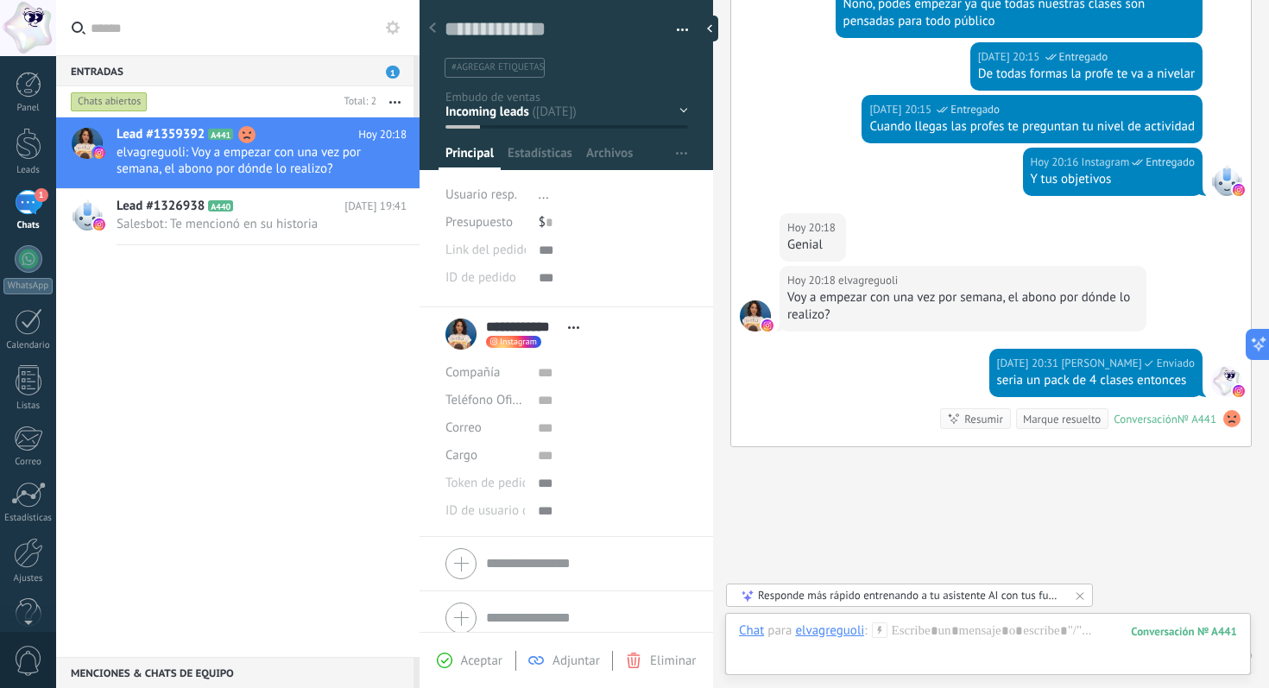
scroll to position [827, 0]
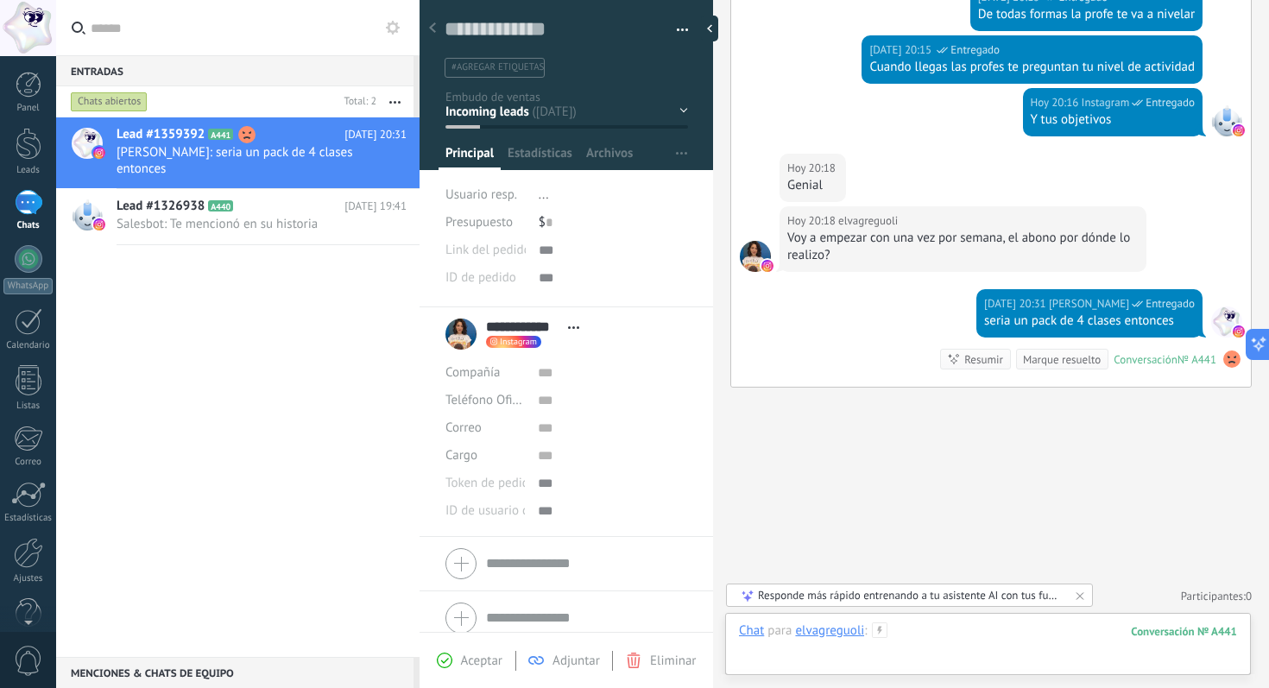
click at [837, 656] on div at bounding box center [988, 649] width 498 height 52
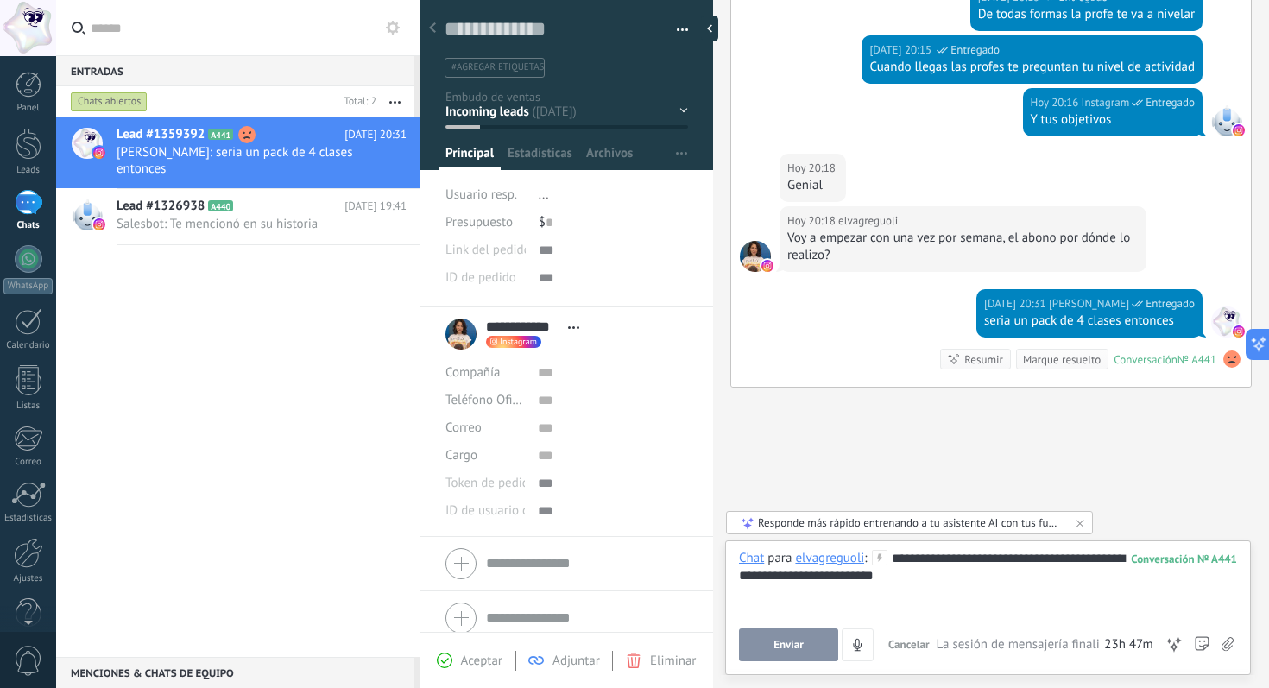
click at [770, 629] on div "Enviar Cancelar Rastrear clics en links ? Reducir links largos y rastrear clics…" at bounding box center [838, 645] width 198 height 33
click at [778, 644] on span "Enviar" at bounding box center [789, 645] width 30 height 12
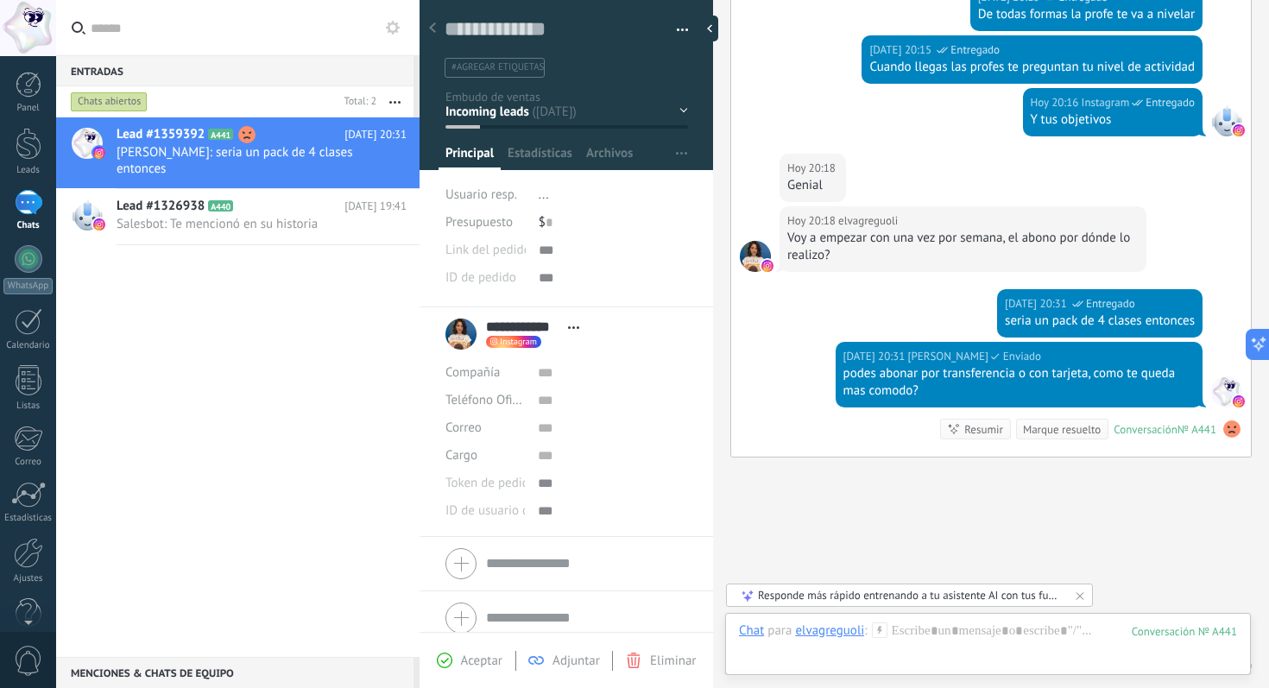
scroll to position [897, 0]
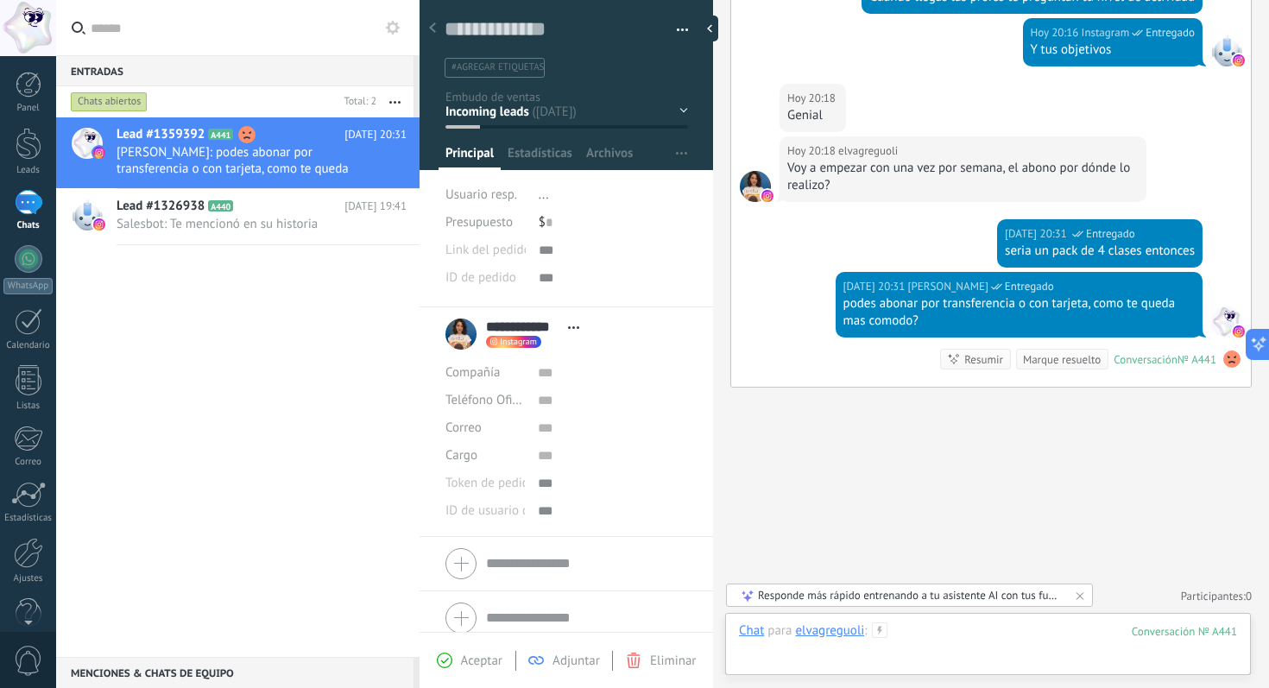
click at [790, 648] on div at bounding box center [988, 649] width 498 height 52
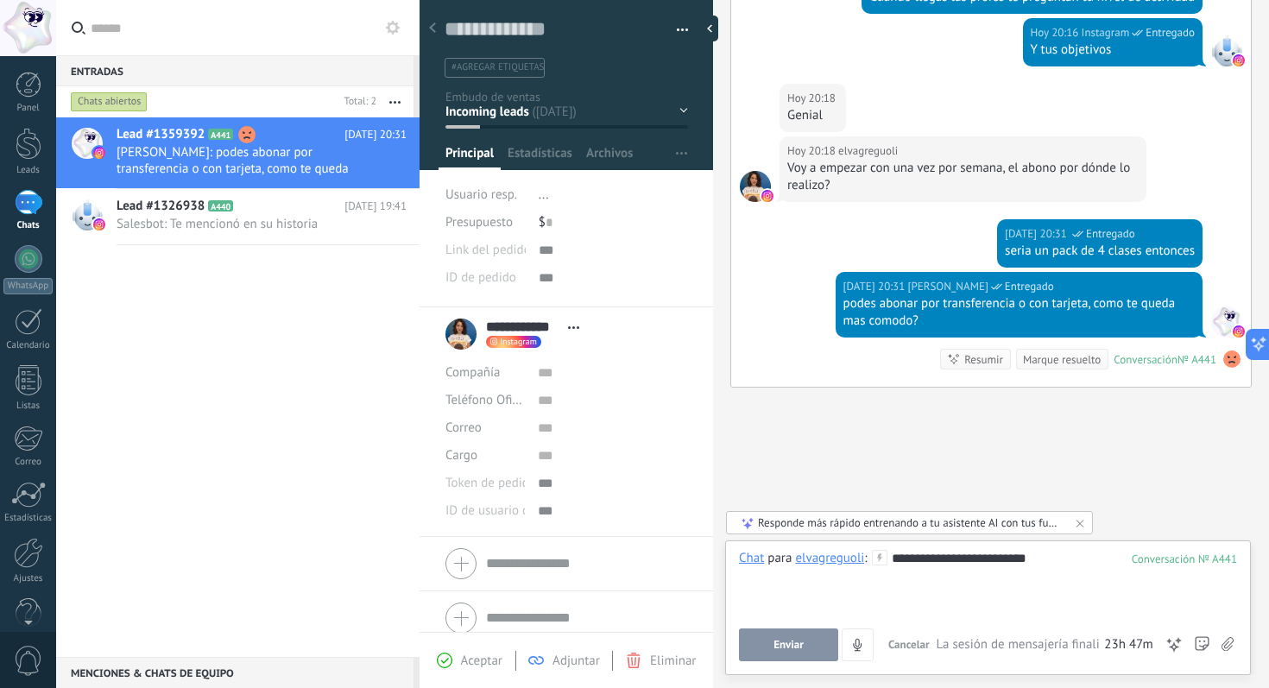
click at [808, 647] on button "Enviar" at bounding box center [788, 645] width 99 height 33
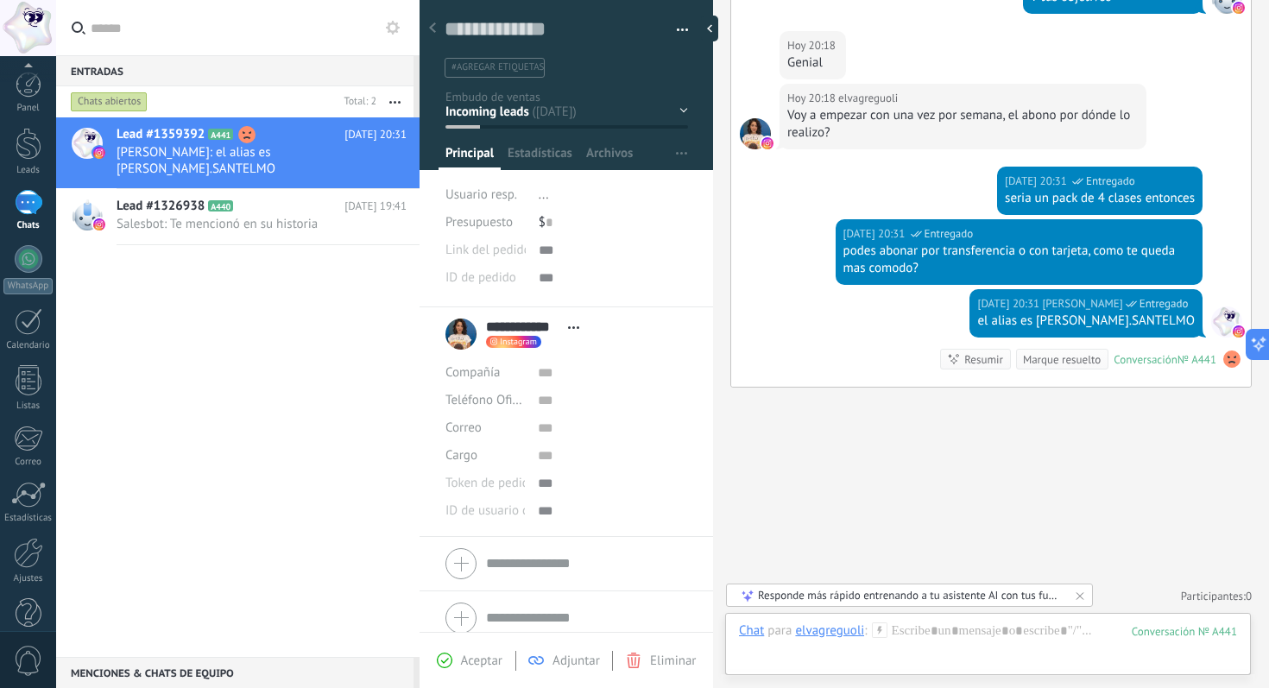
scroll to position [30, 0]
click at [28, 534] on div at bounding box center [28, 523] width 29 height 30
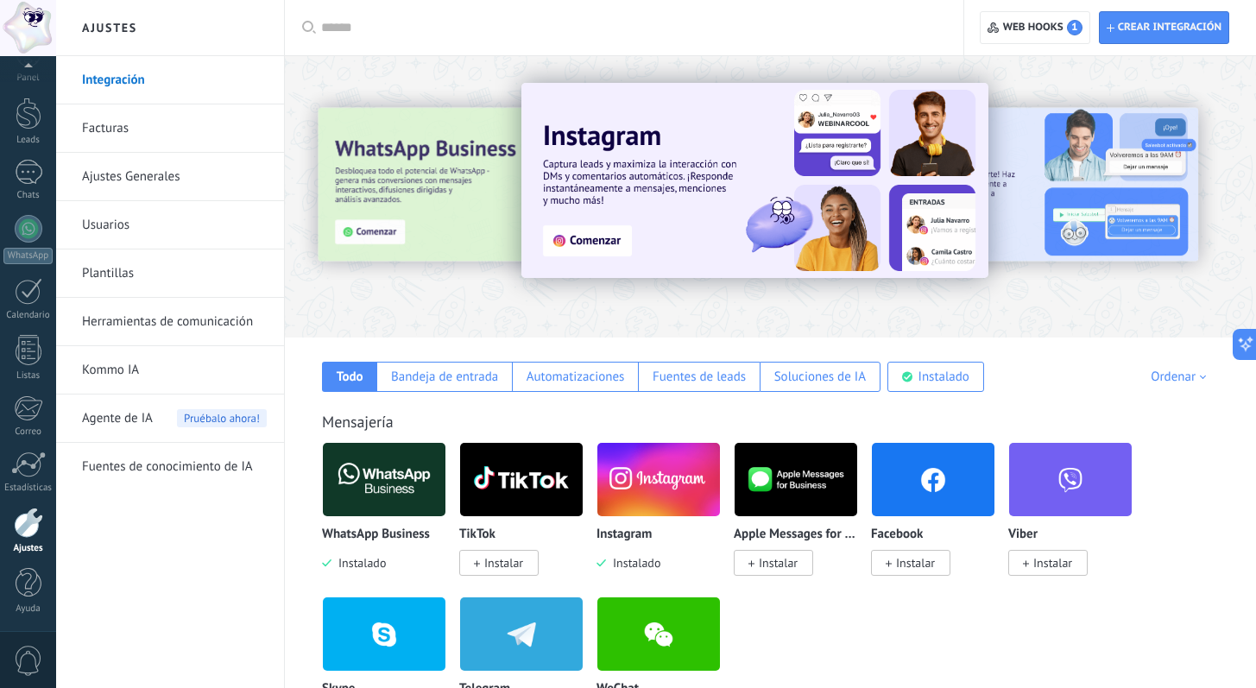
click at [425, 183] on div at bounding box center [348, 195] width 378 height 155
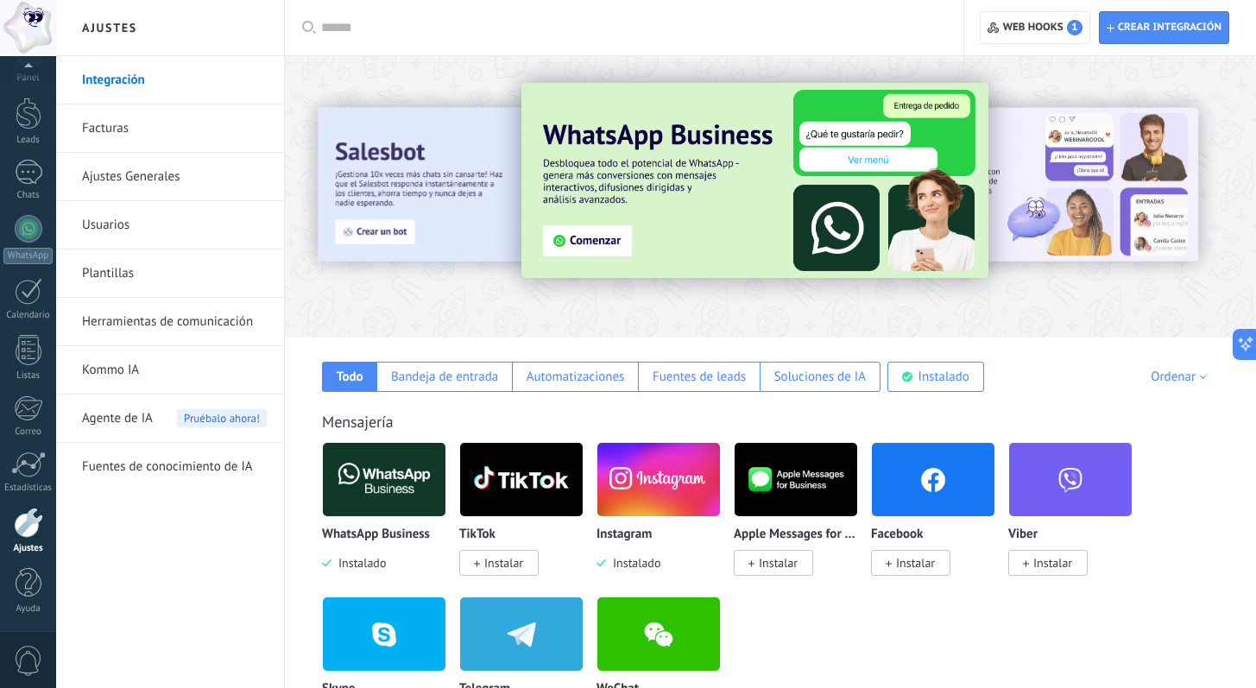
click at [362, 484] on img at bounding box center [384, 480] width 123 height 84
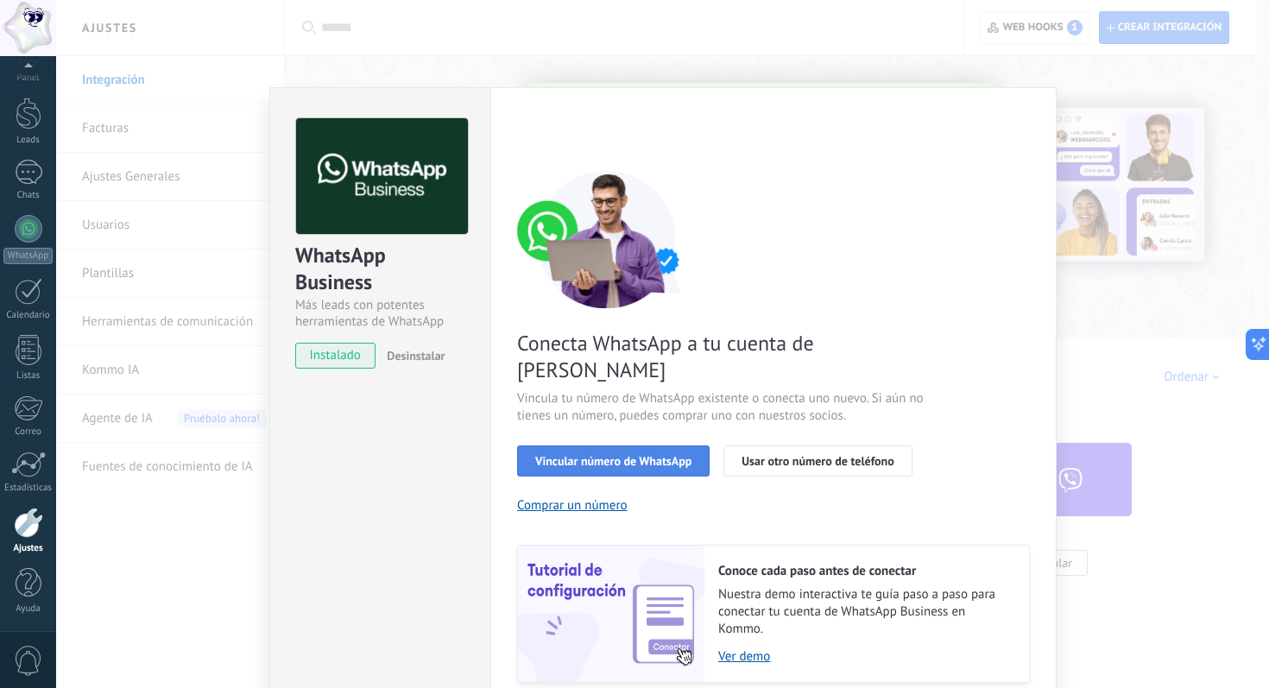
click at [622, 455] on span "Vincular número de WhatsApp" at bounding box center [613, 461] width 156 height 12
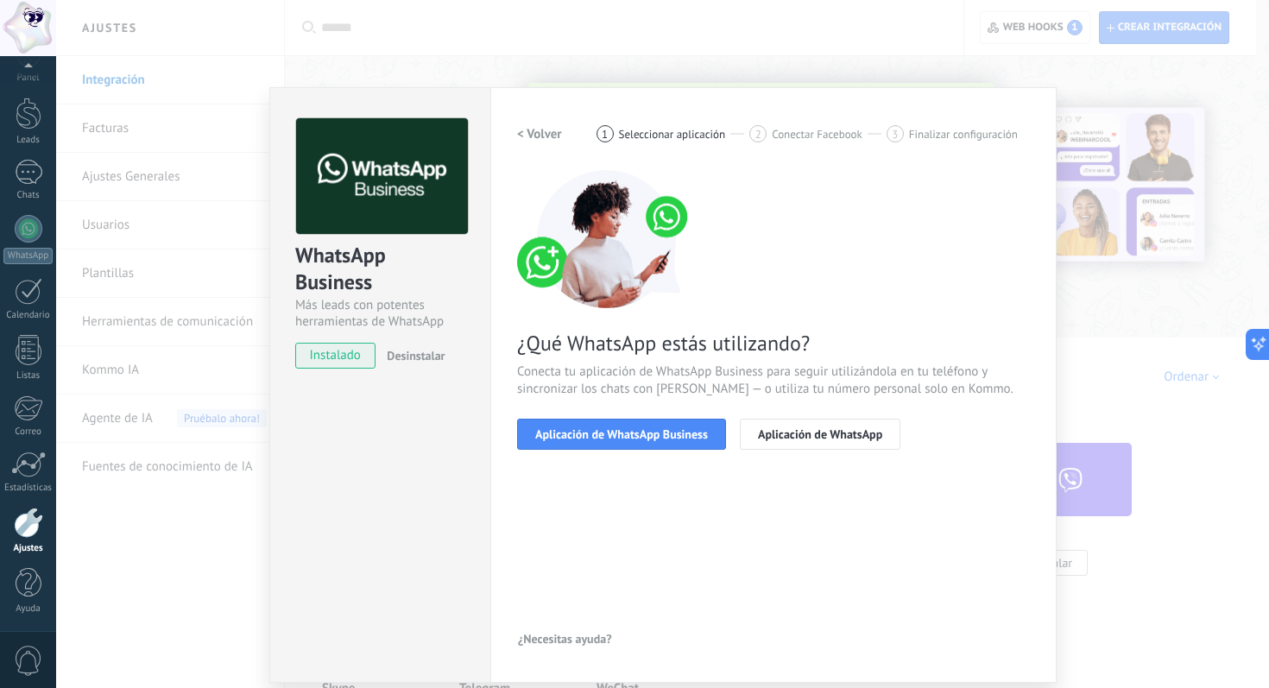
click at [622, 435] on span "Aplicación de WhatsApp Business" at bounding box center [621, 434] width 173 height 12
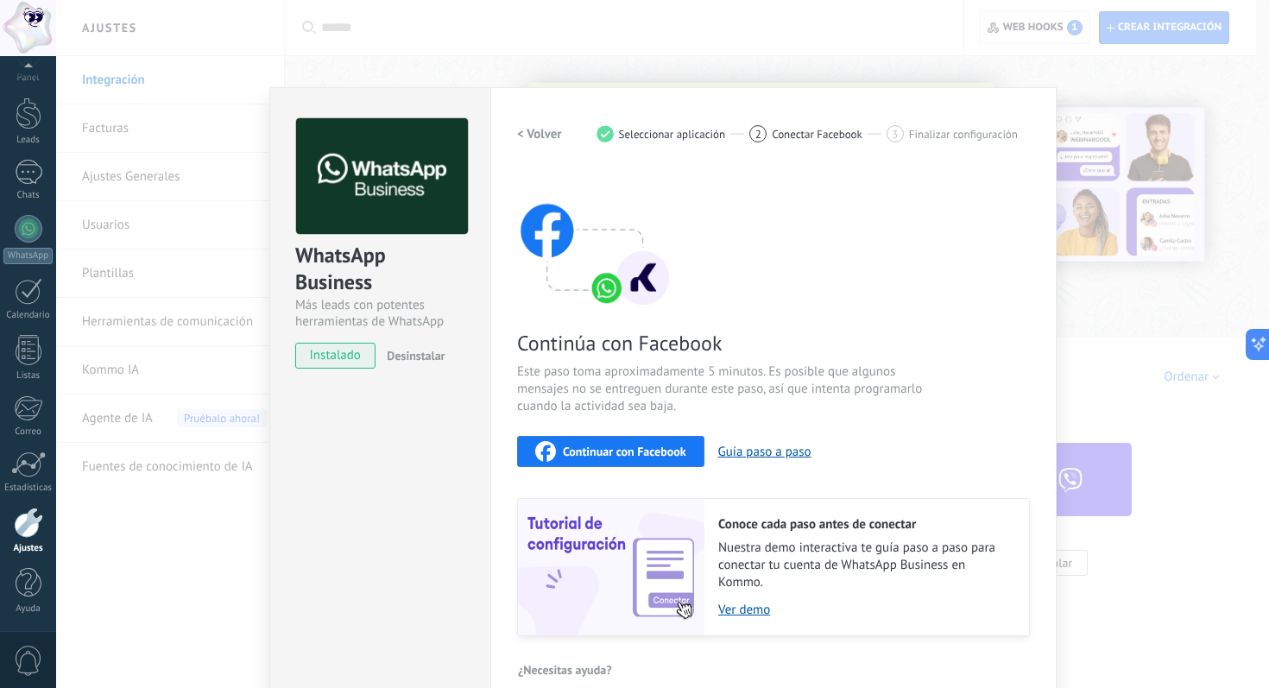
click at [611, 452] on span "Continuar con Facebook" at bounding box center [624, 452] width 123 height 12
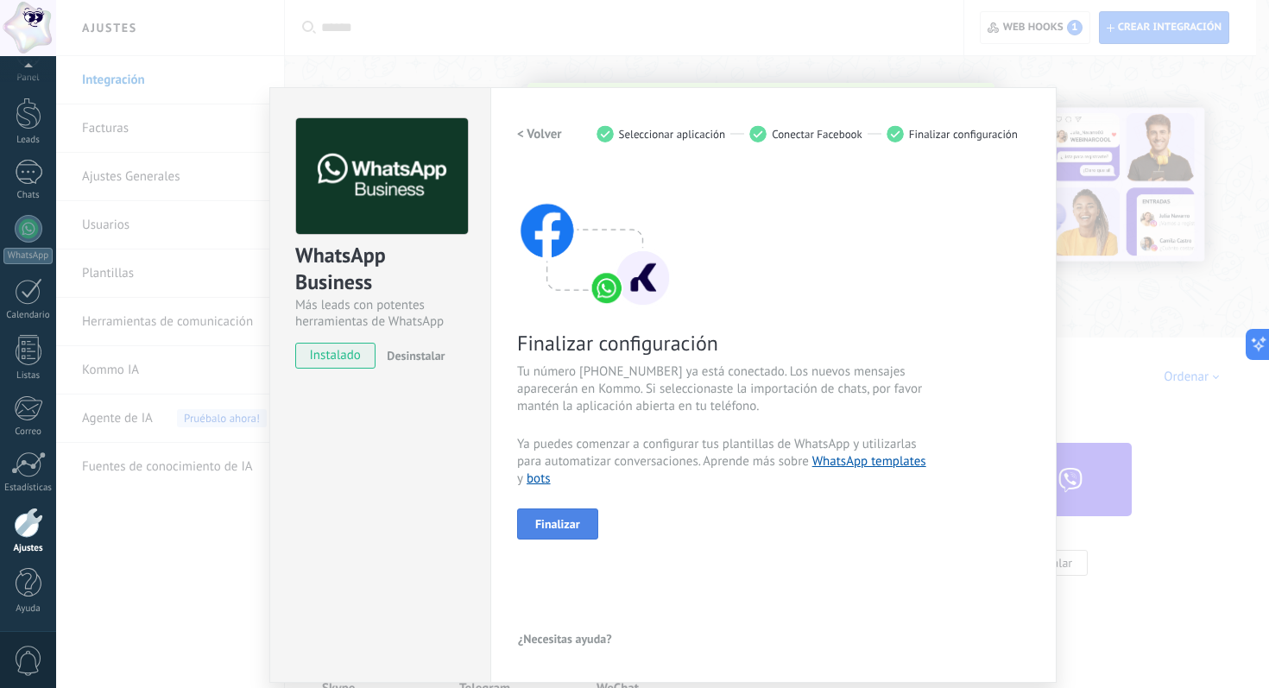
click at [568, 526] on span "Finalizar" at bounding box center [557, 524] width 45 height 12
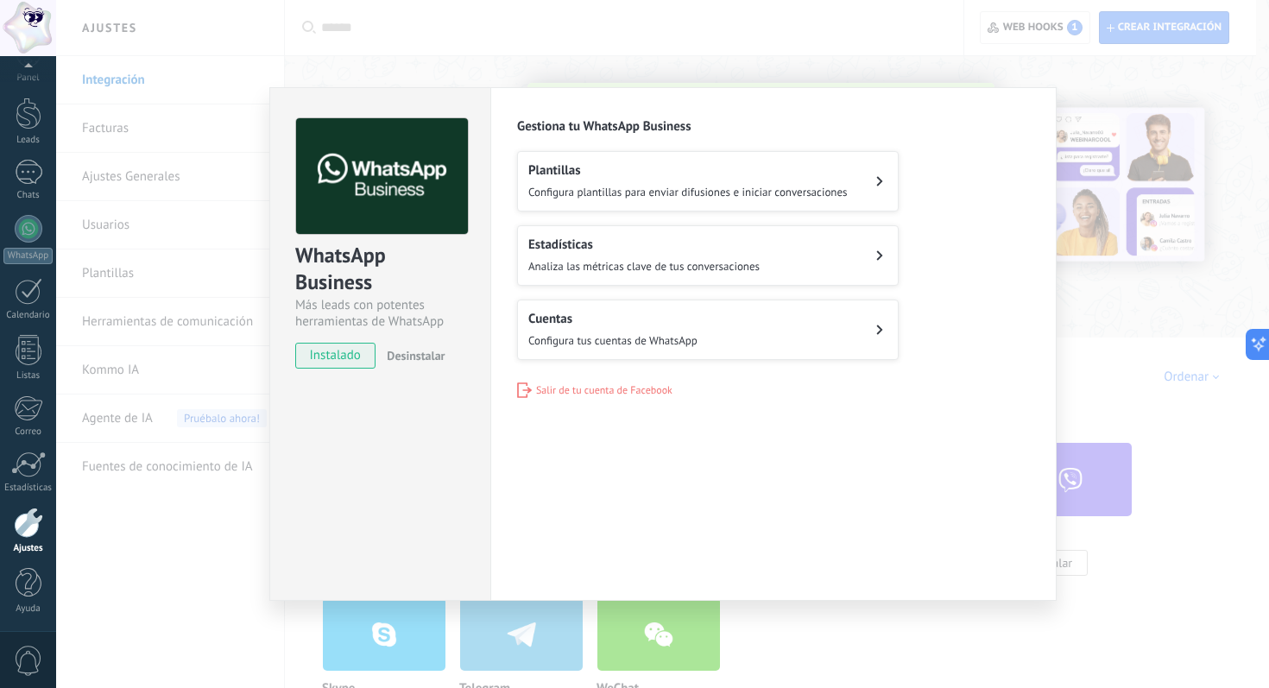
click at [730, 330] on button "Cuentas Configura tus cuentas de WhatsApp" at bounding box center [708, 330] width 382 height 60
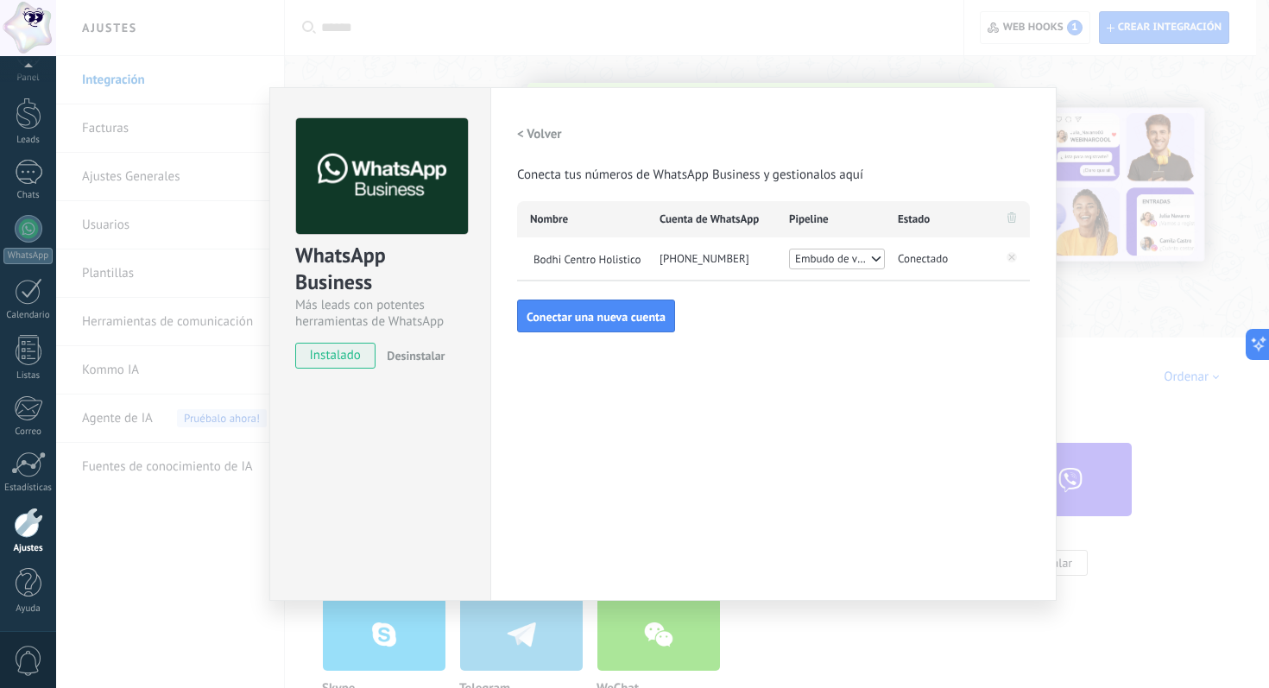
click at [729, 262] on div "[PHONE_NUMBER]" at bounding box center [712, 258] width 130 height 43
click at [926, 262] on span "Conectado" at bounding box center [923, 258] width 50 height 17
click at [869, 258] on icon at bounding box center [875, 259] width 12 height 14
click at [913, 258] on span "Conectado" at bounding box center [923, 258] width 50 height 17
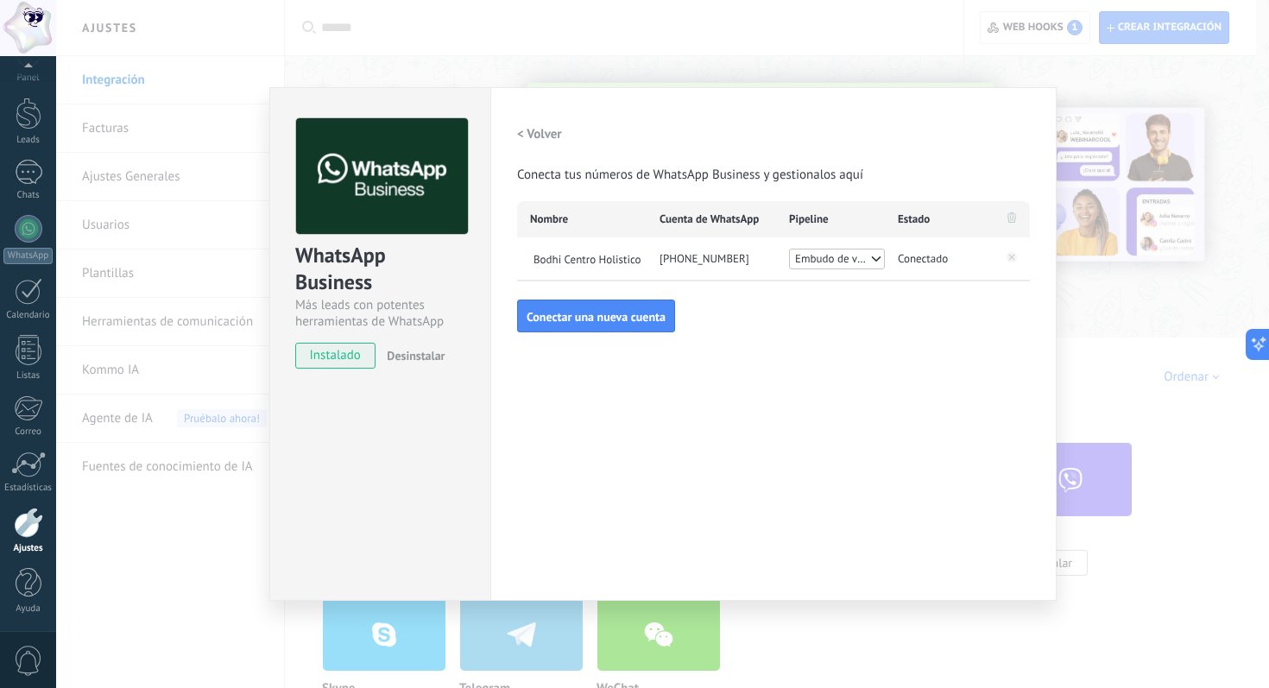
click at [735, 365] on div "Configuraciones Autorizaciones Esta pestaña registra a los usuarios que han con…" at bounding box center [773, 344] width 566 height 514
click at [540, 416] on div "Configuraciones Autorizaciones Esta pestaña registra a los usuarios que han con…" at bounding box center [773, 344] width 566 height 514
click at [530, 134] on h2 "< Volver" at bounding box center [539, 134] width 45 height 16
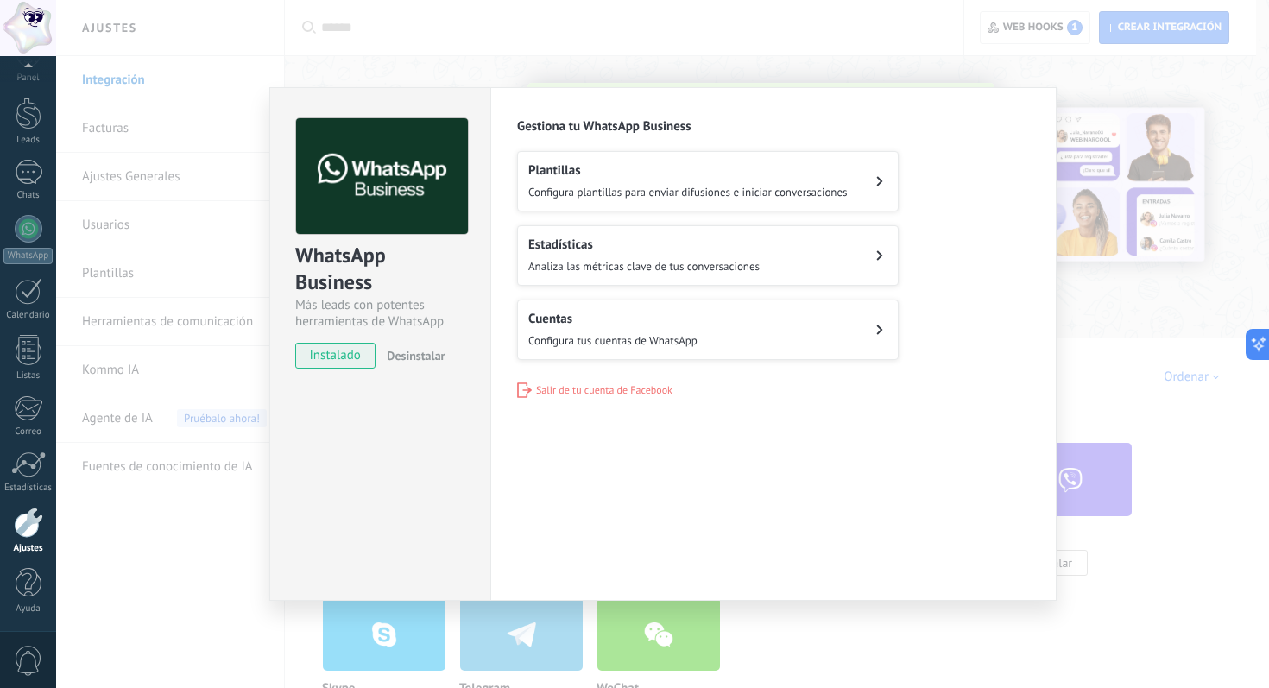
click at [683, 505] on div "Configuraciones Autorizaciones Esta pestaña registra a los usuarios que han con…" at bounding box center [773, 344] width 566 height 514
click at [1116, 509] on div "WhatsApp Business Más leads con potentes herramientas de WhatsApp instalado Des…" at bounding box center [662, 344] width 1213 height 688
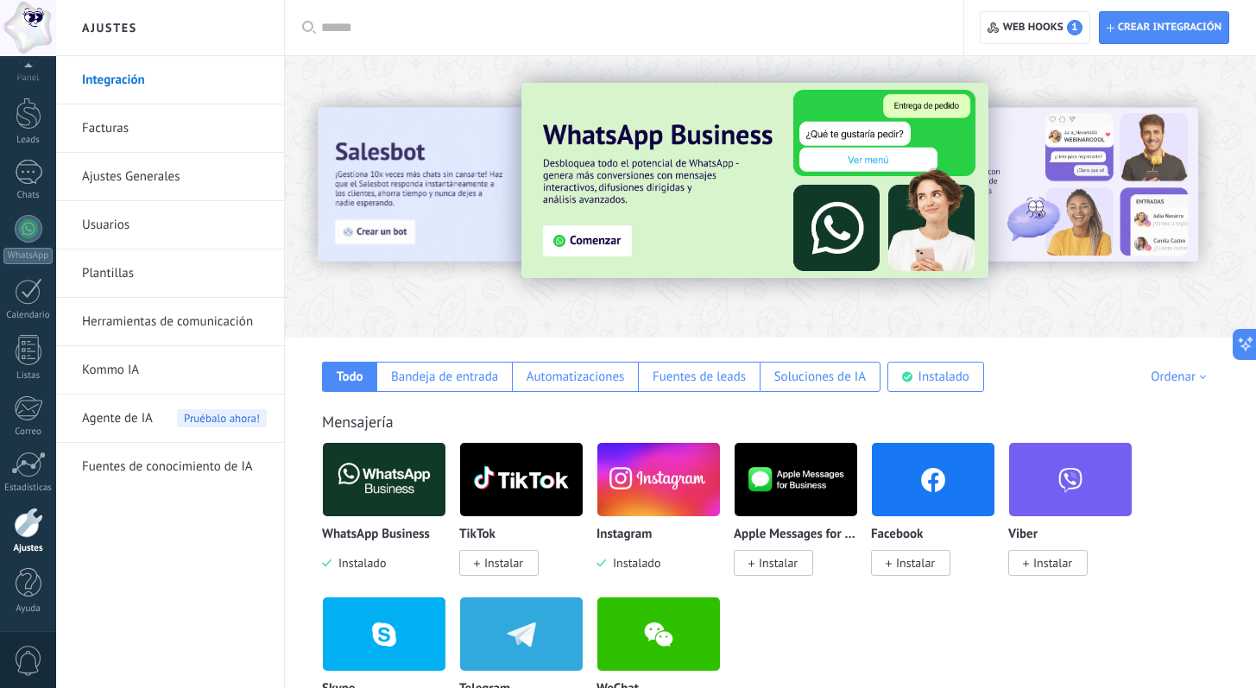
click at [182, 566] on div "Integración Facturas Ajustes Generales Usuarios Plantillas Herramientas de comu…" at bounding box center [170, 372] width 228 height 632
click at [30, 181] on div "1" at bounding box center [29, 172] width 28 height 25
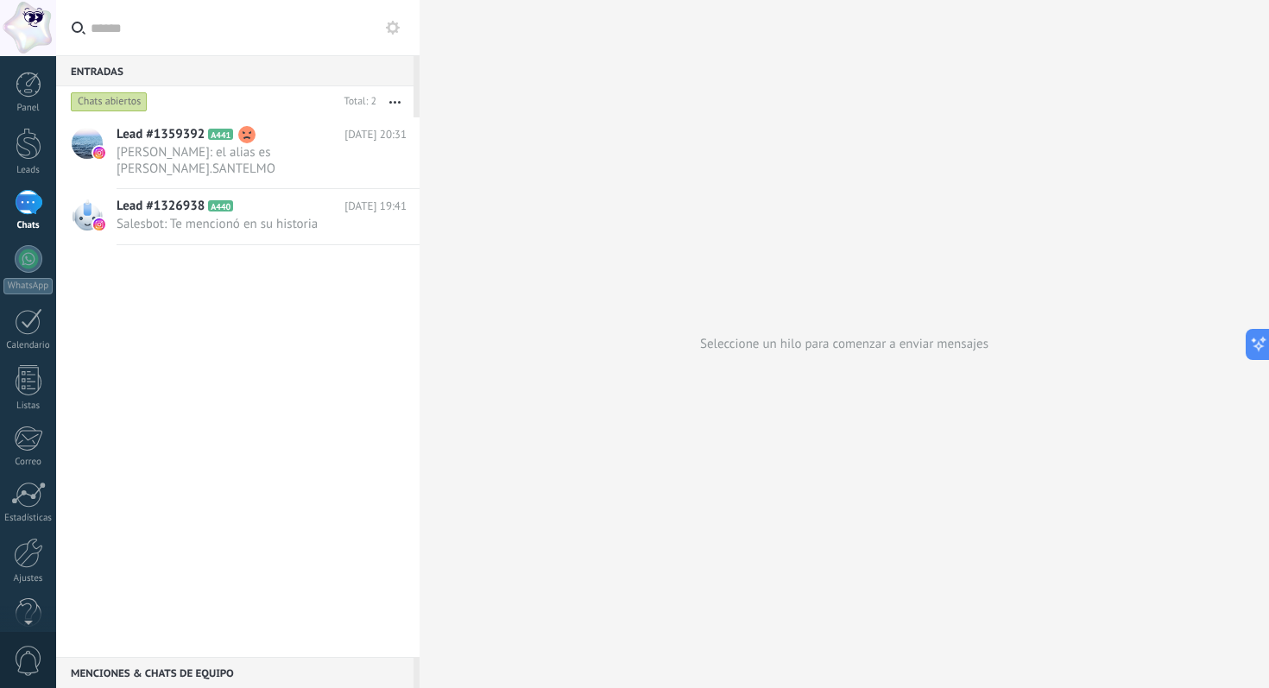
click at [203, 324] on div "Lead #1359392 A441 Hoy 20:31 Euge Romero: el alias es BODHI.SANTELMO Lead #1326…" at bounding box center [237, 387] width 363 height 540
click at [22, 205] on div "1" at bounding box center [29, 202] width 28 height 25
click at [35, 267] on div at bounding box center [29, 259] width 28 height 28
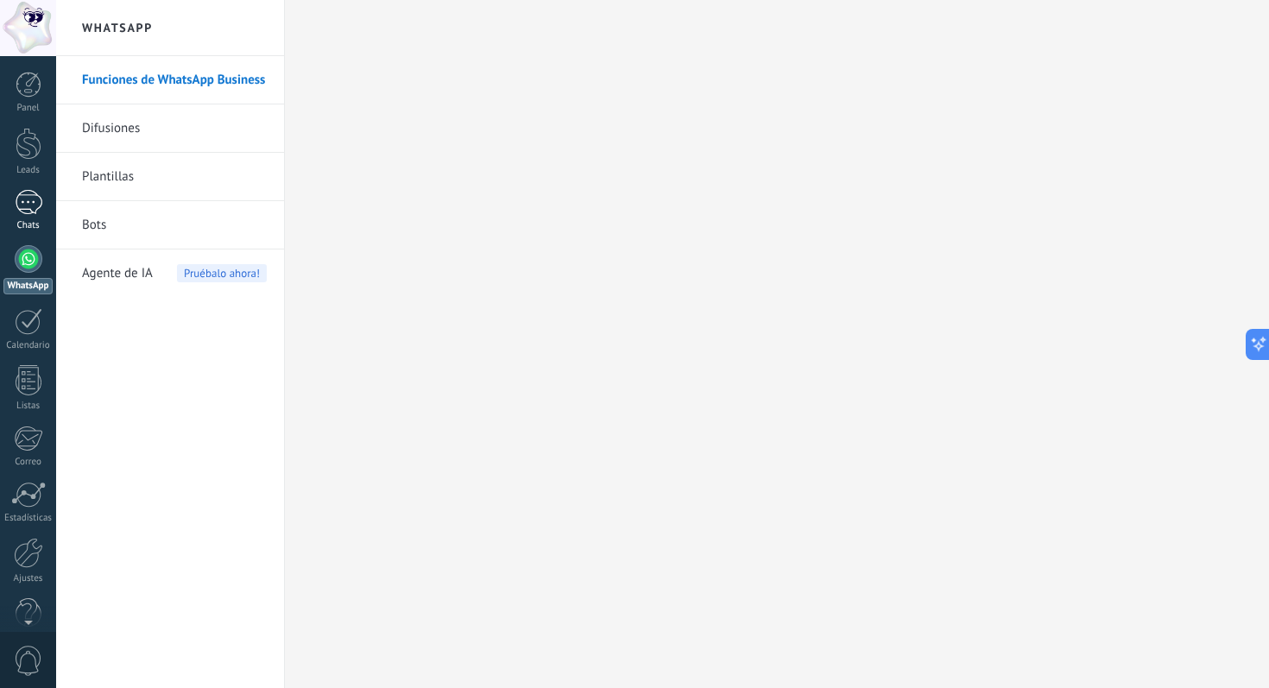
click at [33, 204] on div "1" at bounding box center [29, 202] width 28 height 25
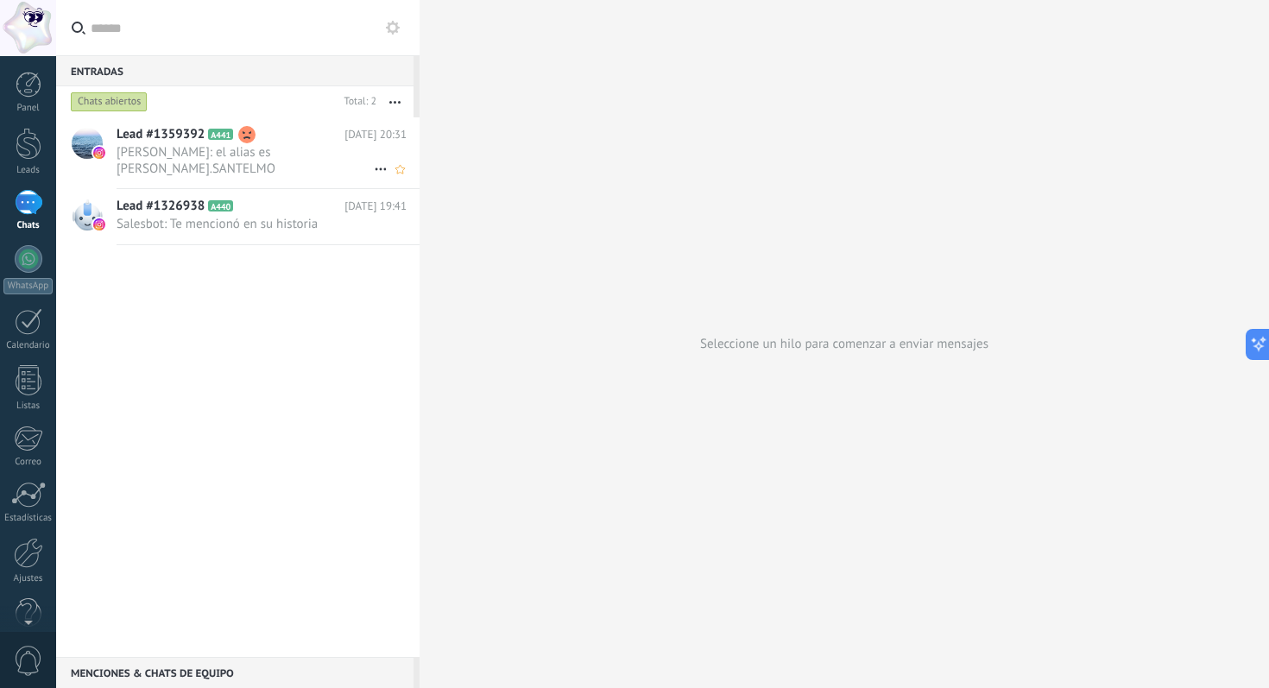
click at [262, 152] on span "Euge Romero: el alias es BODHI.SANTELMO" at bounding box center [245, 160] width 257 height 33
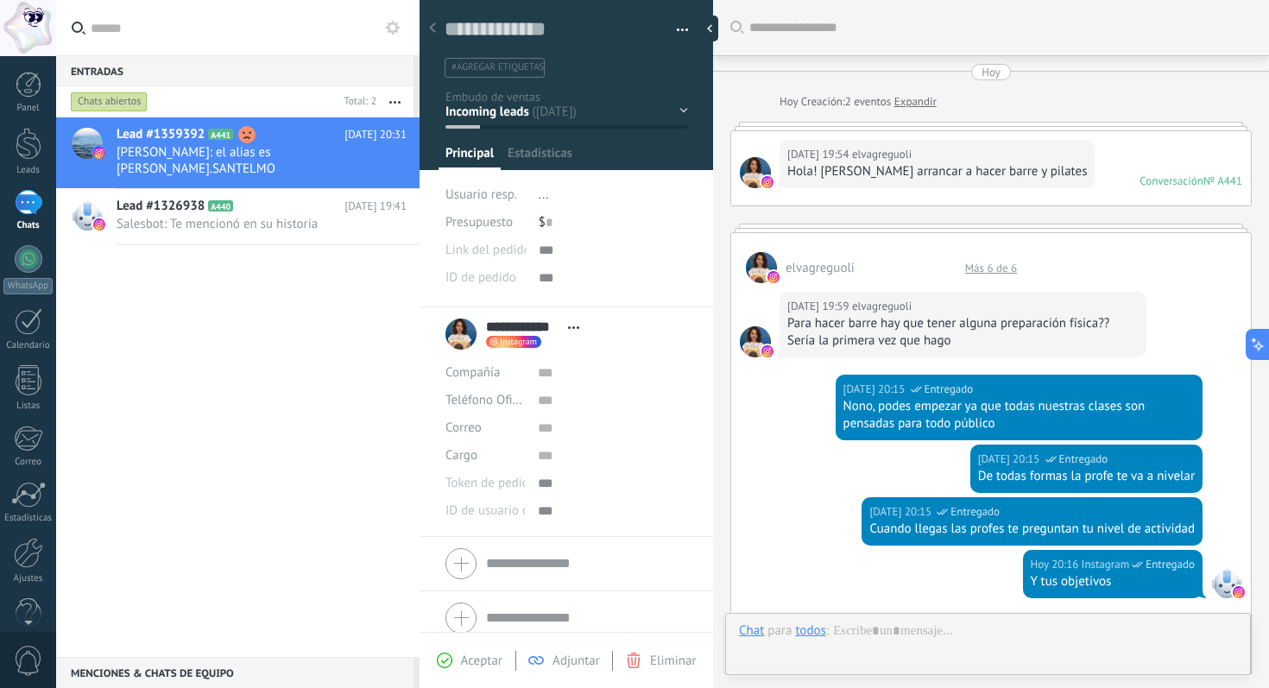
scroll to position [26, 0]
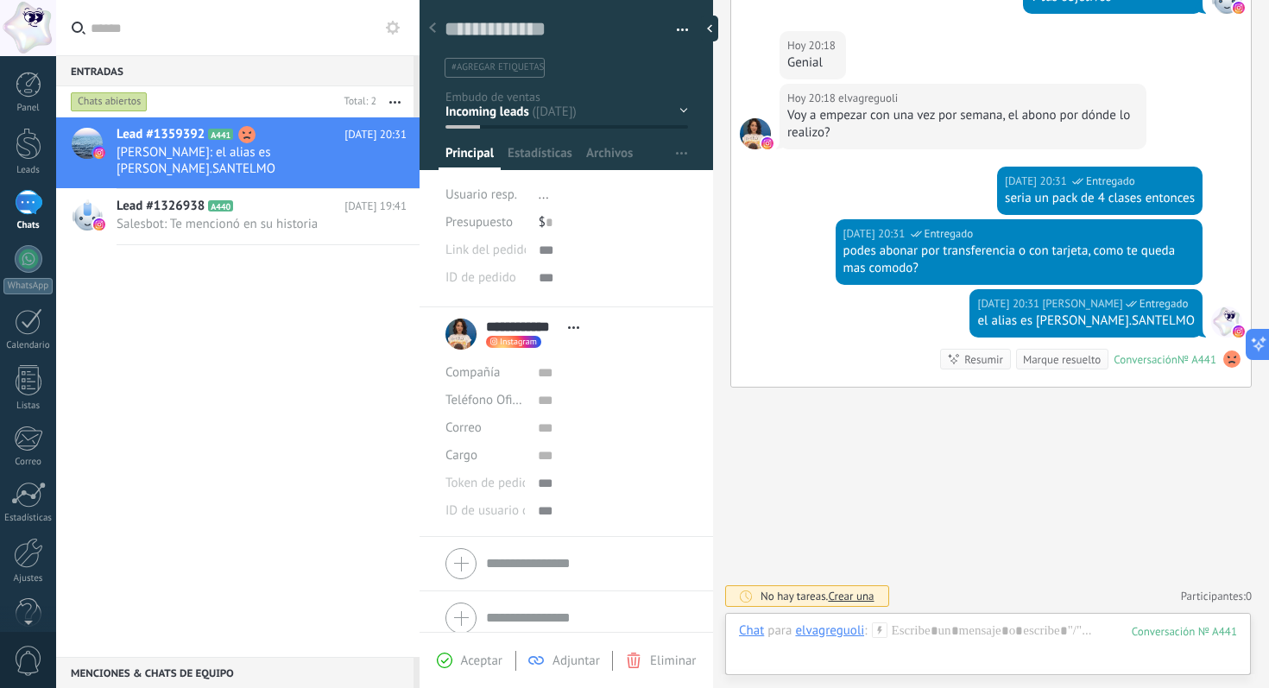
click at [25, 213] on div "1" at bounding box center [29, 202] width 28 height 25
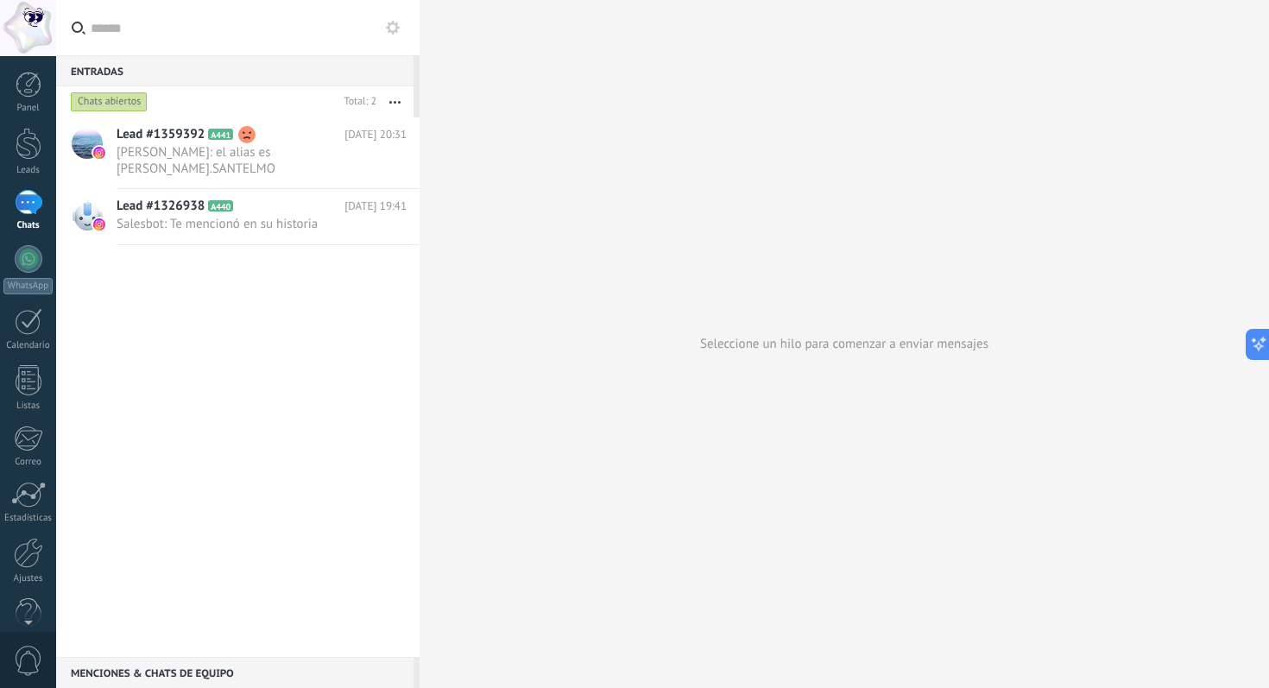
scroll to position [30, 0]
click at [26, 655] on span "0" at bounding box center [28, 661] width 29 height 30
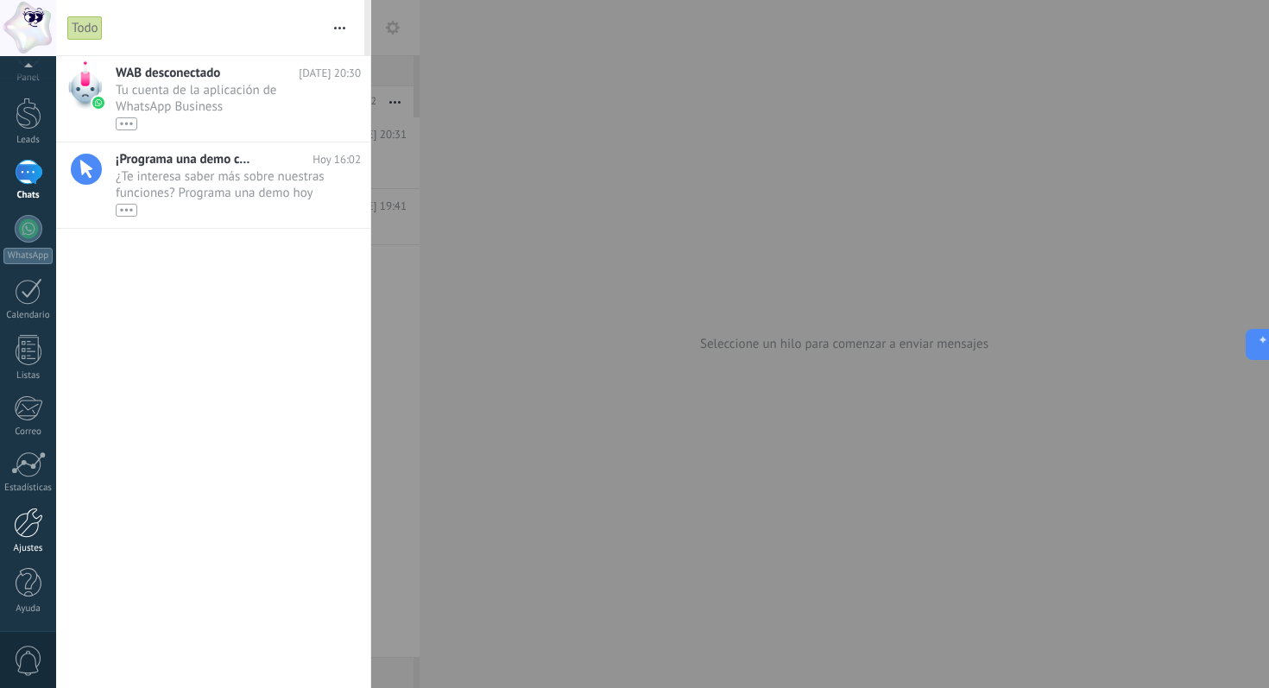
click at [25, 534] on div at bounding box center [28, 523] width 29 height 30
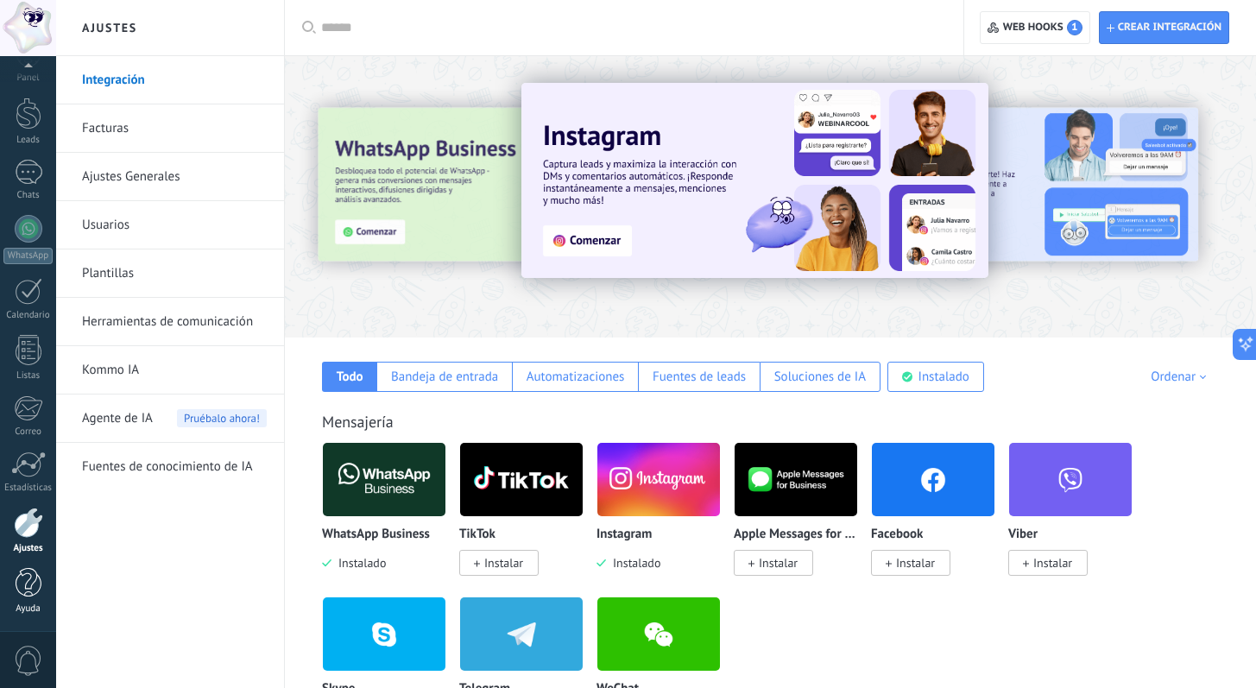
click at [22, 600] on link "Ayuda" at bounding box center [28, 591] width 56 height 47
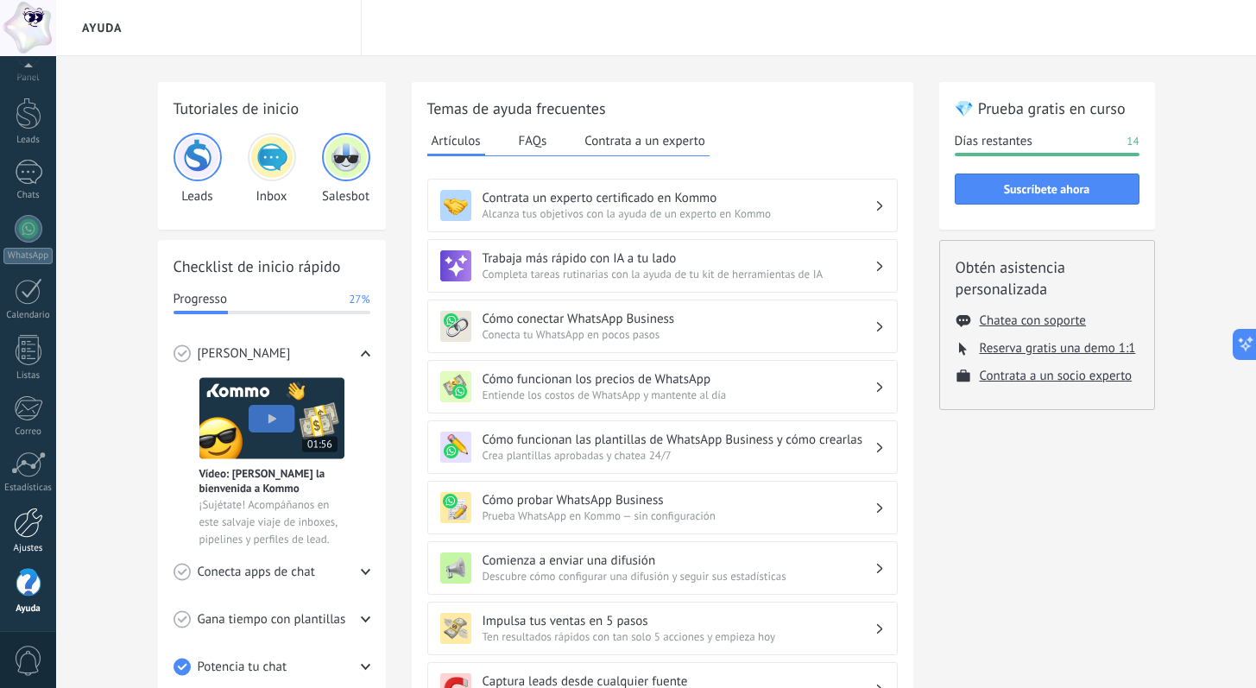
click at [26, 531] on div at bounding box center [28, 523] width 29 height 30
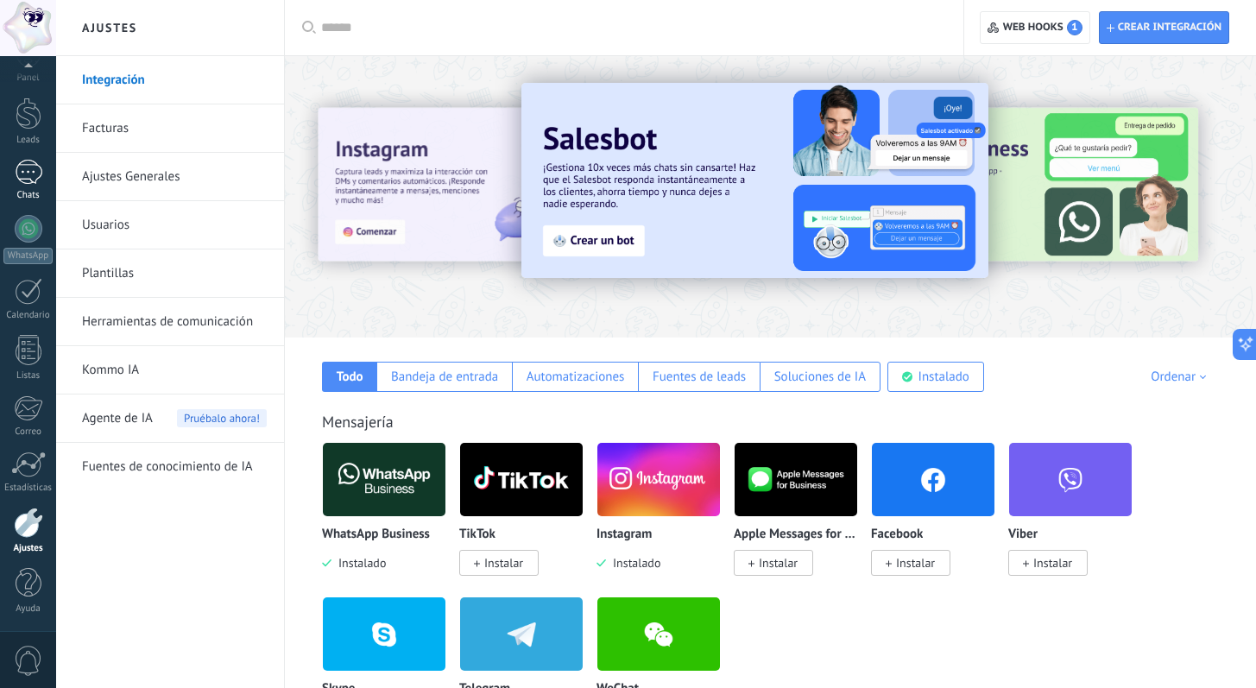
click at [24, 179] on div "1" at bounding box center [29, 172] width 28 height 25
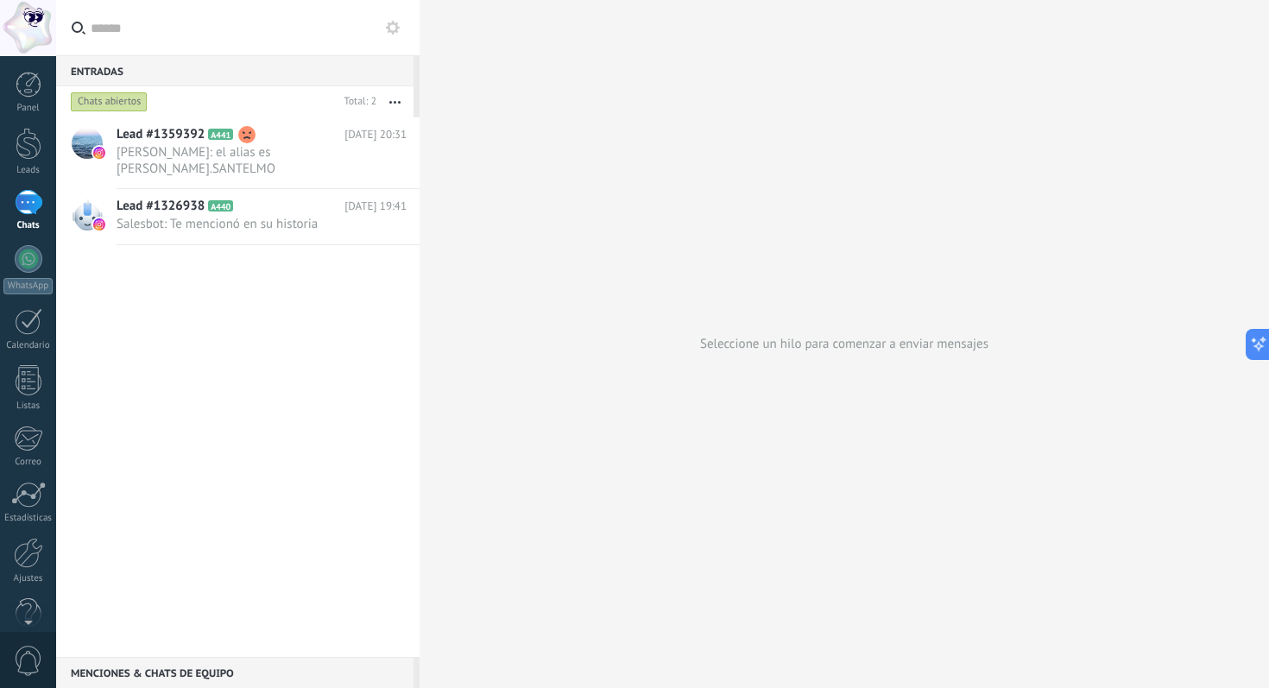
click at [186, 677] on div "Menciones & Chats de equipo 0" at bounding box center [234, 672] width 357 height 31
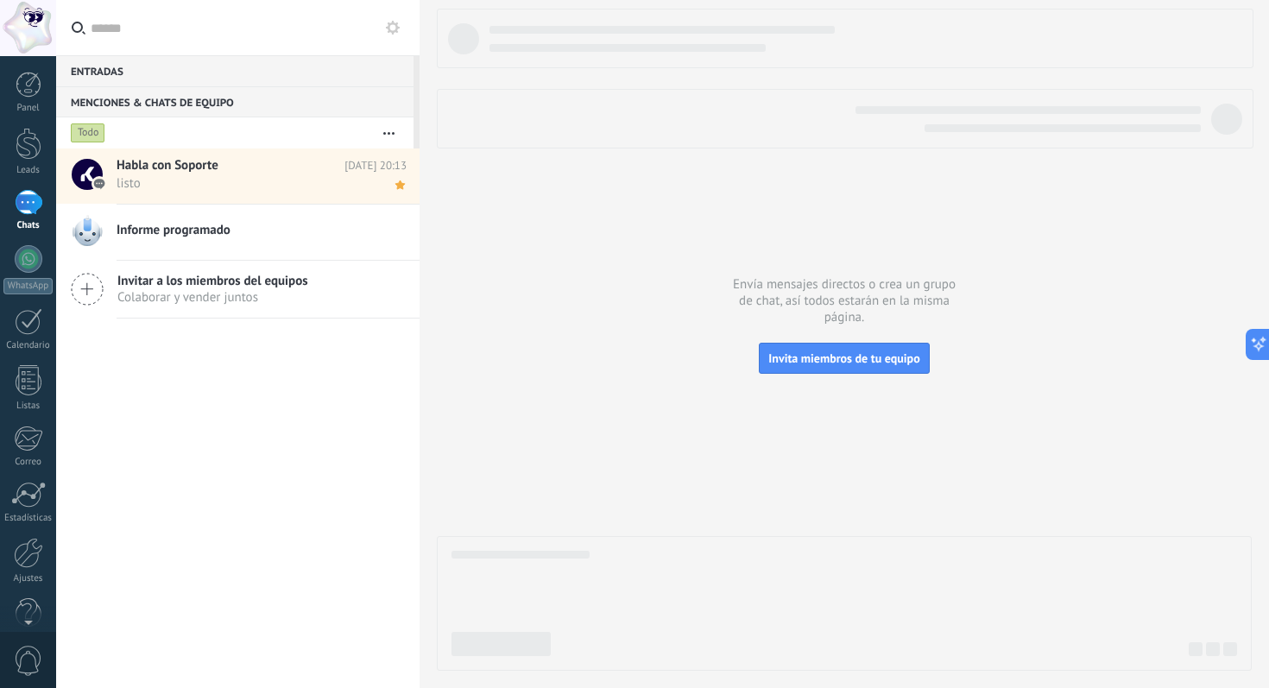
click at [195, 191] on span "listo" at bounding box center [245, 183] width 257 height 16
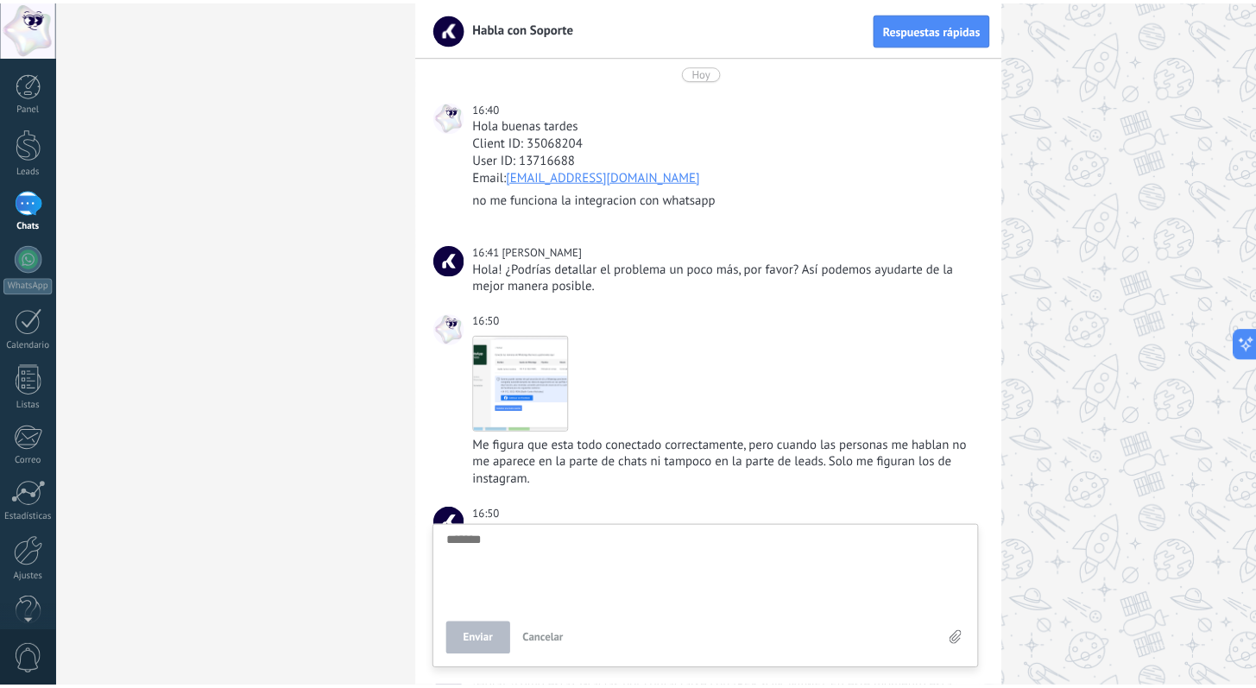
scroll to position [2369, 0]
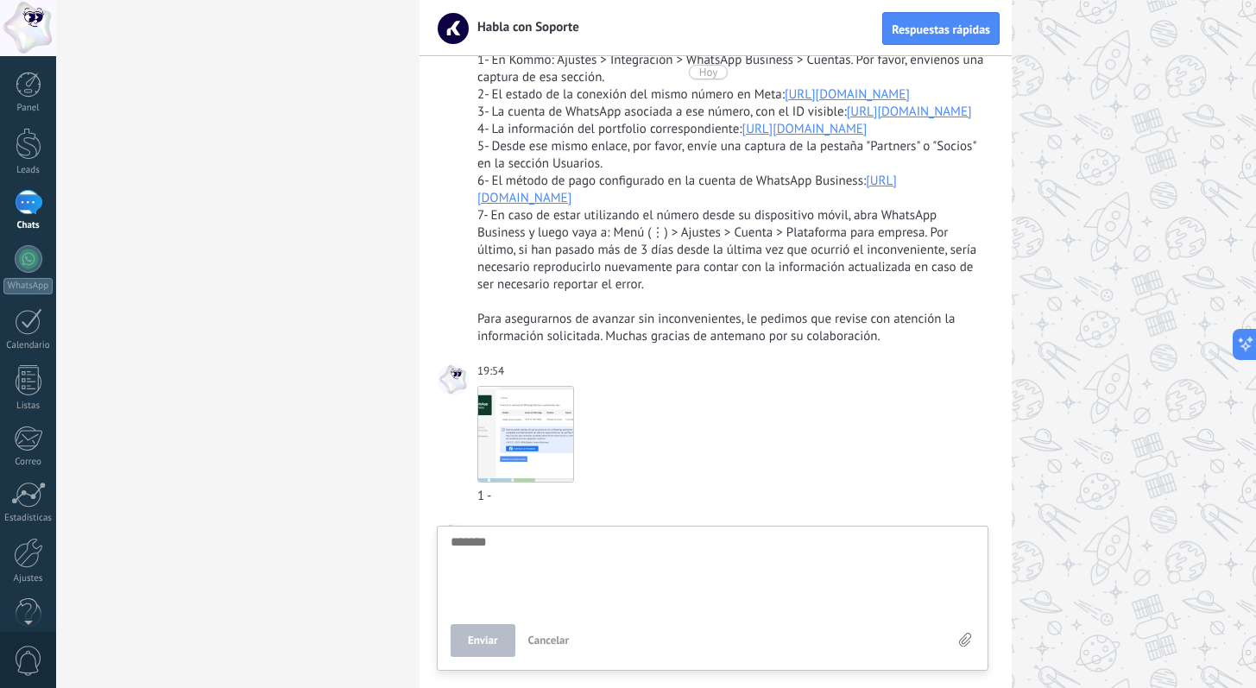
scroll to position [1325, 0]
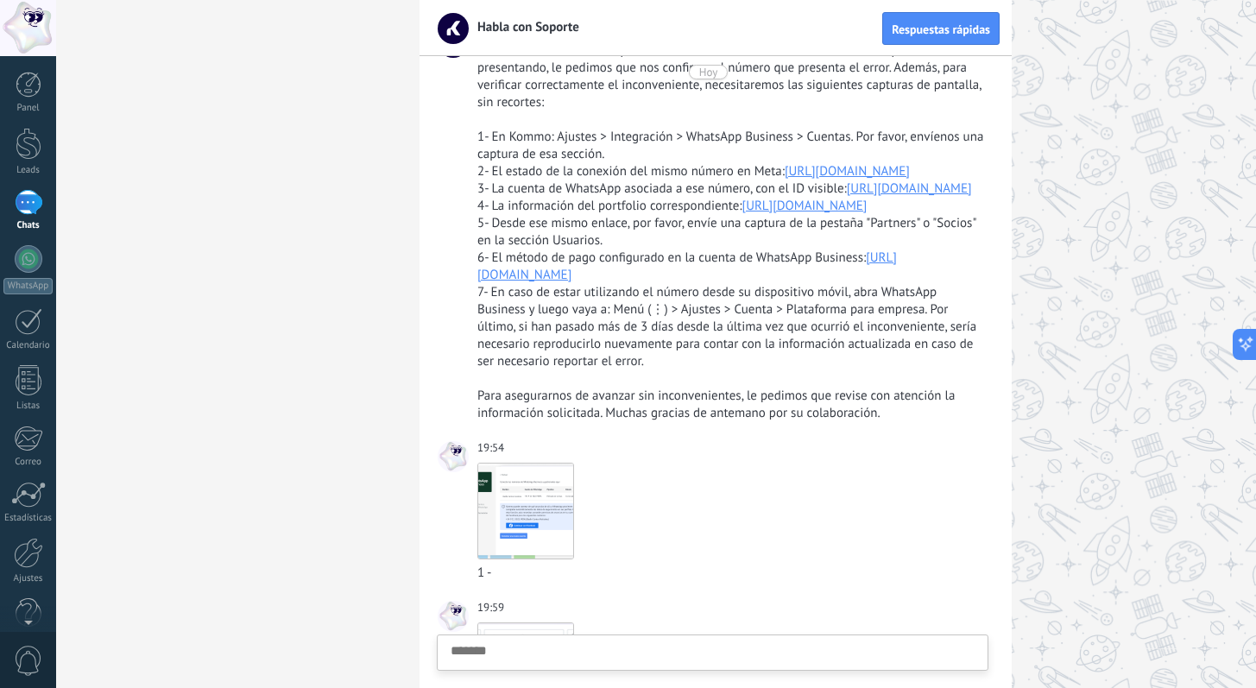
drag, startPoint x: 148, startPoint y: 224, endPoint x: 136, endPoint y: 218, distance: 13.5
click at [33, 205] on div "1" at bounding box center [29, 202] width 28 height 25
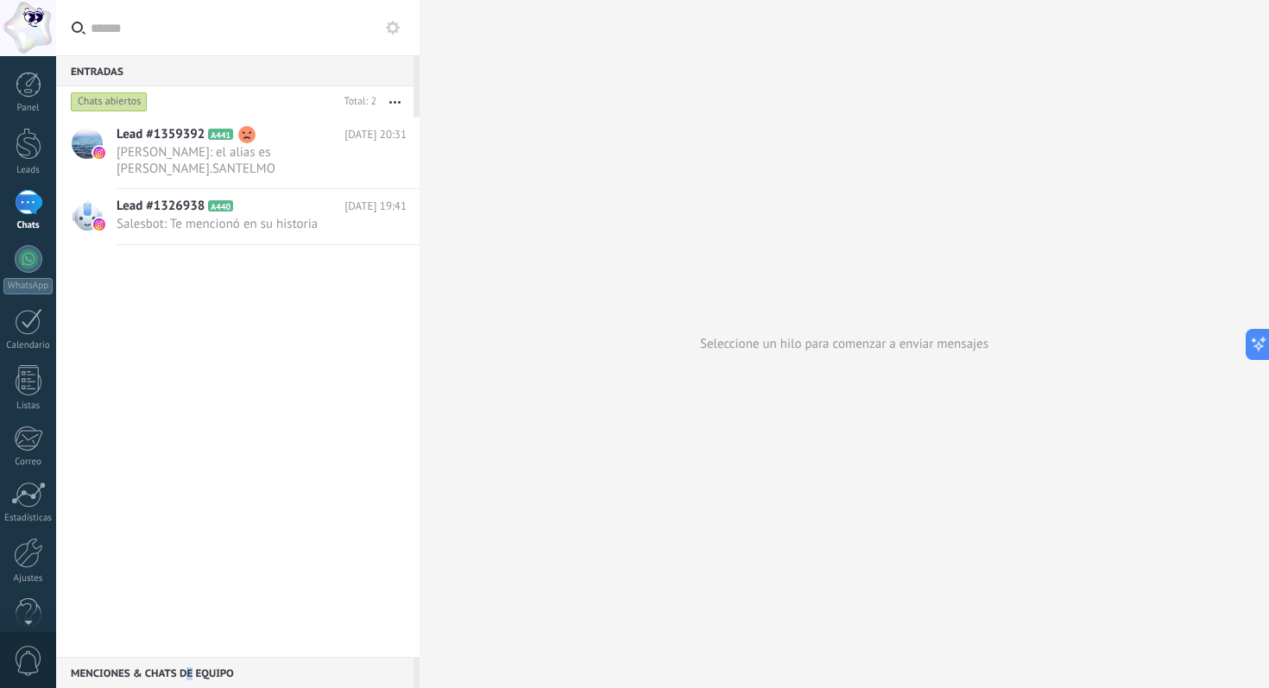
click at [190, 667] on div "Menciones & Chats de equipo 0" at bounding box center [234, 672] width 357 height 31
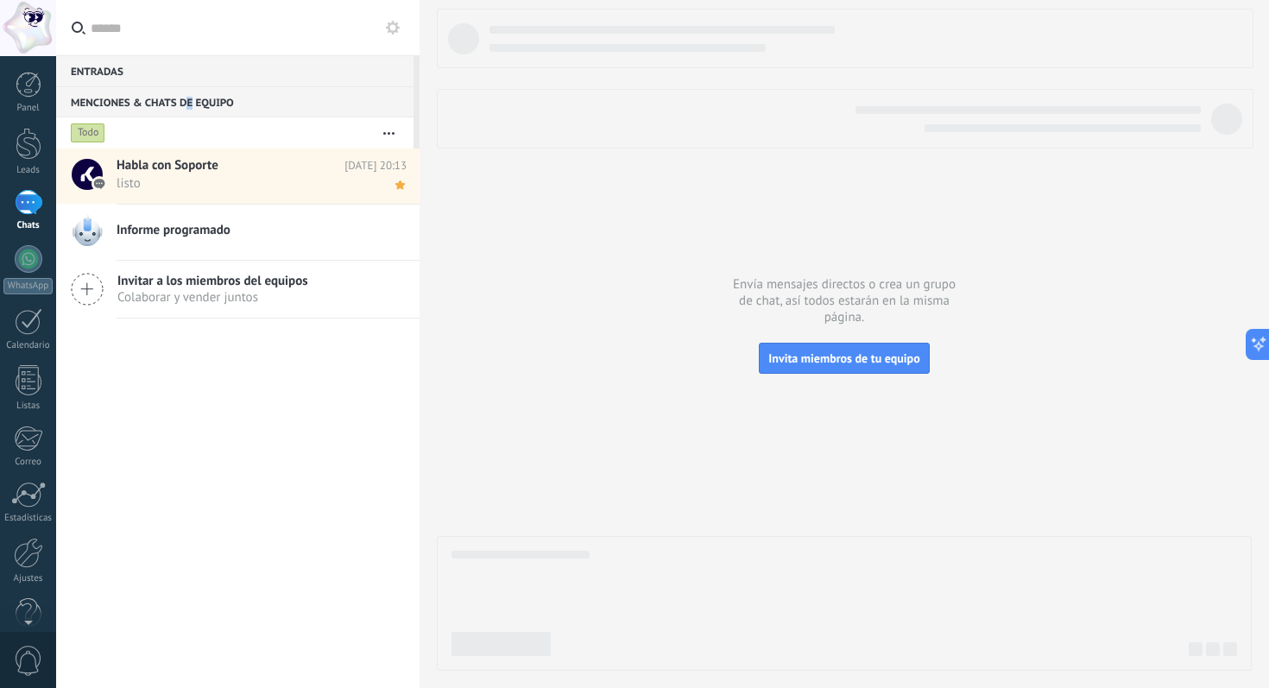
click at [231, 179] on span "listo" at bounding box center [245, 183] width 257 height 16
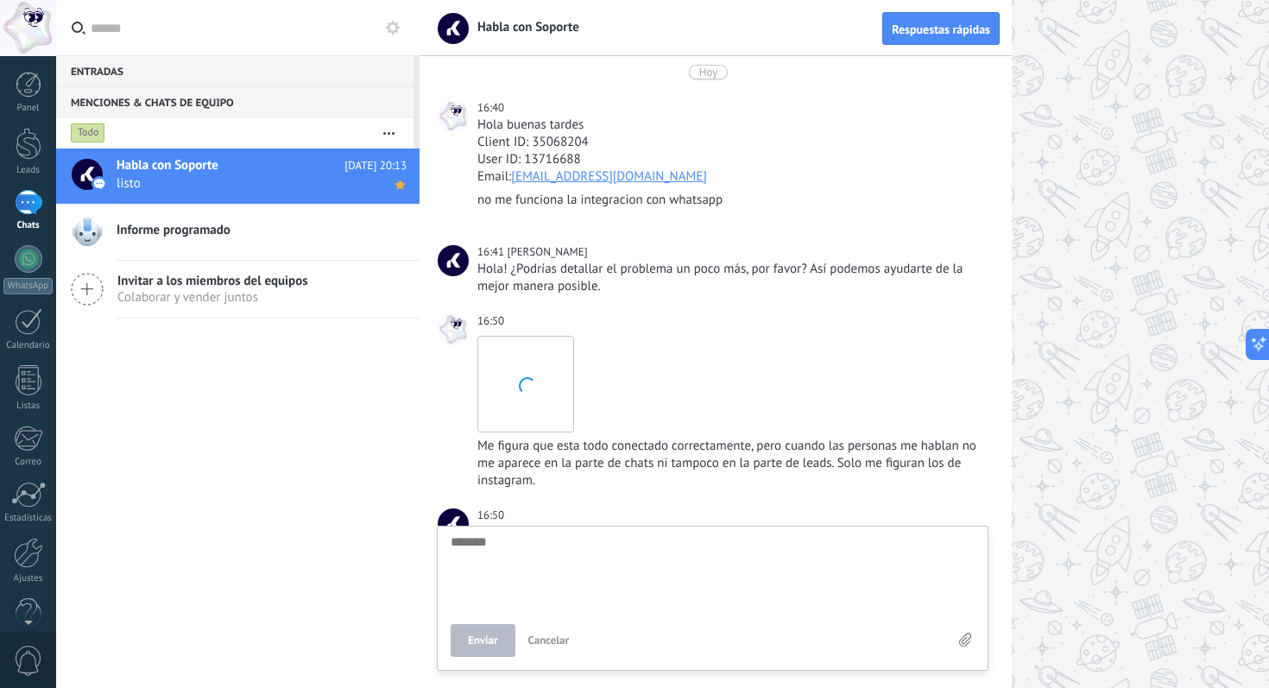
scroll to position [2369, 0]
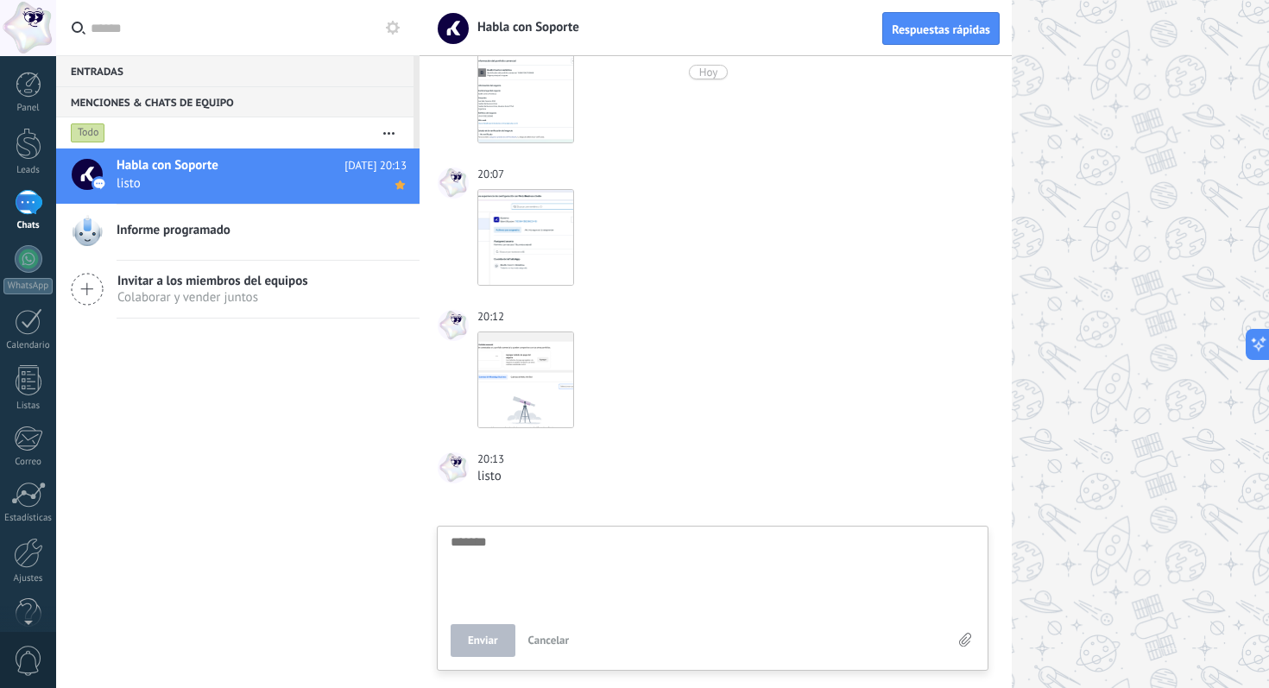
click at [604, 558] on textarea at bounding box center [713, 570] width 524 height 71
type textarea "*"
type textarea "**"
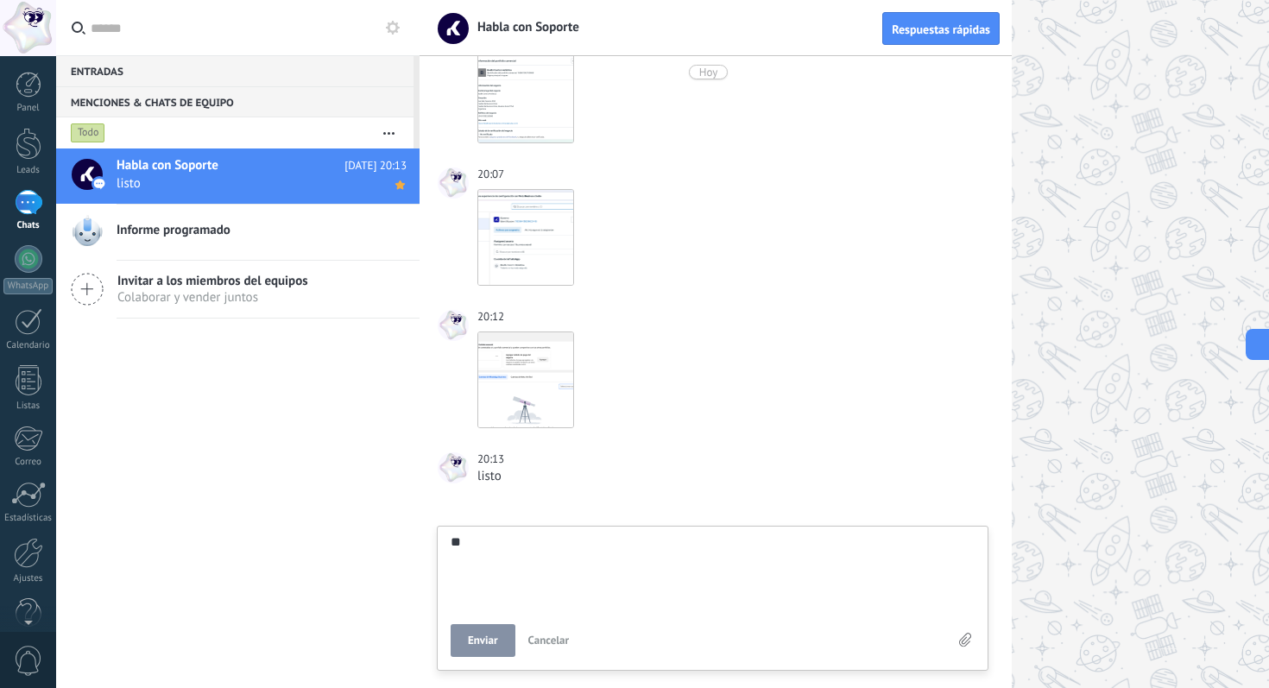
type textarea "**"
type textarea "****"
type textarea "*****"
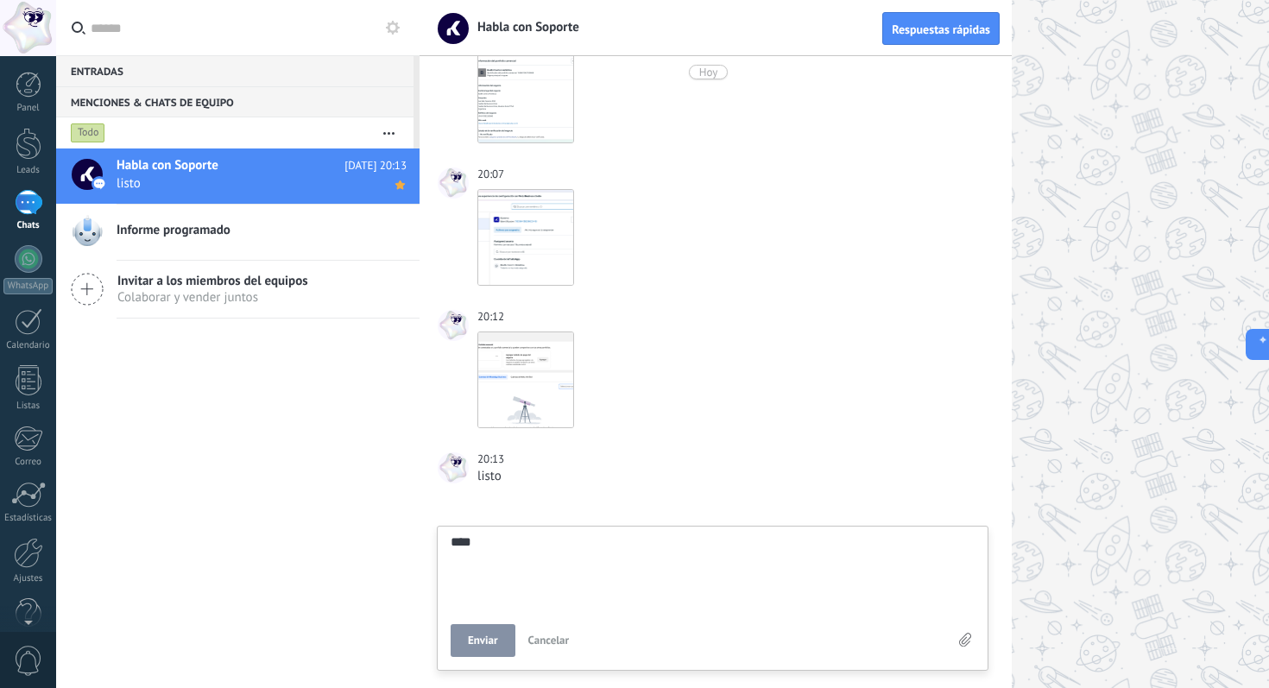
type textarea "*****"
type textarea "******"
type textarea "*******"
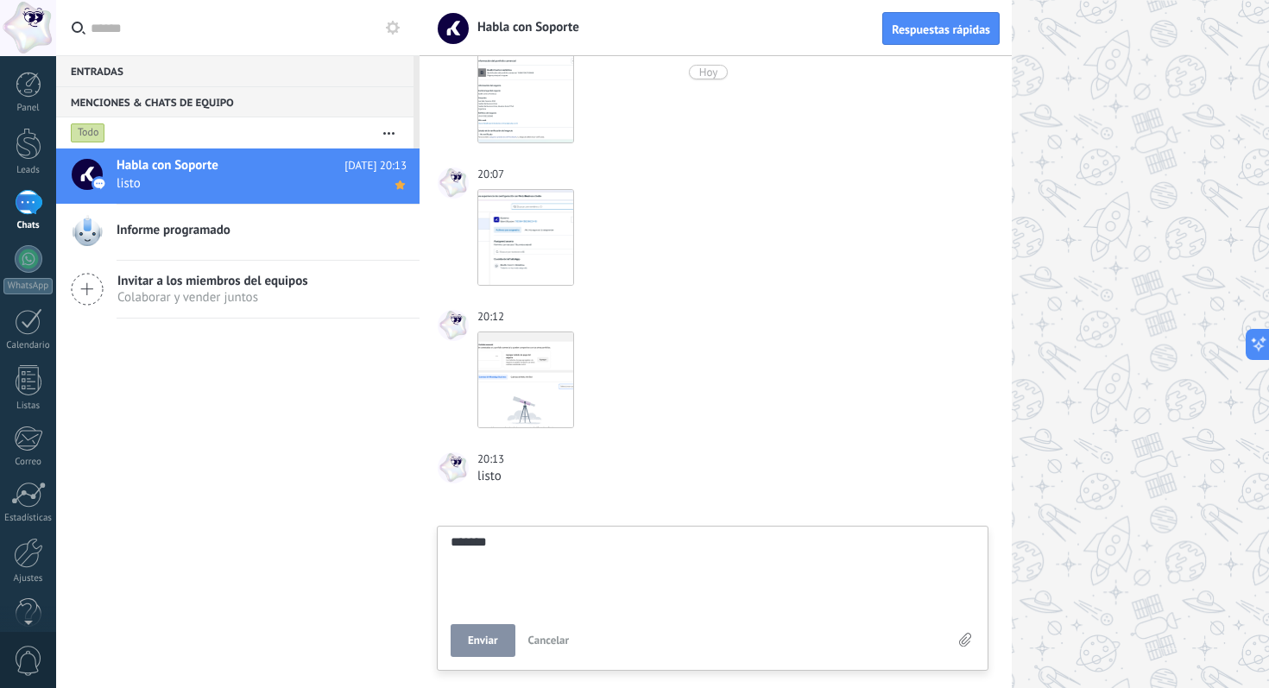
type textarea "********"
type textarea "*********"
type textarea "**********"
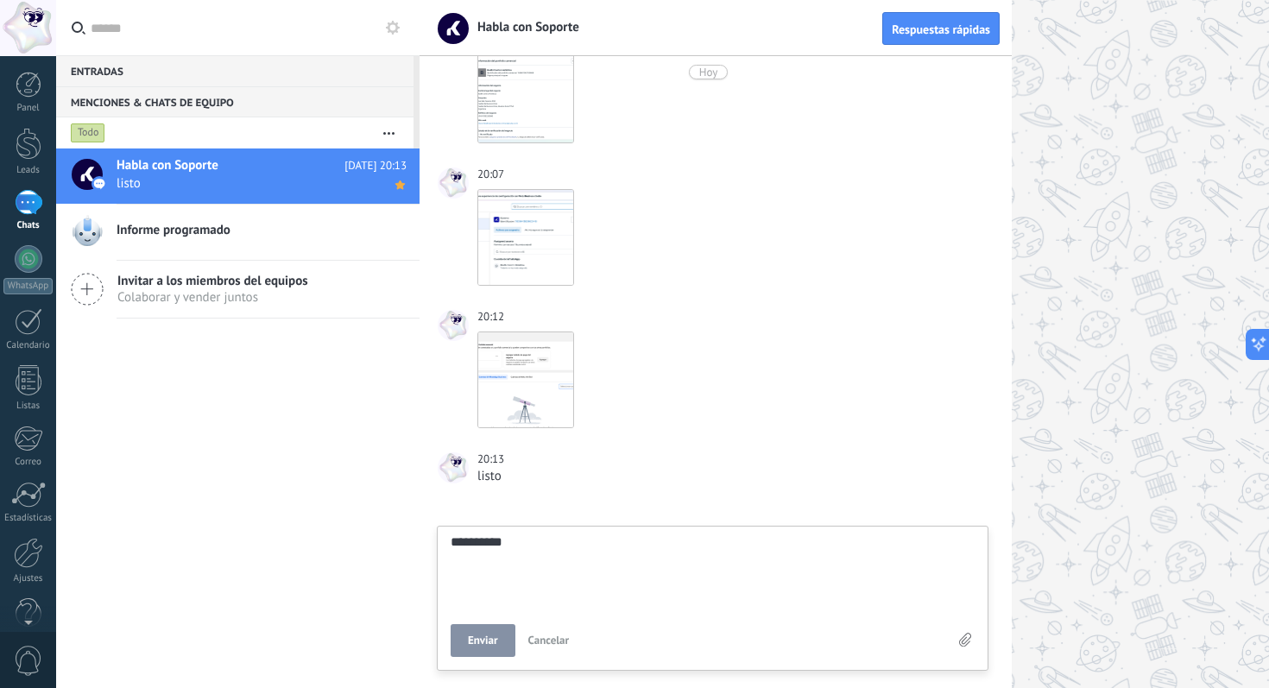
type textarea "**********"
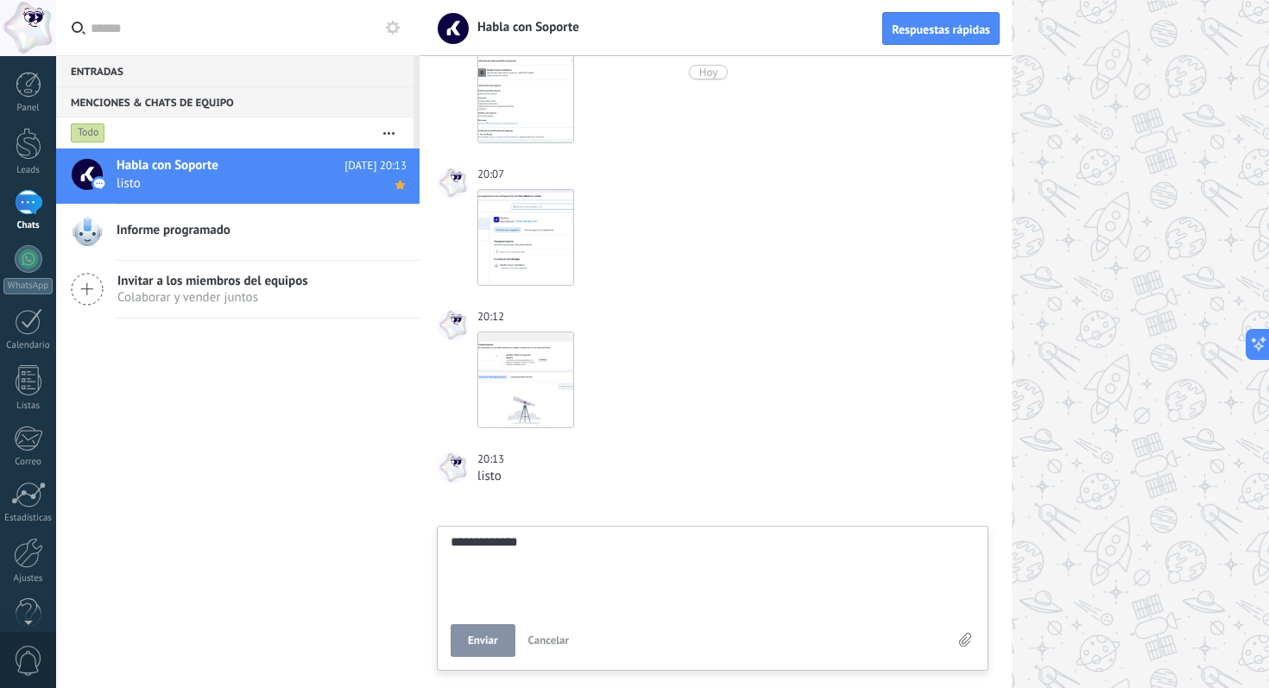
type textarea "**********"
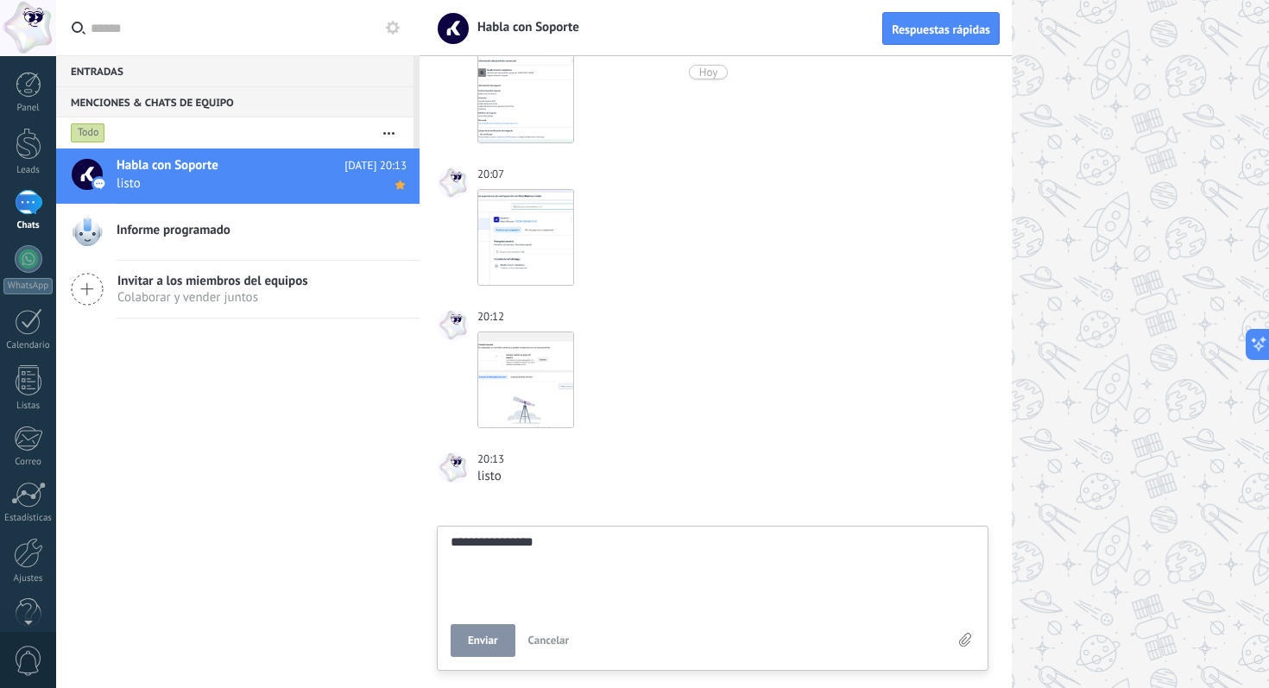
type textarea "**********"
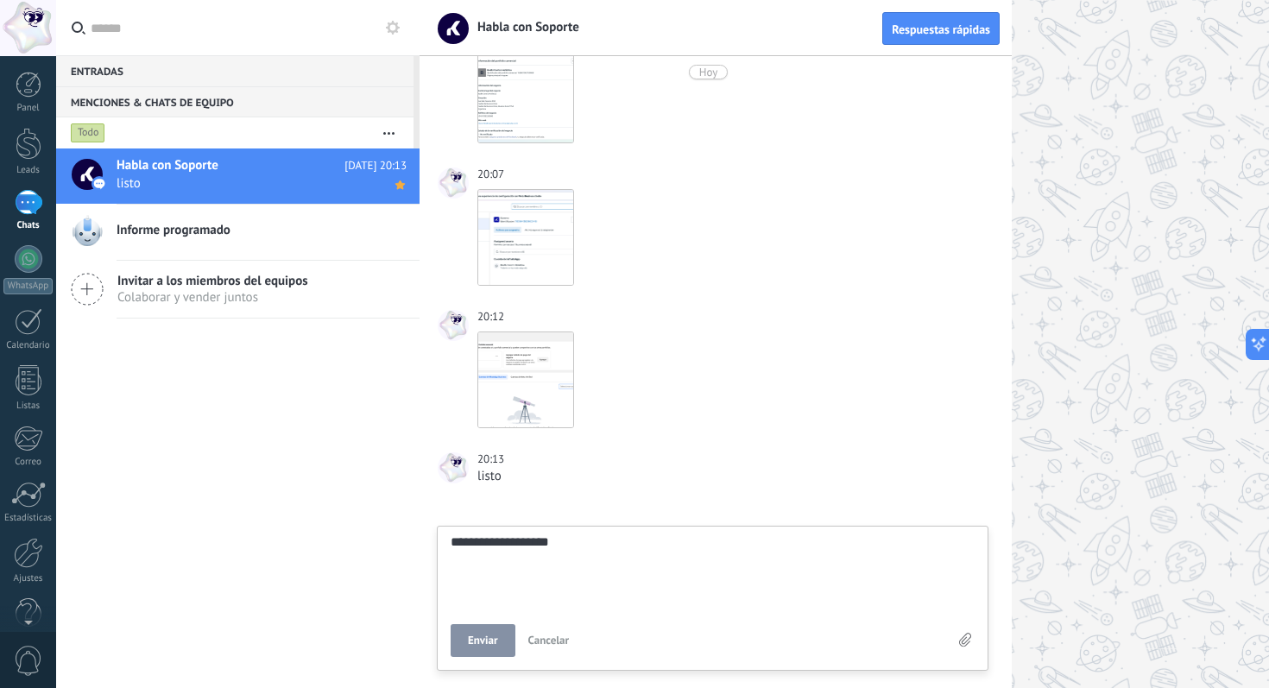
type textarea "**********"
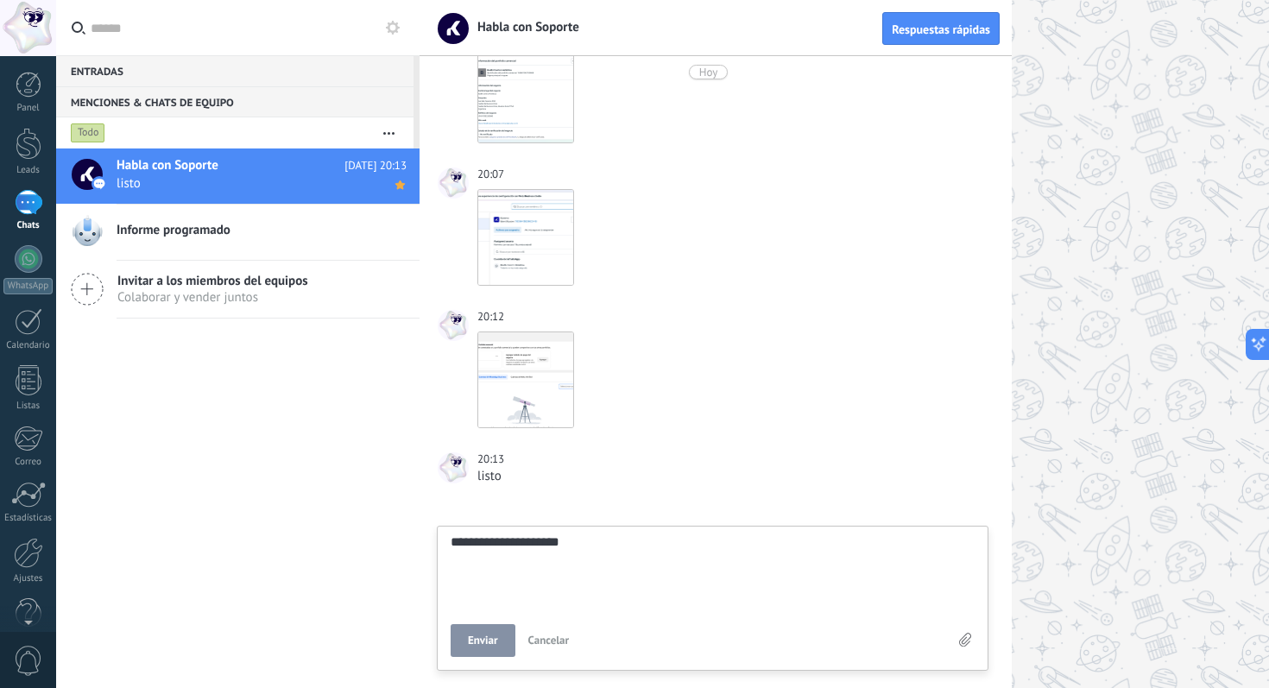
type textarea "**********"
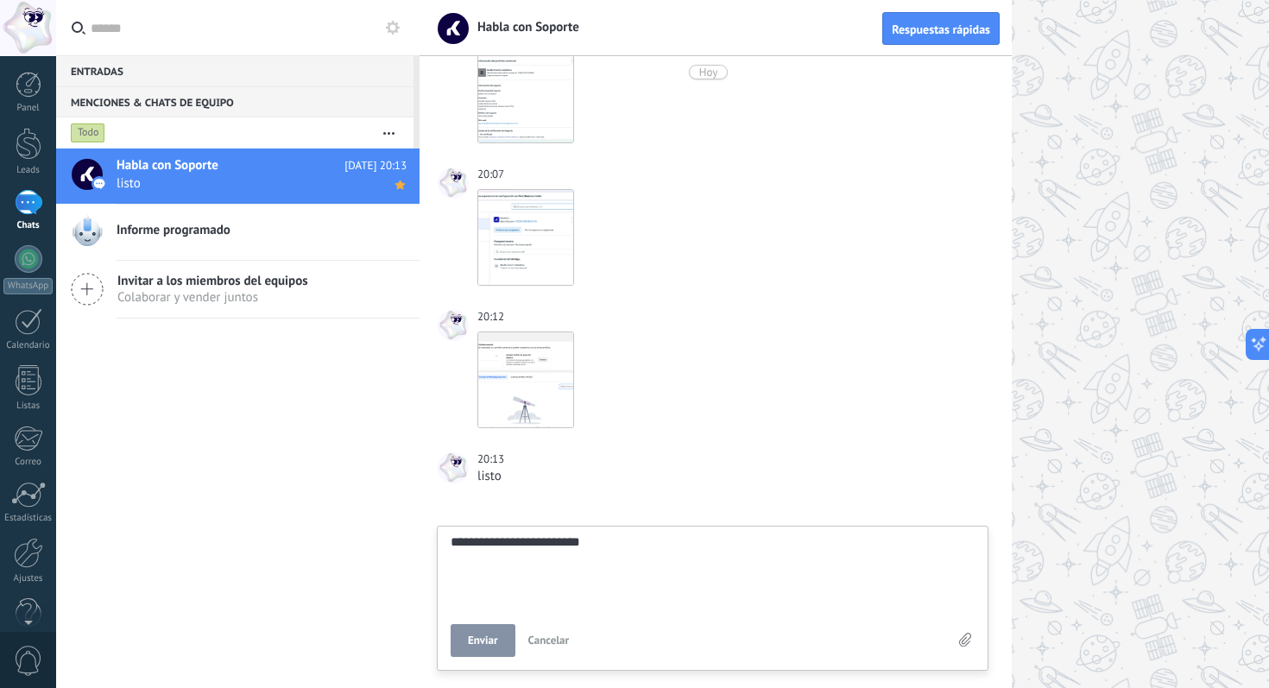
type textarea "**********"
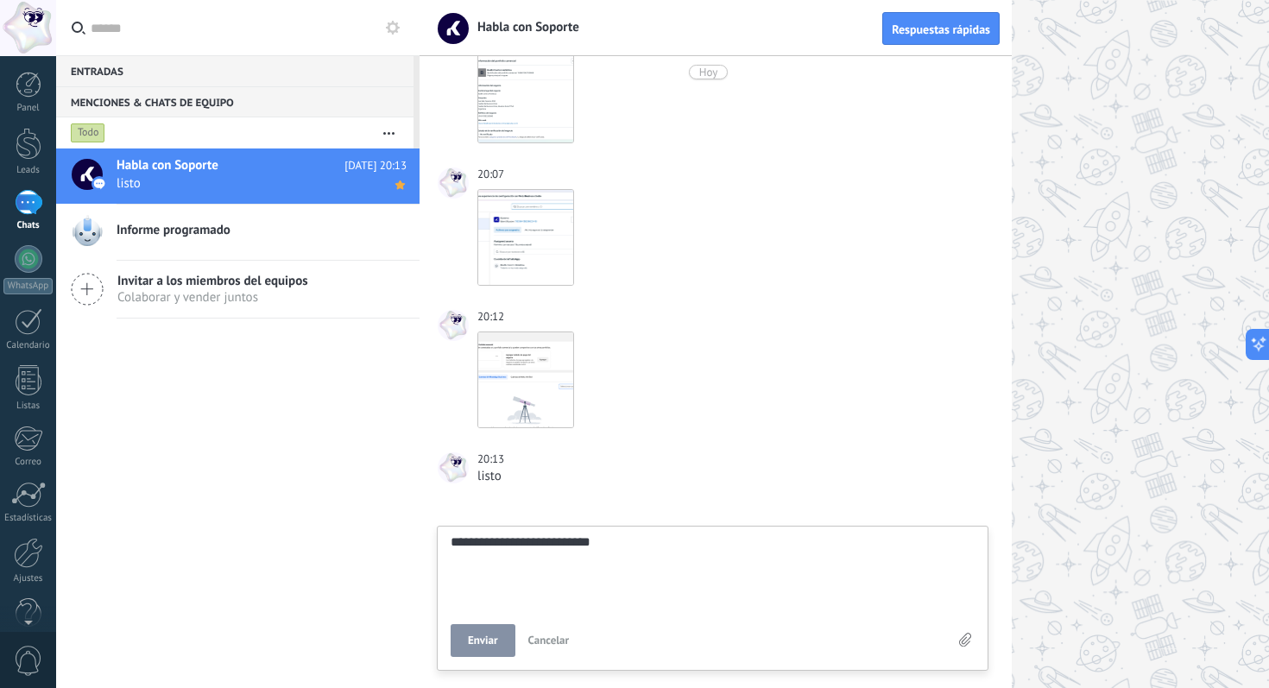
type textarea "**********"
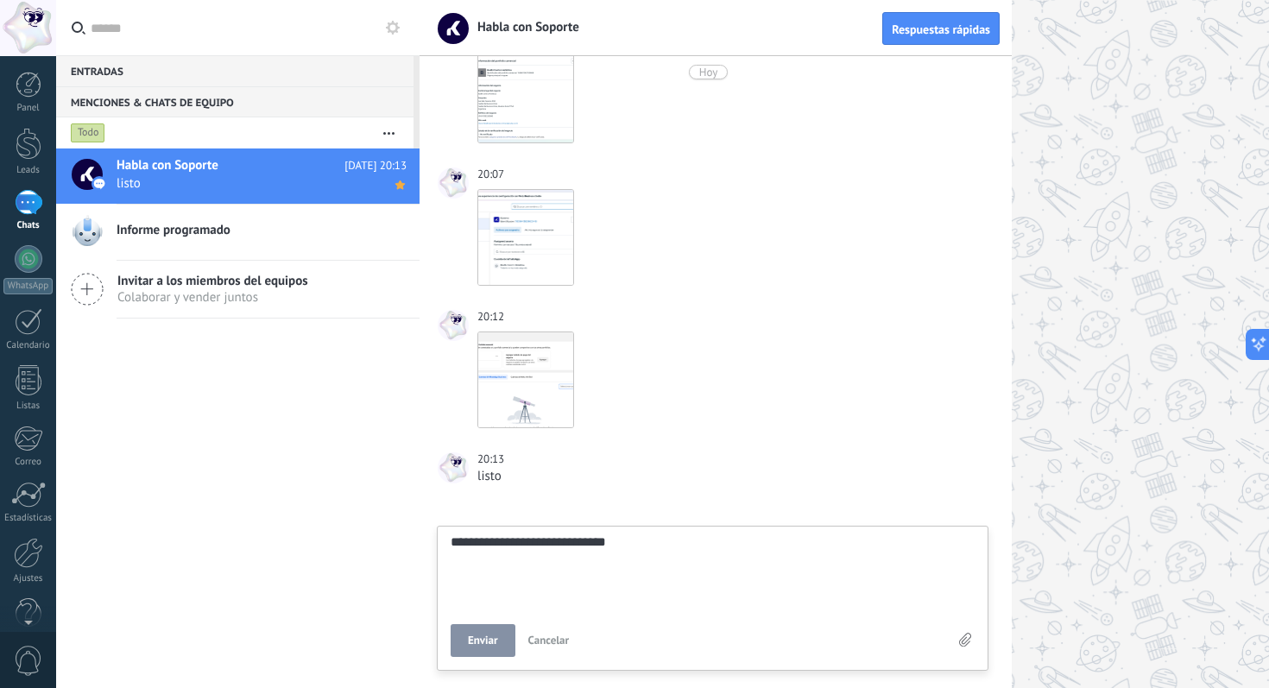
type textarea "**********"
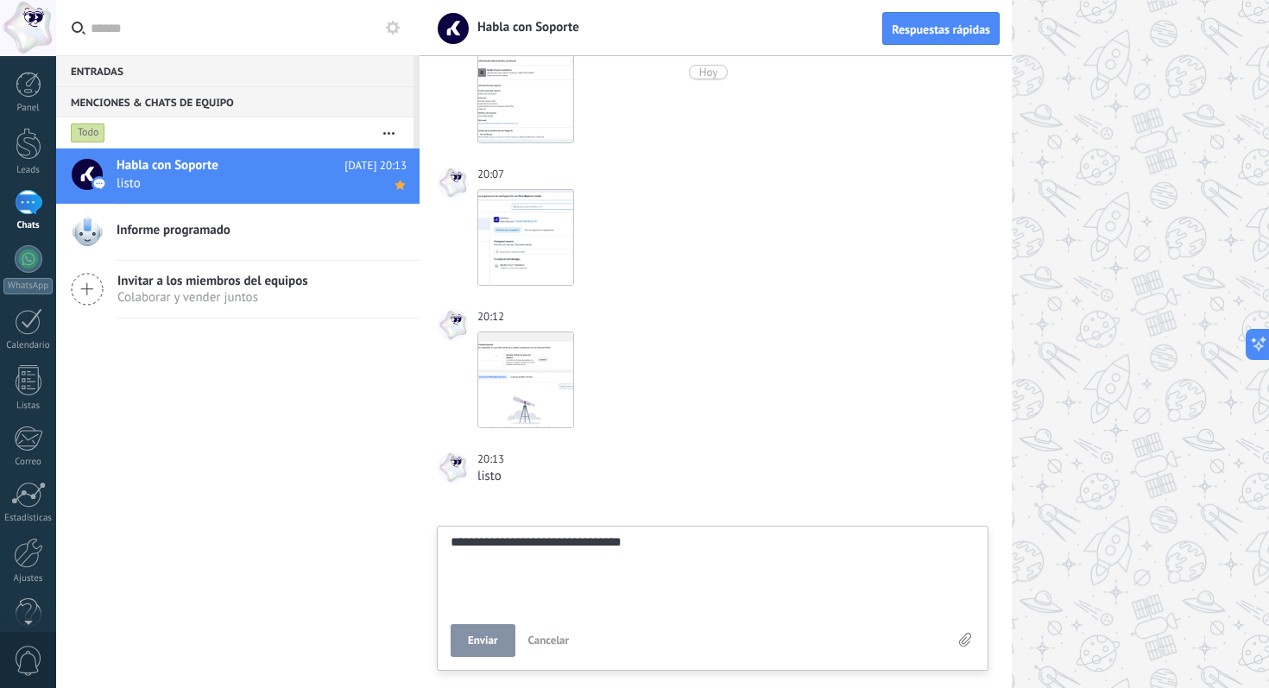
type textarea "**********"
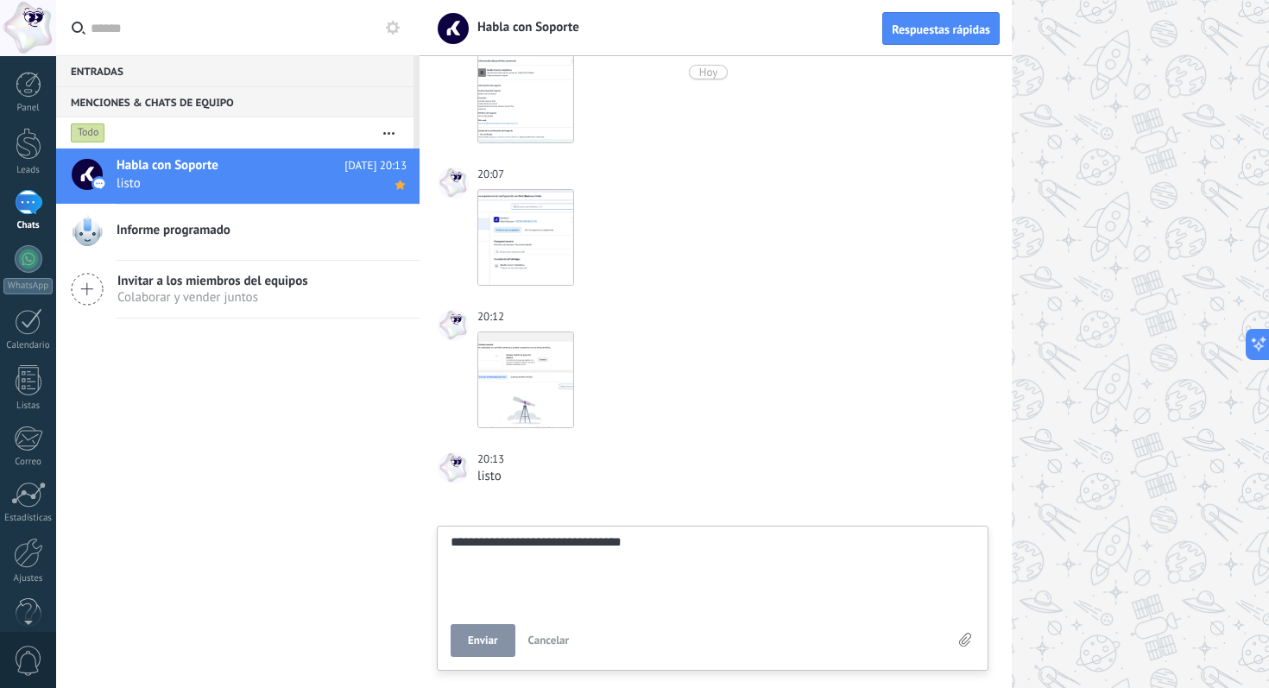
type textarea "**********"
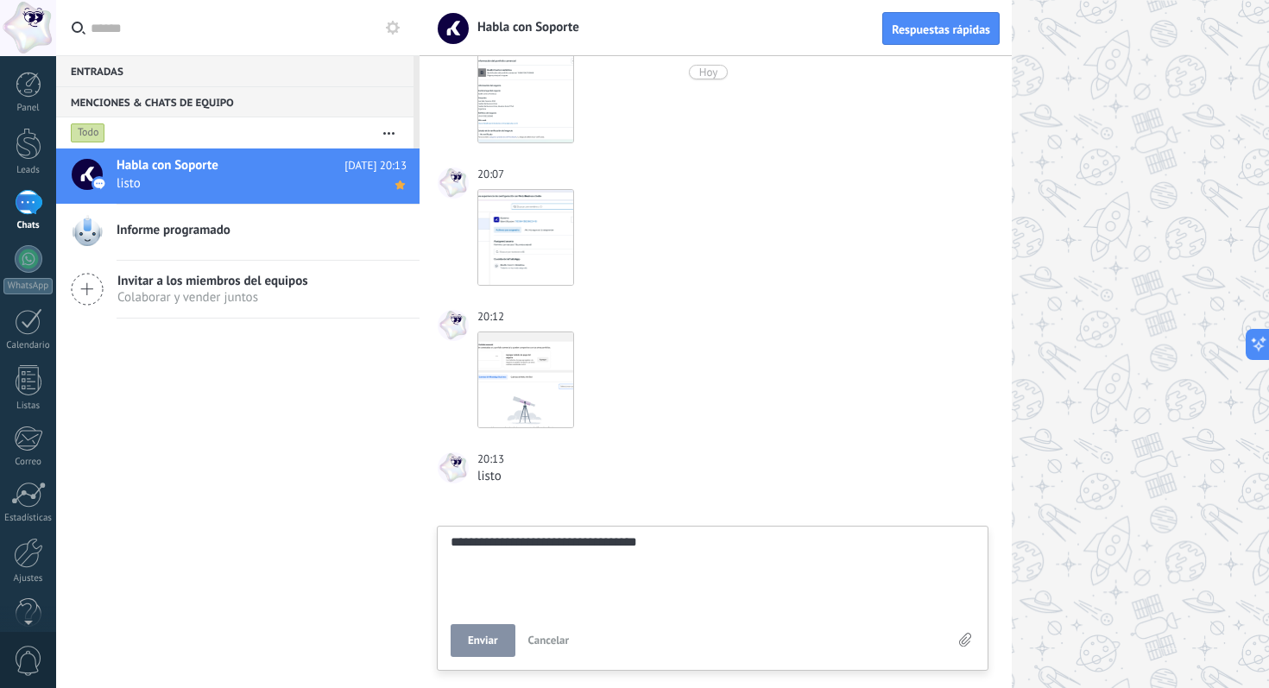
type textarea "**********"
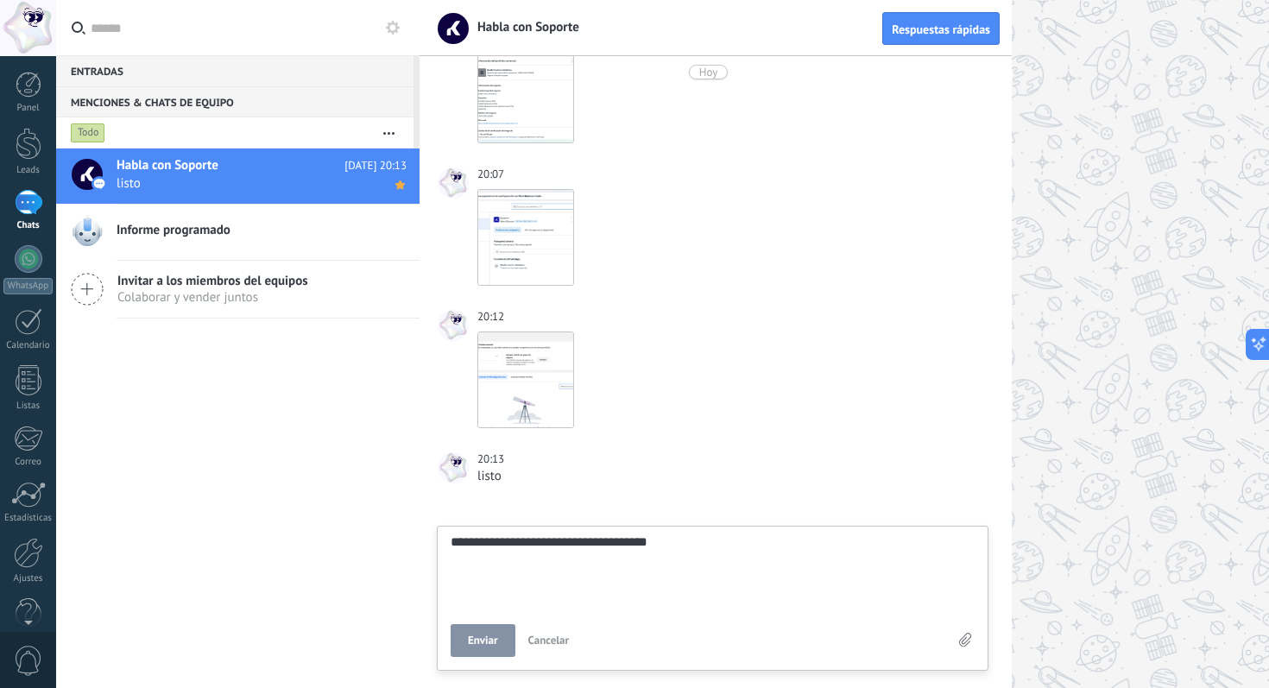
type textarea "**********"
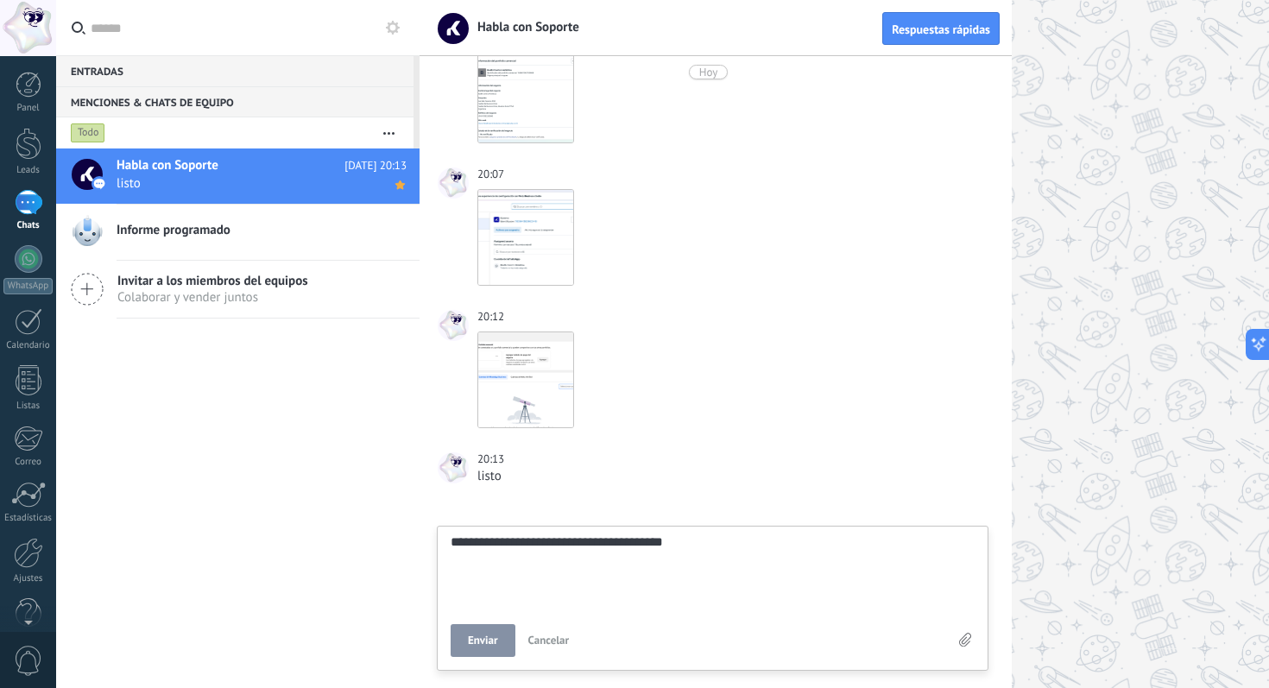
type textarea "**********"
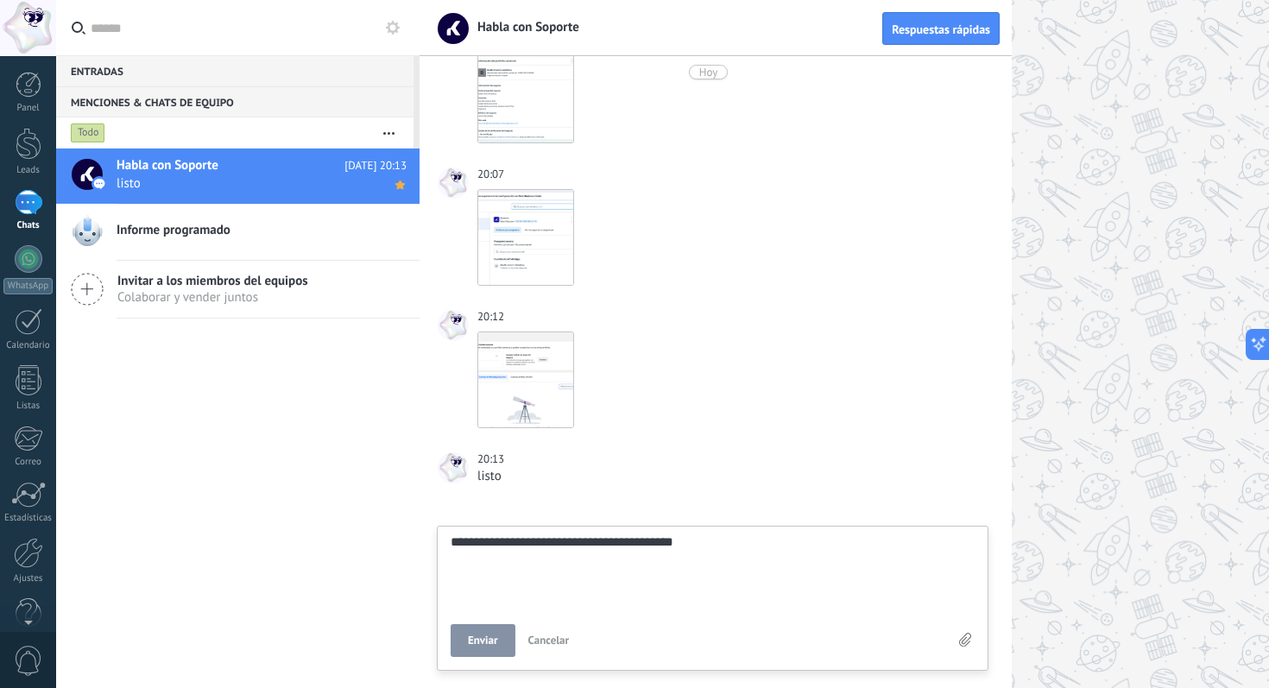
type textarea "**********"
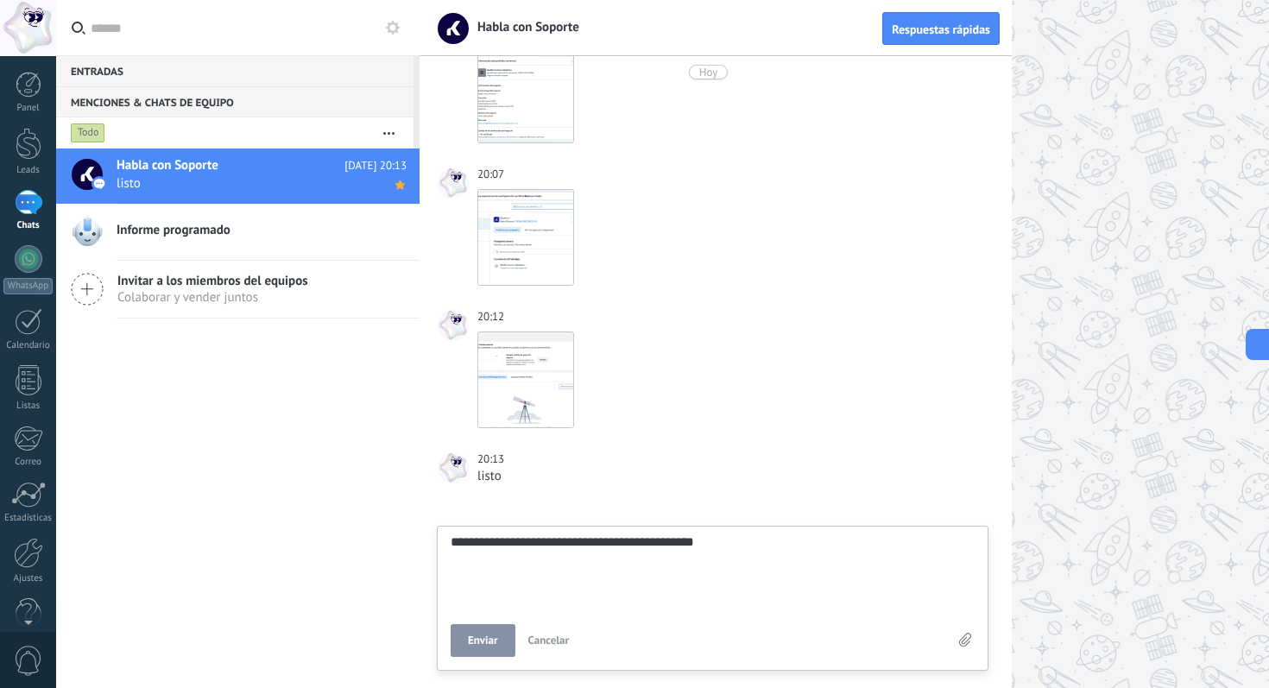
type textarea "**********"
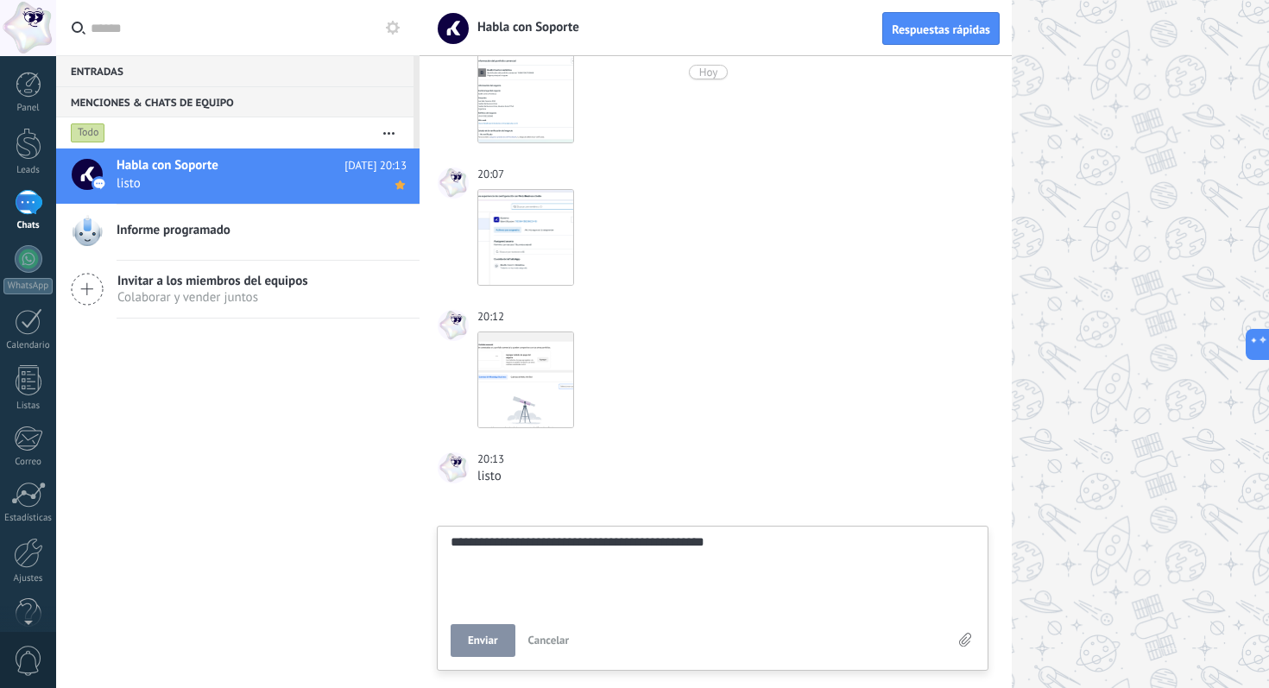
type textarea "**********"
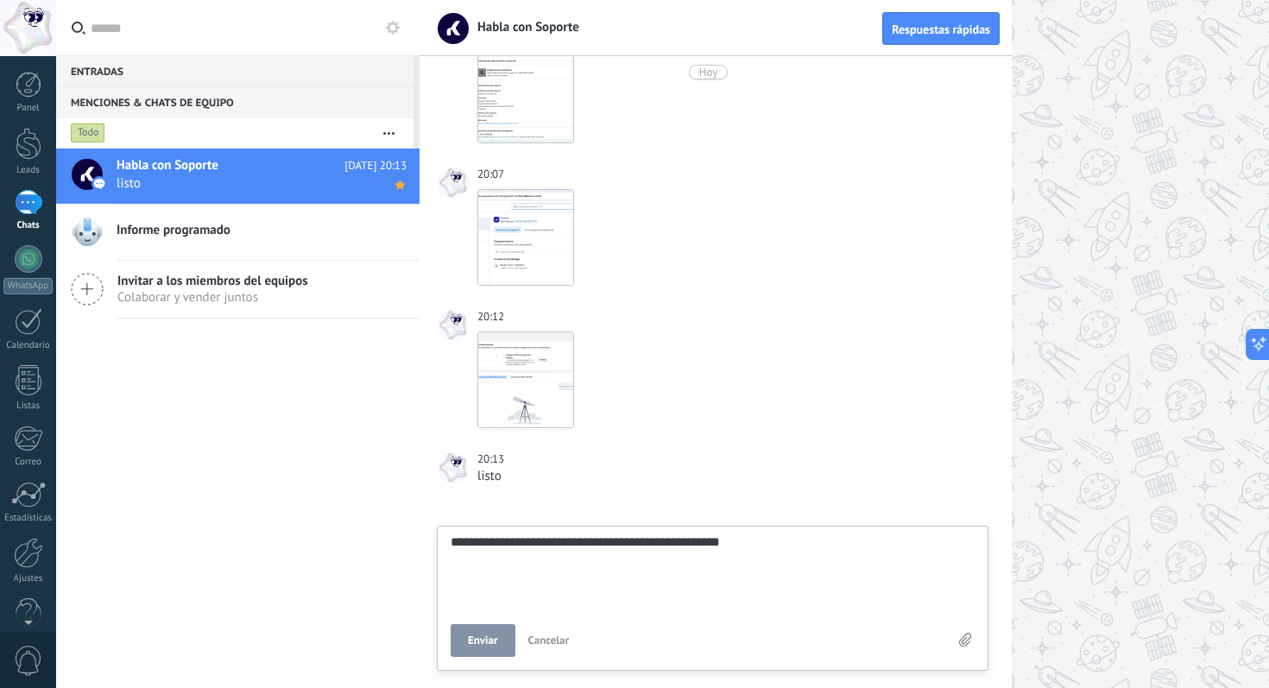
type textarea "**********"
click at [465, 645] on button "Enviar" at bounding box center [483, 640] width 65 height 33
type textarea "*******"
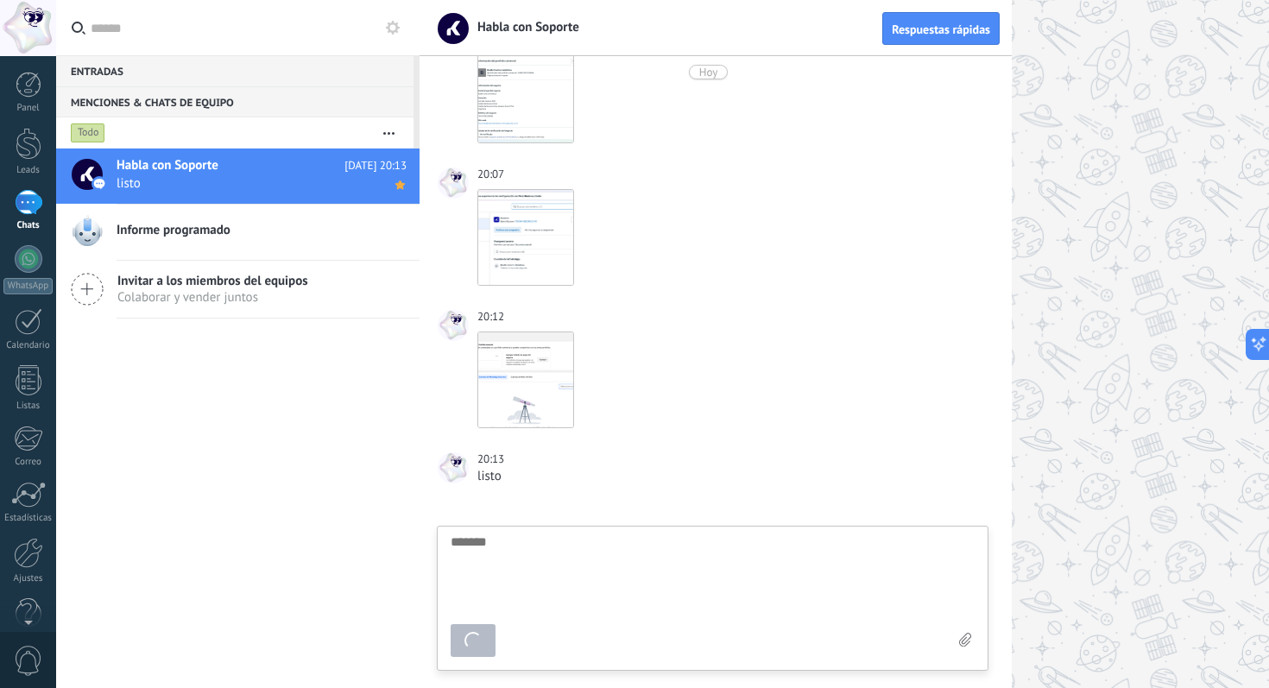
scroll to position [16, 0]
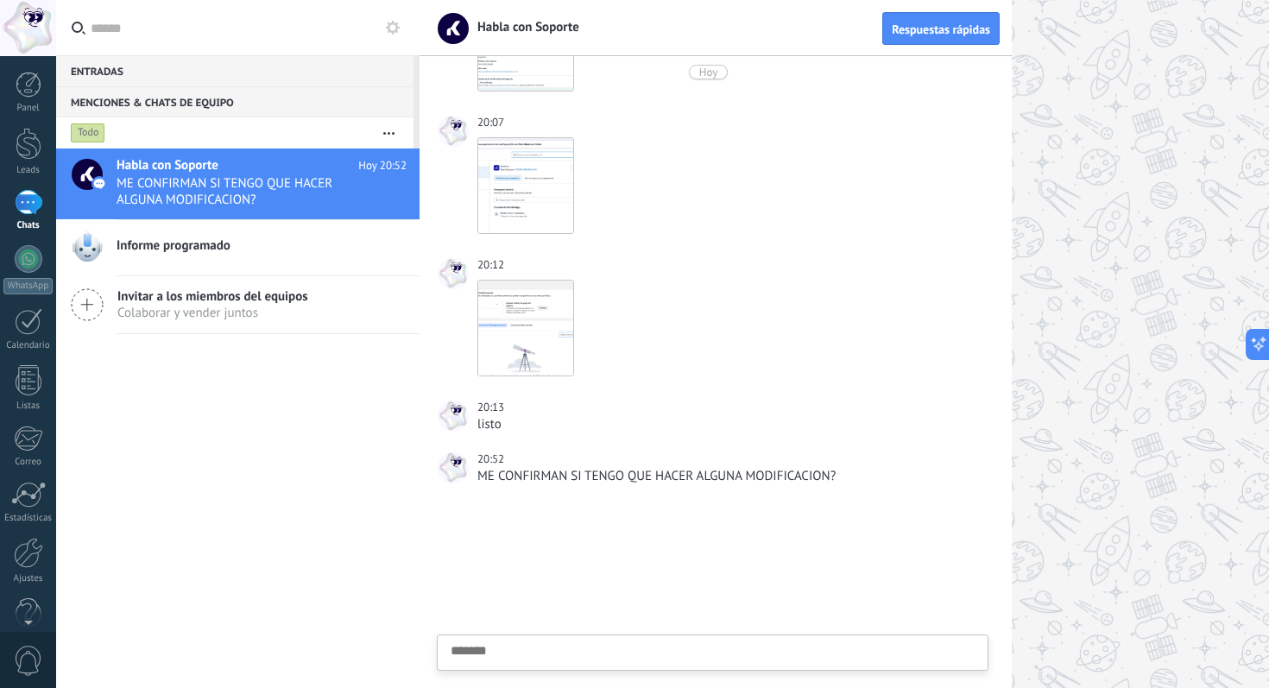
type textarea "*******"
